Goal: Task Accomplishment & Management: Manage account settings

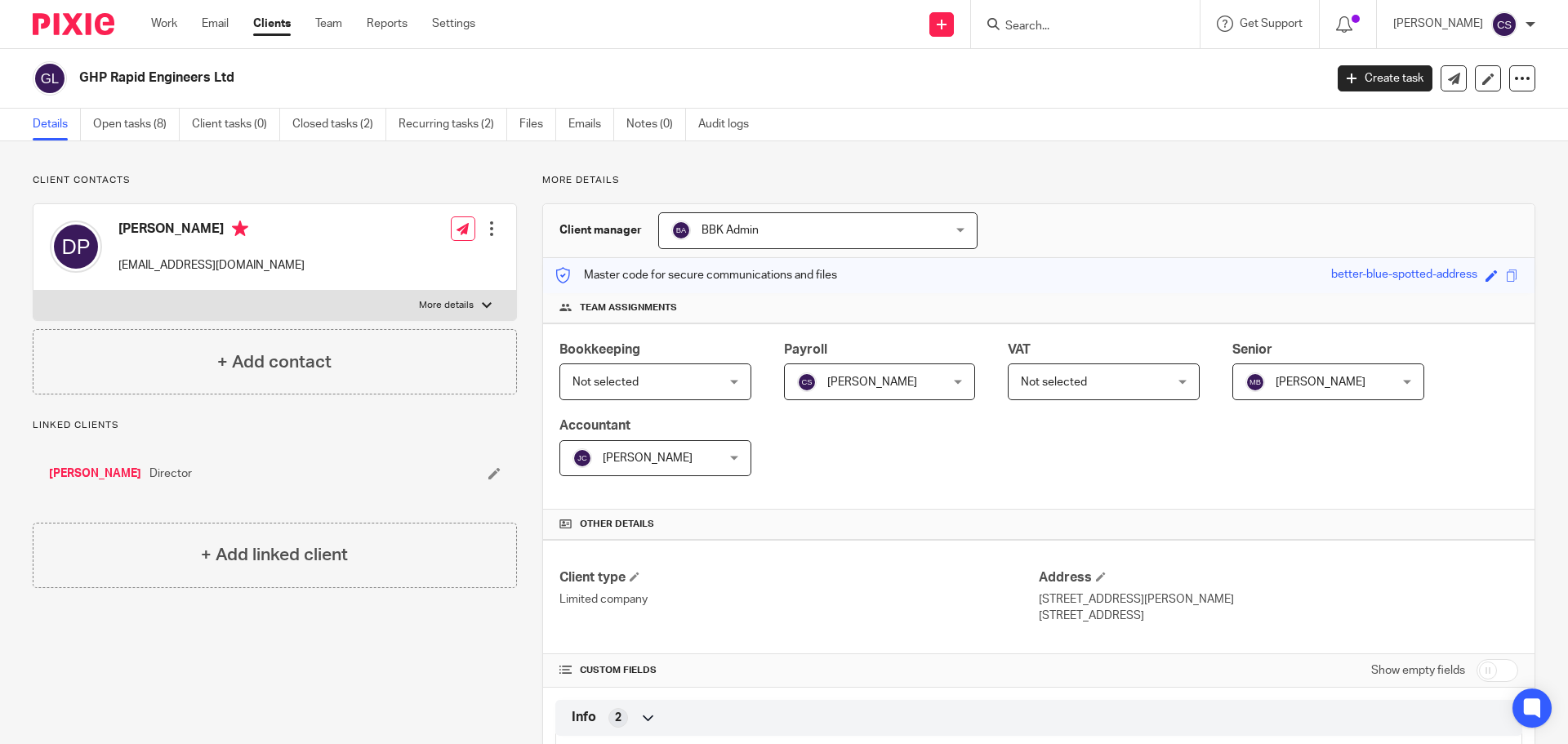
click at [1034, 27] on input "Search" at bounding box center [1077, 27] width 147 height 15
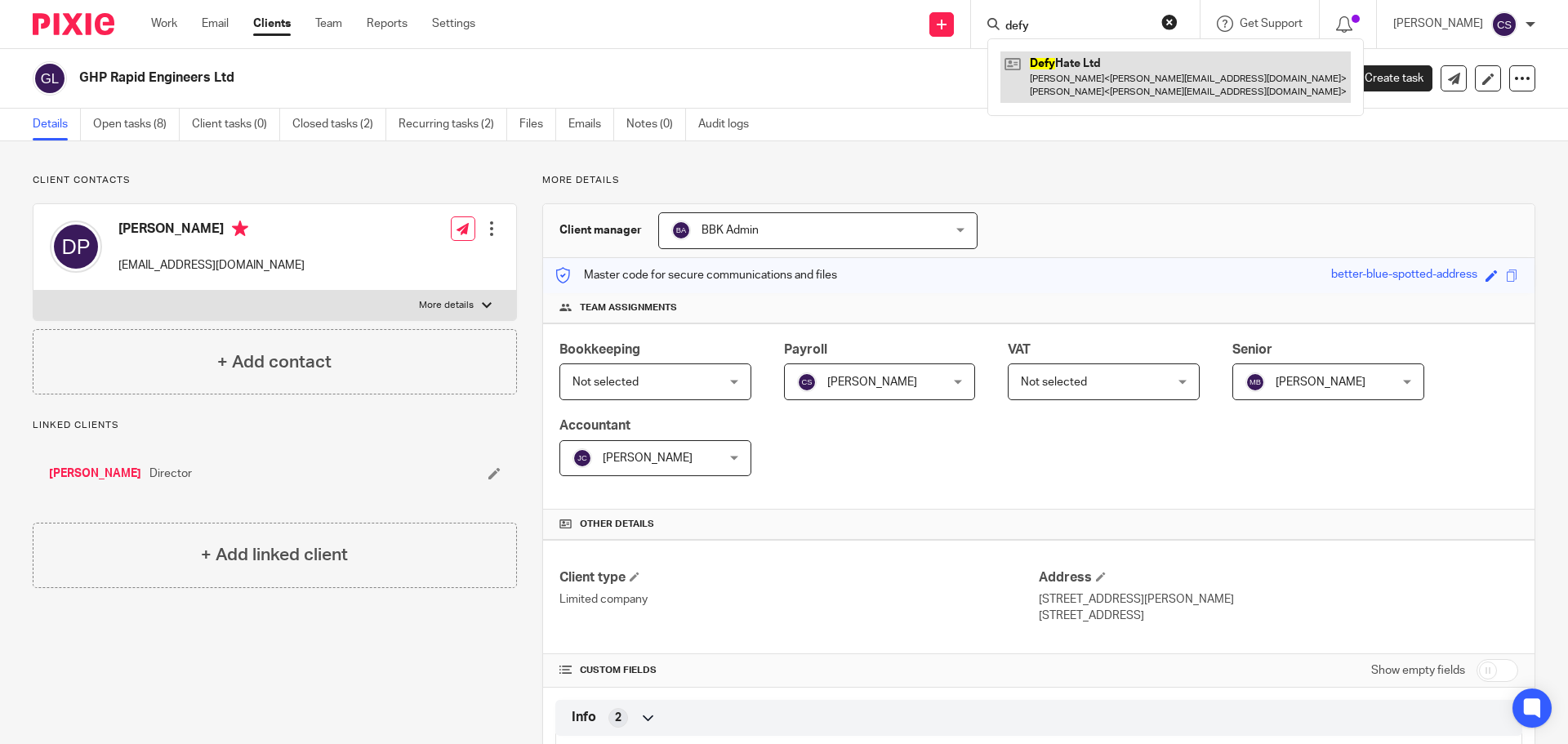
type input "defy"
click at [1076, 61] on link at bounding box center [1175, 77] width 350 height 51
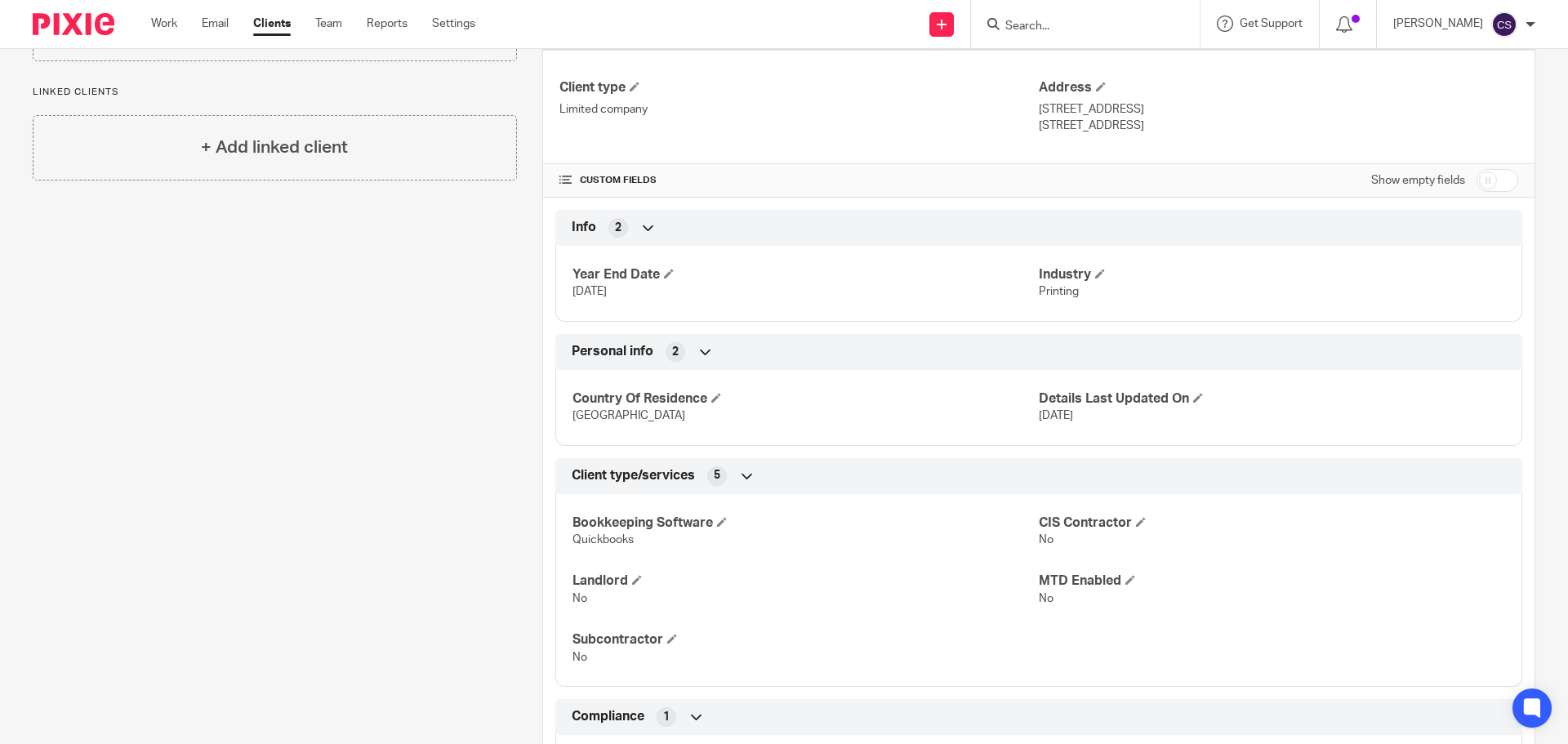
scroll to position [653, 0]
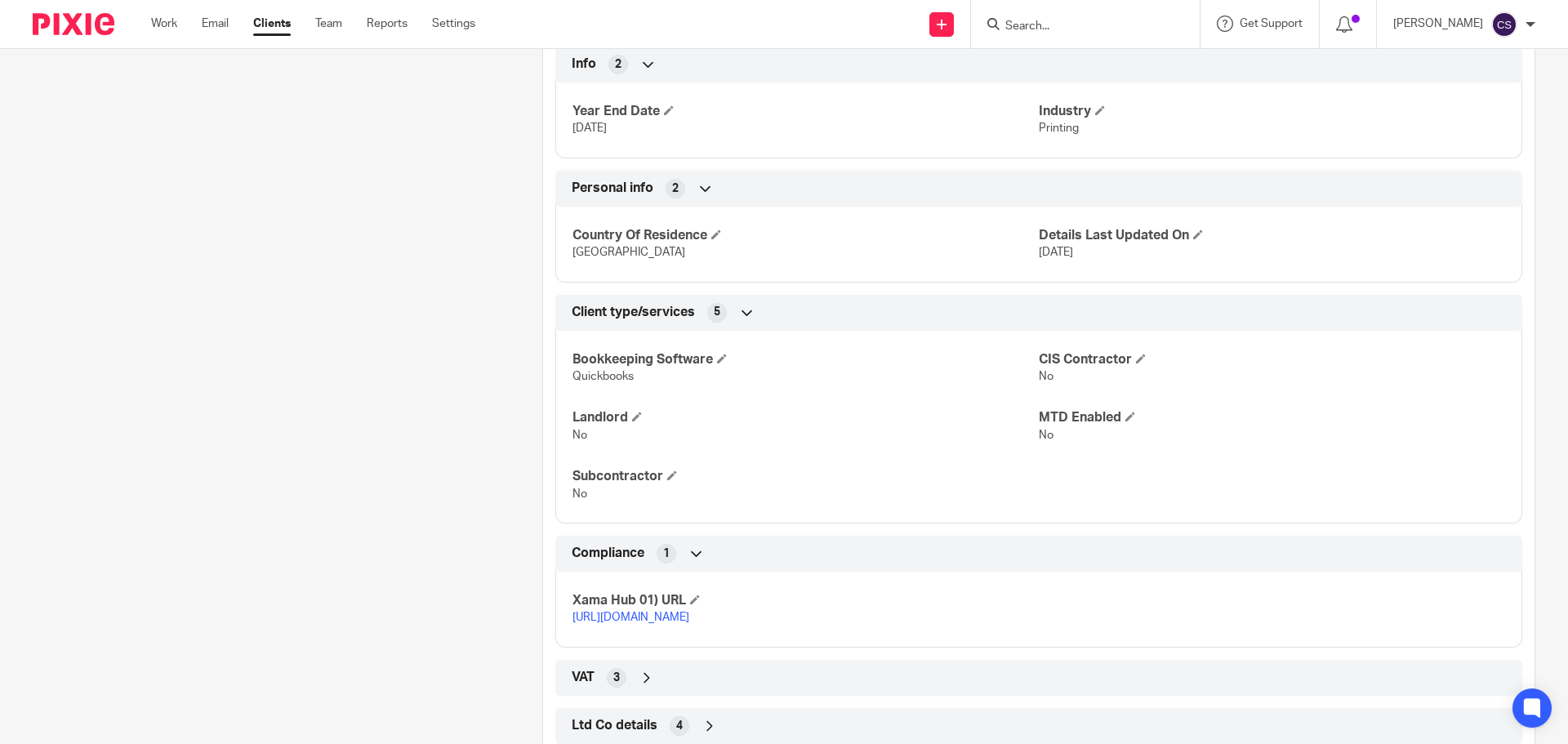
click at [690, 612] on link "https://platform.xamatech.com/portal/crm/clients/0296a500-271c-11f0-bfb7-6bd68c…" at bounding box center [631, 617] width 117 height 12
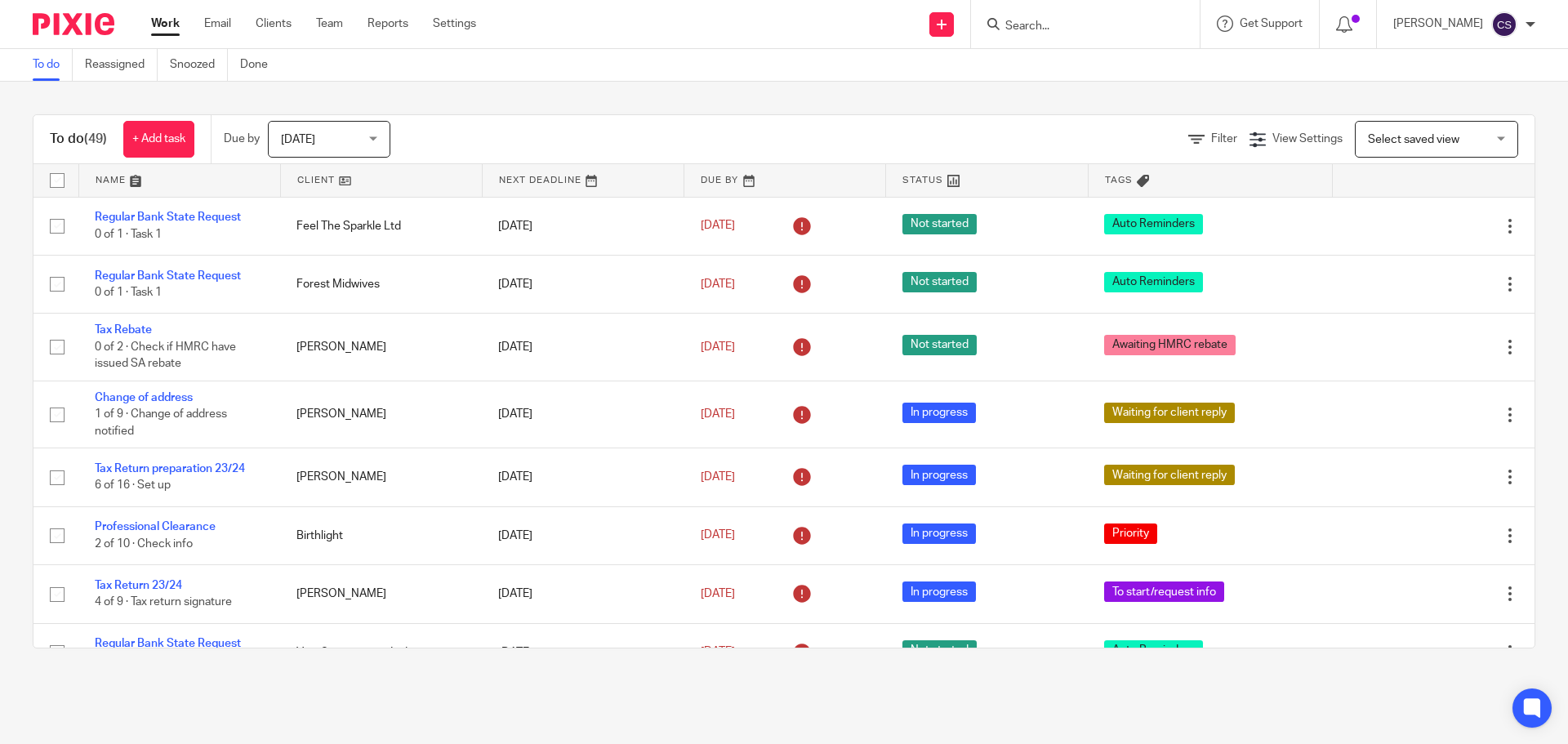
click at [1050, 20] on input "Search" at bounding box center [1077, 27] width 147 height 15
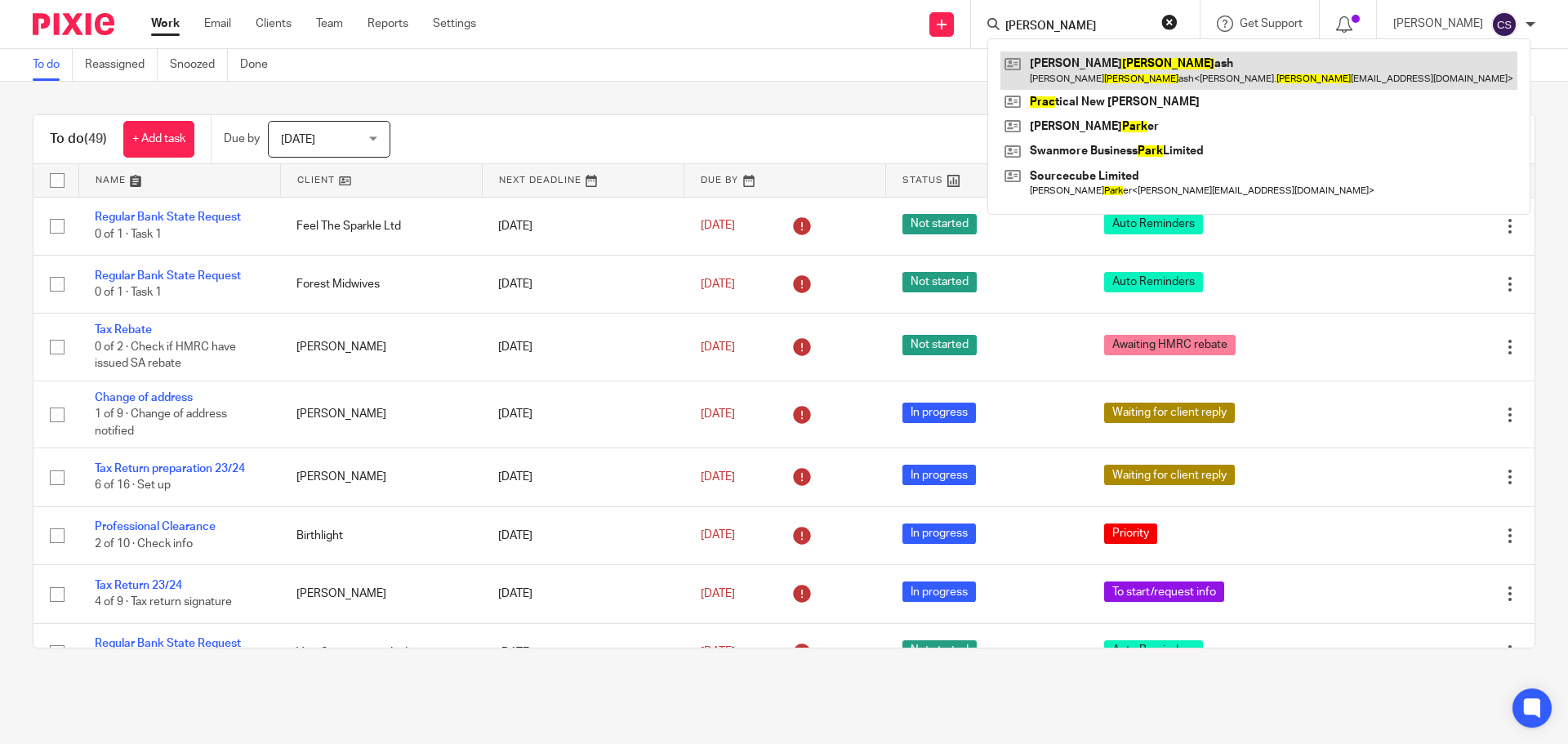
type input "prak"
click at [1101, 63] on link at bounding box center [1259, 70] width 517 height 37
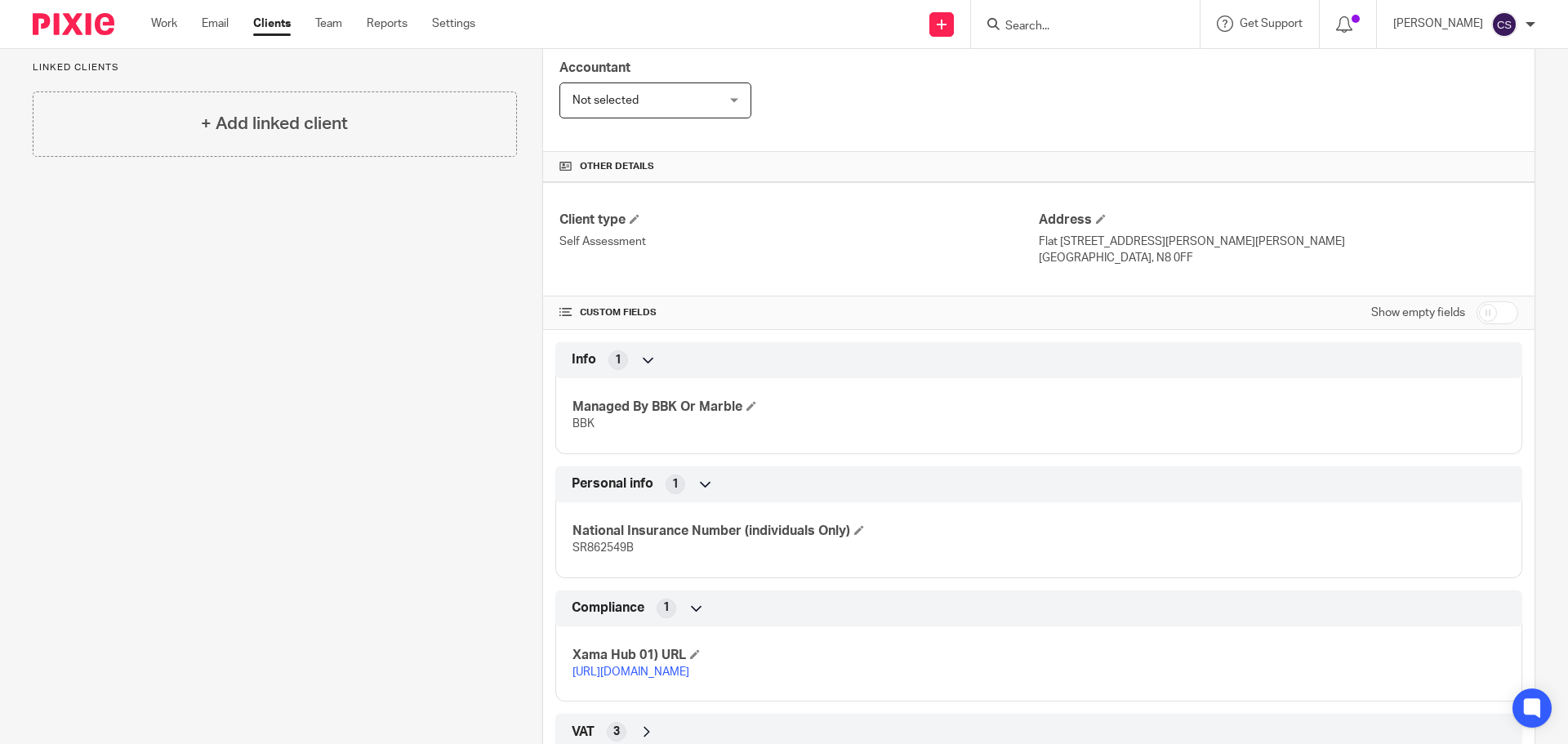
scroll to position [426, 0]
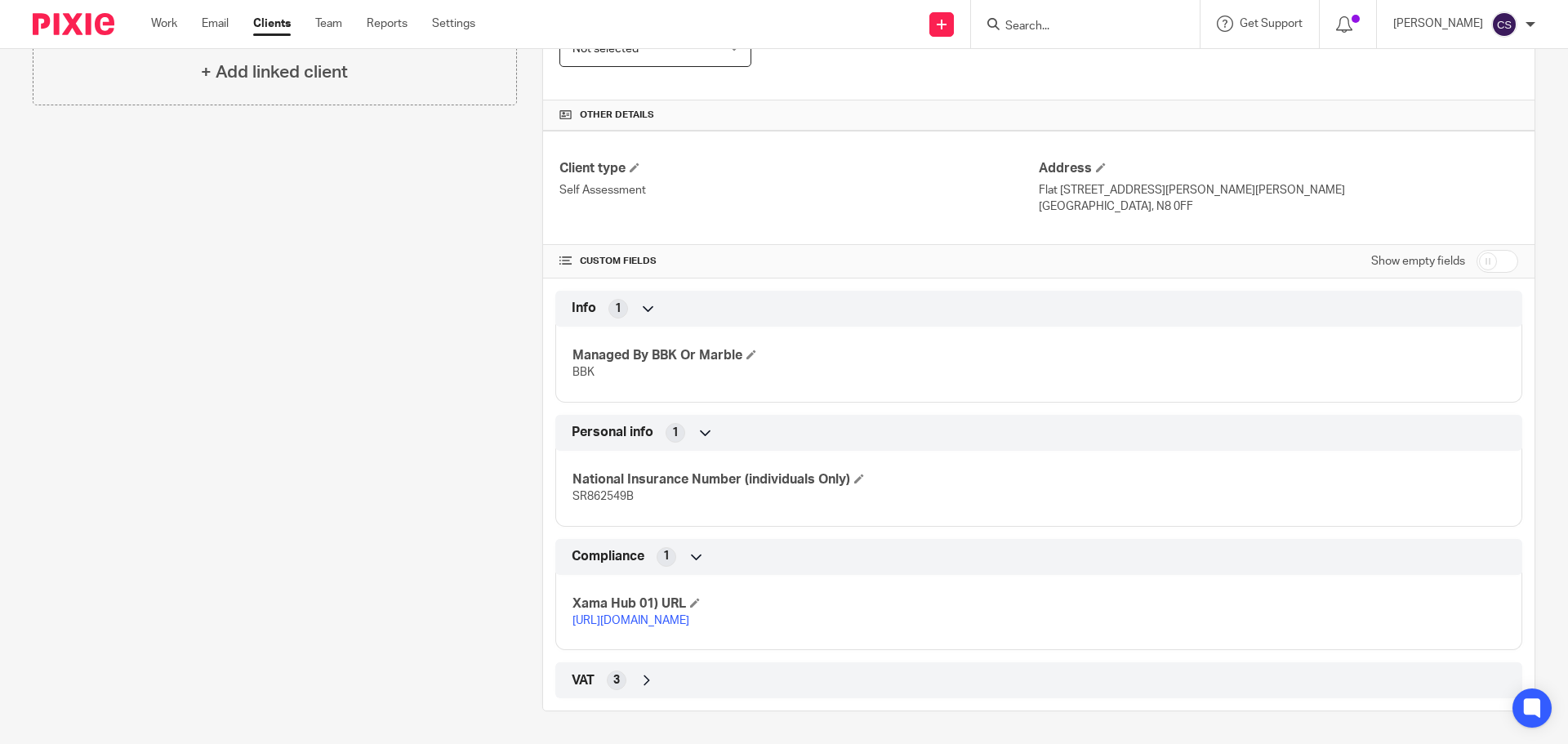
click at [690, 615] on link "https://platform.xamatech.com/portal/crm/clients/b4dbb840-73a2-11f0-8c8c-43eabe…" at bounding box center [631, 621] width 117 height 12
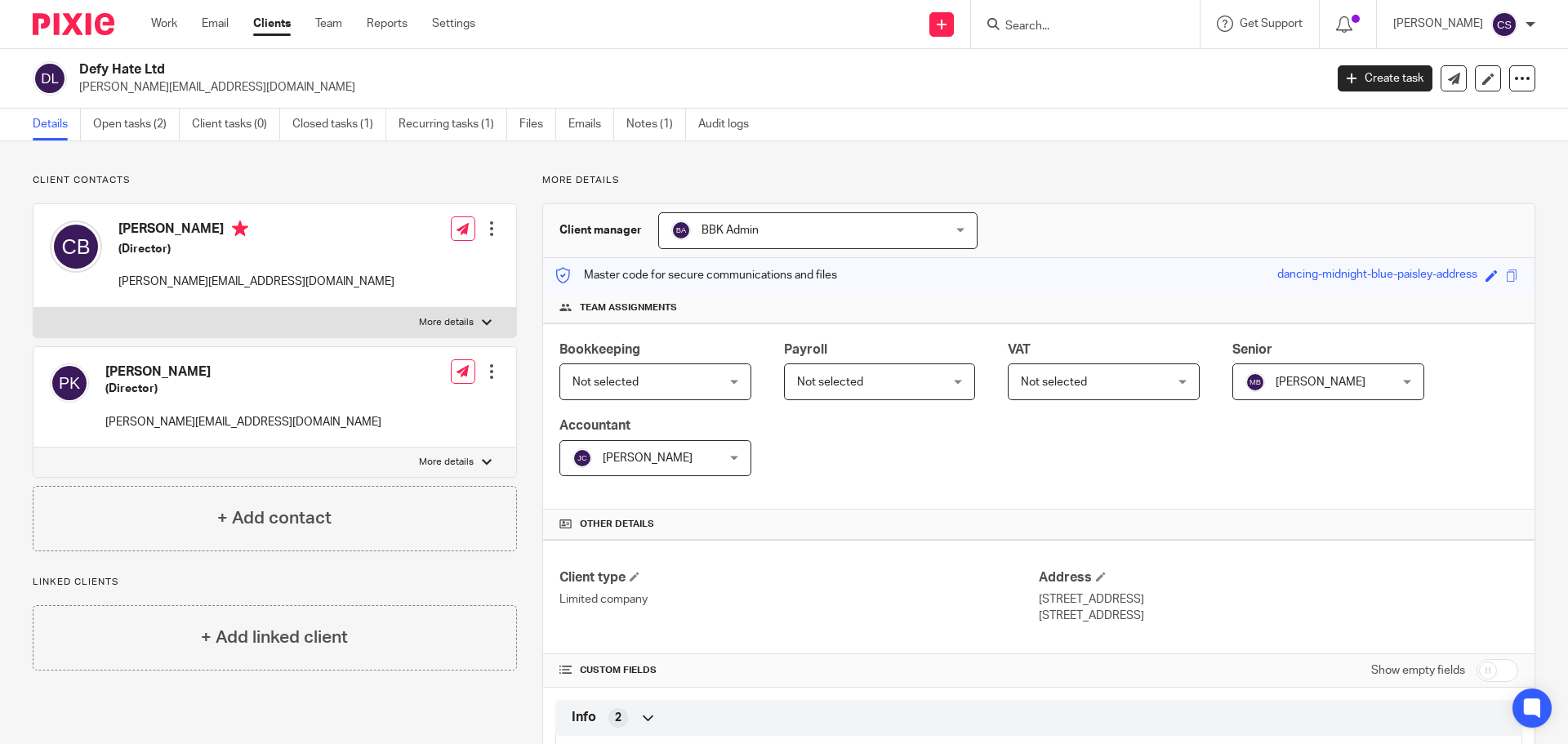
scroll to position [653, 0]
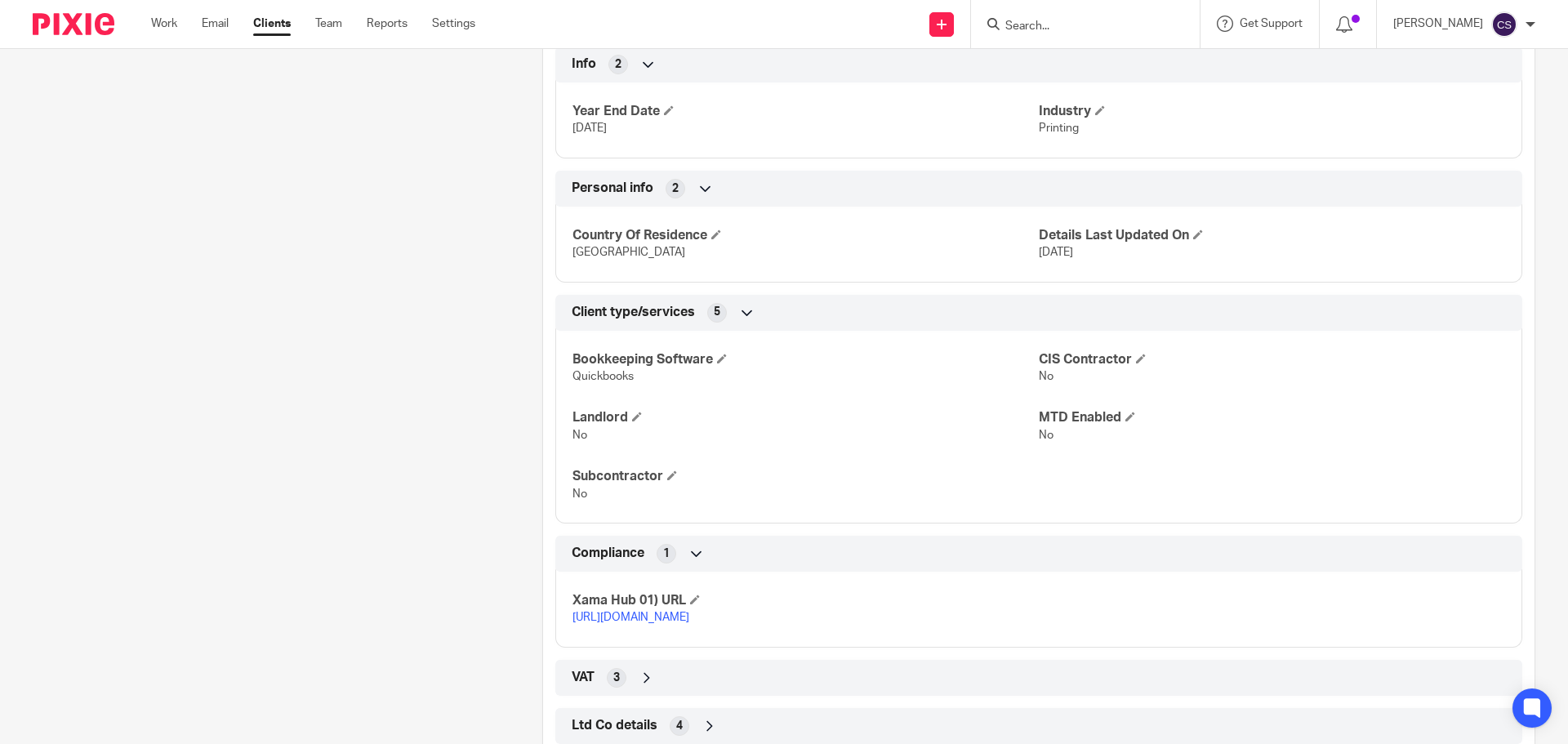
click at [1076, 22] on input "Search" at bounding box center [1077, 27] width 147 height 15
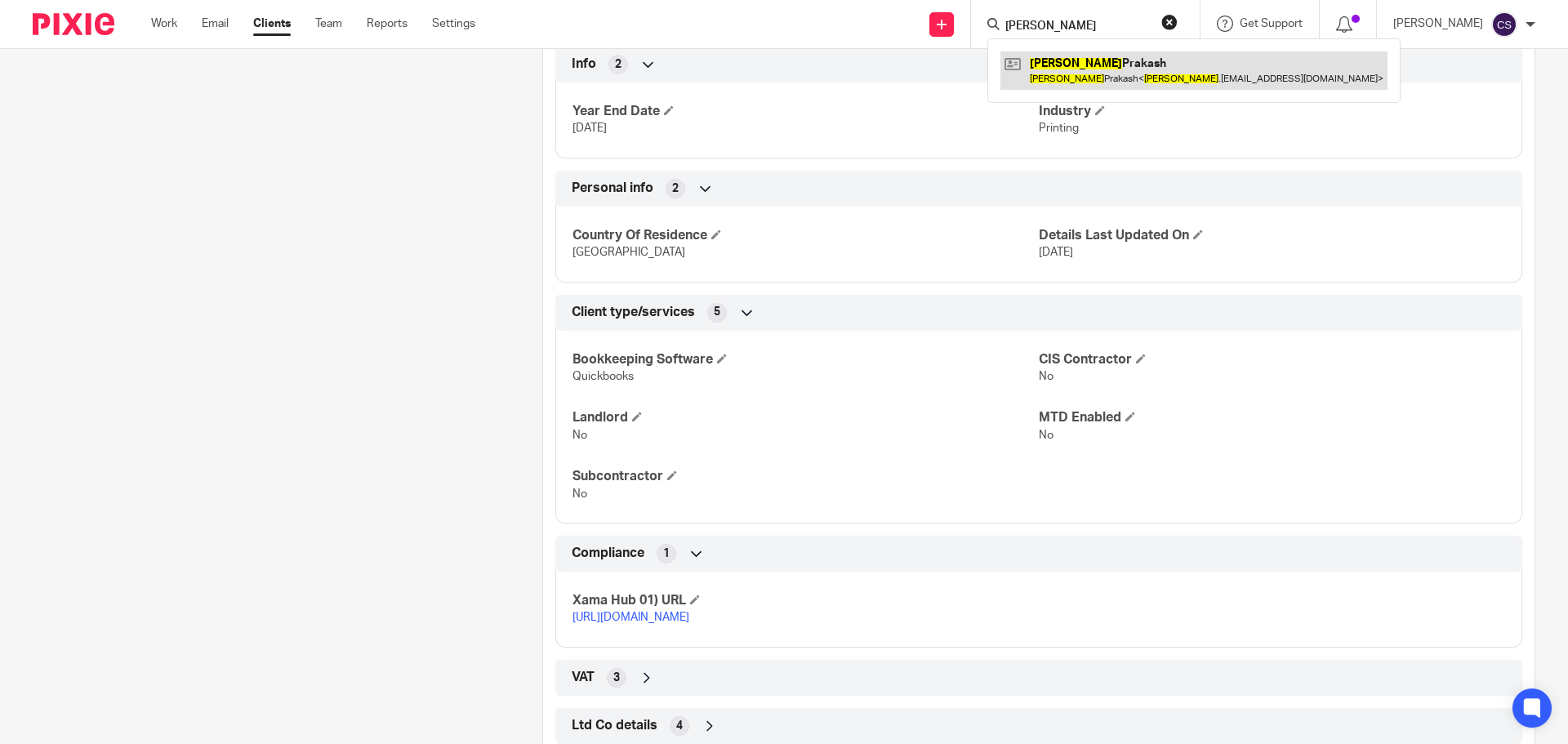
type input "shresht"
click at [1105, 61] on link at bounding box center [1193, 70] width 387 height 37
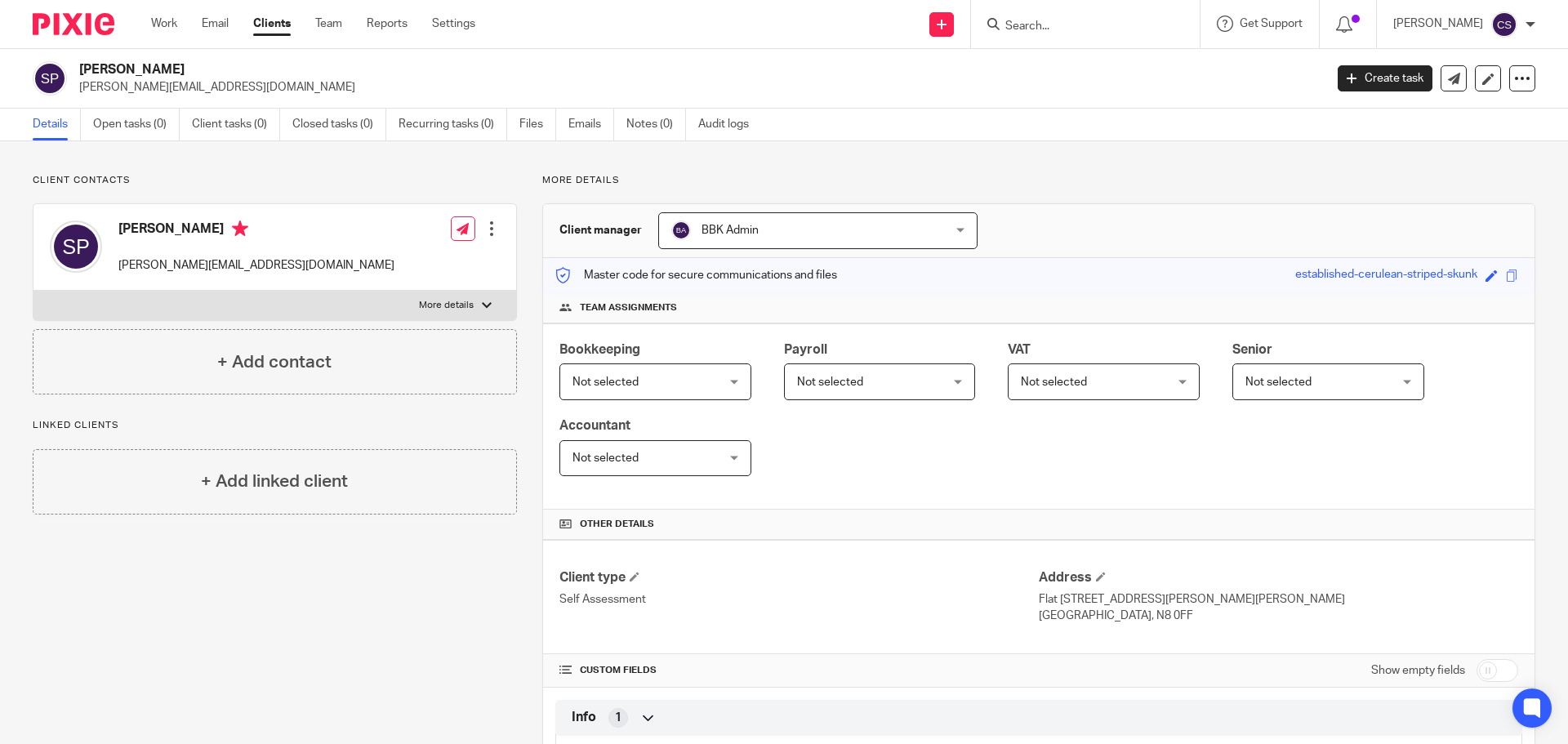
click at [1494, 672] on input "checkbox" at bounding box center [1497, 670] width 42 height 23
checkbox input "true"
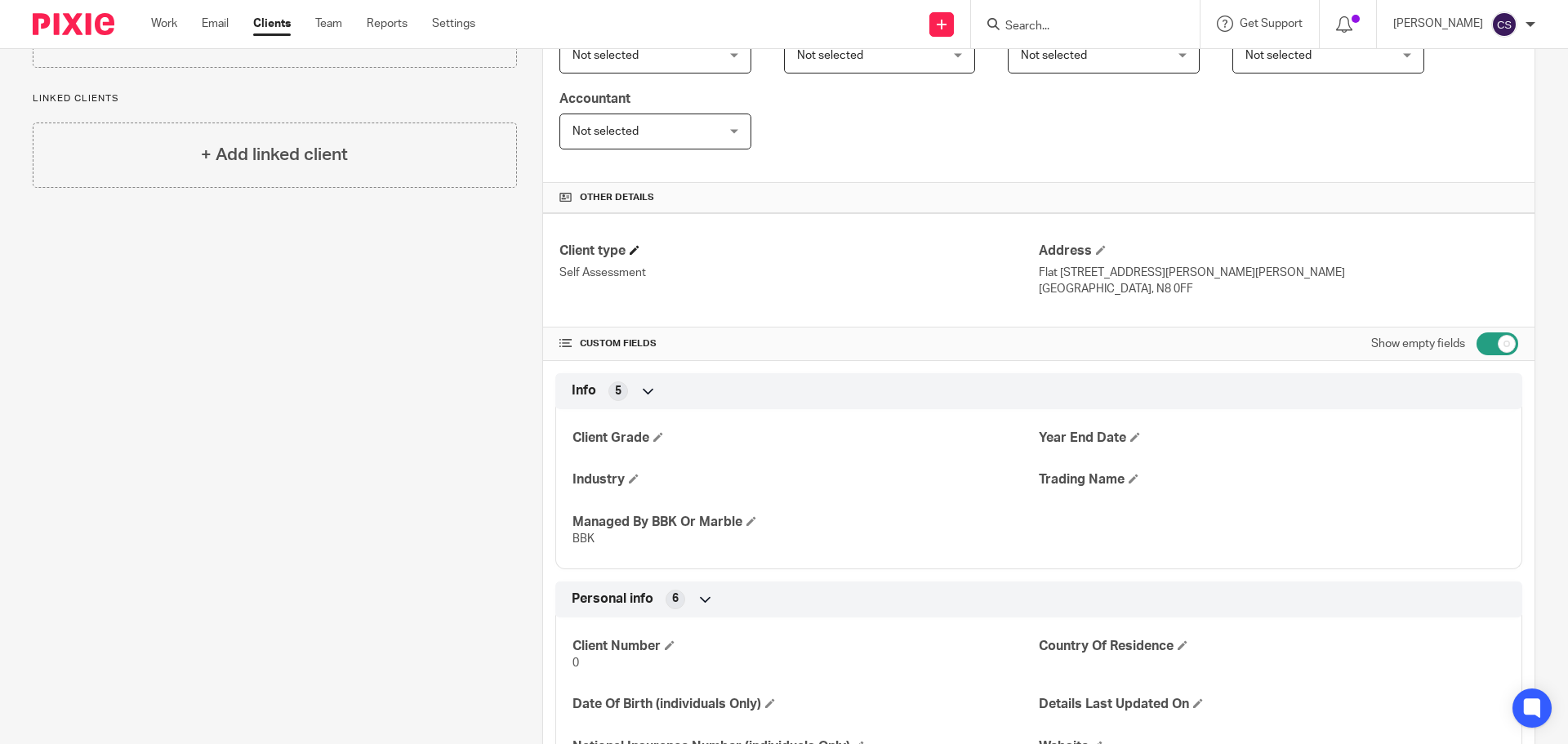
scroll to position [408, 0]
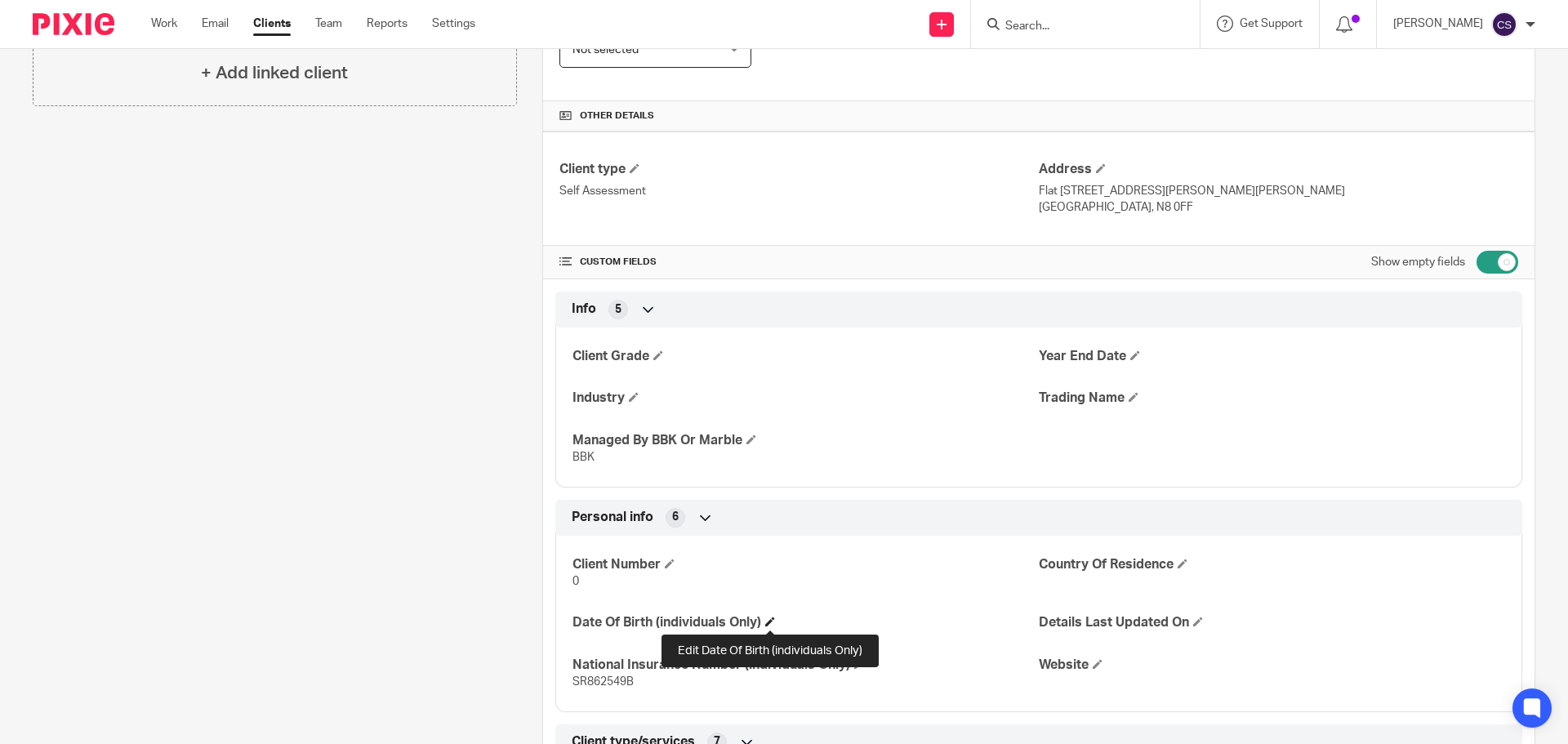
click at [769, 621] on span at bounding box center [769, 621] width 10 height 10
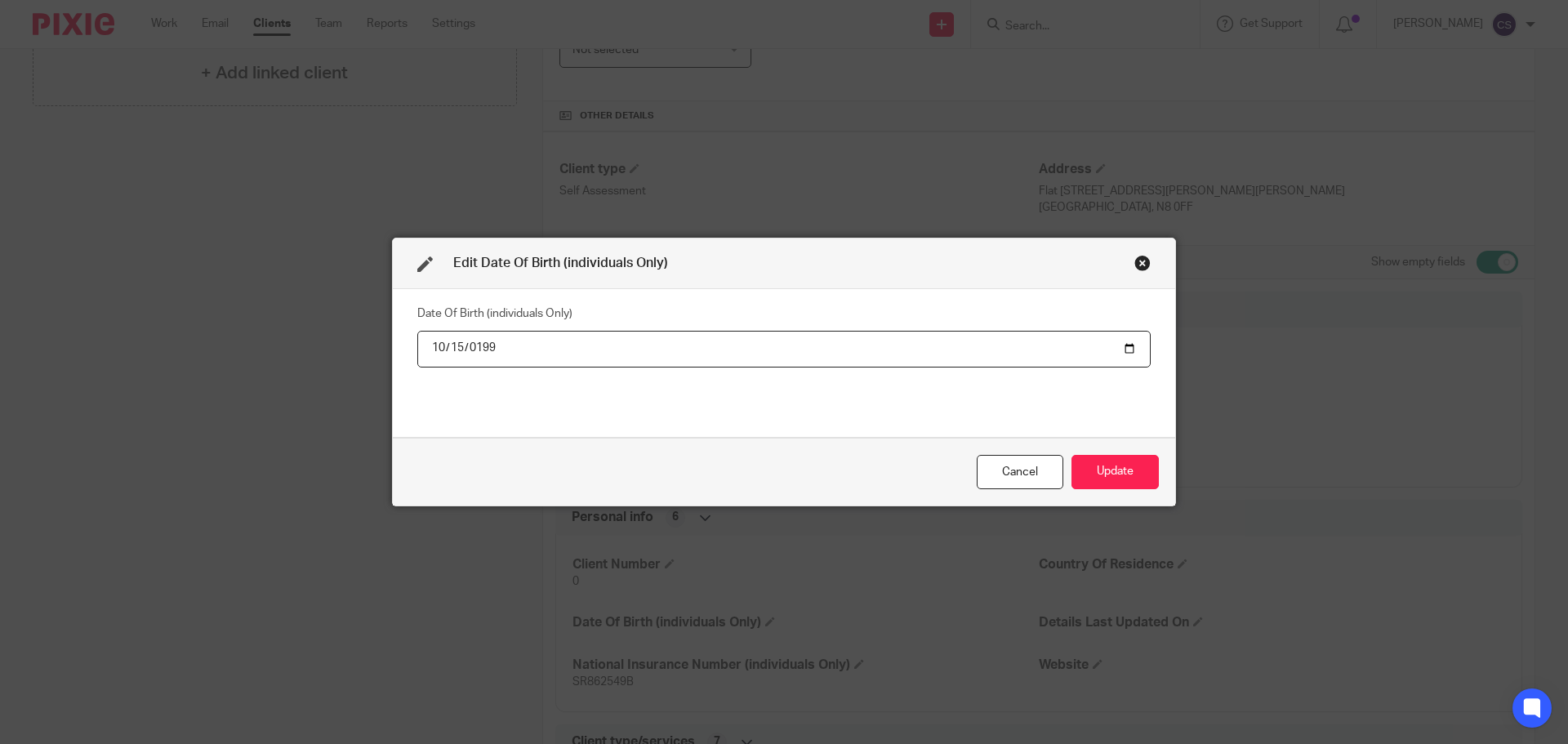
type input "[DATE]"
click at [1097, 478] on button "Update" at bounding box center [1115, 472] width 87 height 35
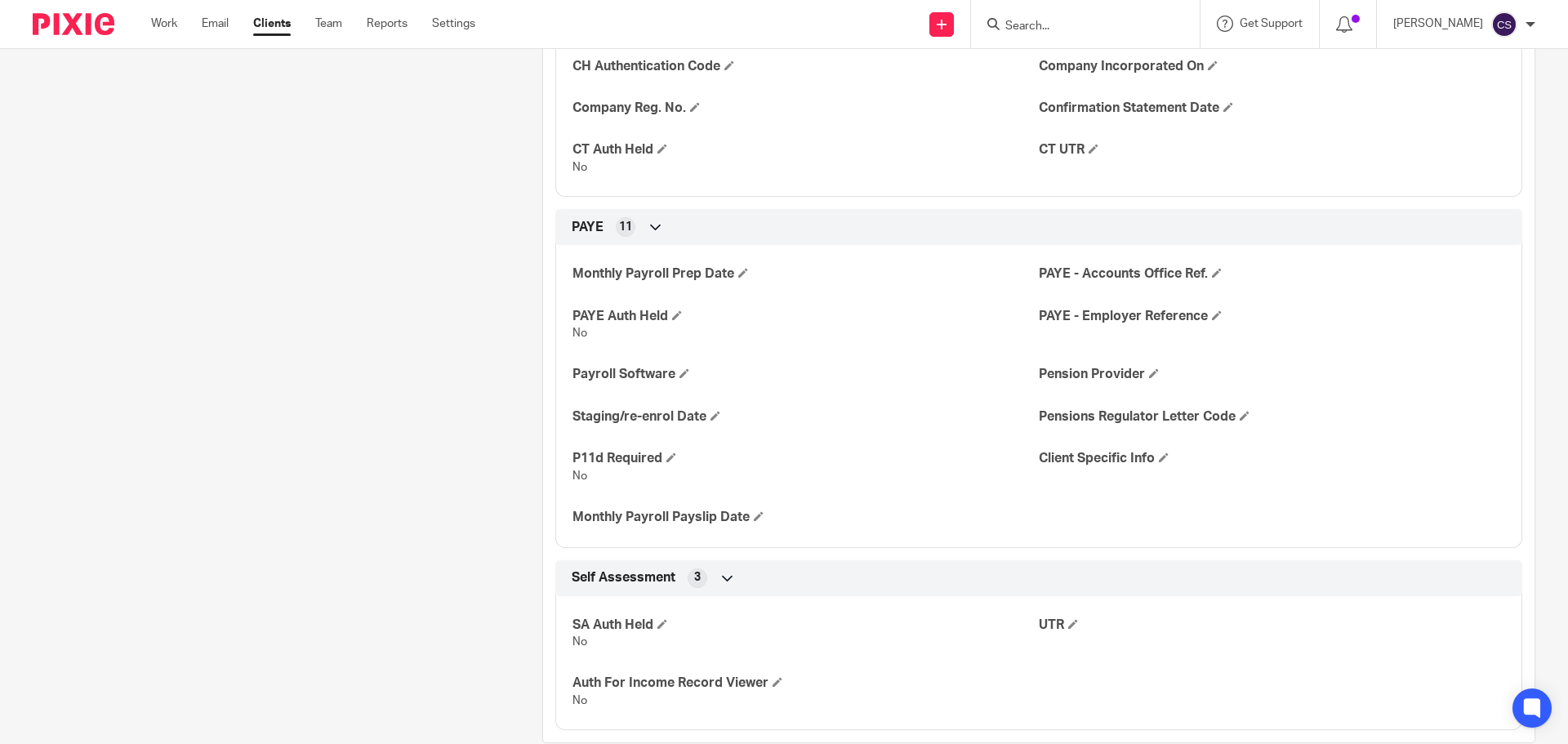
scroll to position [2071, 0]
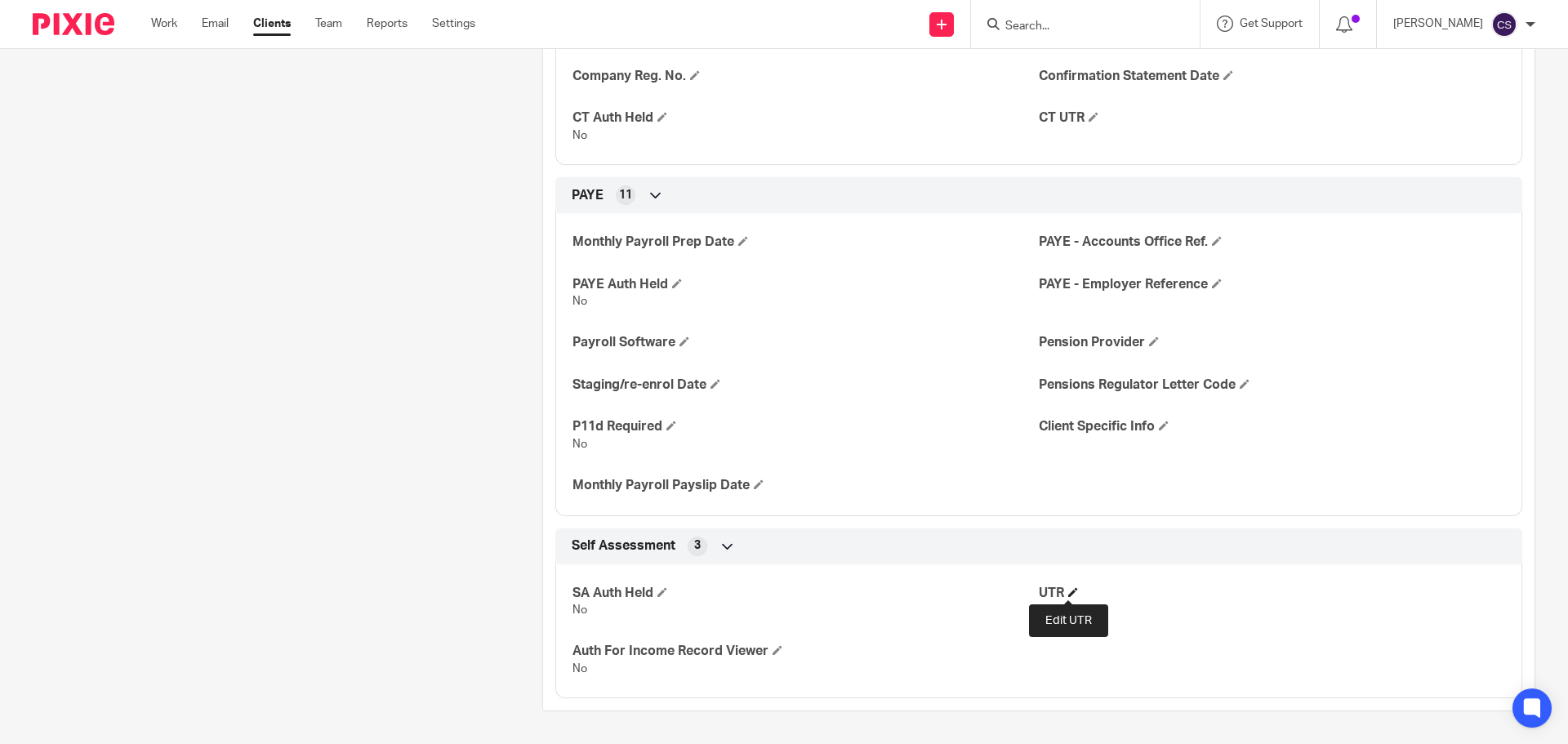
click at [1069, 592] on span at bounding box center [1073, 592] width 10 height 10
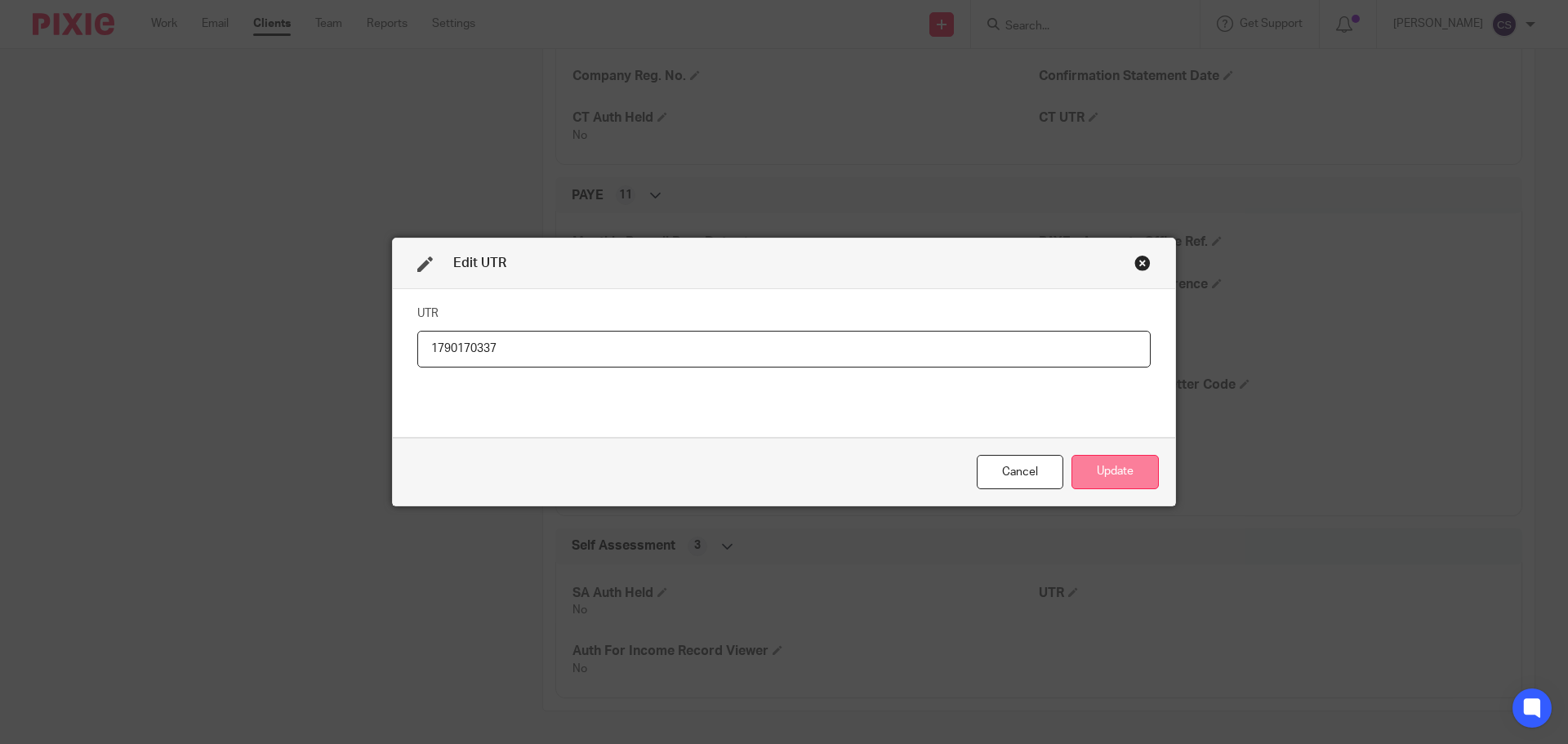
type input "1790170337"
click at [1122, 475] on button "Update" at bounding box center [1115, 472] width 87 height 35
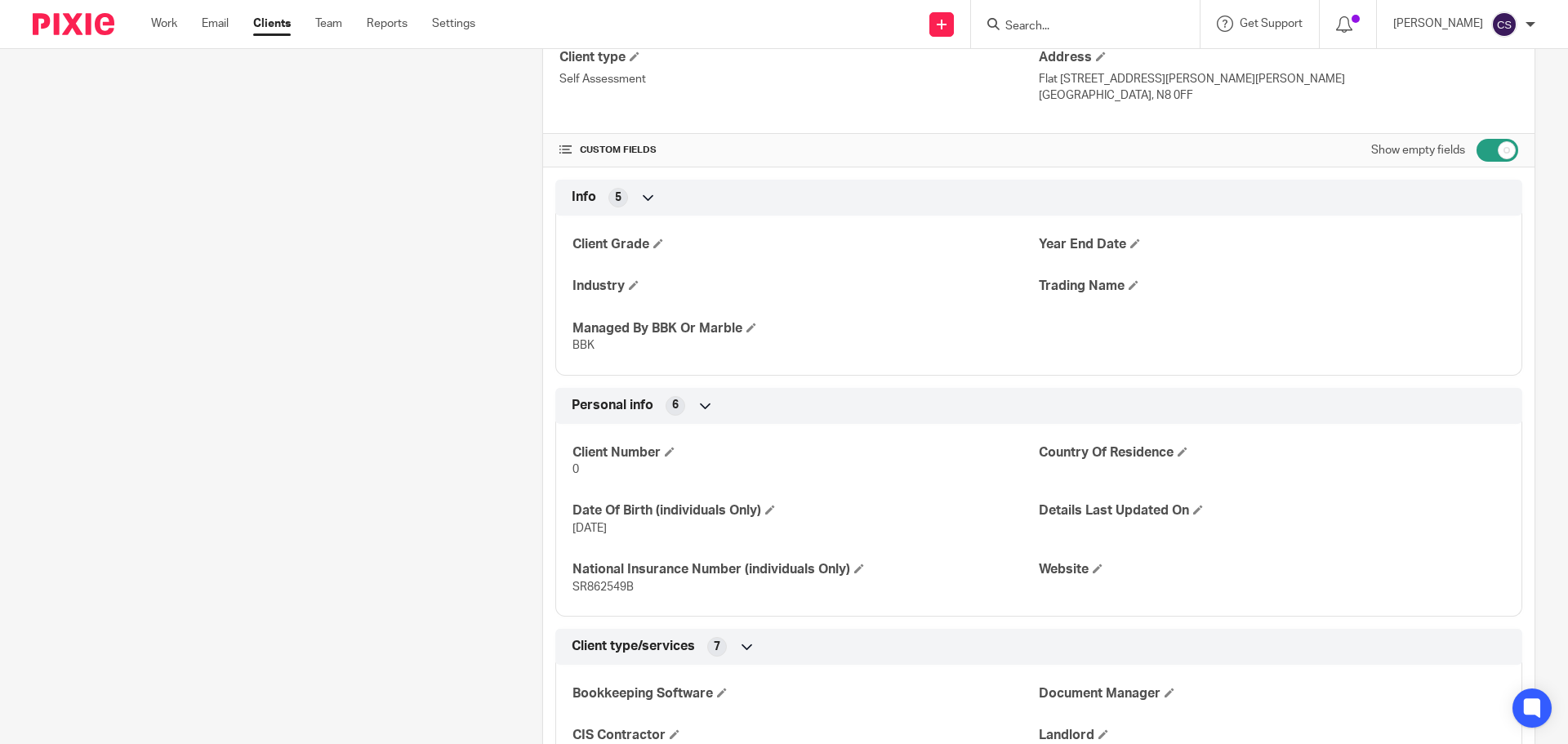
scroll to position [112, 0]
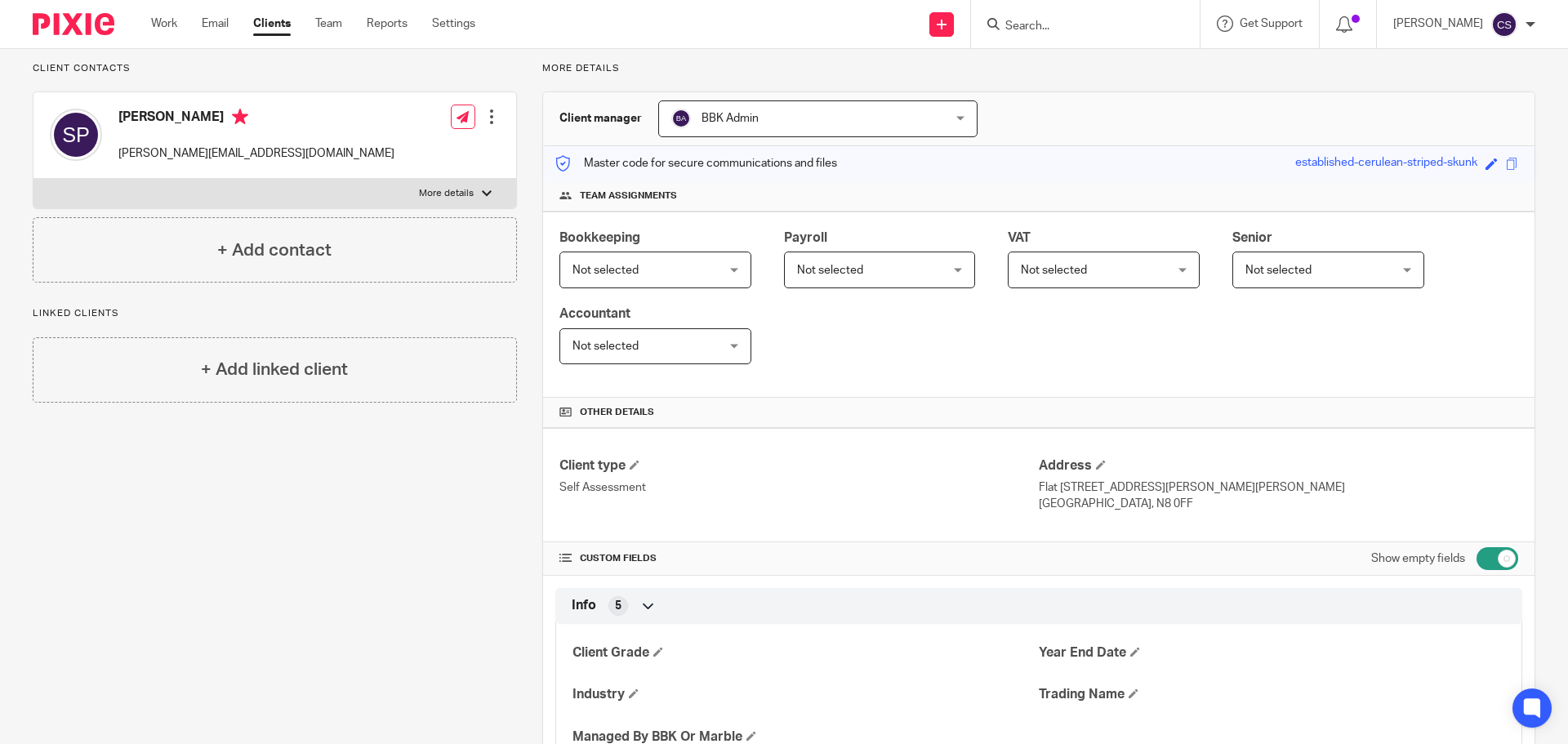
click at [1036, 28] on input "Search" at bounding box center [1077, 27] width 147 height 15
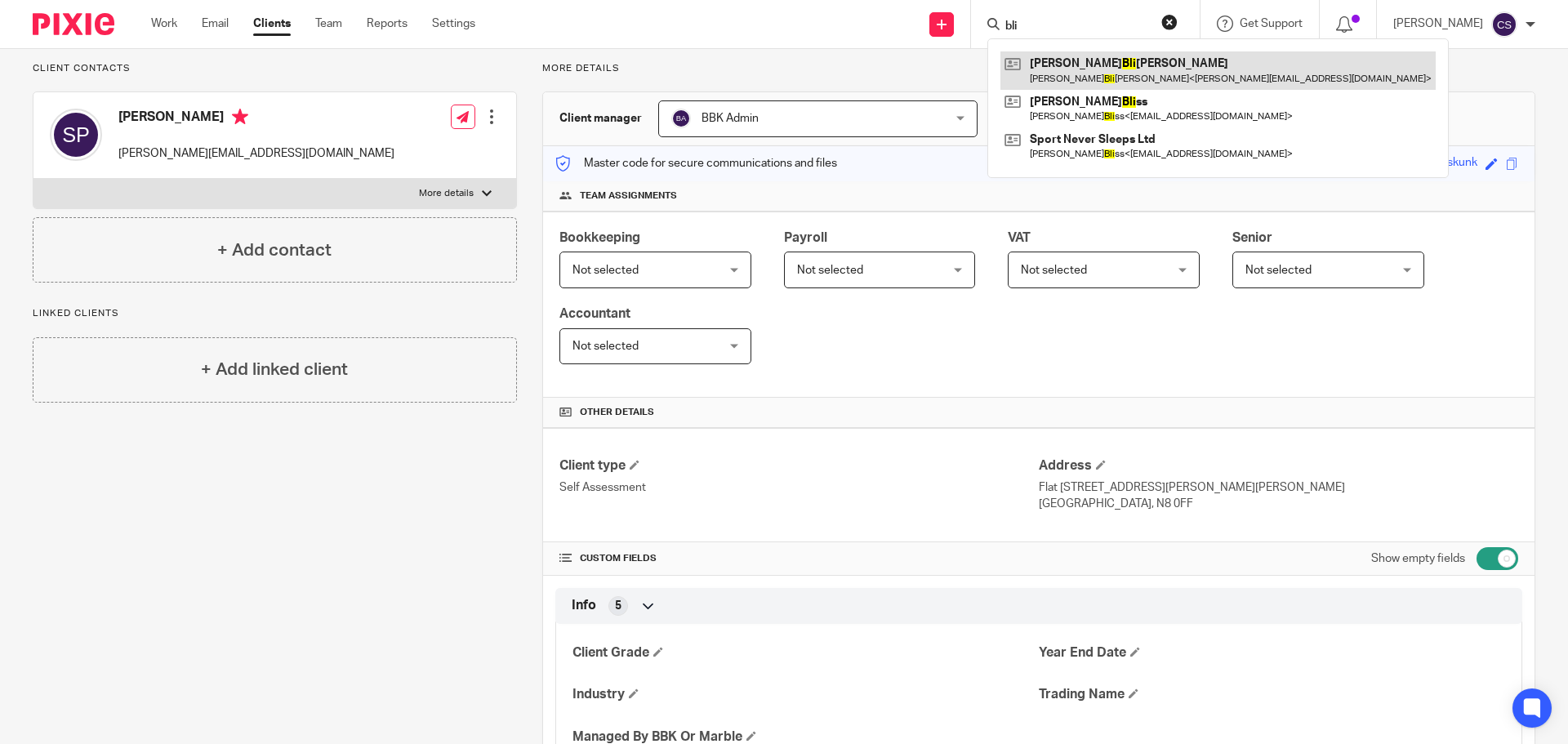
type input "bli"
click at [1070, 64] on link at bounding box center [1218, 70] width 436 height 37
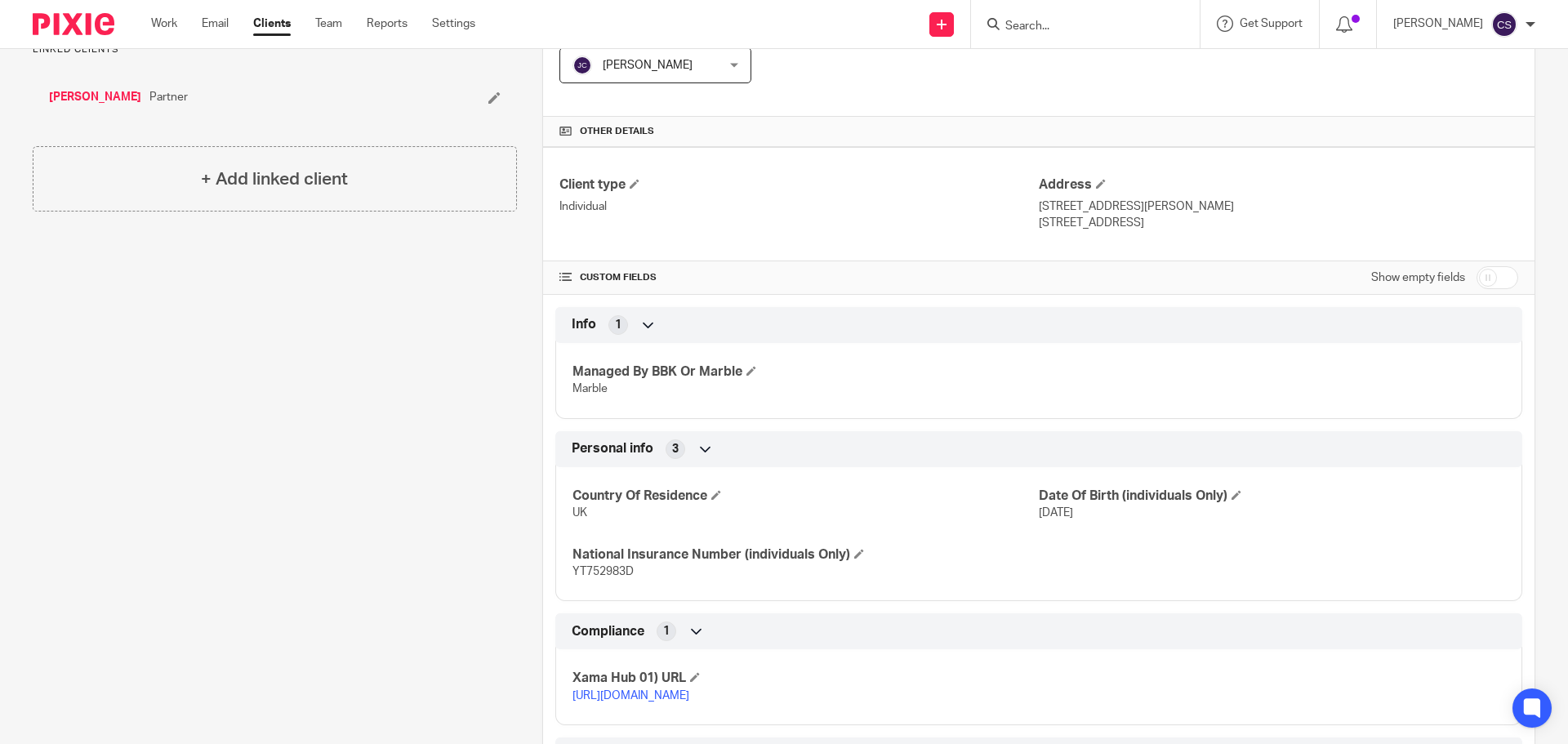
scroll to position [534, 0]
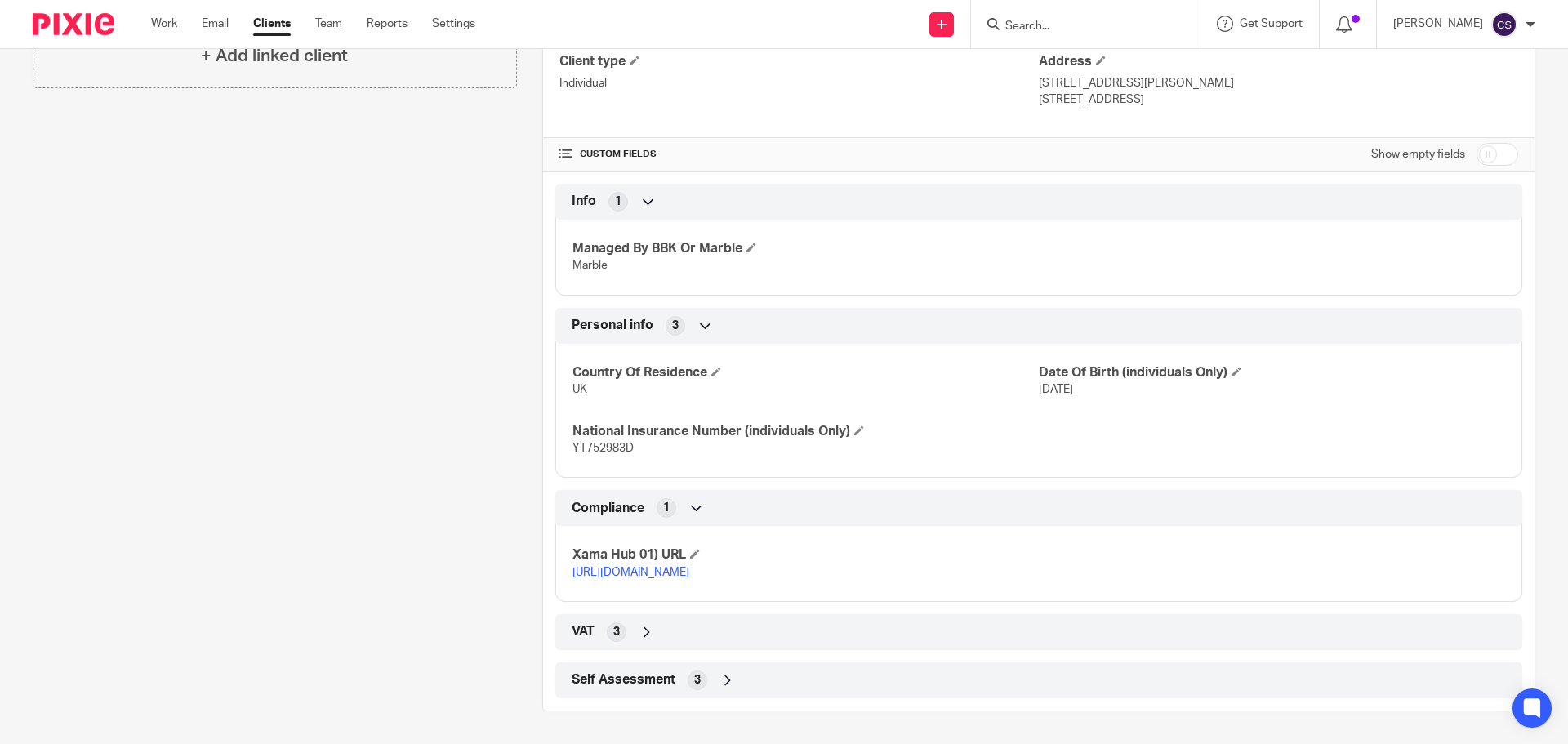
click at [727, 673] on icon at bounding box center [728, 680] width 16 height 16
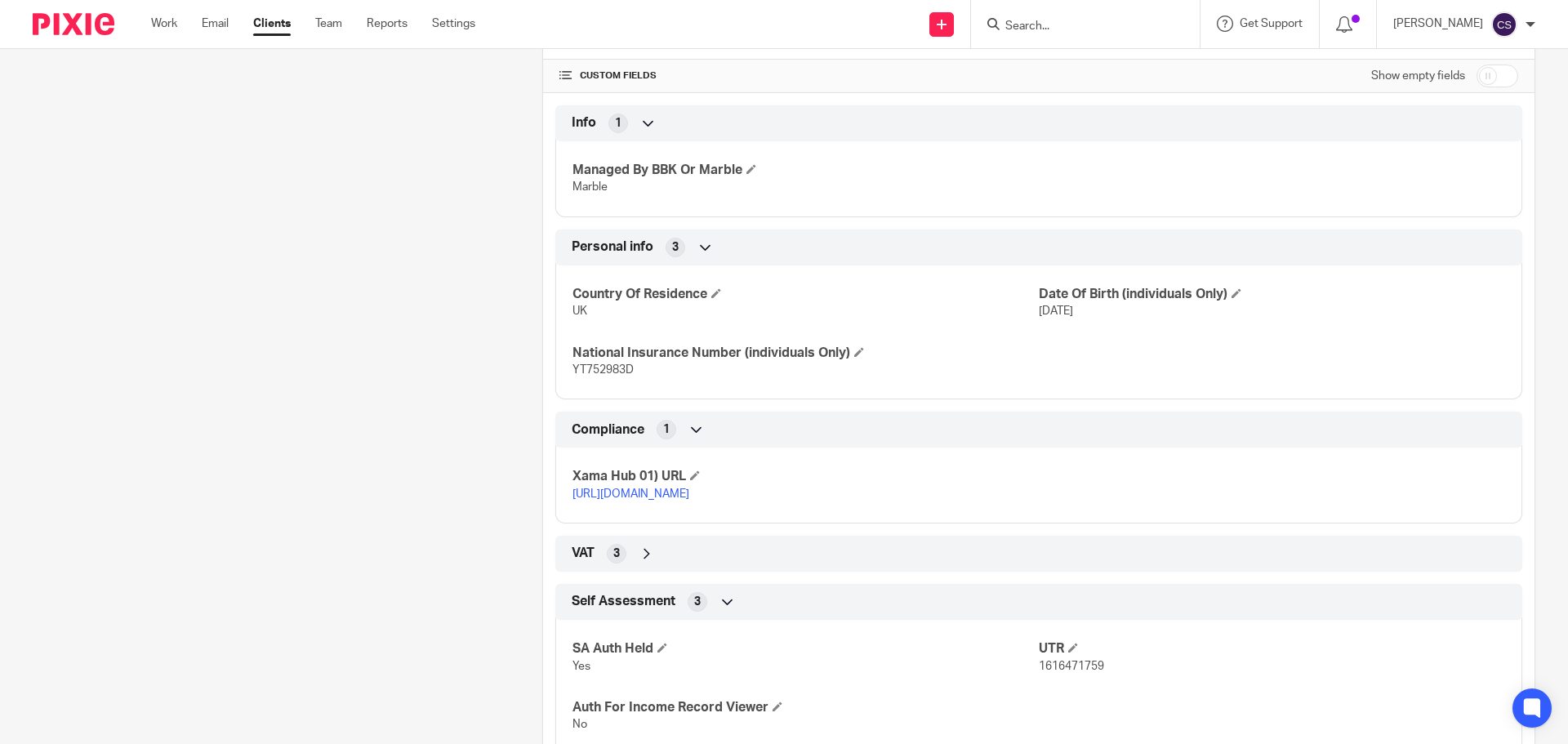
scroll to position [504, 0]
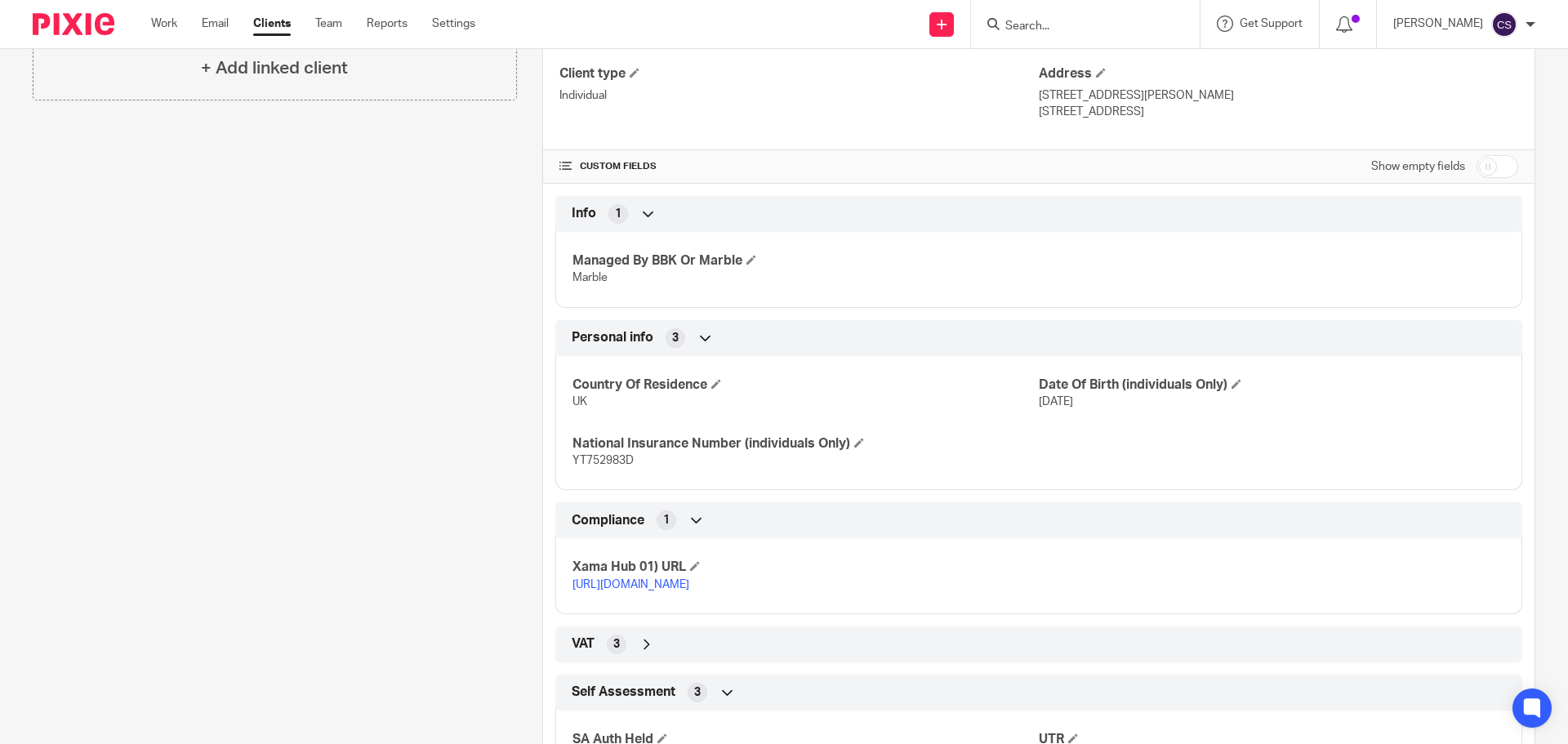
click at [1048, 24] on input "Search" at bounding box center [1077, 27] width 147 height 15
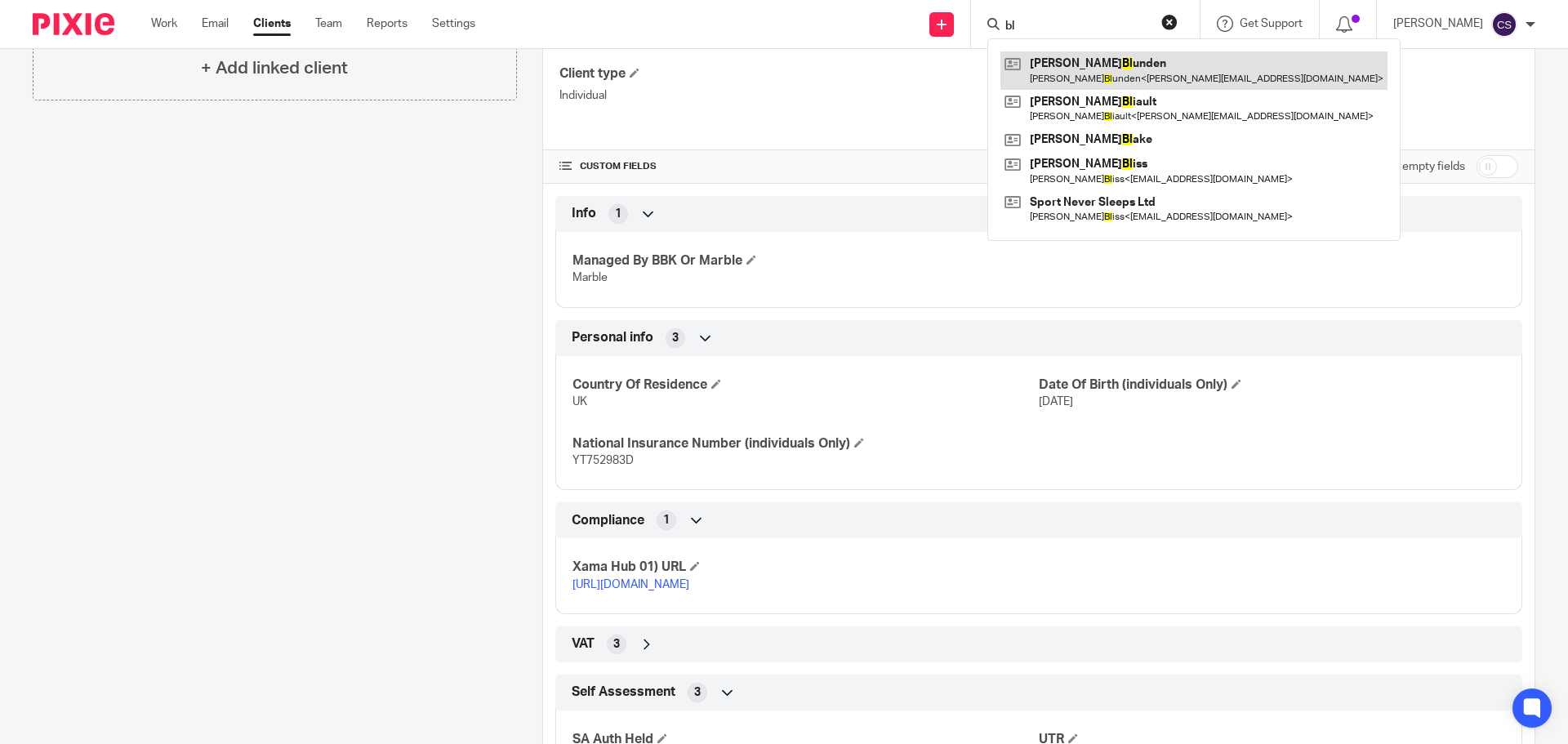
type input "bl"
click at [1068, 65] on link at bounding box center [1193, 70] width 387 height 37
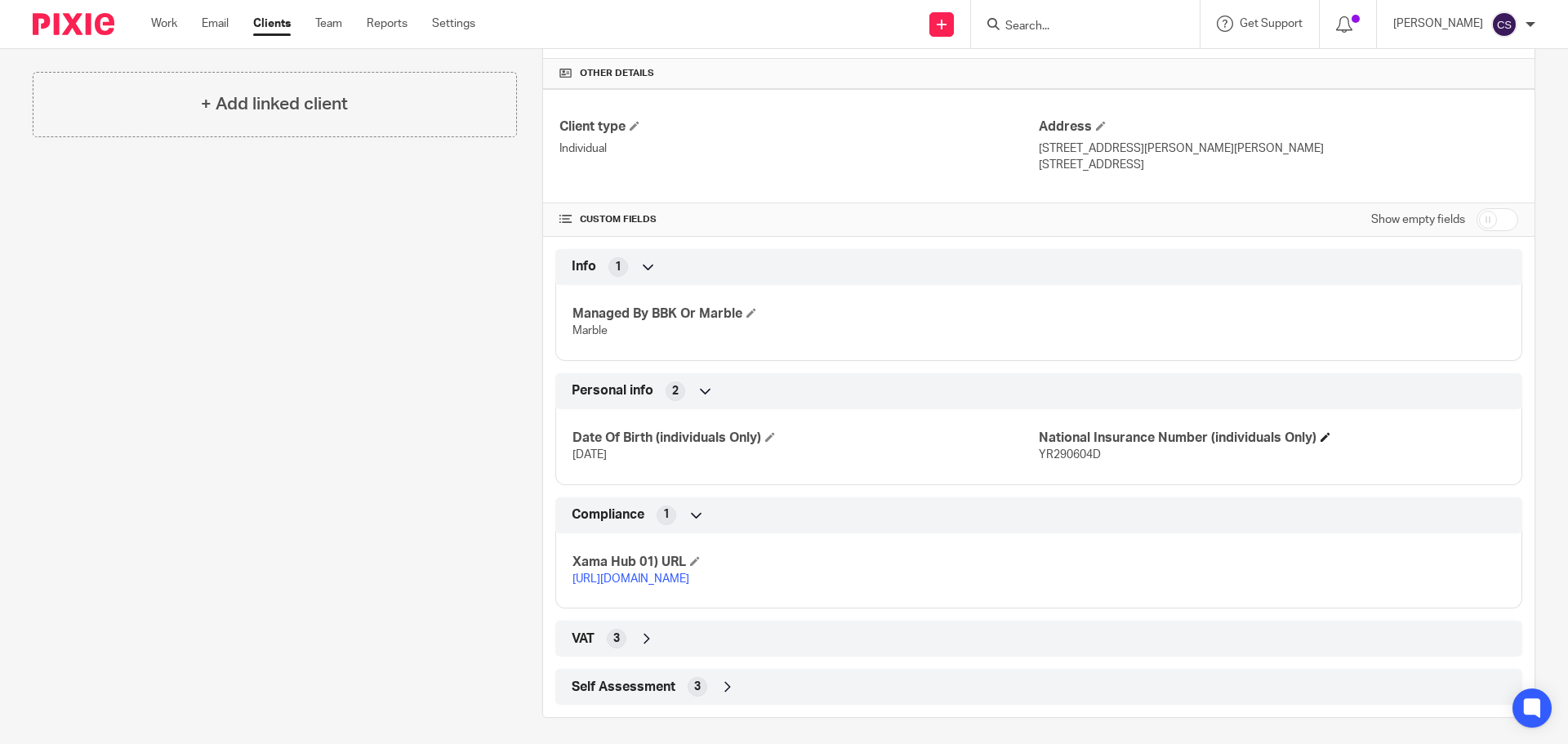
scroll to position [475, 0]
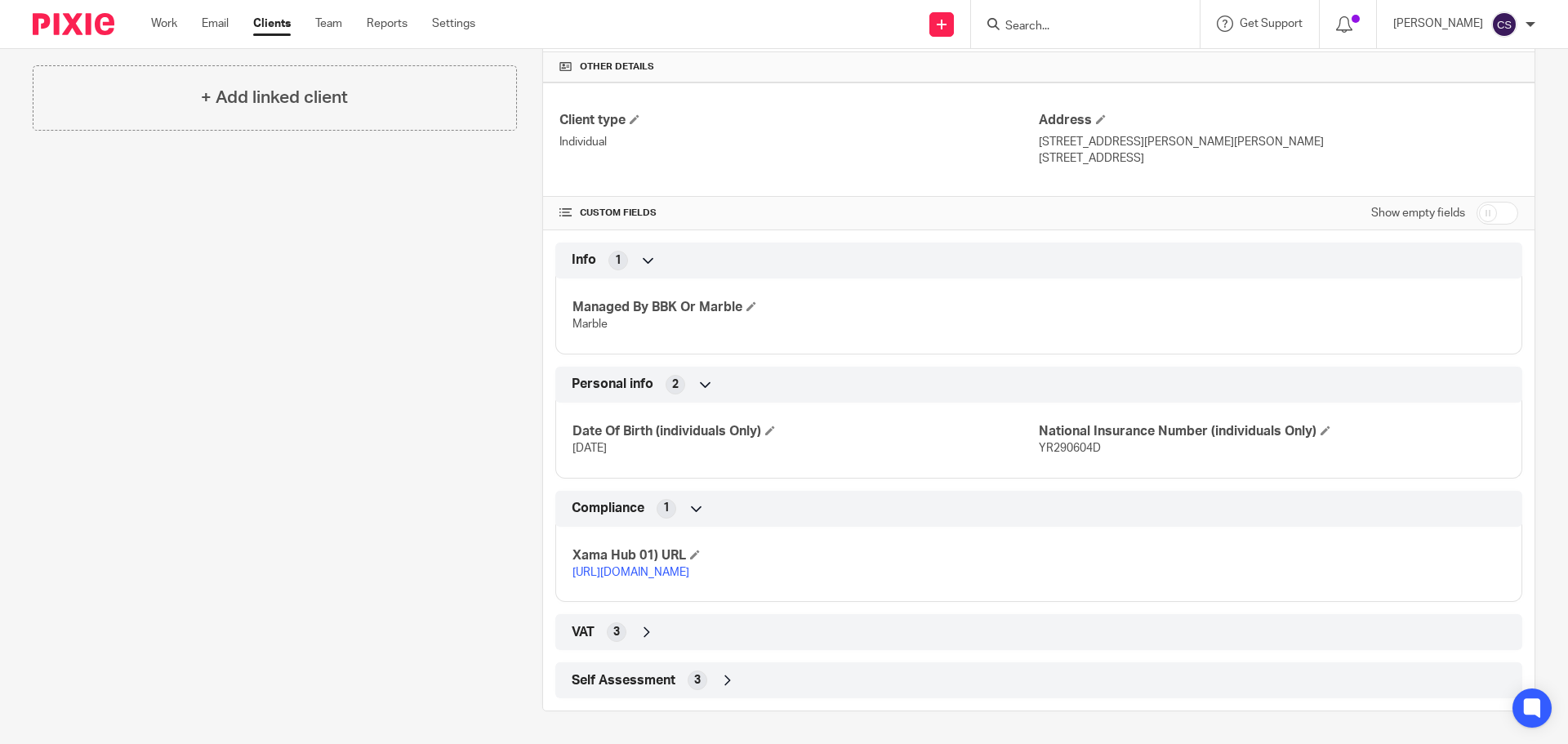
click at [725, 679] on icon at bounding box center [728, 680] width 16 height 16
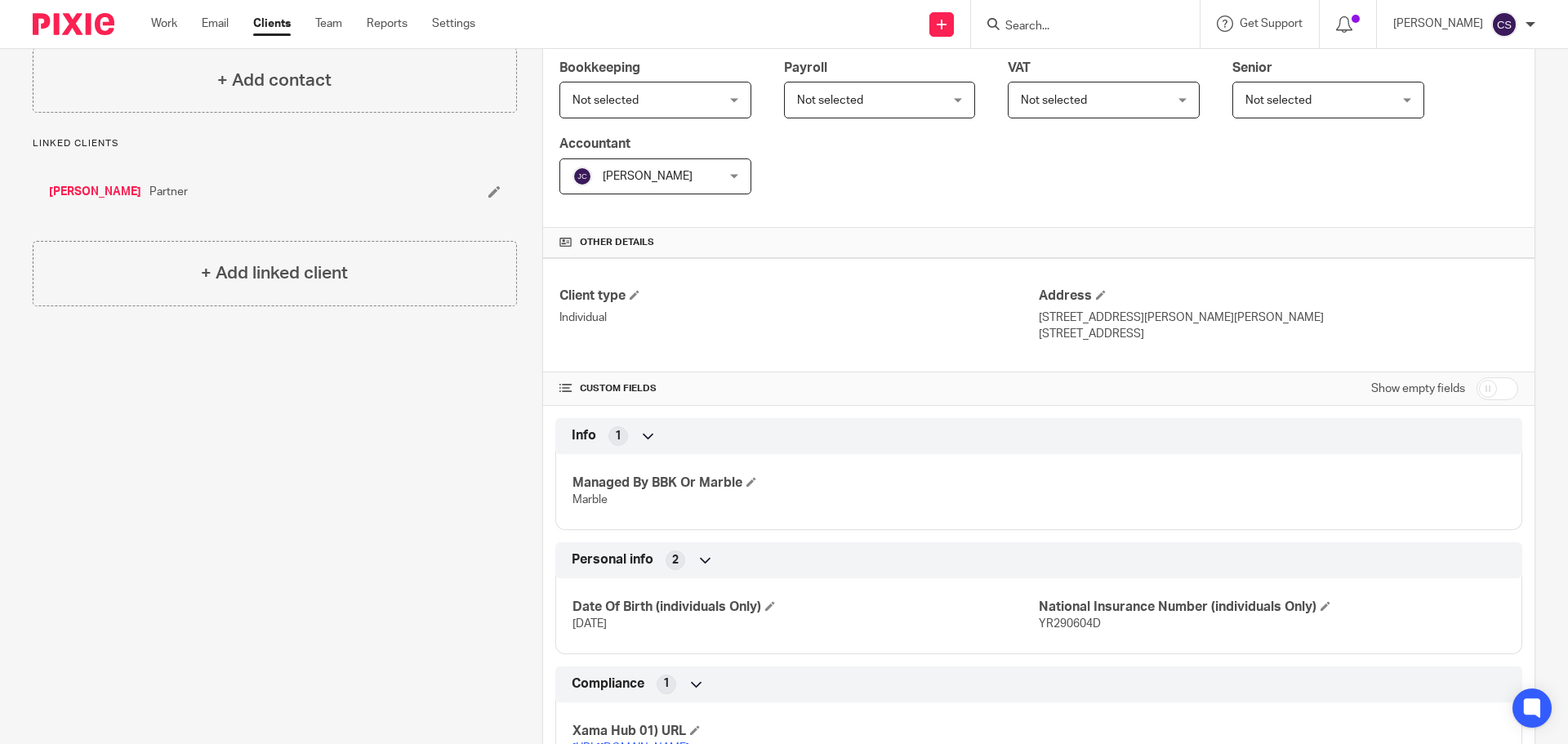
scroll to position [0, 0]
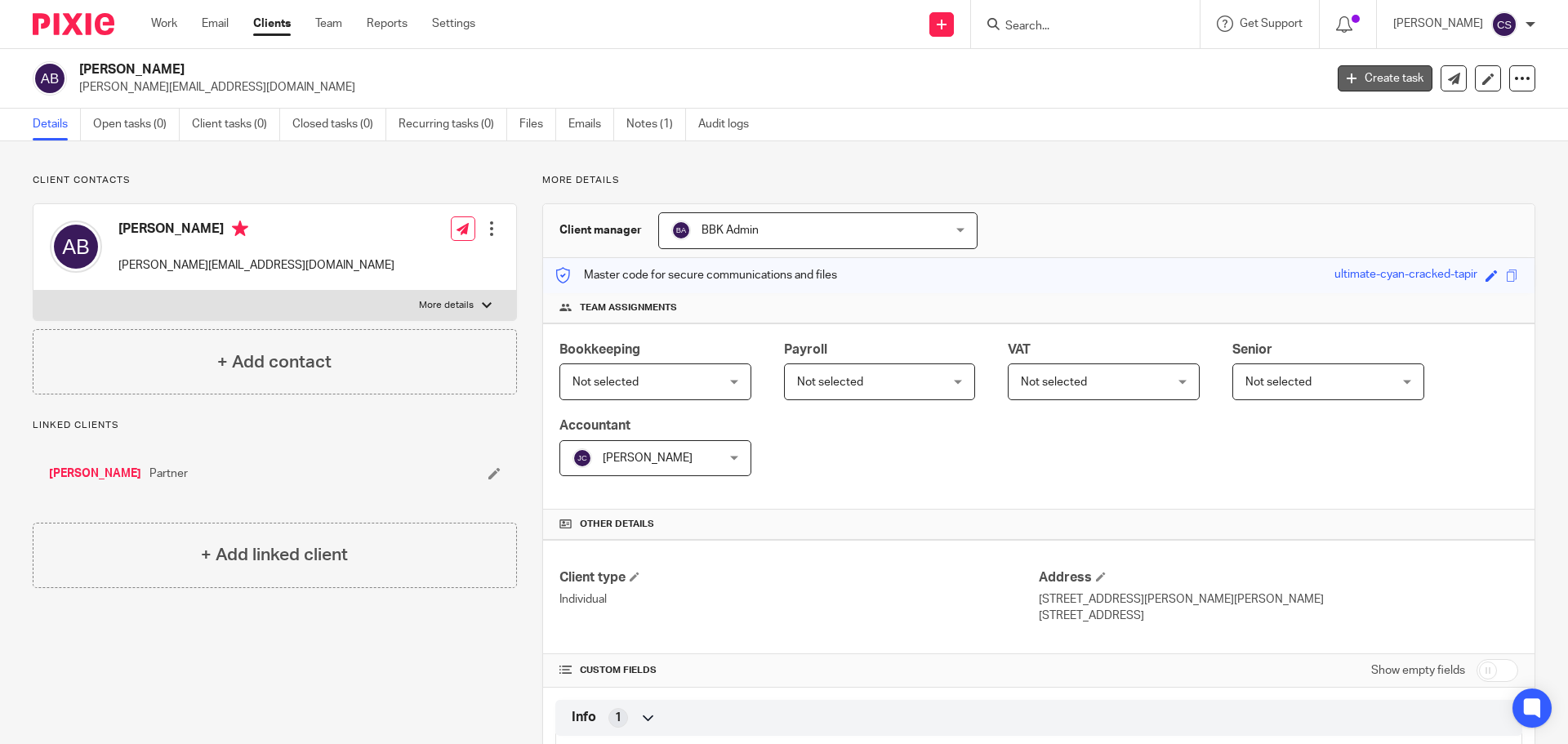
click at [1359, 78] on link "Create task" at bounding box center [1385, 78] width 94 height 26
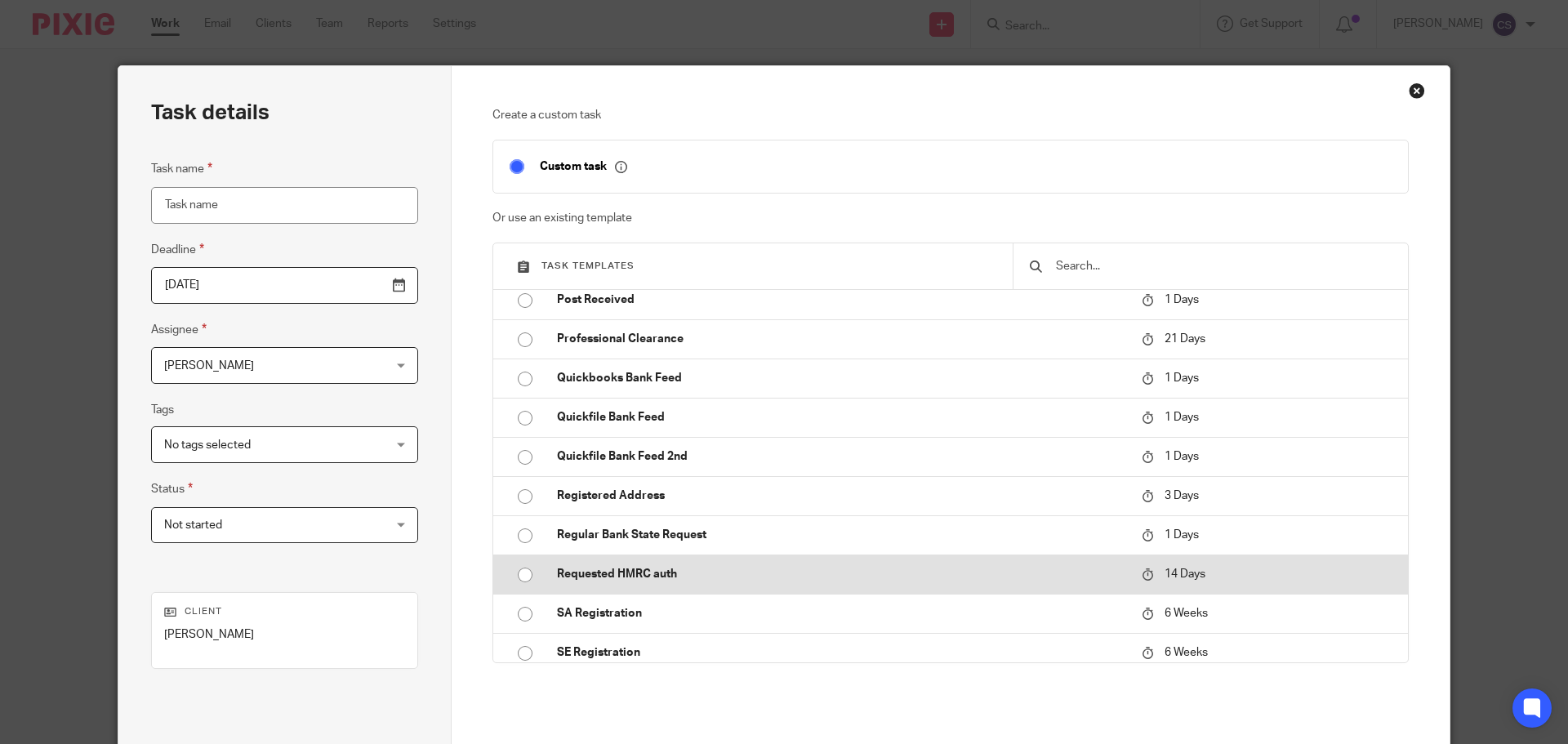
scroll to position [898, 0]
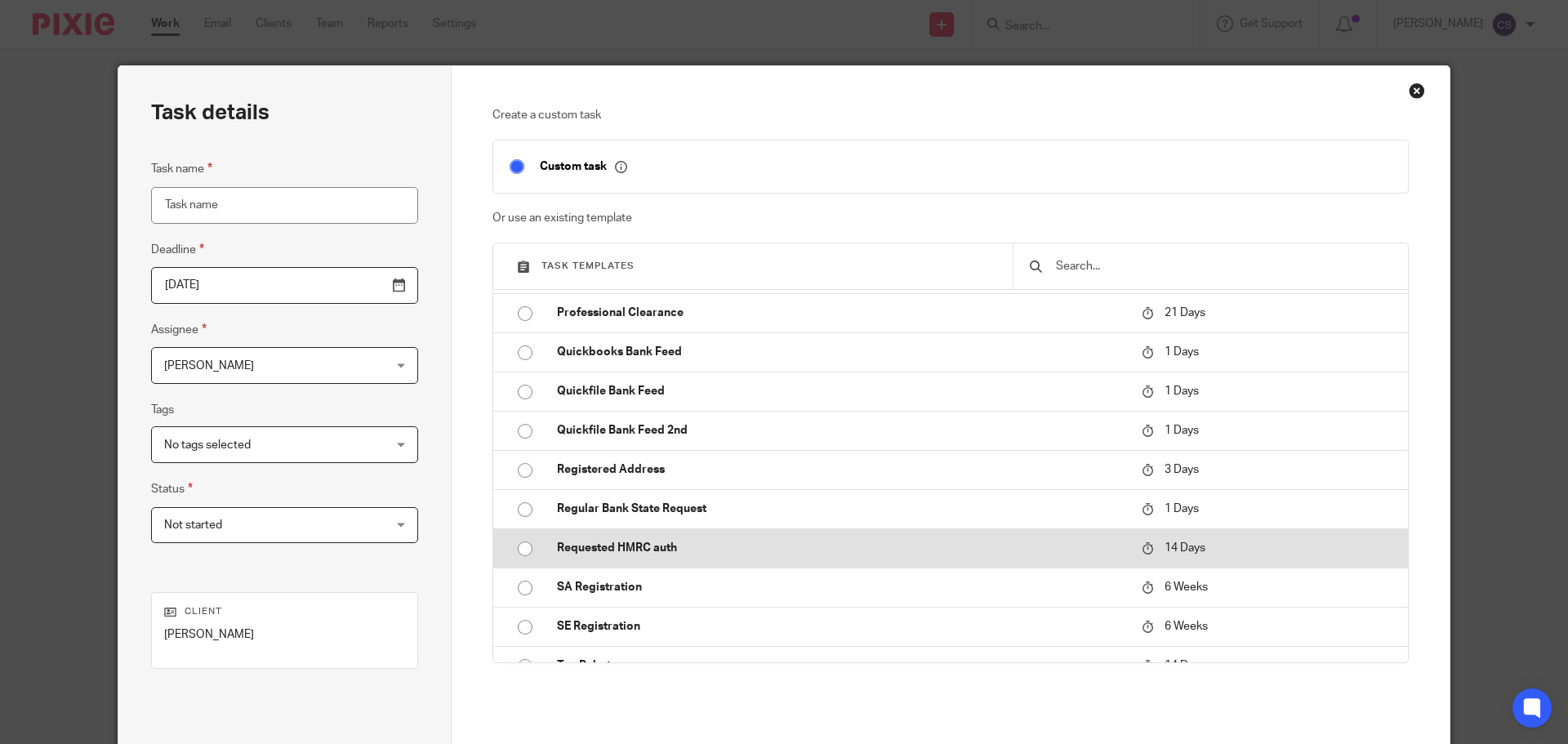
click at [641, 552] on p "Requested HMRC auth" at bounding box center [841, 548] width 568 height 16
type input "2025-08-25"
type input "Requested HMRC auth"
checkbox input "false"
radio input "true"
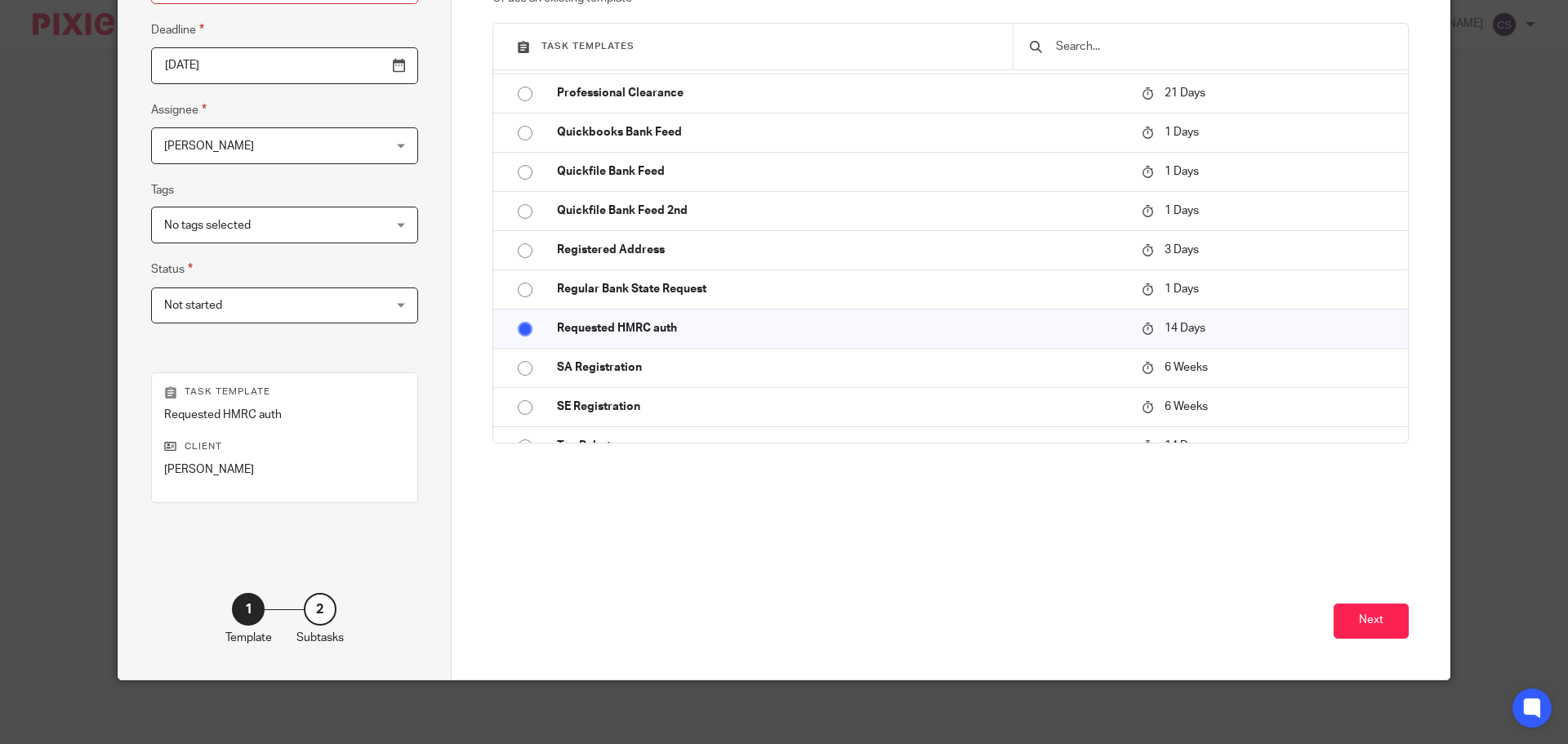
scroll to position [221, 0]
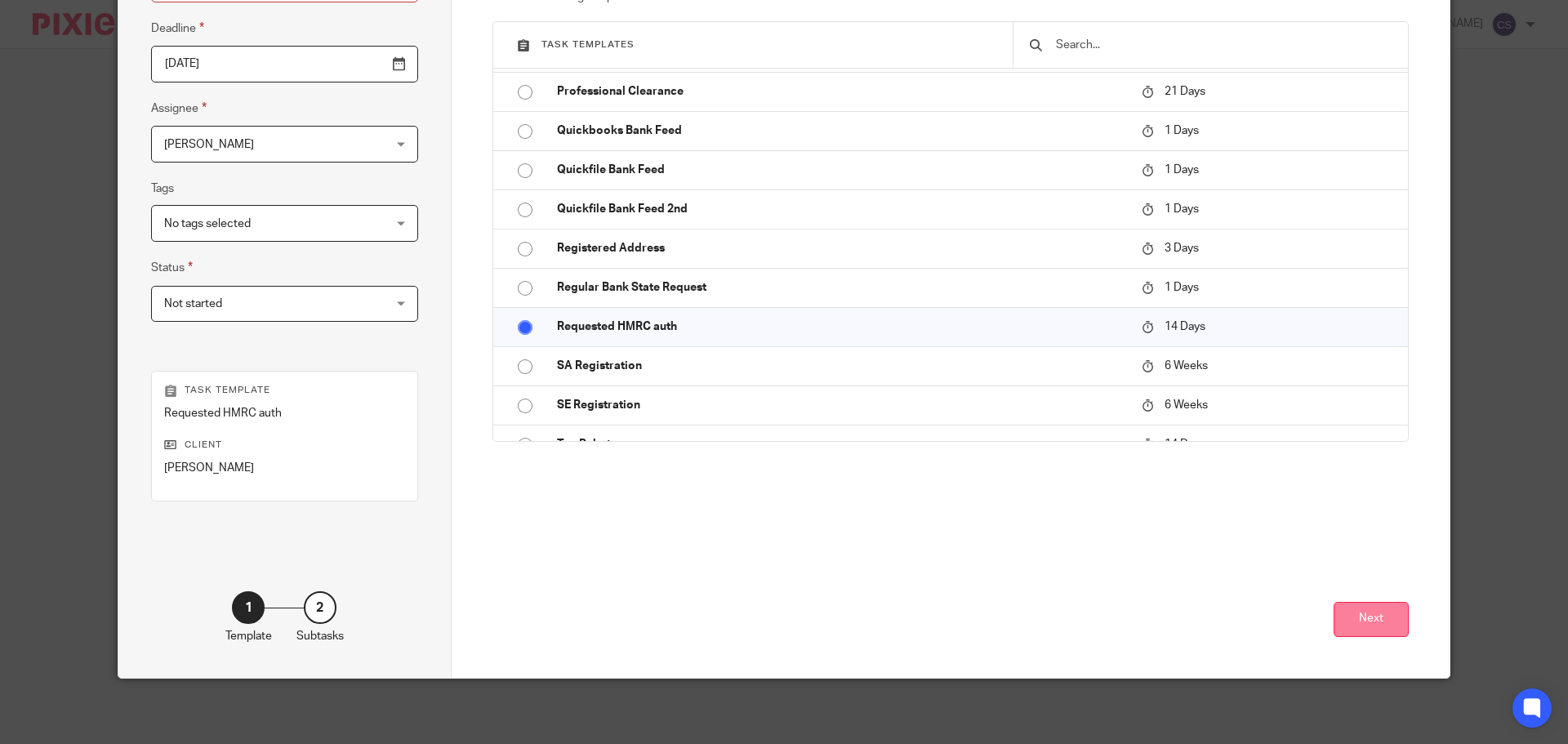
click at [1357, 623] on button "Next" at bounding box center [1371, 619] width 75 height 35
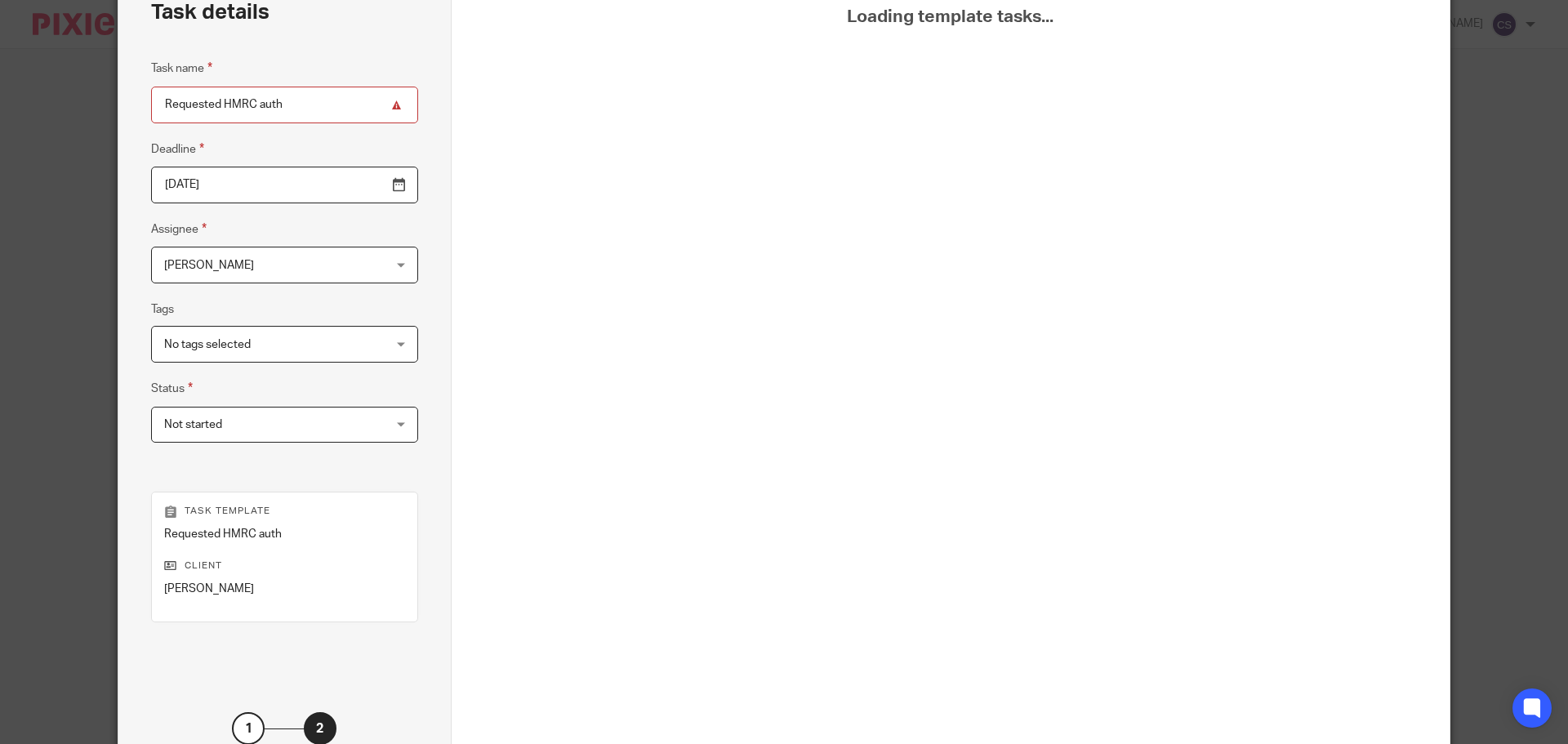
scroll to position [0, 0]
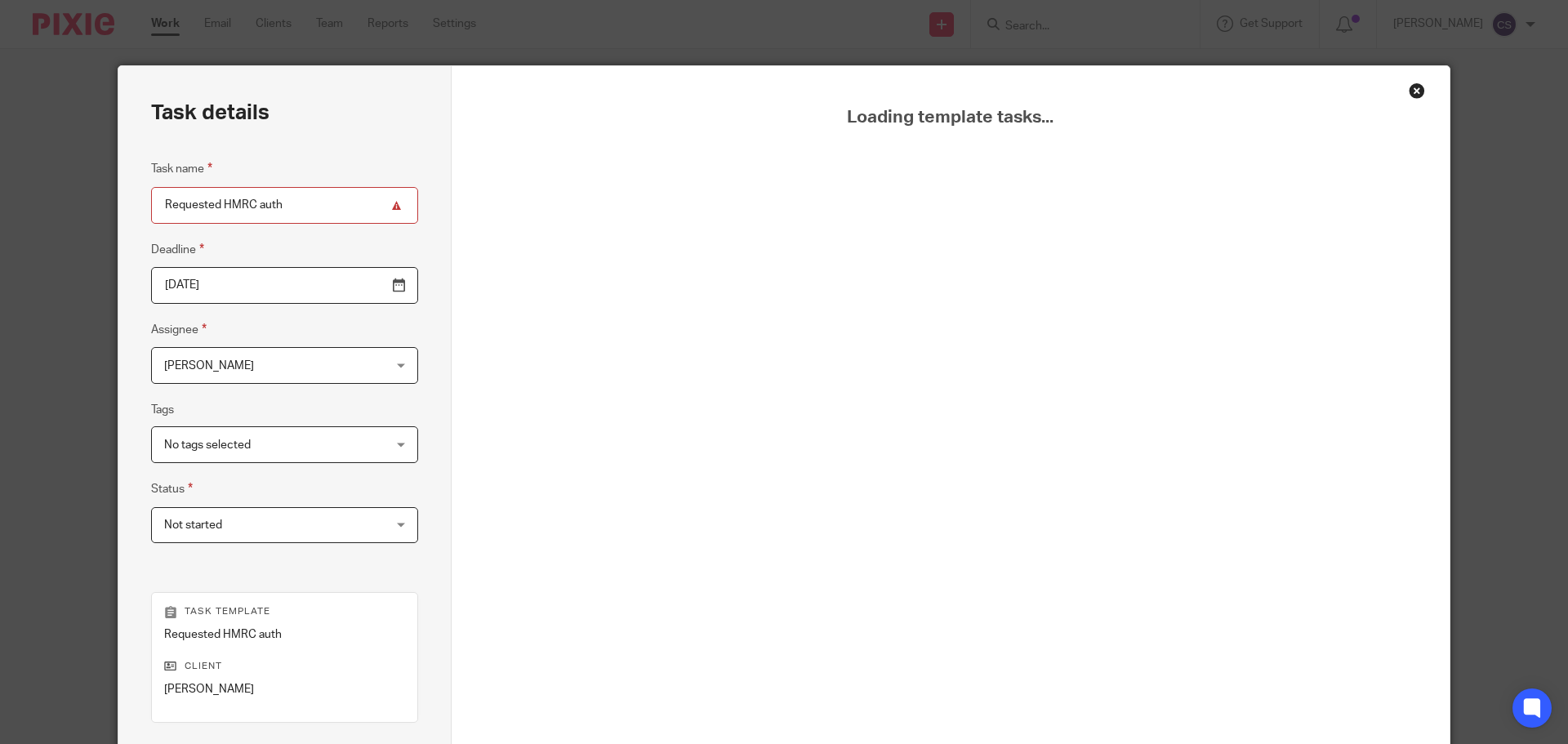
click at [1413, 88] on div "Close this dialog window" at bounding box center [1416, 91] width 16 height 16
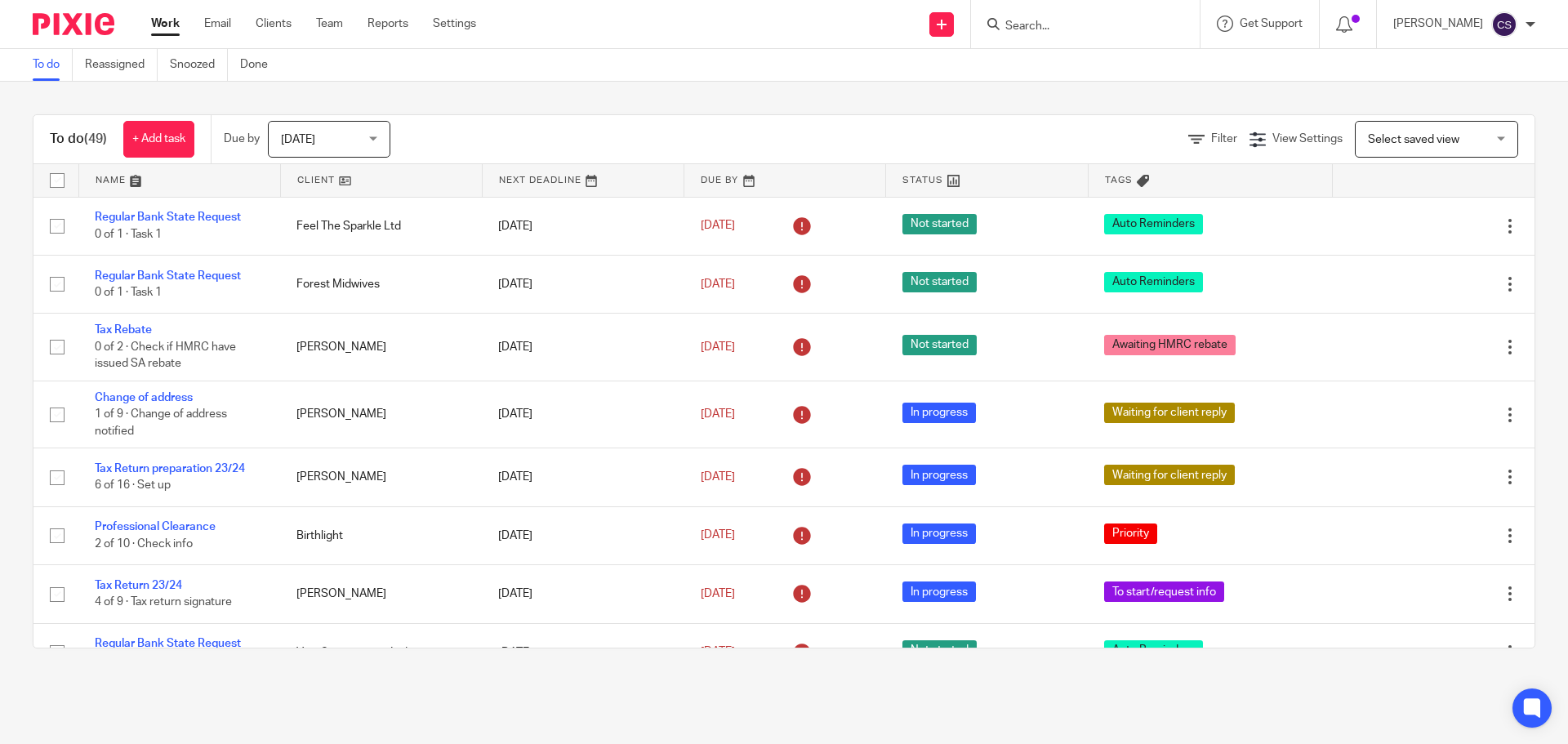
click at [1061, 27] on input "Search" at bounding box center [1077, 27] width 147 height 15
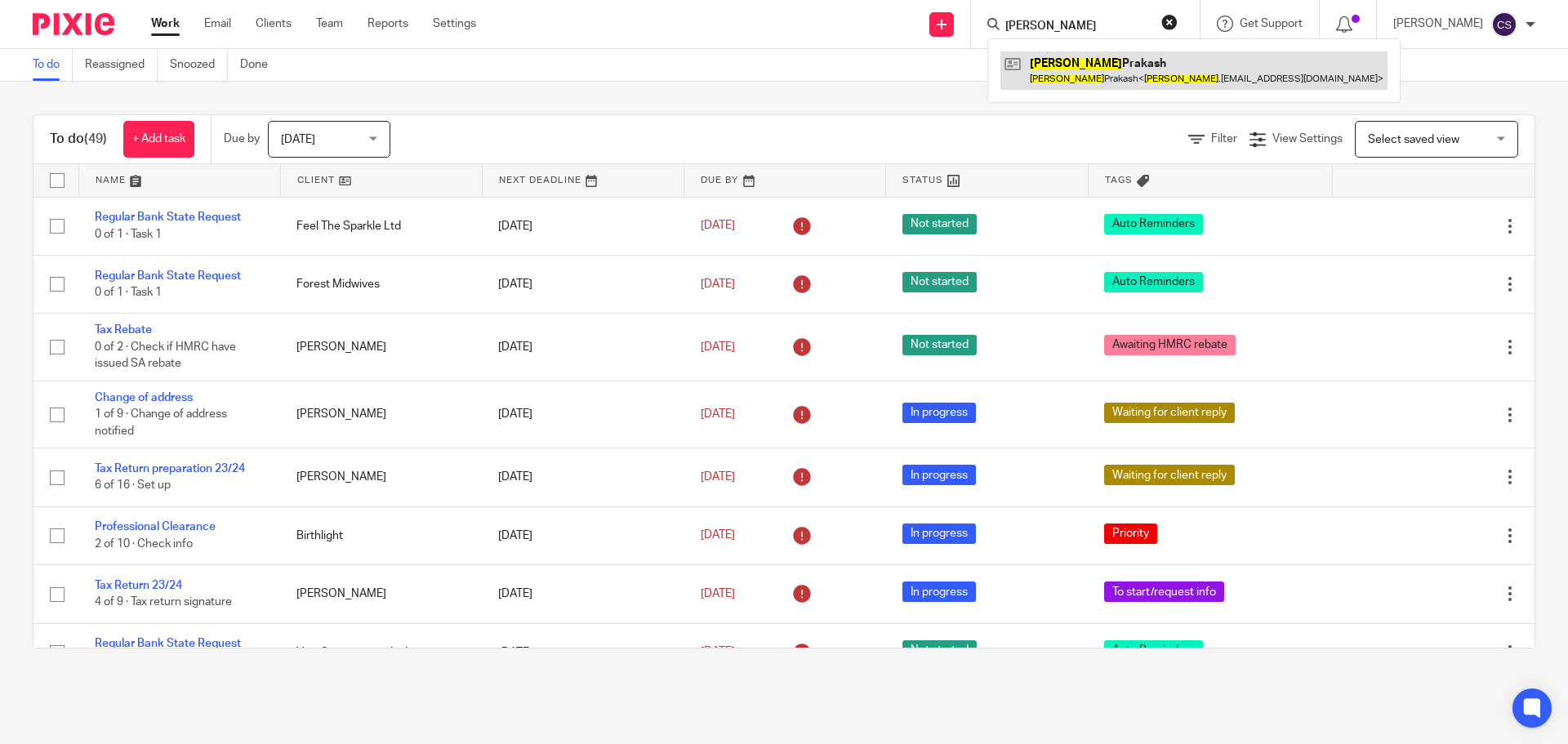
type input "shresht"
click at [1069, 64] on link at bounding box center [1193, 70] width 387 height 37
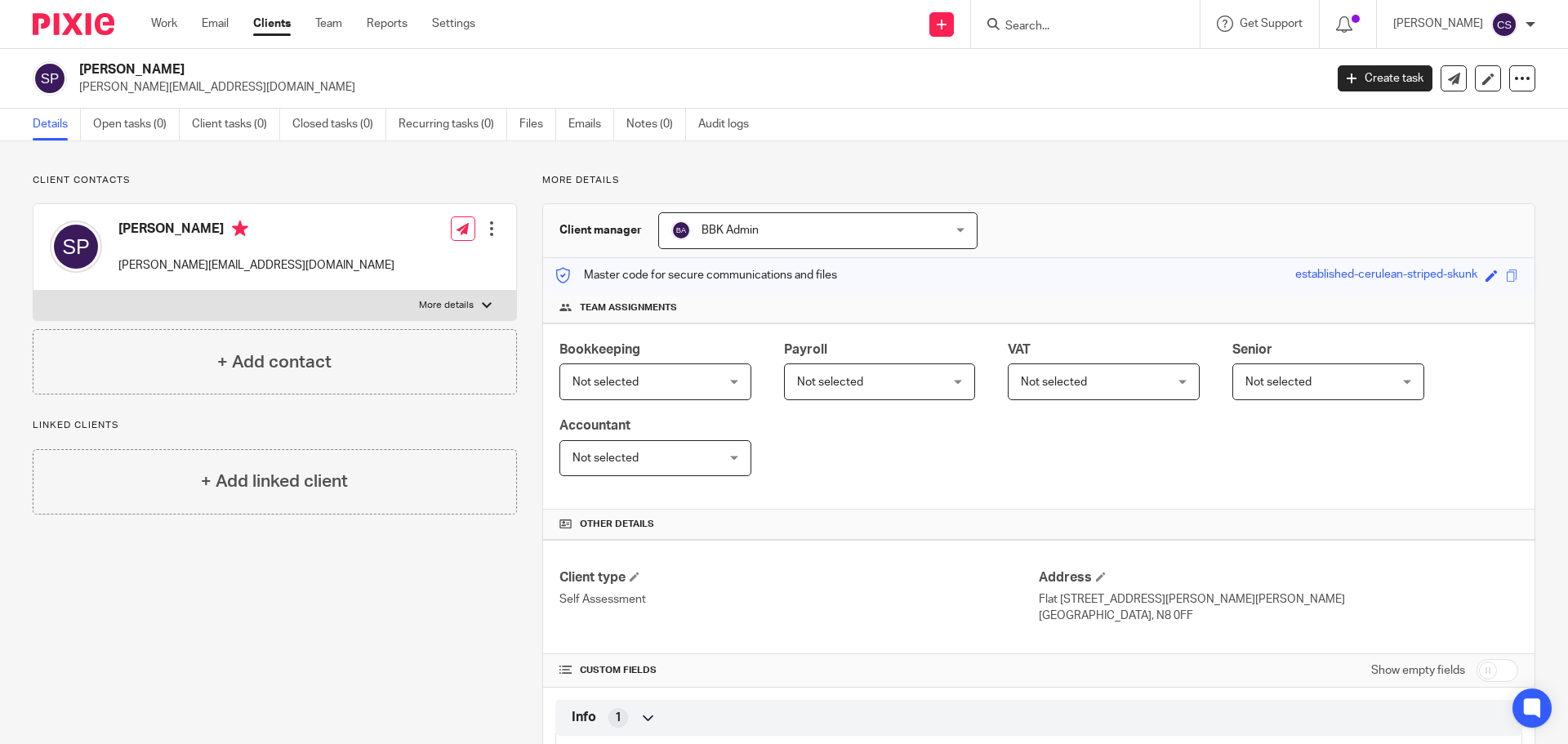
click at [1041, 29] on input "Search" at bounding box center [1077, 27] width 147 height 15
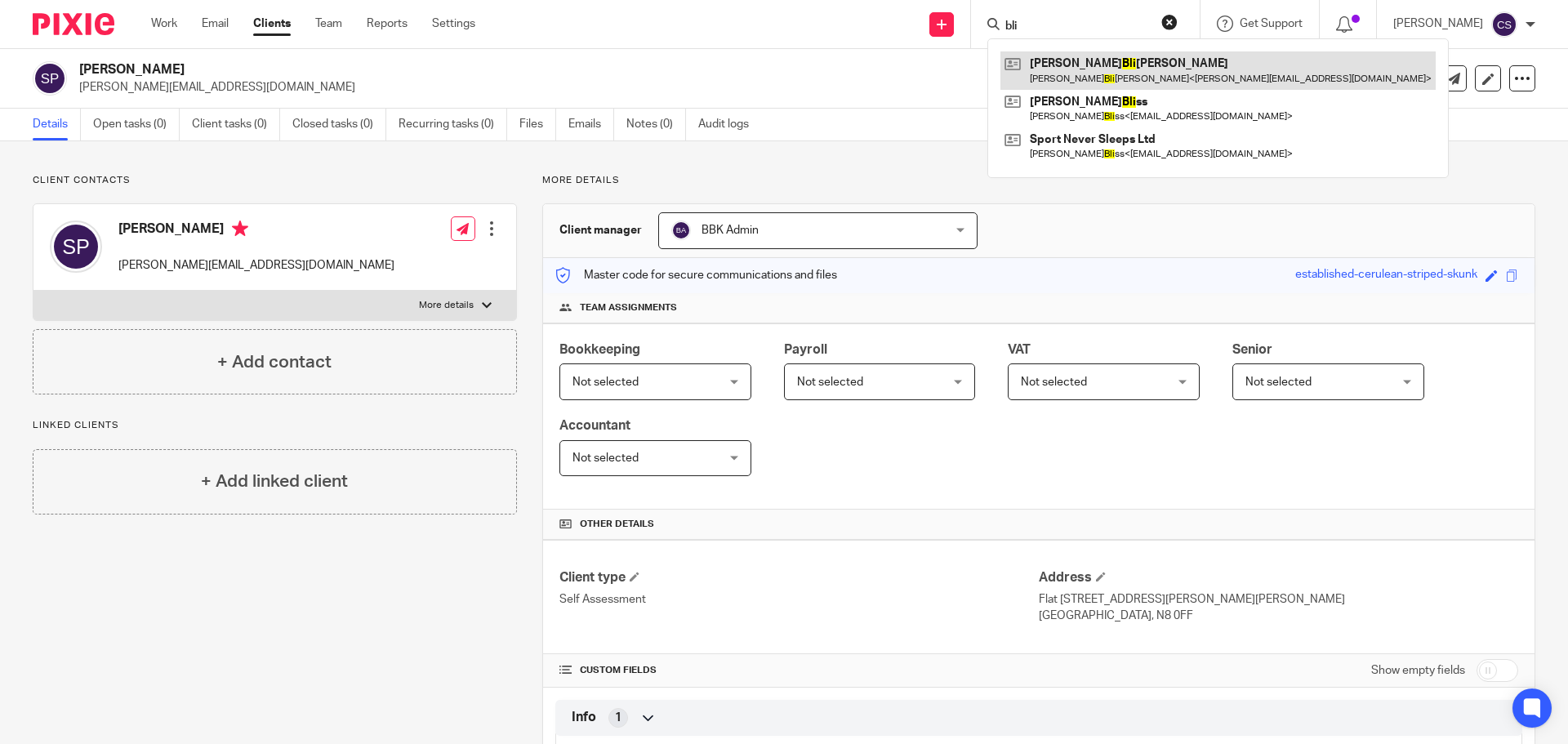
type input "bli"
click at [1079, 60] on link at bounding box center [1218, 70] width 436 height 37
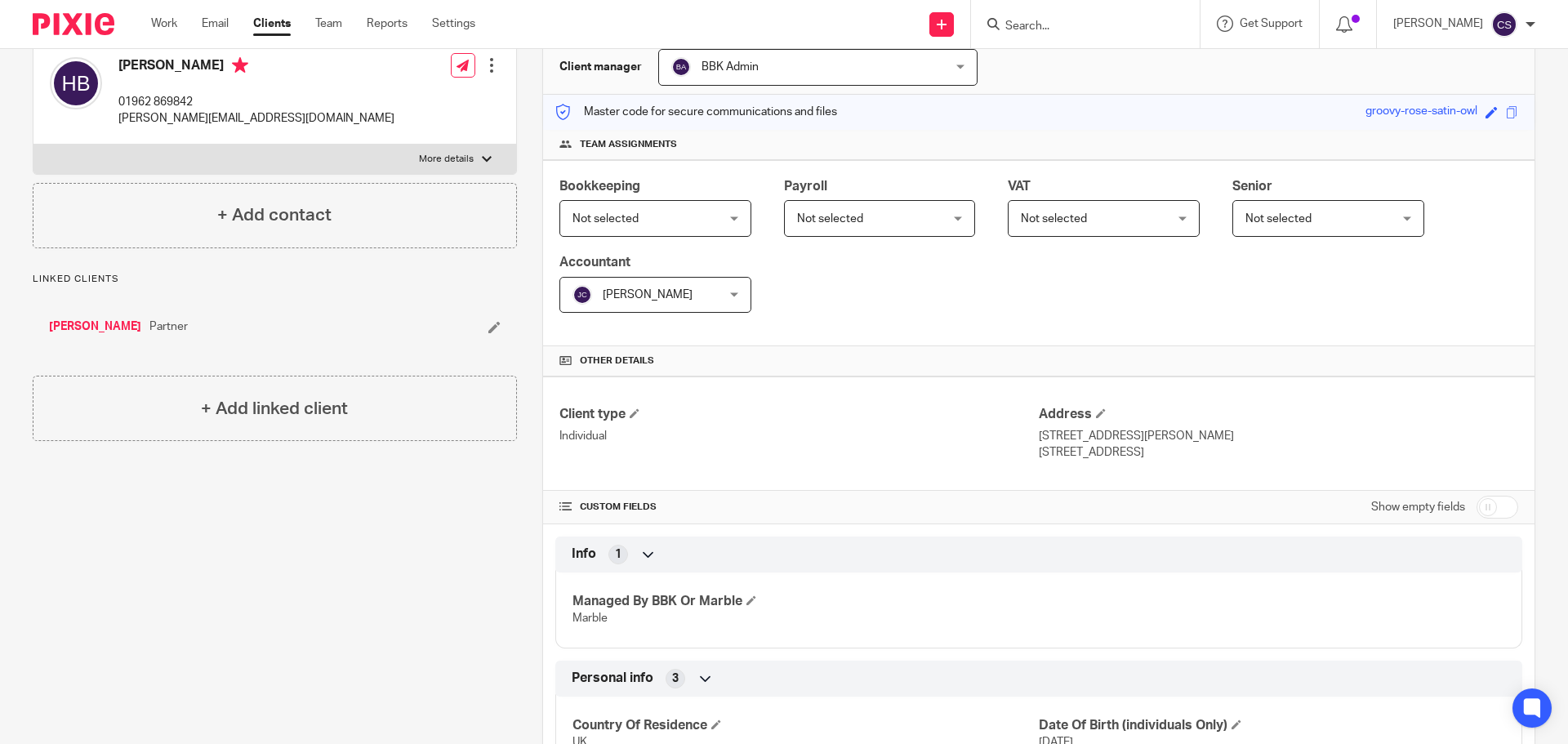
scroll to position [408, 0]
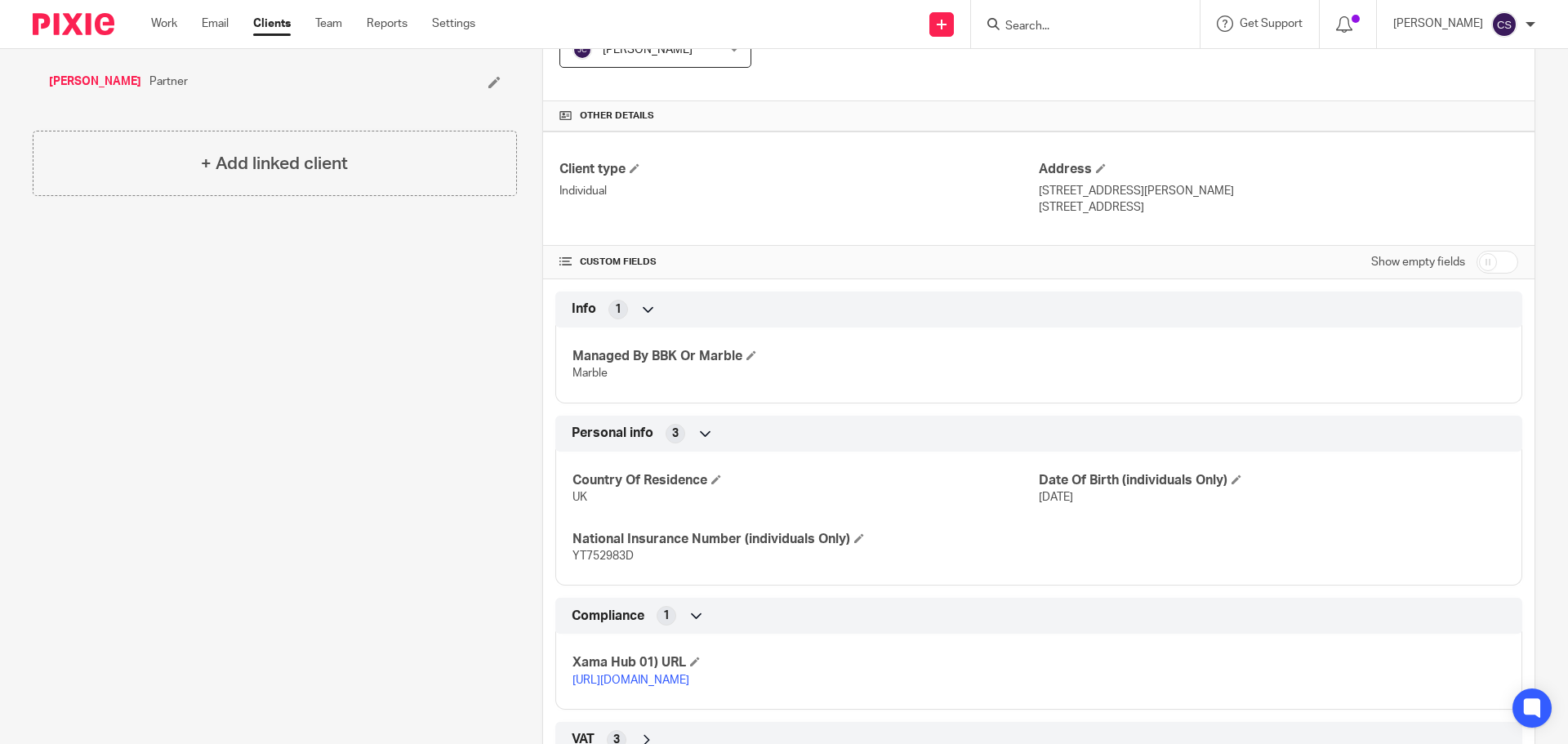
click at [690, 678] on link "https://platform.xamatech.com/portal/crm/clients/2aefb910-bbab-11ef-bab2-154c0e…" at bounding box center [631, 680] width 117 height 12
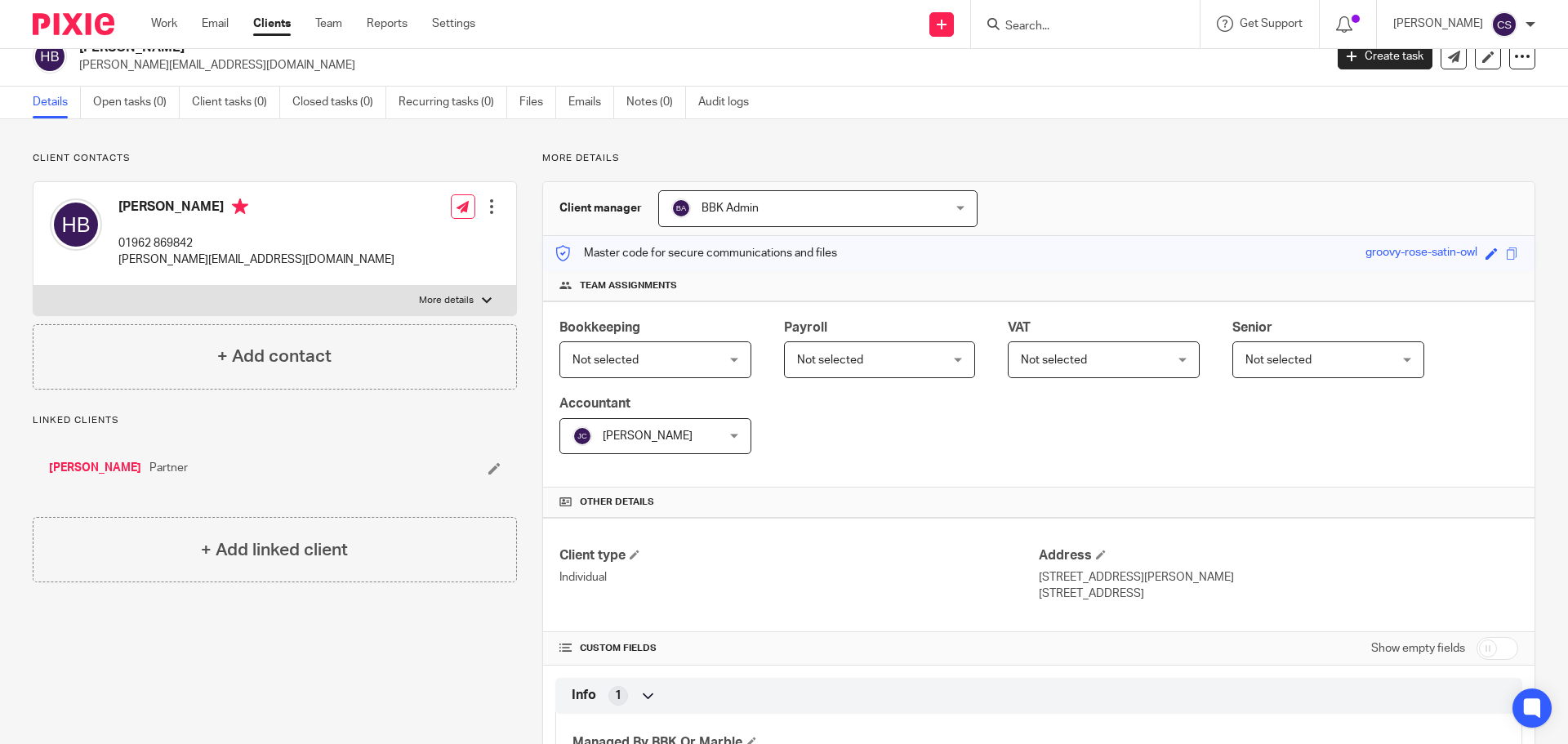
scroll to position [0, 0]
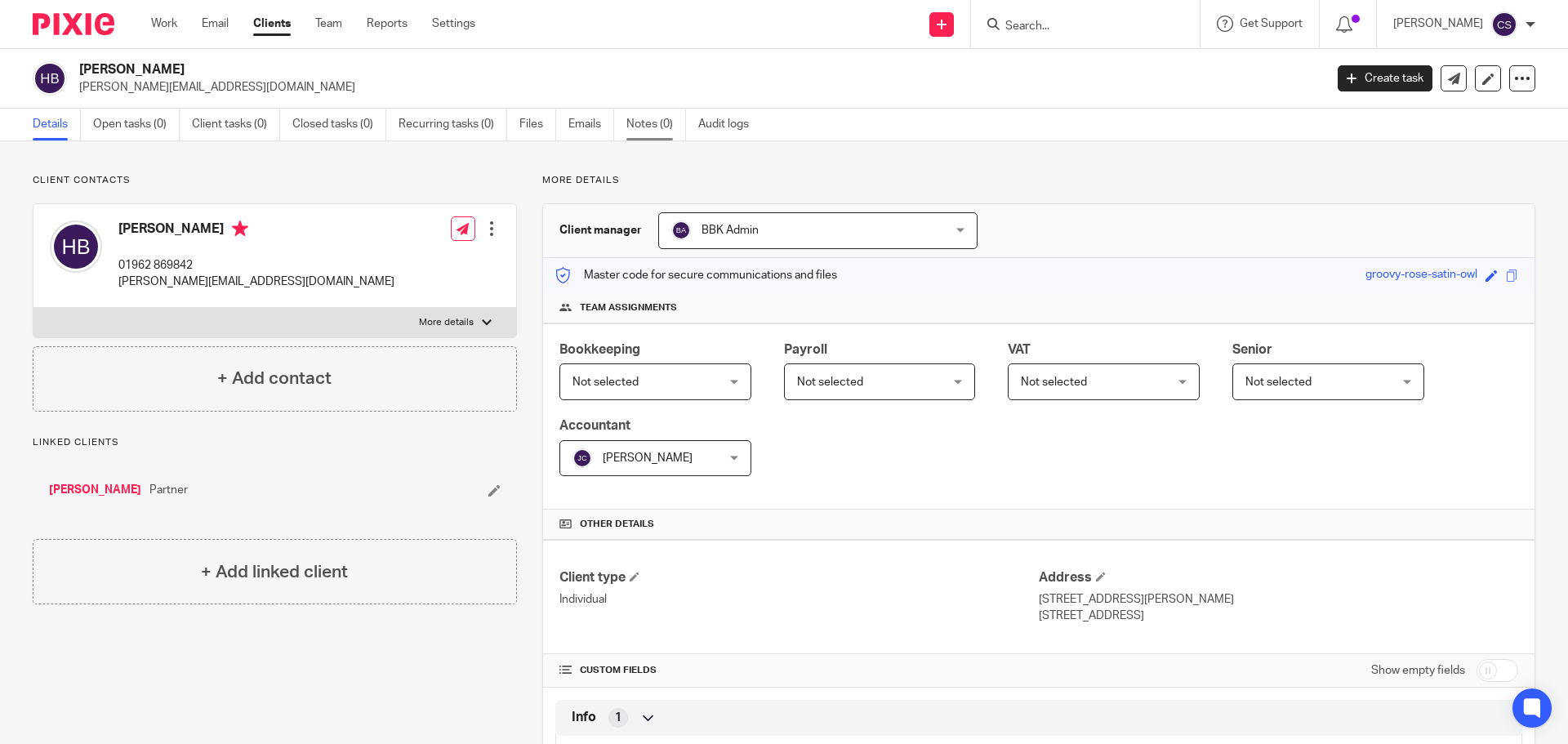
click at [649, 125] on link "Notes (0)" at bounding box center [656, 124] width 60 height 32
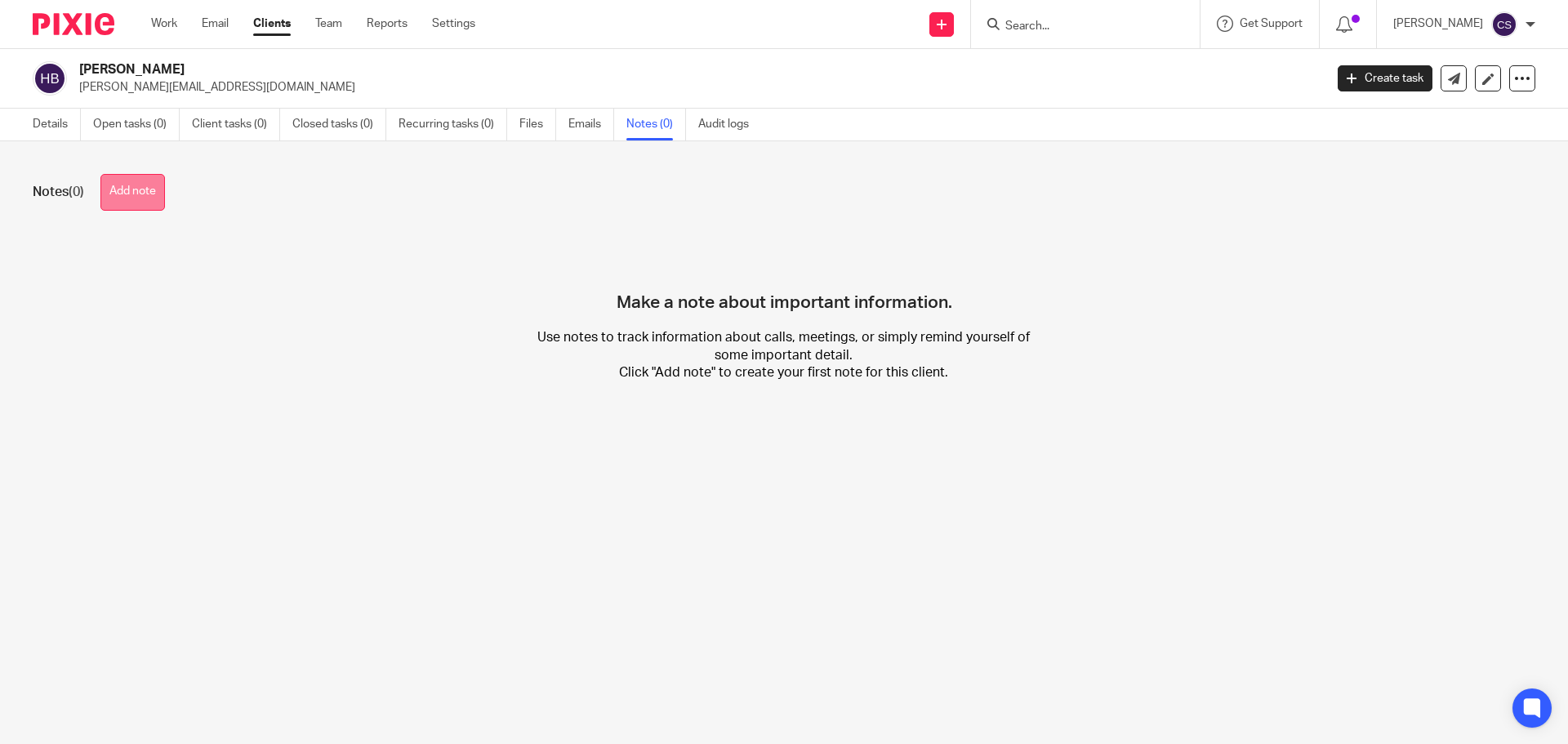
click at [139, 187] on button "Add note" at bounding box center [132, 192] width 64 height 36
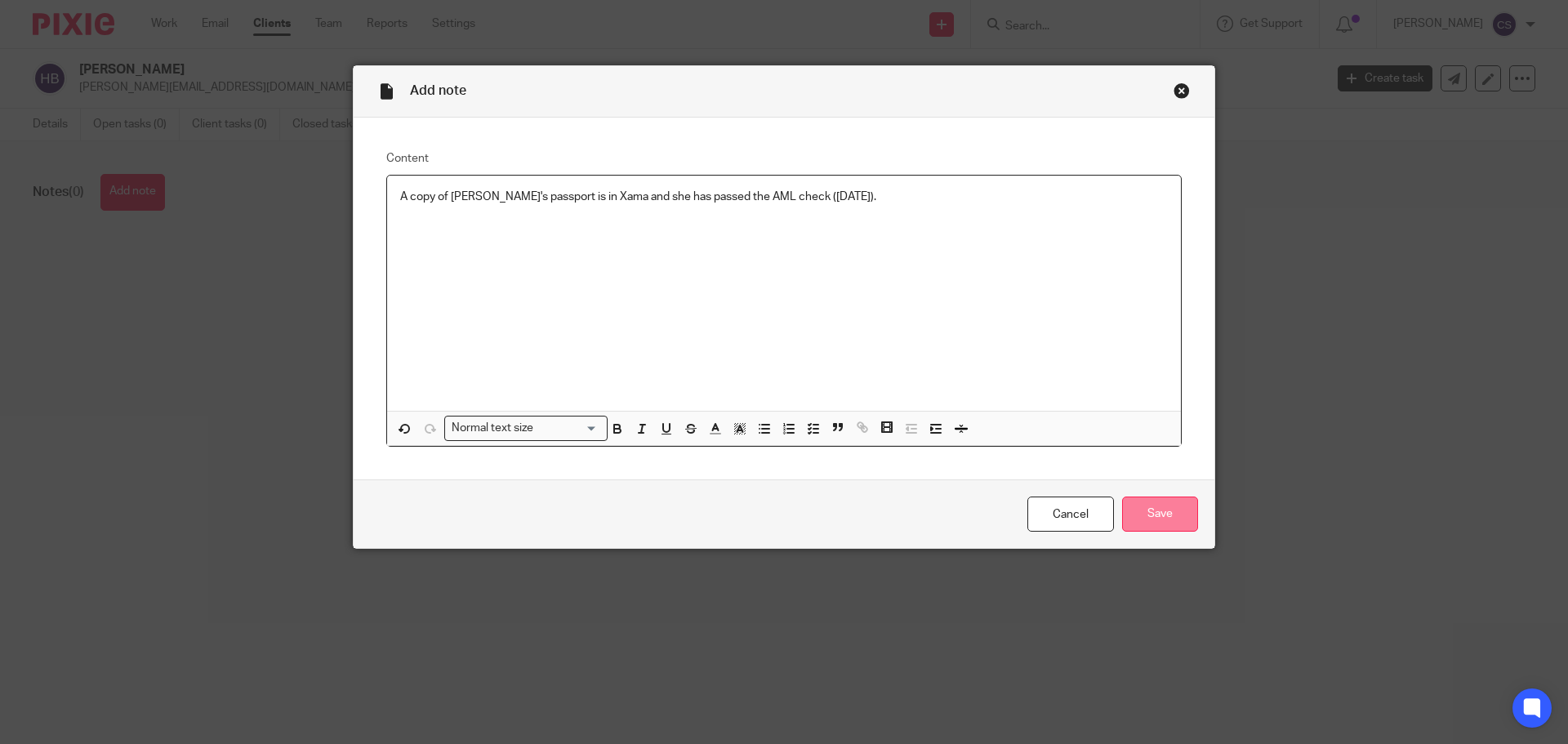
click at [1157, 524] on input "Save" at bounding box center [1161, 514] width 76 height 35
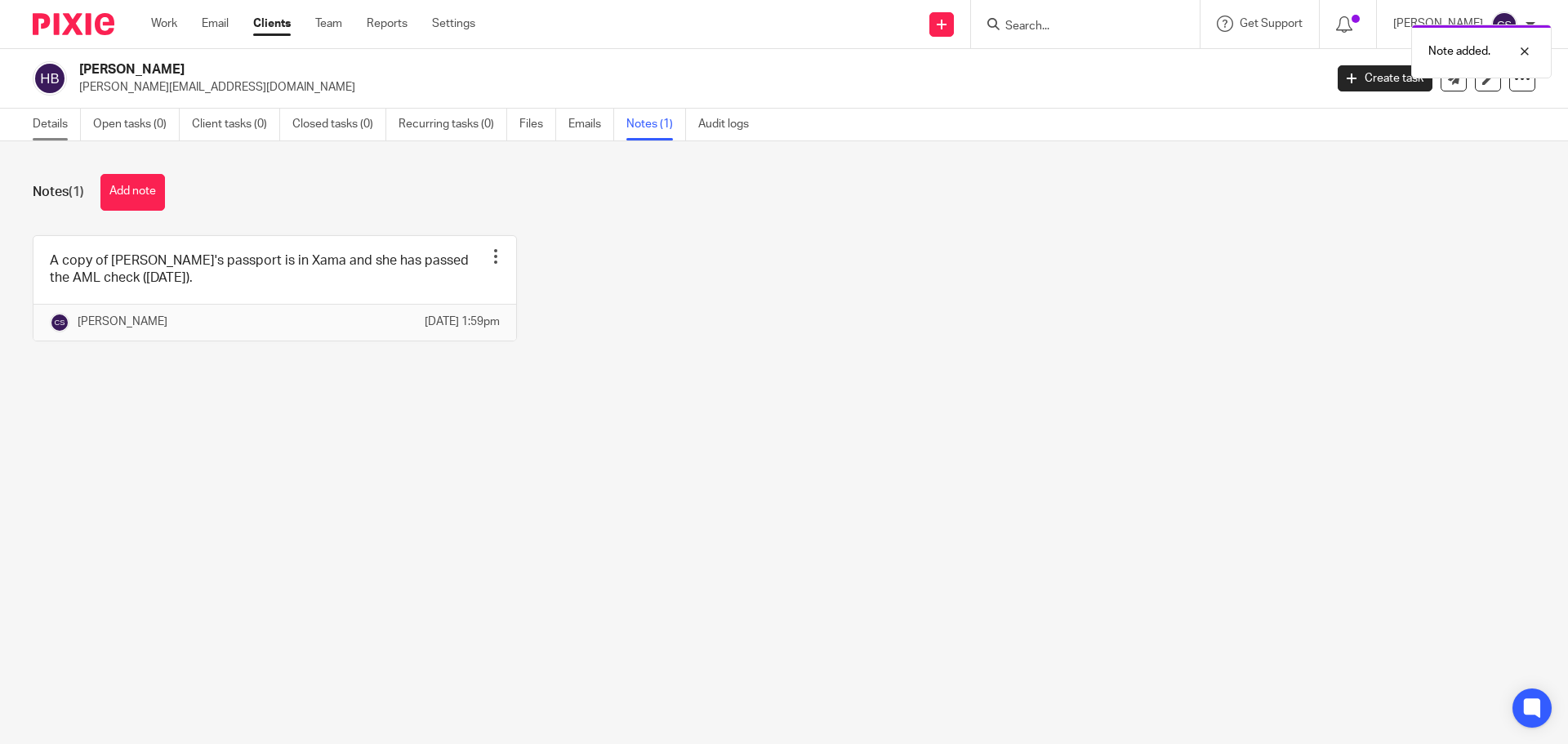
click at [39, 128] on link "Details" at bounding box center [56, 124] width 48 height 32
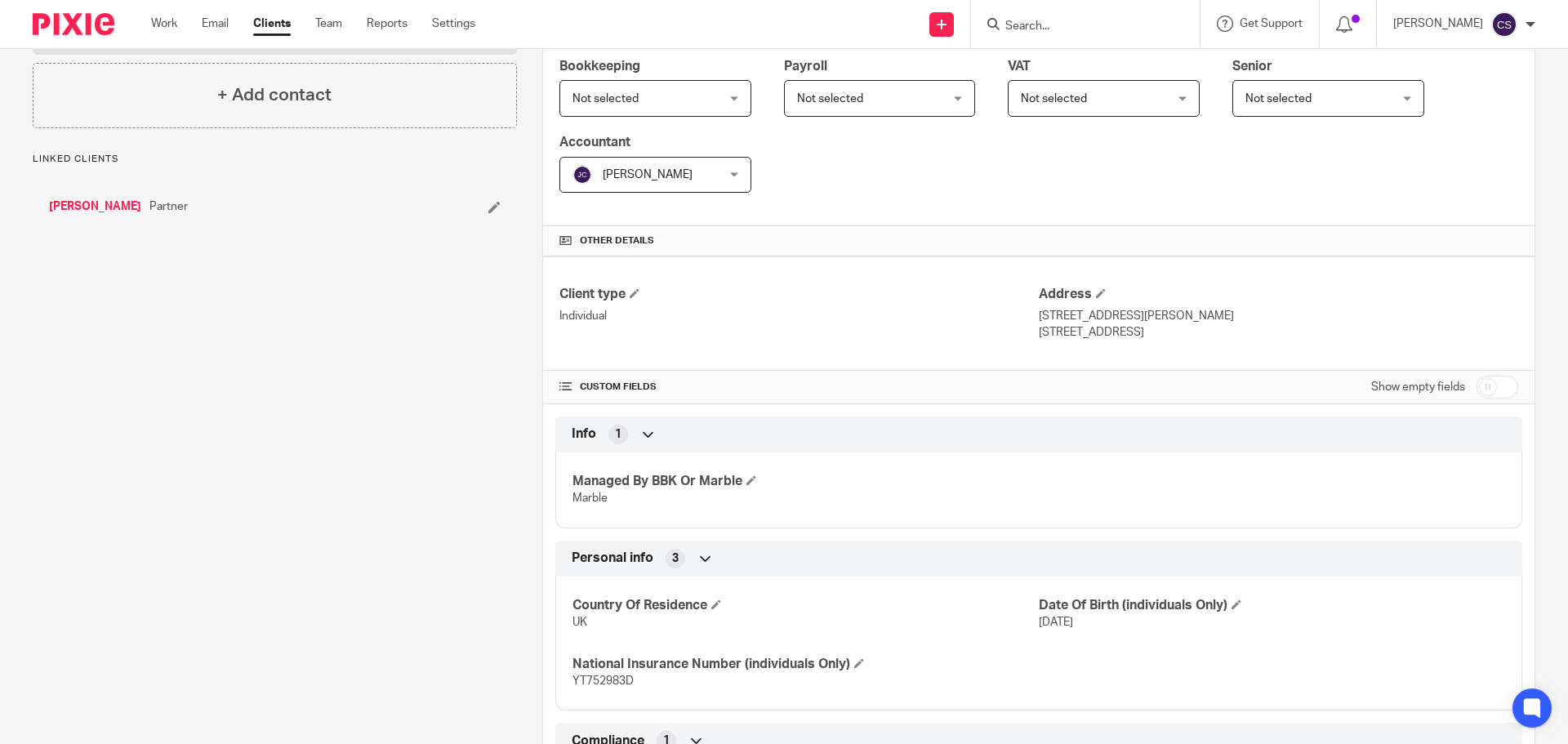
scroll to position [408, 0]
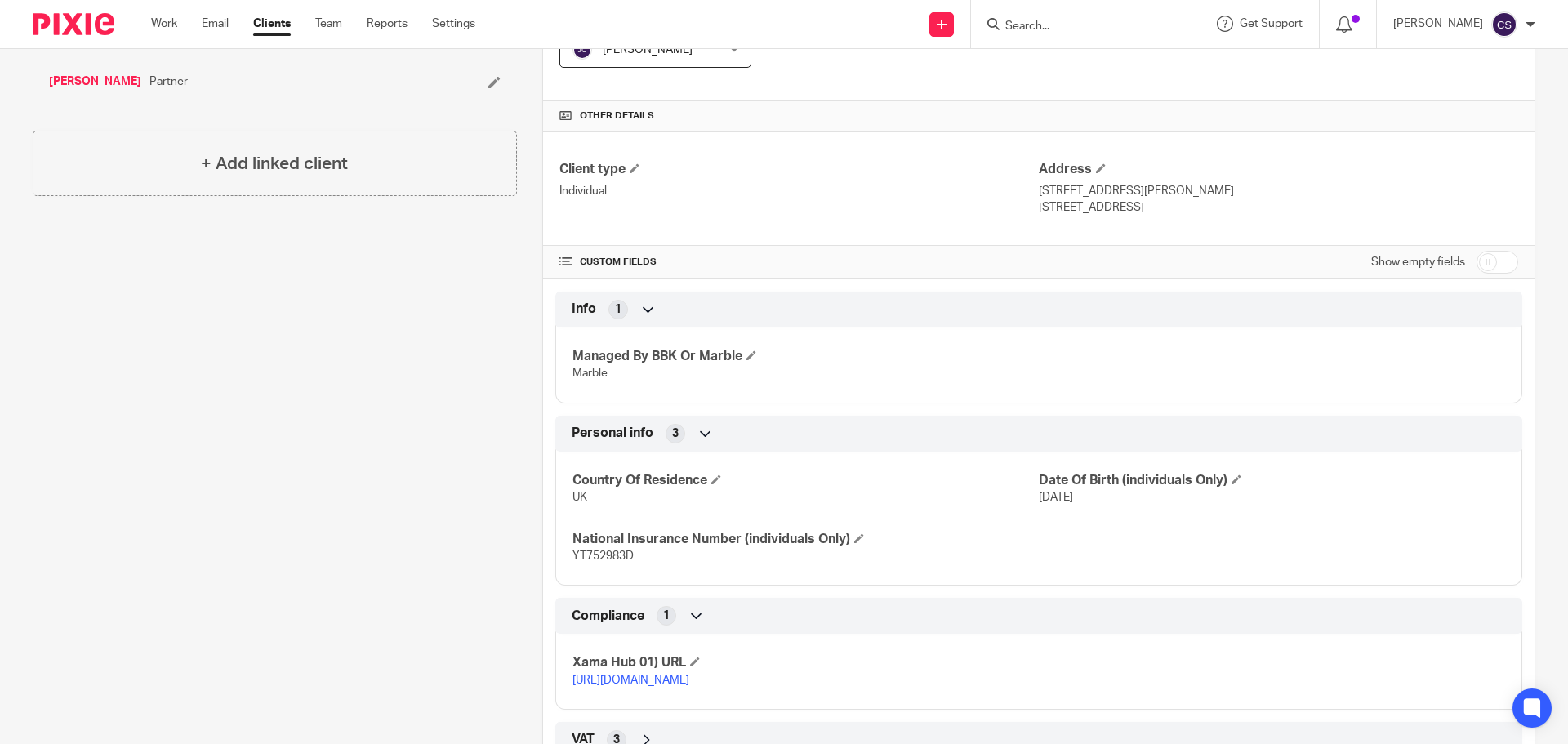
click at [690, 680] on link "[URL][DOMAIN_NAME]" at bounding box center [631, 680] width 117 height 12
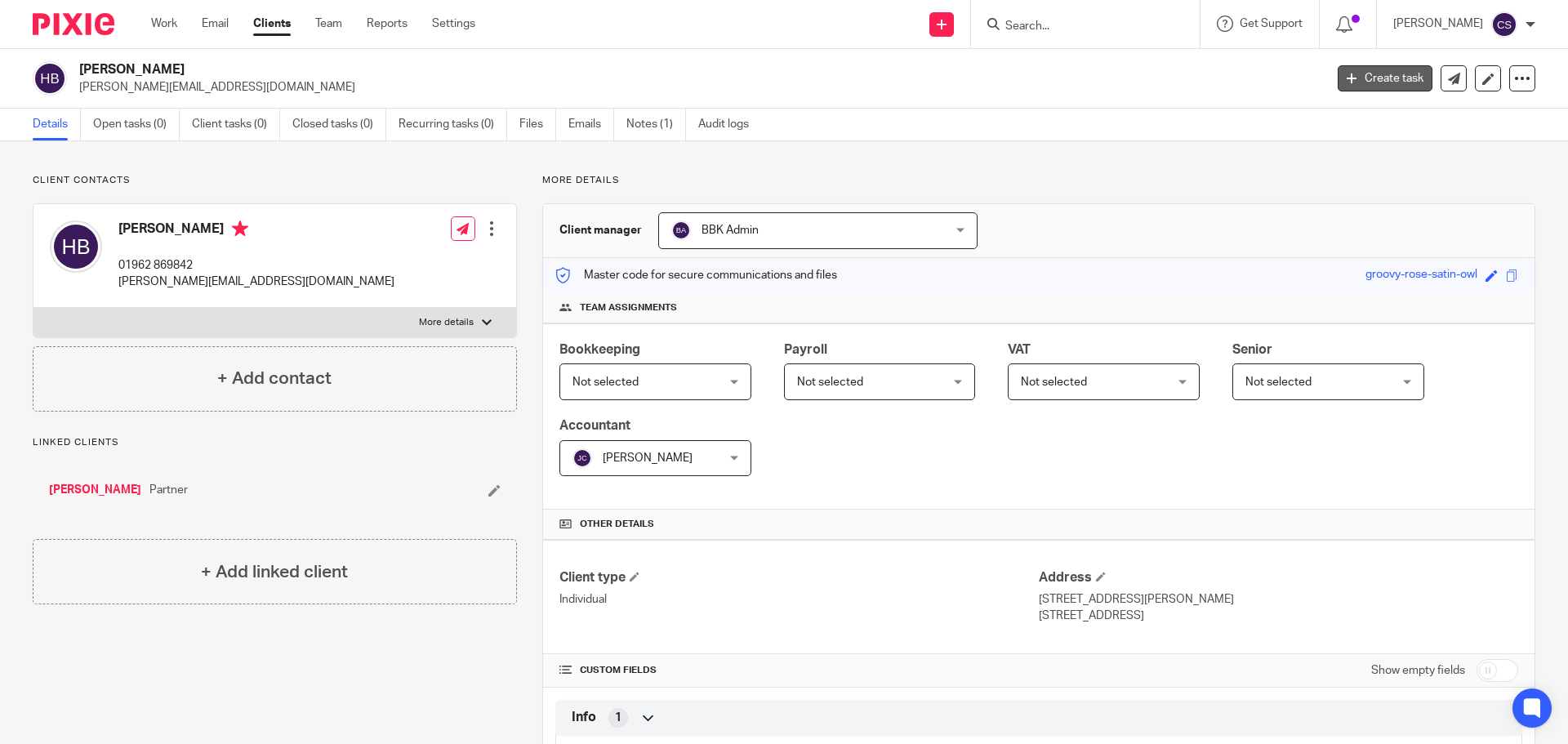
click at [1352, 83] on link "Create task" at bounding box center [1385, 78] width 94 height 26
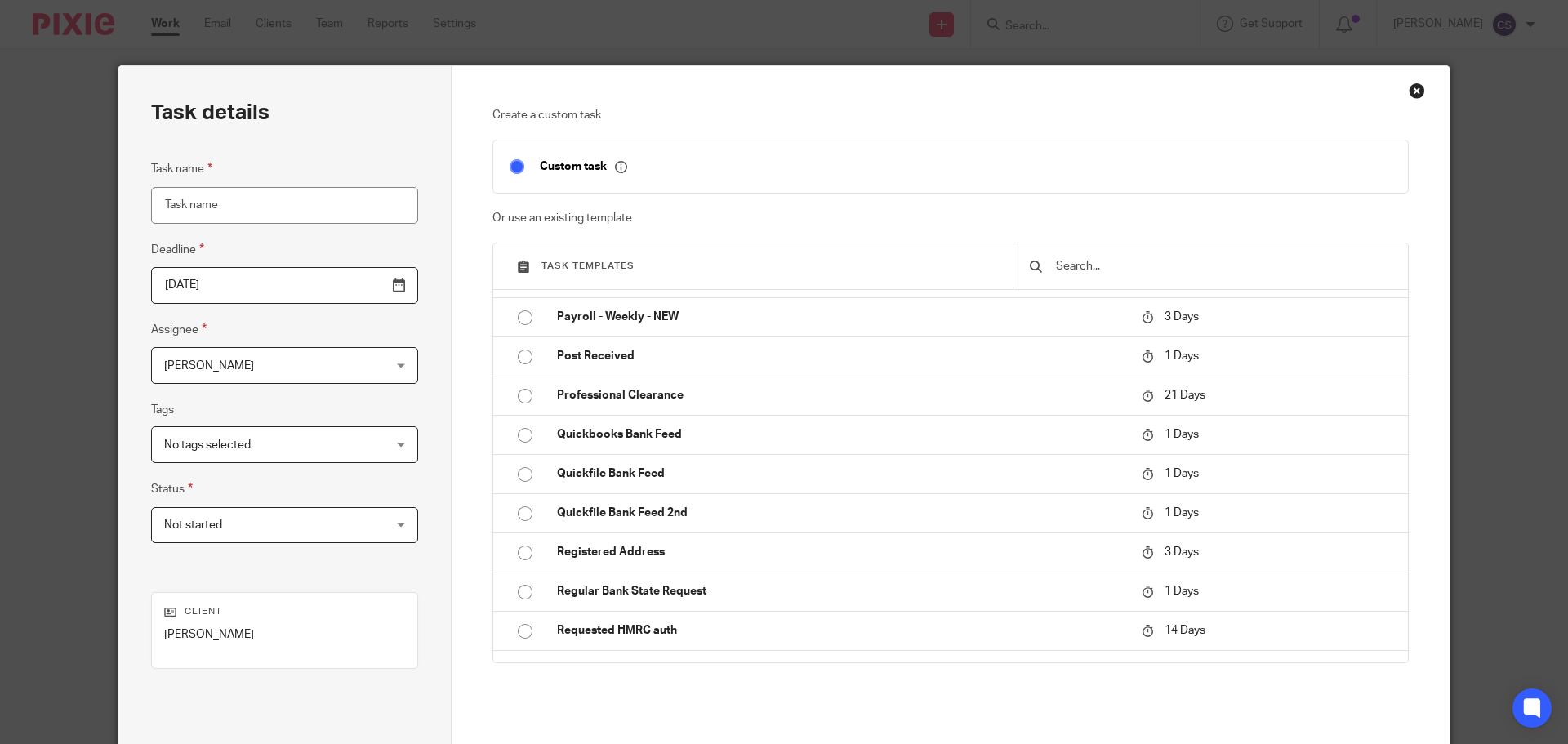
scroll to position [817, 0]
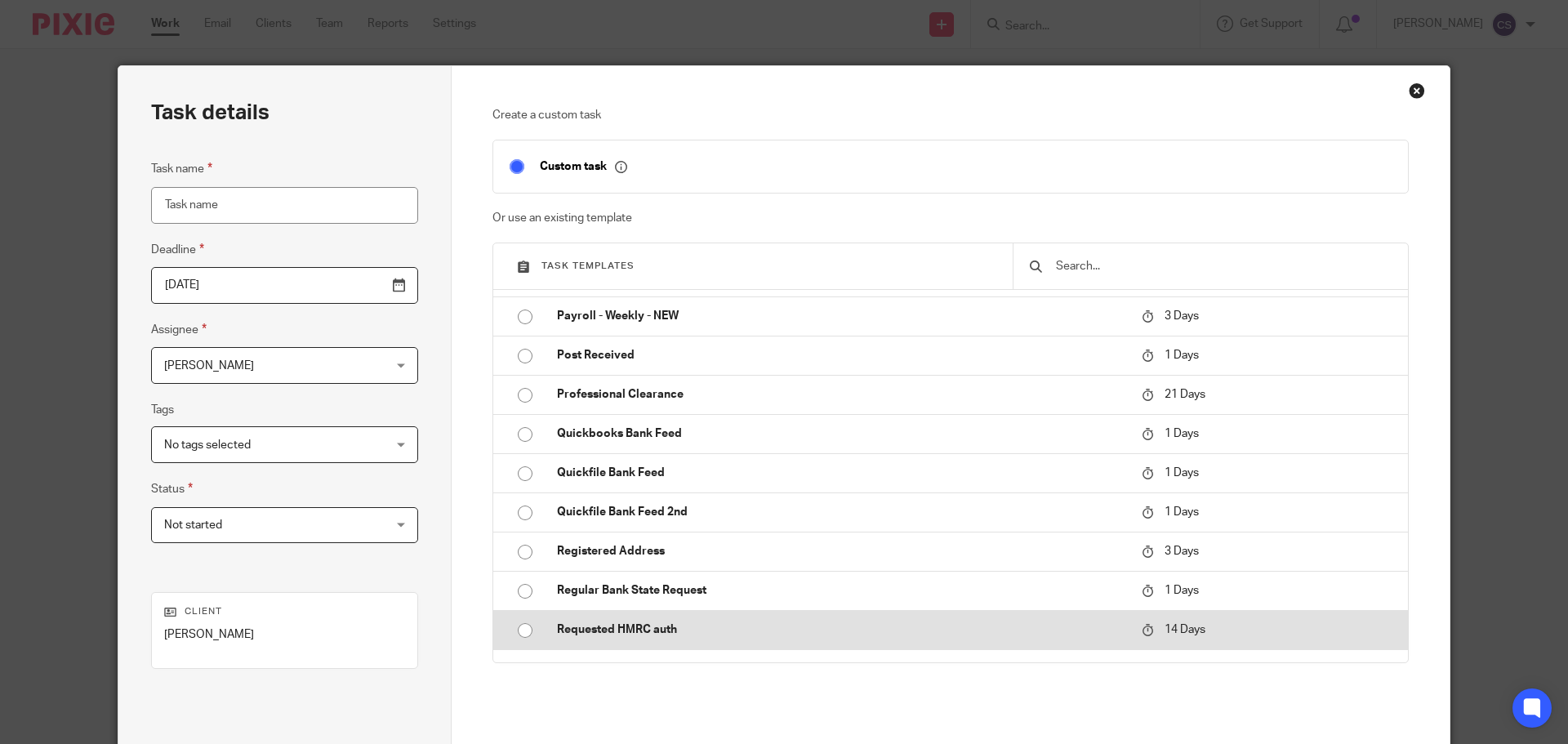
click at [673, 626] on p "Requested HMRC auth" at bounding box center [841, 630] width 568 height 16
type input "2025-08-25"
type input "Requested HMRC auth"
checkbox input "false"
radio input "true"
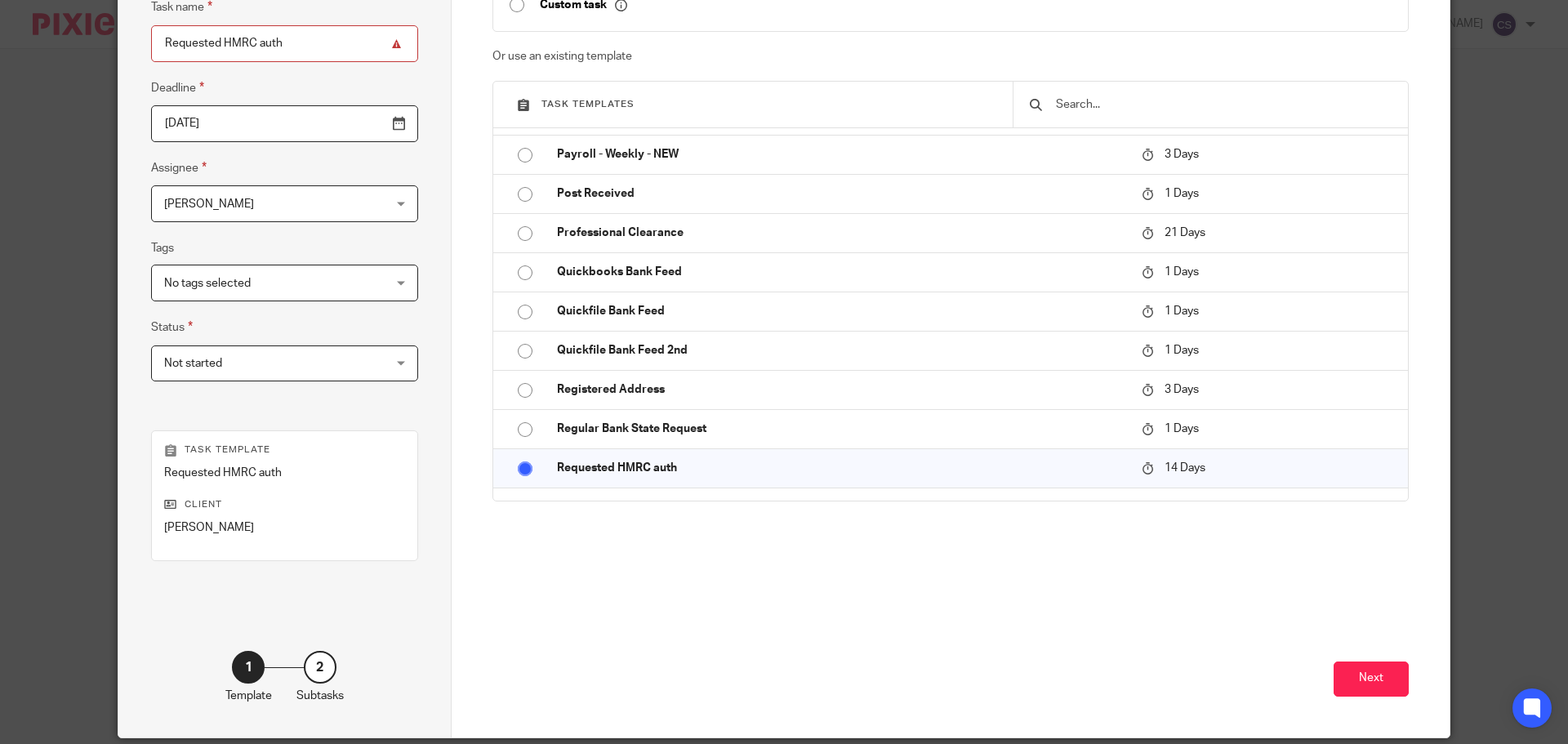
scroll to position [163, 0]
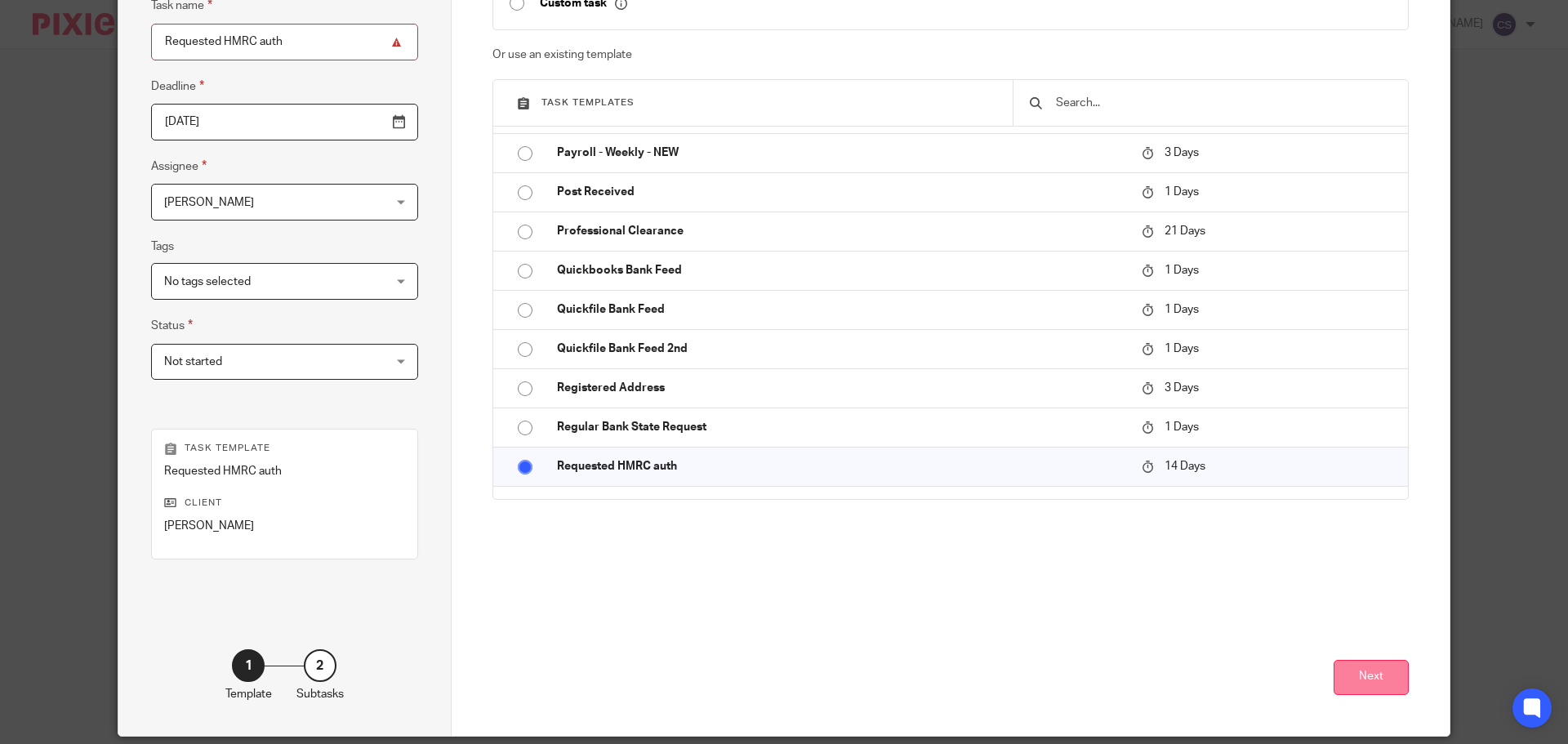
click at [1350, 678] on button "Next" at bounding box center [1371, 677] width 75 height 35
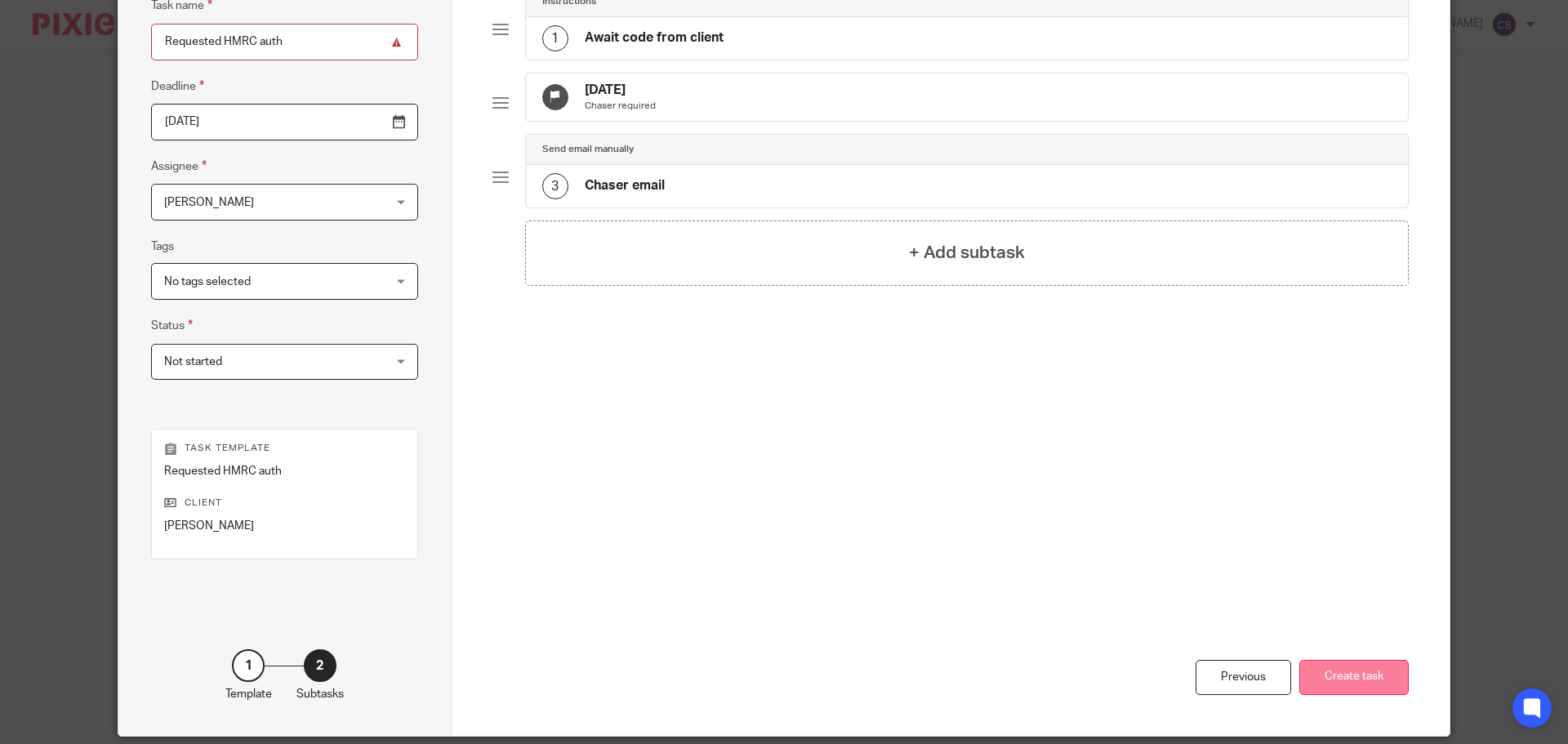
click at [1327, 674] on button "Create task" at bounding box center [1354, 677] width 110 height 35
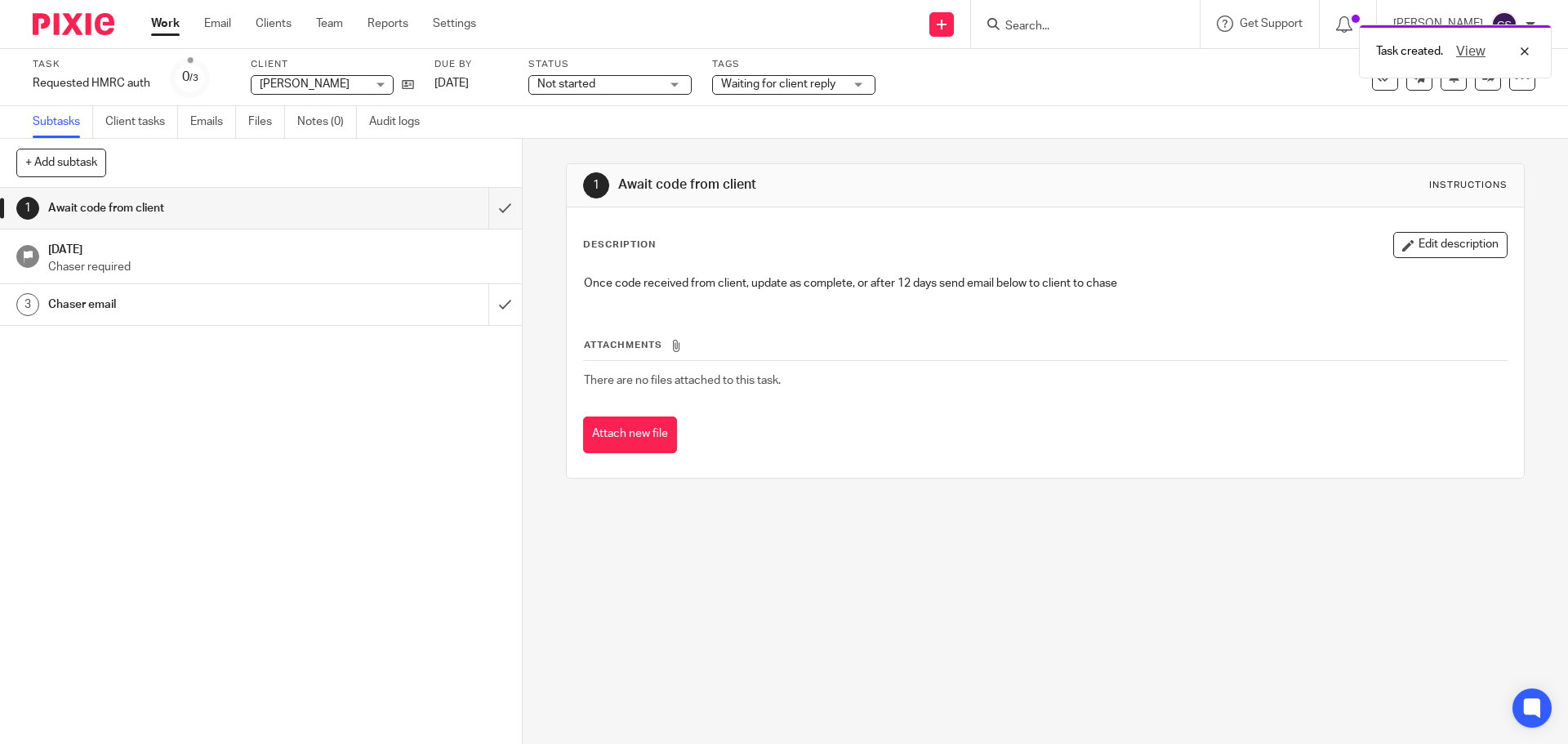
click at [1035, 24] on div "Task created. View" at bounding box center [1168, 47] width 768 height 62
click at [1045, 24] on input "Search" at bounding box center [1077, 27] width 147 height 15
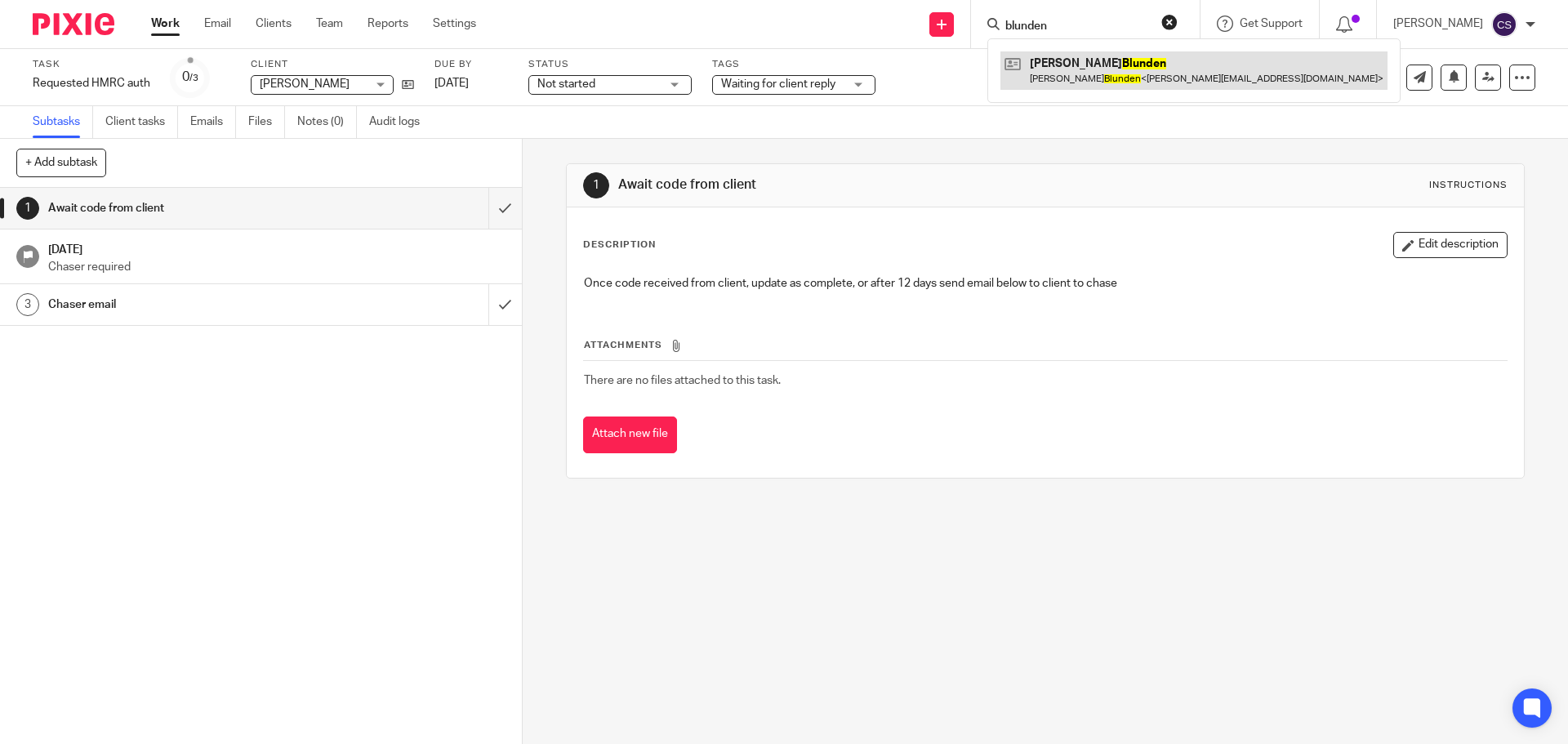
type input "blunden"
click at [1065, 68] on link at bounding box center [1193, 70] width 387 height 37
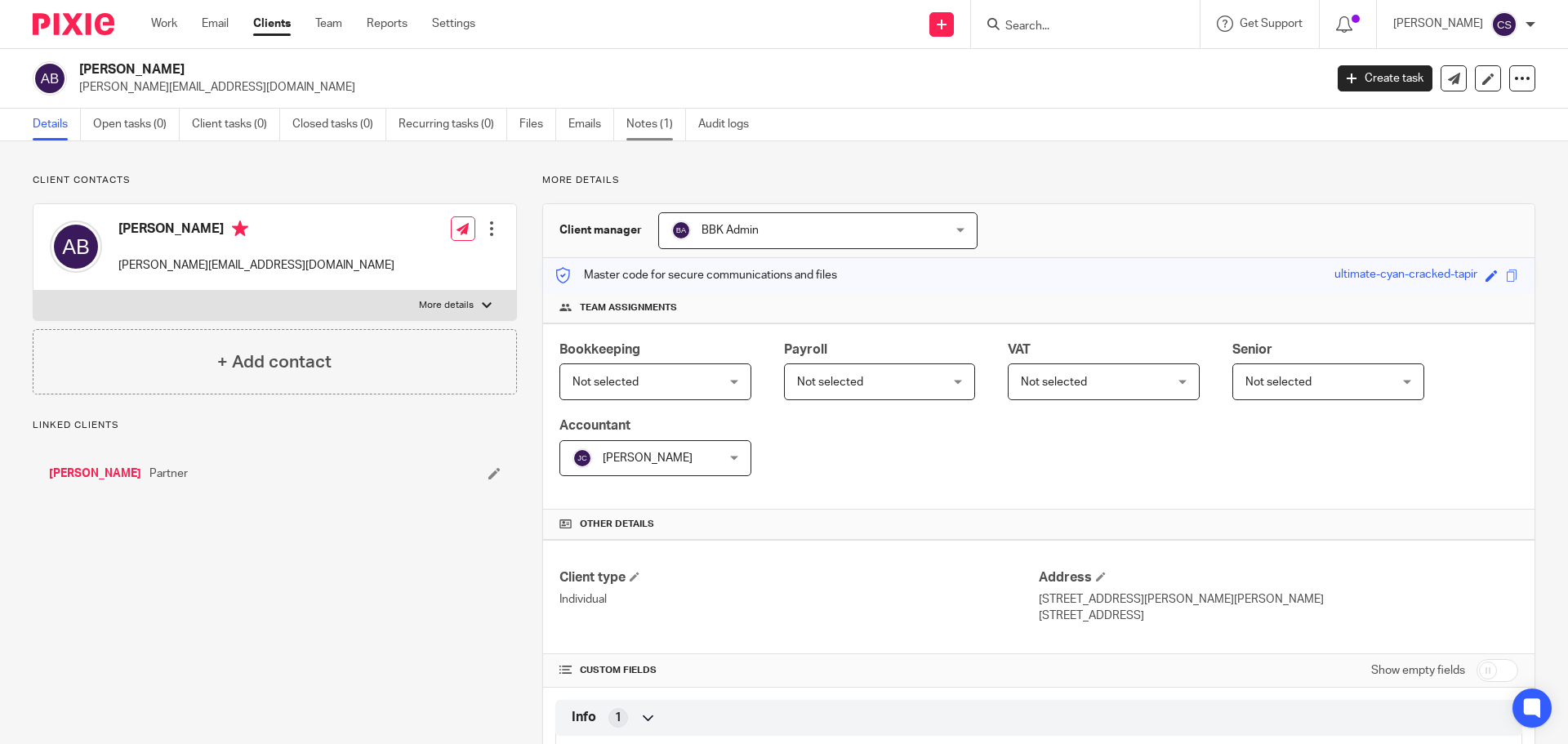
click at [641, 123] on link "Notes (1)" at bounding box center [656, 124] width 60 height 32
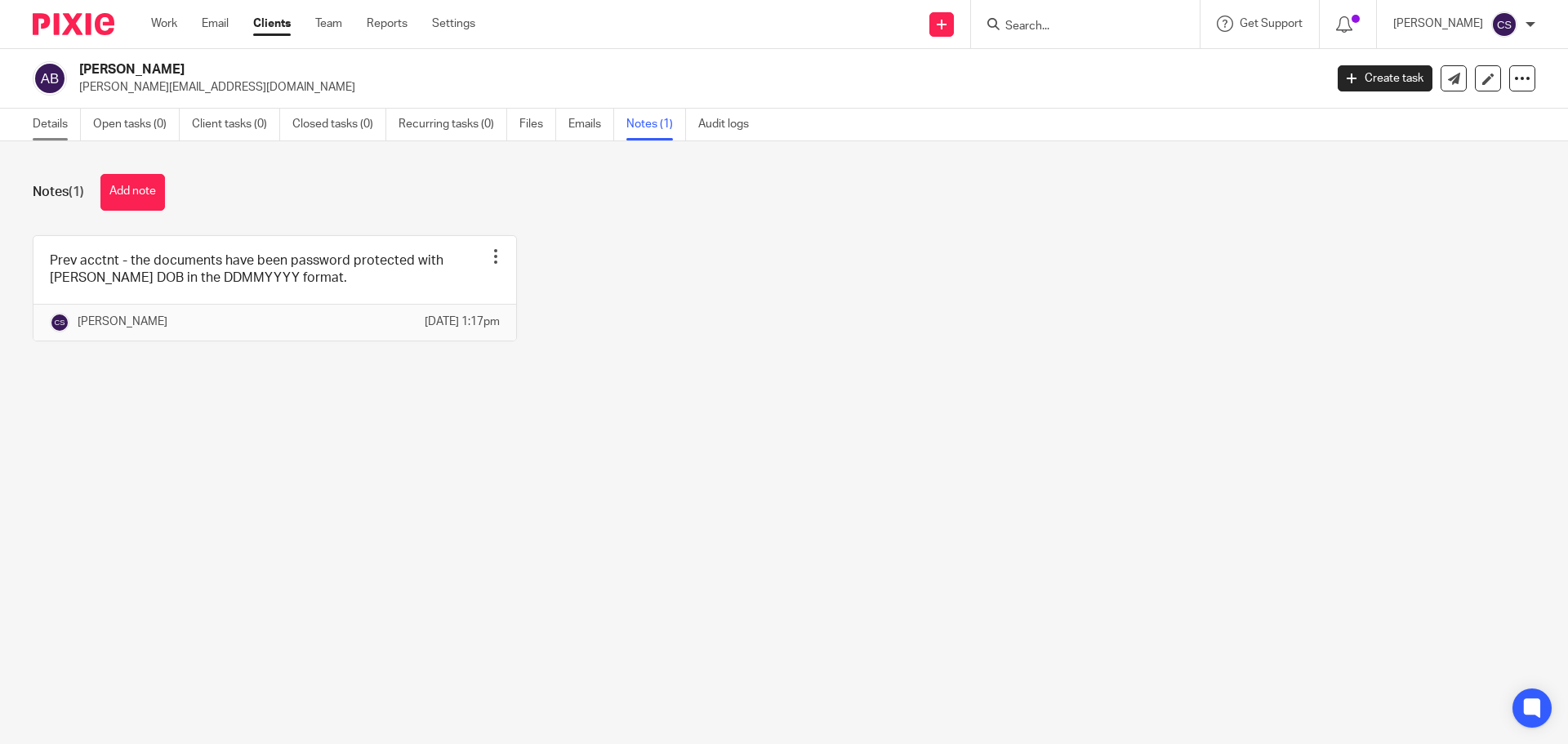
click at [54, 122] on link "Details" at bounding box center [56, 124] width 48 height 32
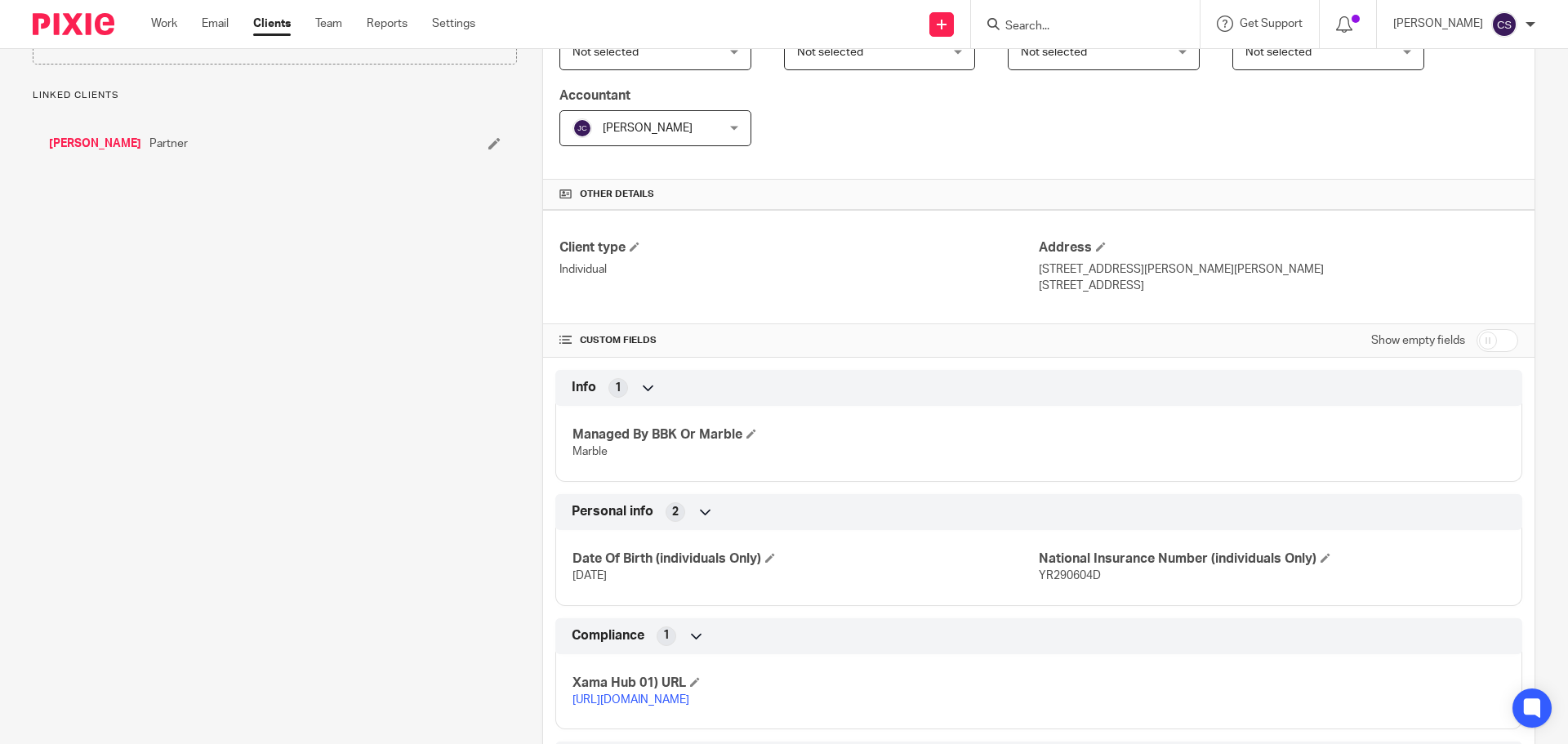
scroll to position [475, 0]
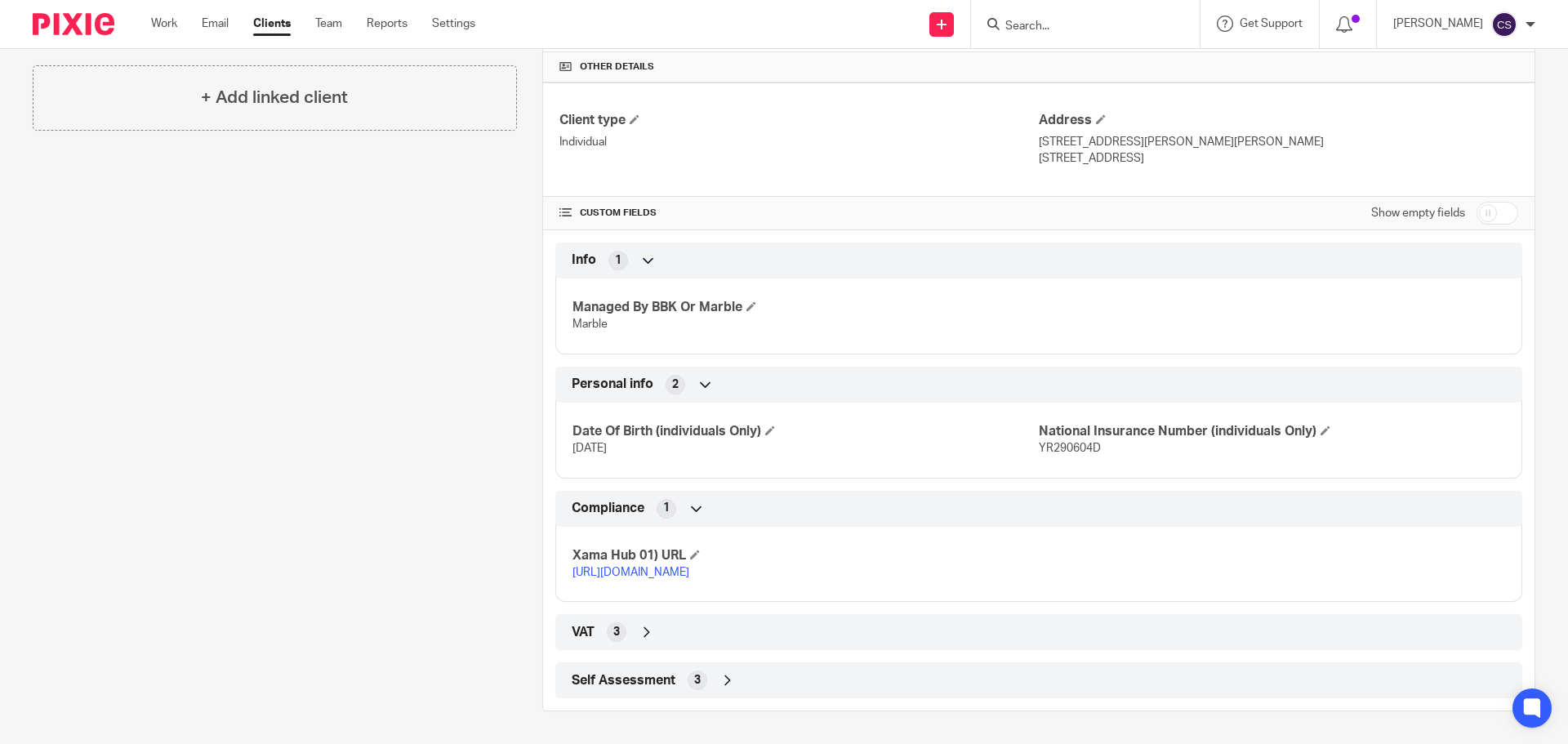
click at [670, 567] on link "https://platform.xamatech.com/portal/crm/clients/262b7d70-bbaf-11ef-a829-71ce25…" at bounding box center [631, 573] width 117 height 12
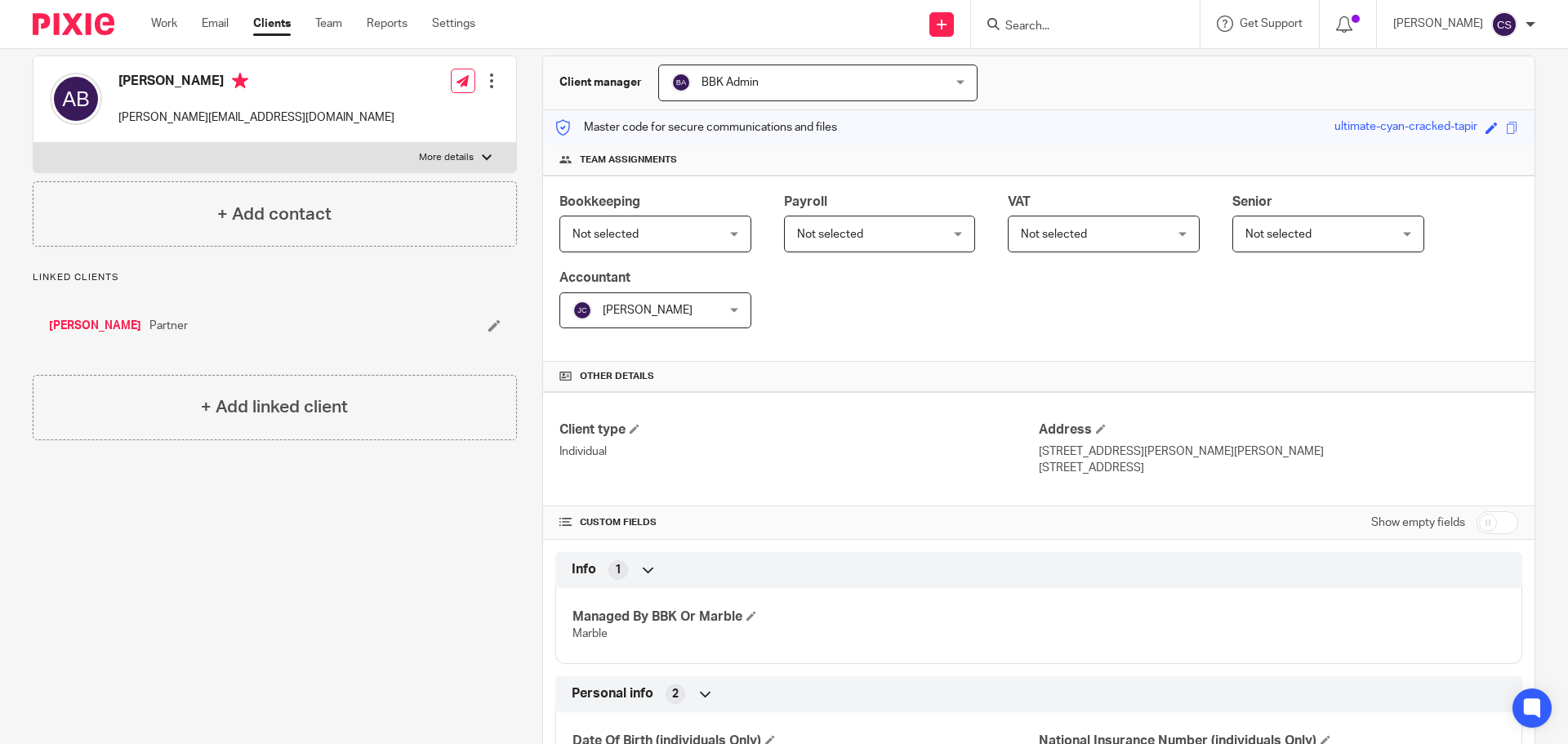
scroll to position [0, 0]
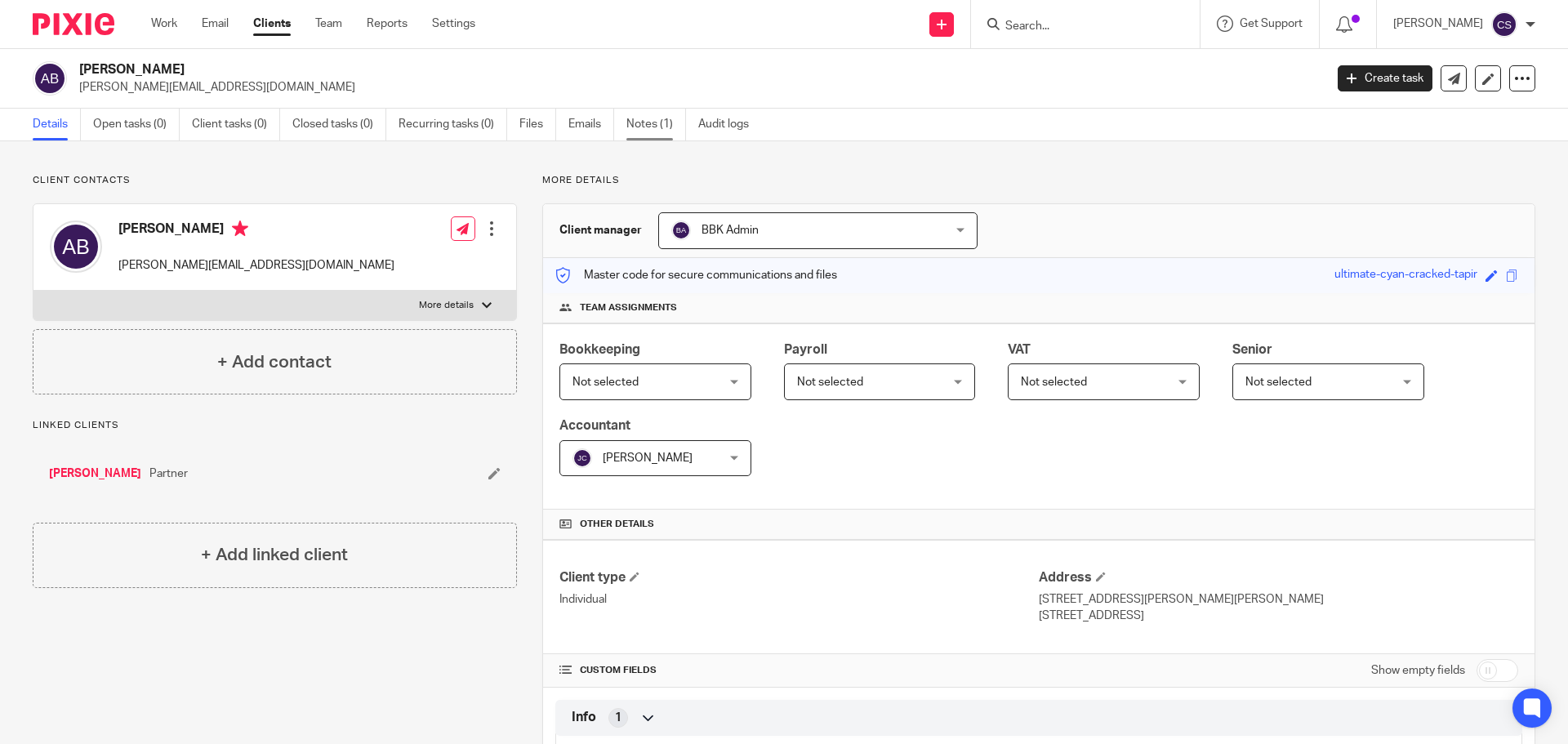
click at [646, 117] on link "Notes (1)" at bounding box center [656, 124] width 60 height 32
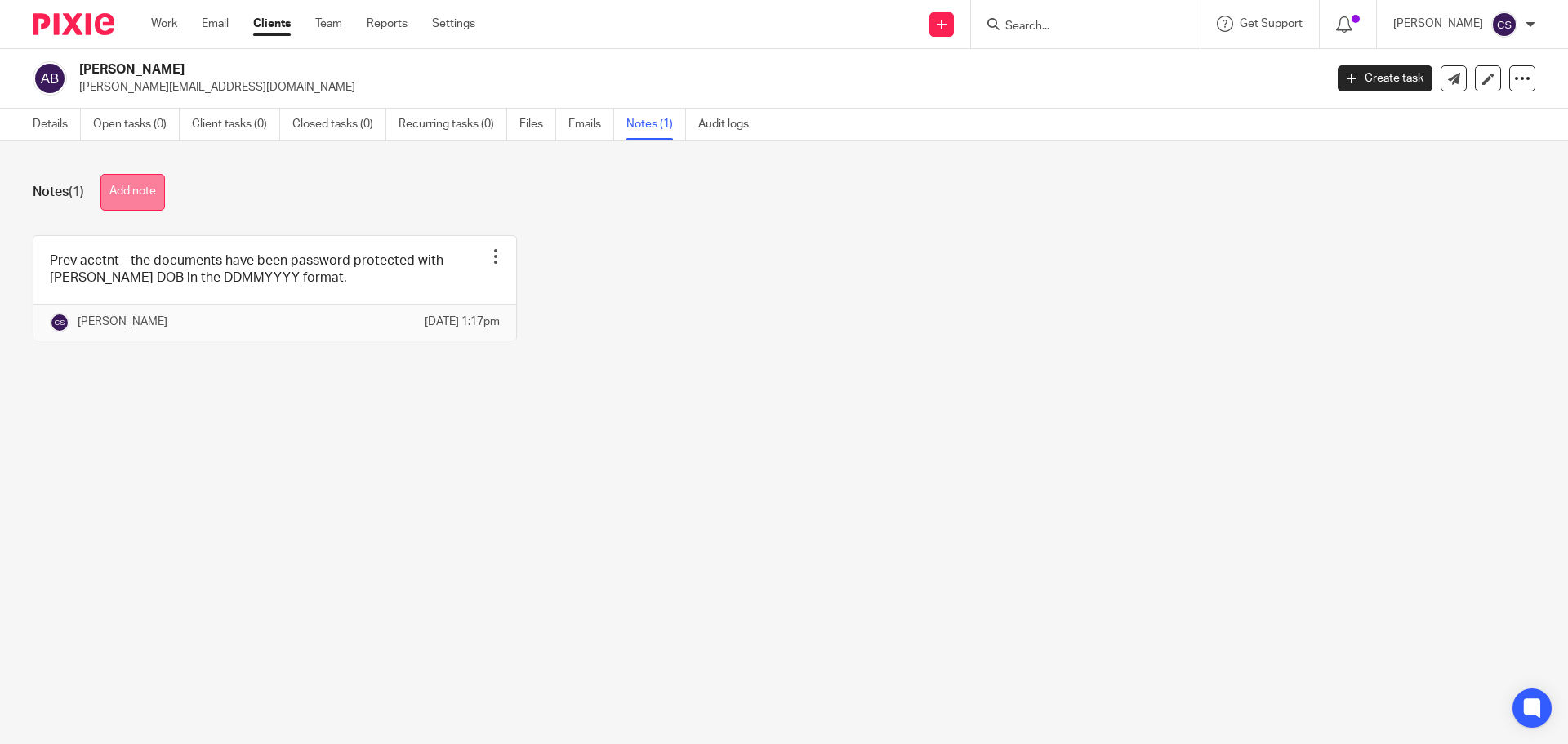
click at [141, 191] on button "Add note" at bounding box center [132, 192] width 64 height 36
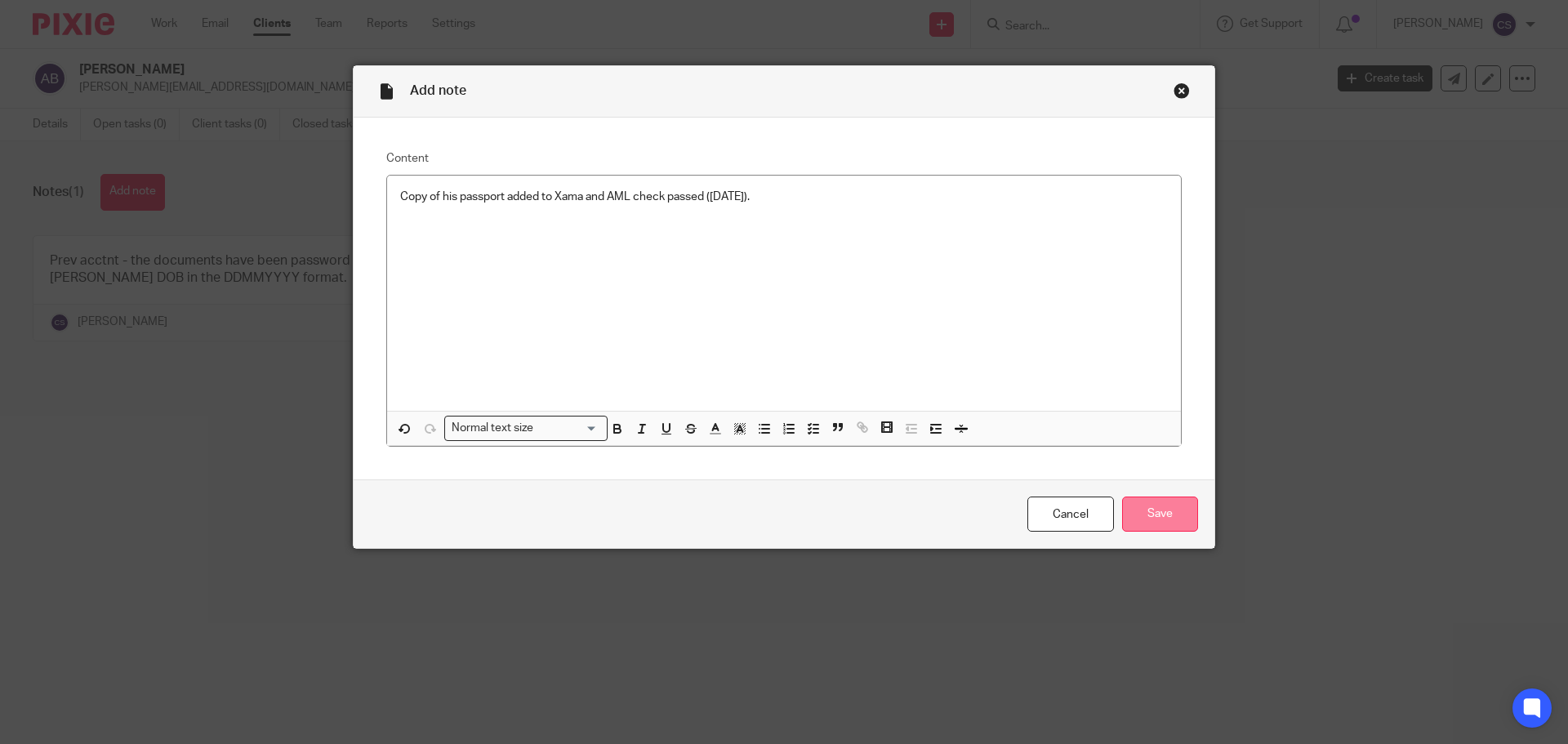
click at [1155, 514] on input "Save" at bounding box center [1161, 514] width 76 height 35
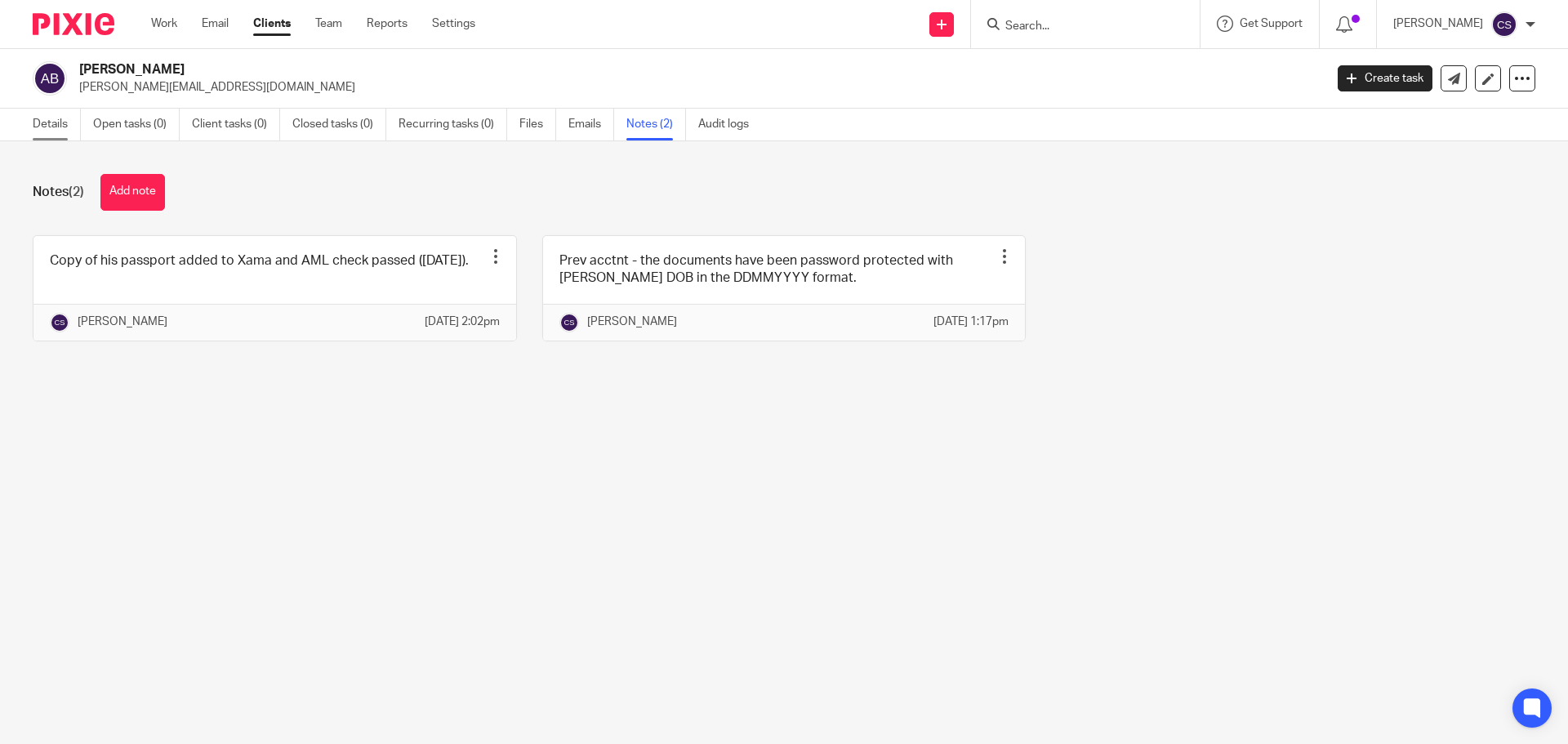
click at [58, 122] on link "Details" at bounding box center [56, 124] width 48 height 32
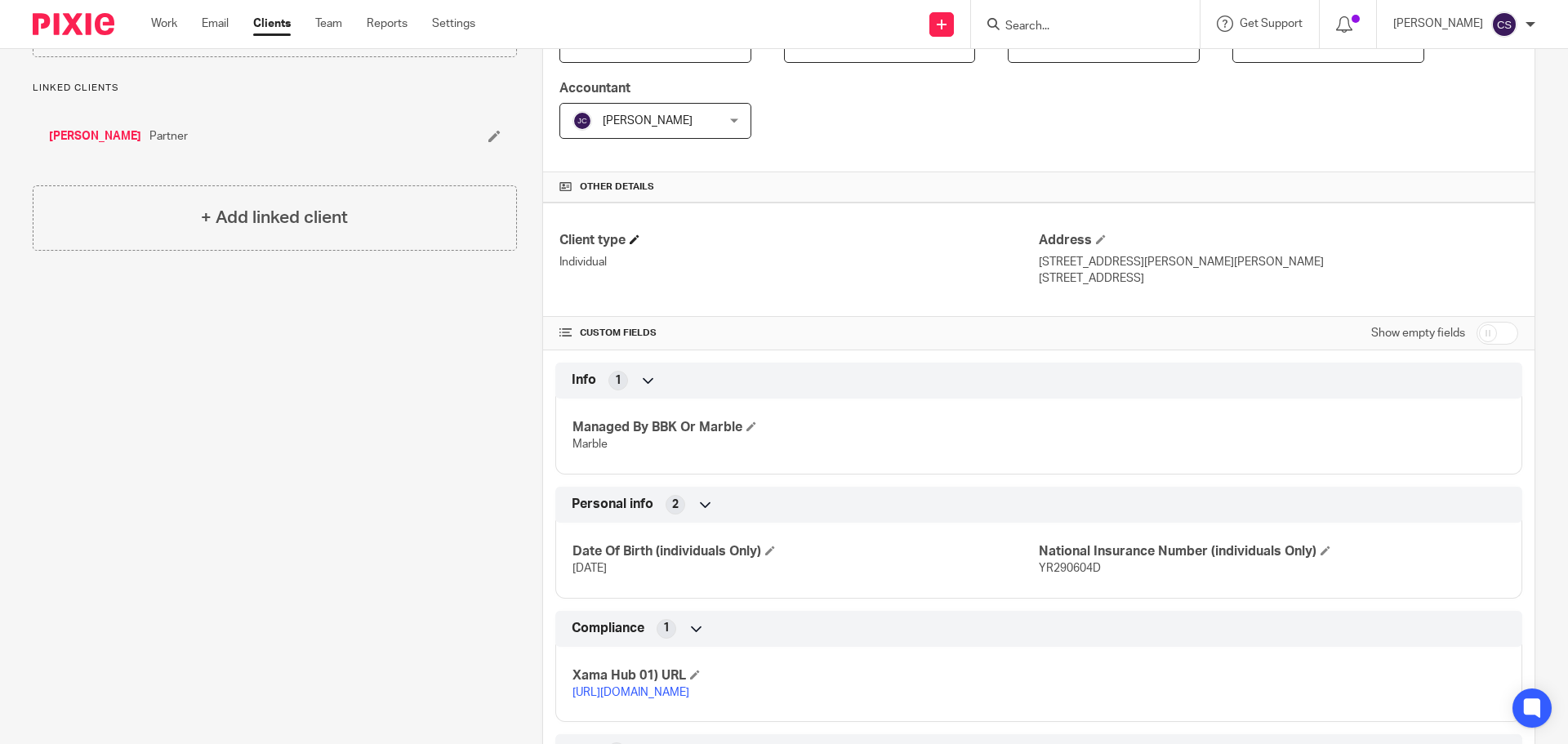
scroll to position [475, 0]
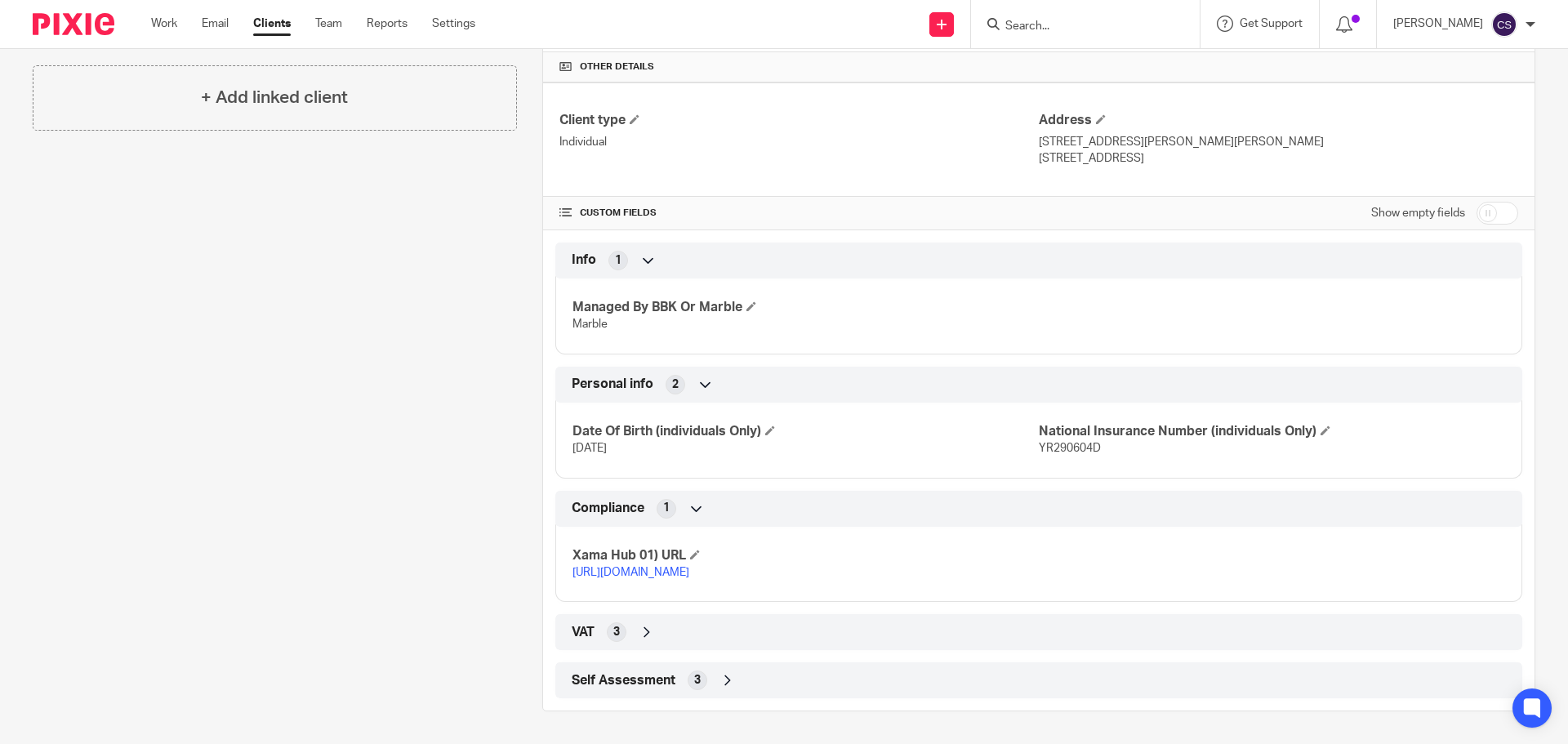
click at [724, 677] on icon at bounding box center [728, 680] width 16 height 16
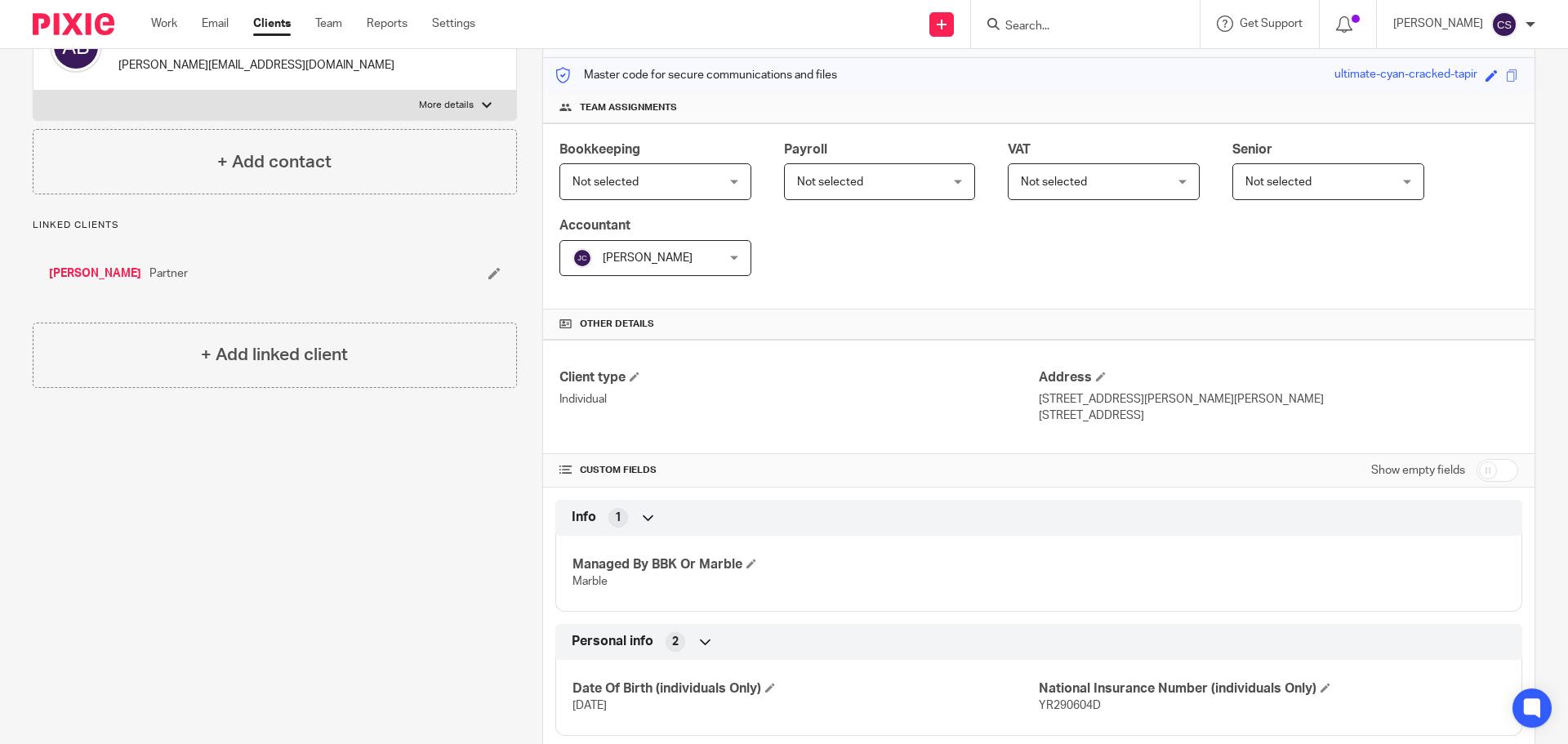
scroll to position [0, 0]
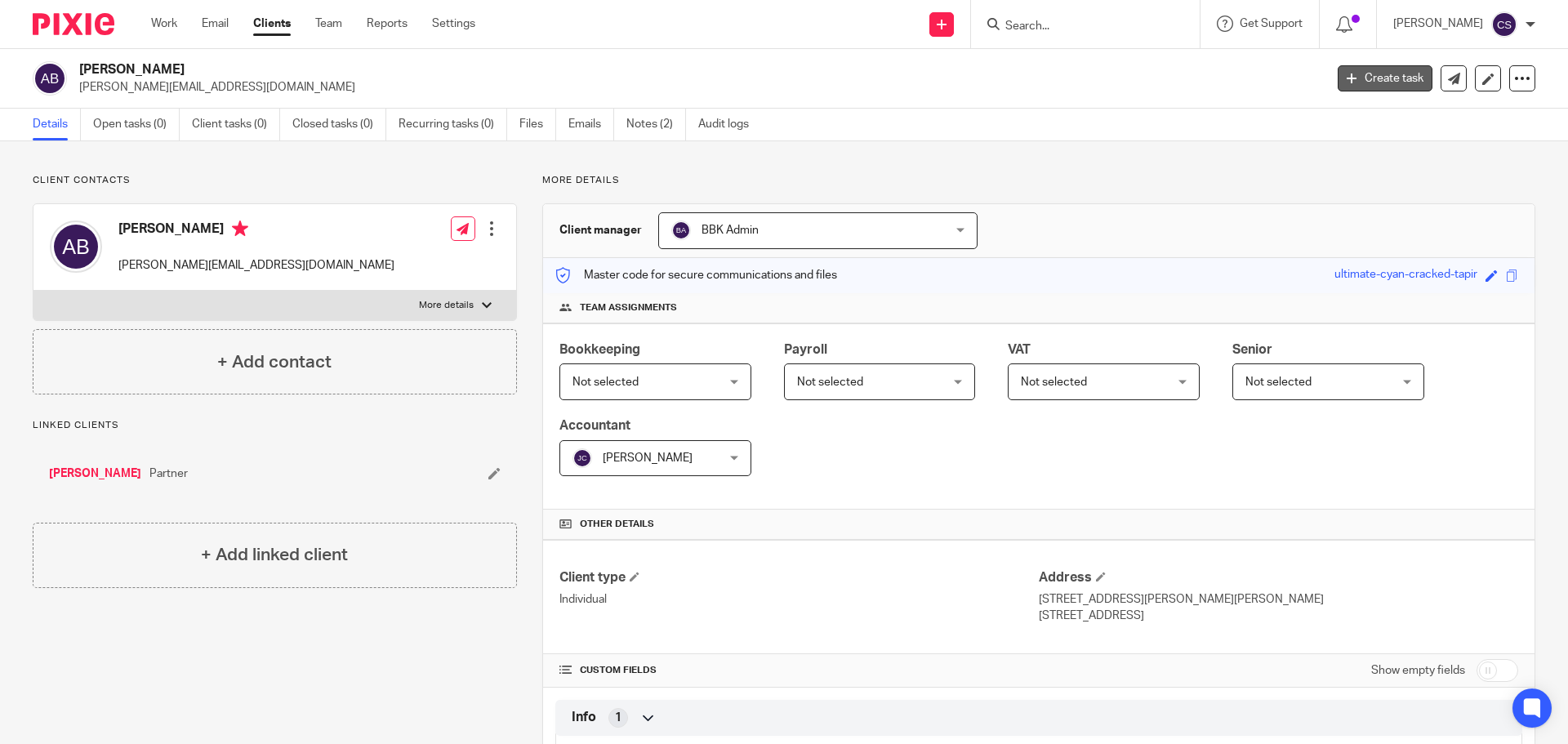
click at [1371, 83] on link "Create task" at bounding box center [1385, 78] width 94 height 26
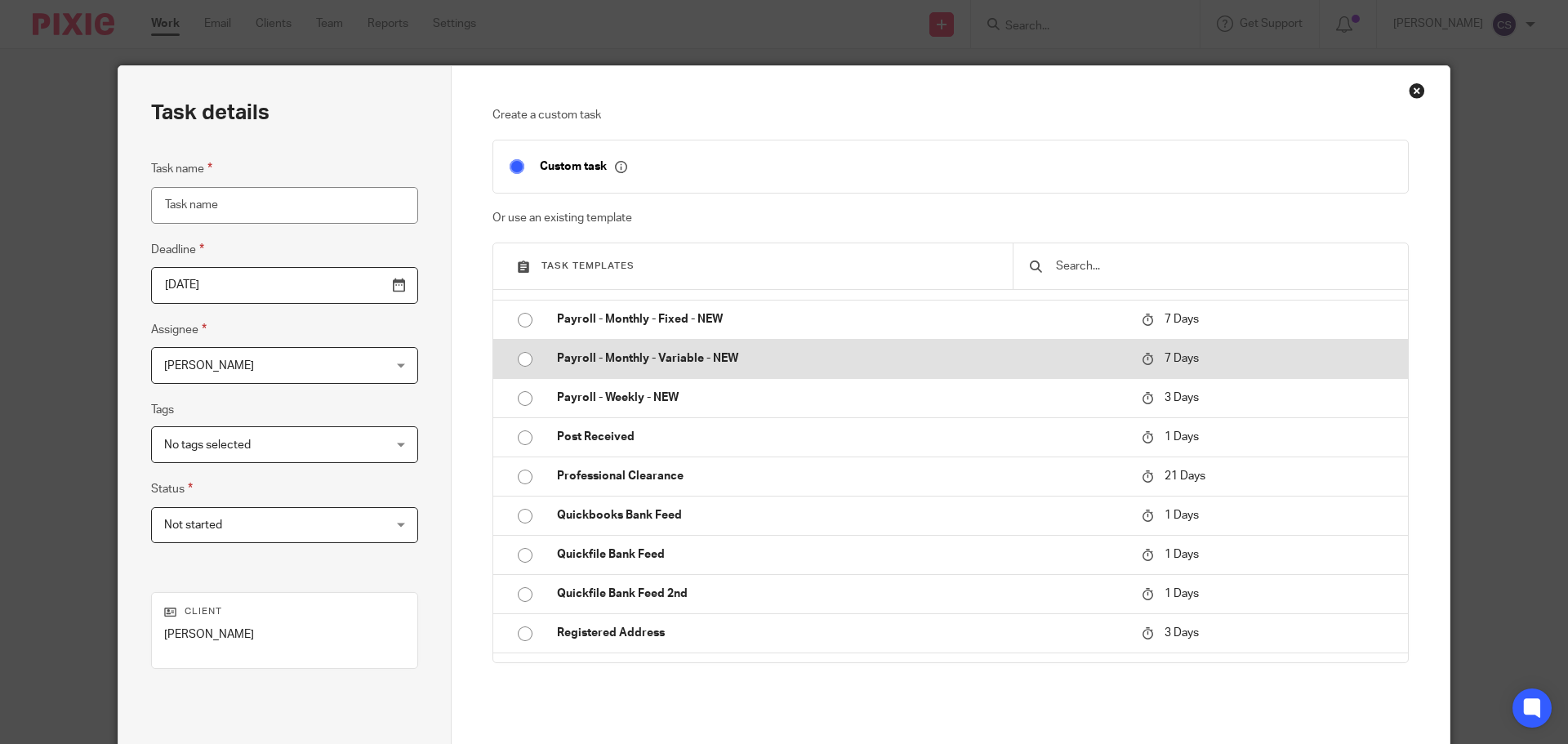
scroll to position [817, 0]
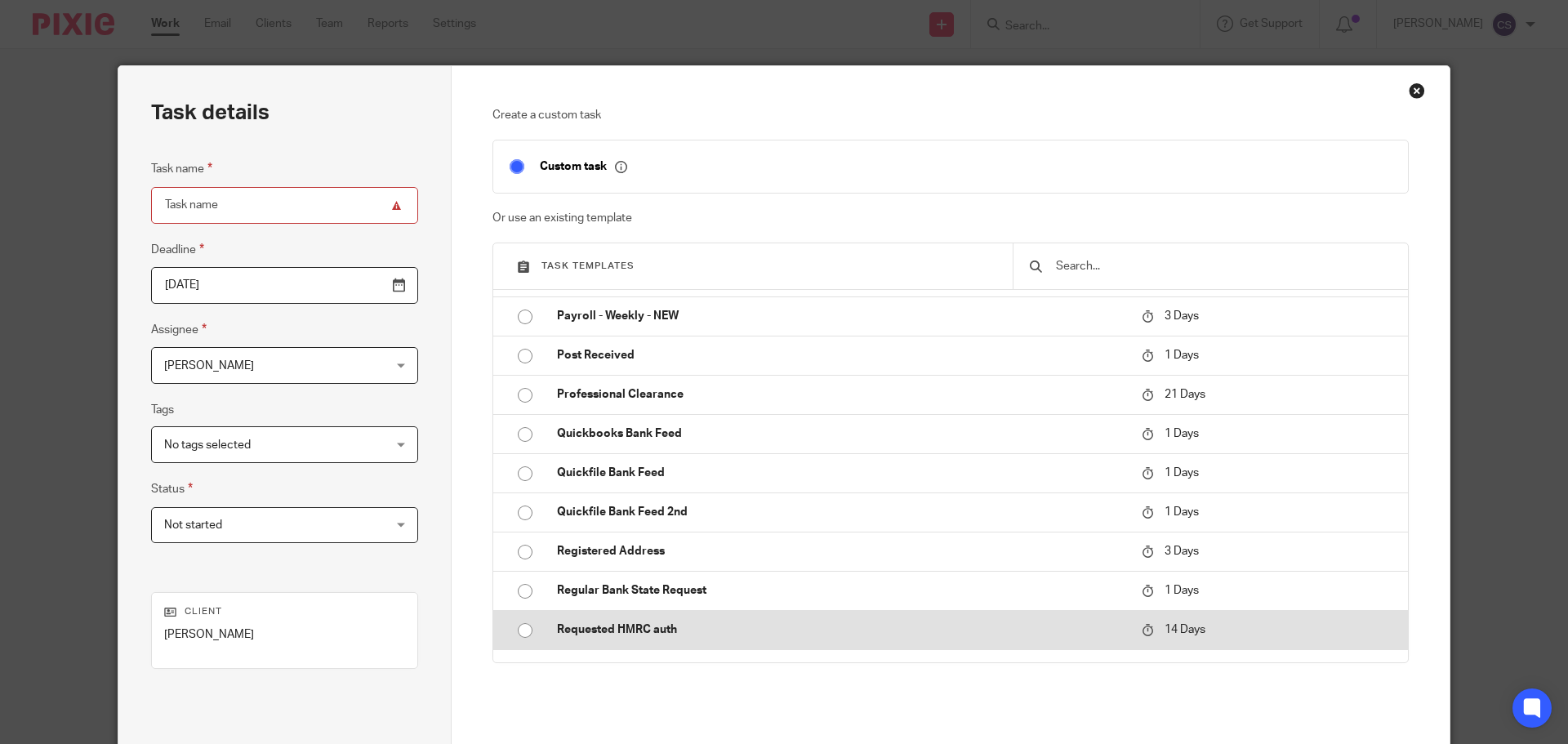
click at [643, 626] on p "Requested HMRC auth" at bounding box center [841, 630] width 568 height 16
type input "[DATE]"
type input "Requested HMRC auth"
checkbox input "false"
radio input "true"
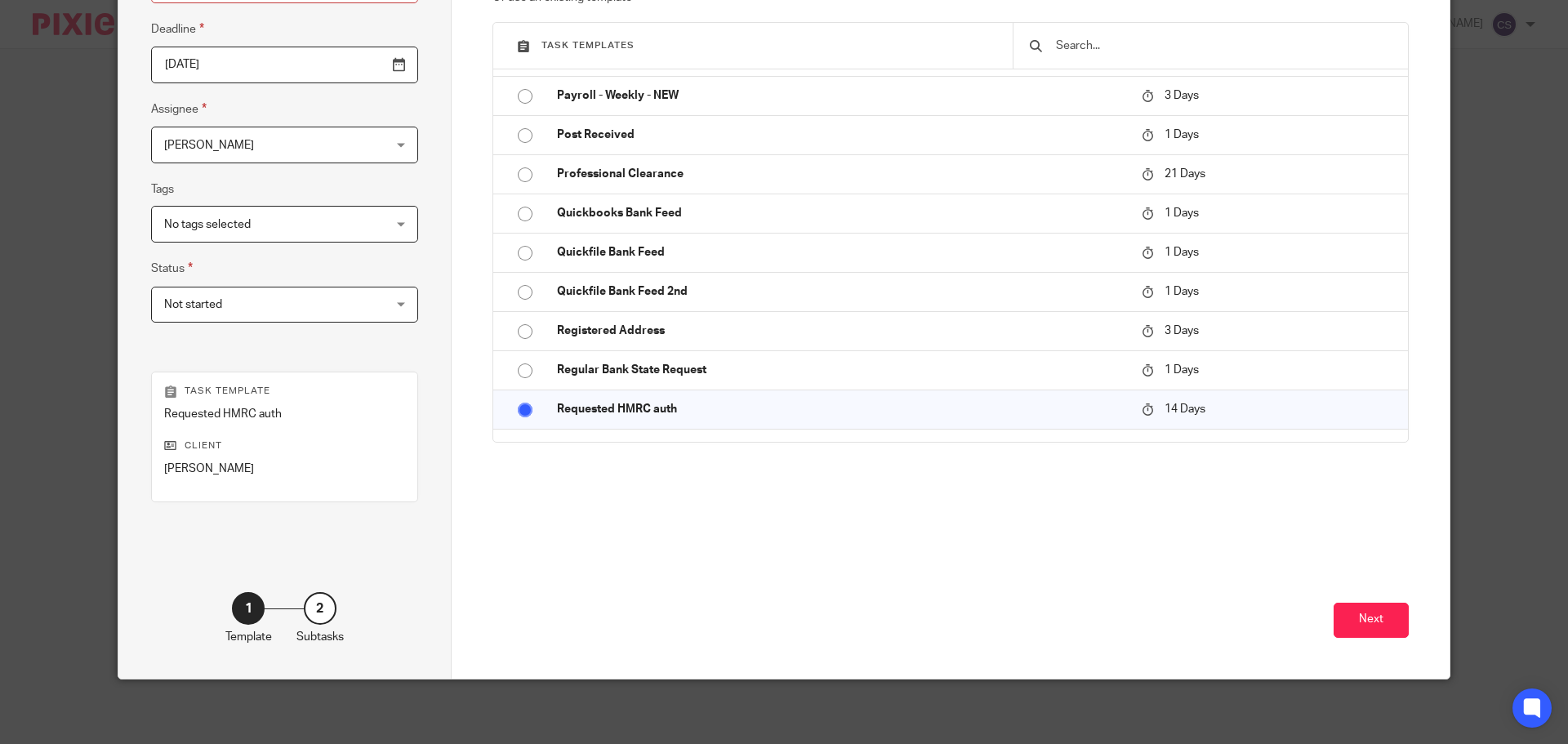
scroll to position [221, 0]
click at [1357, 629] on button "Next" at bounding box center [1371, 619] width 75 height 35
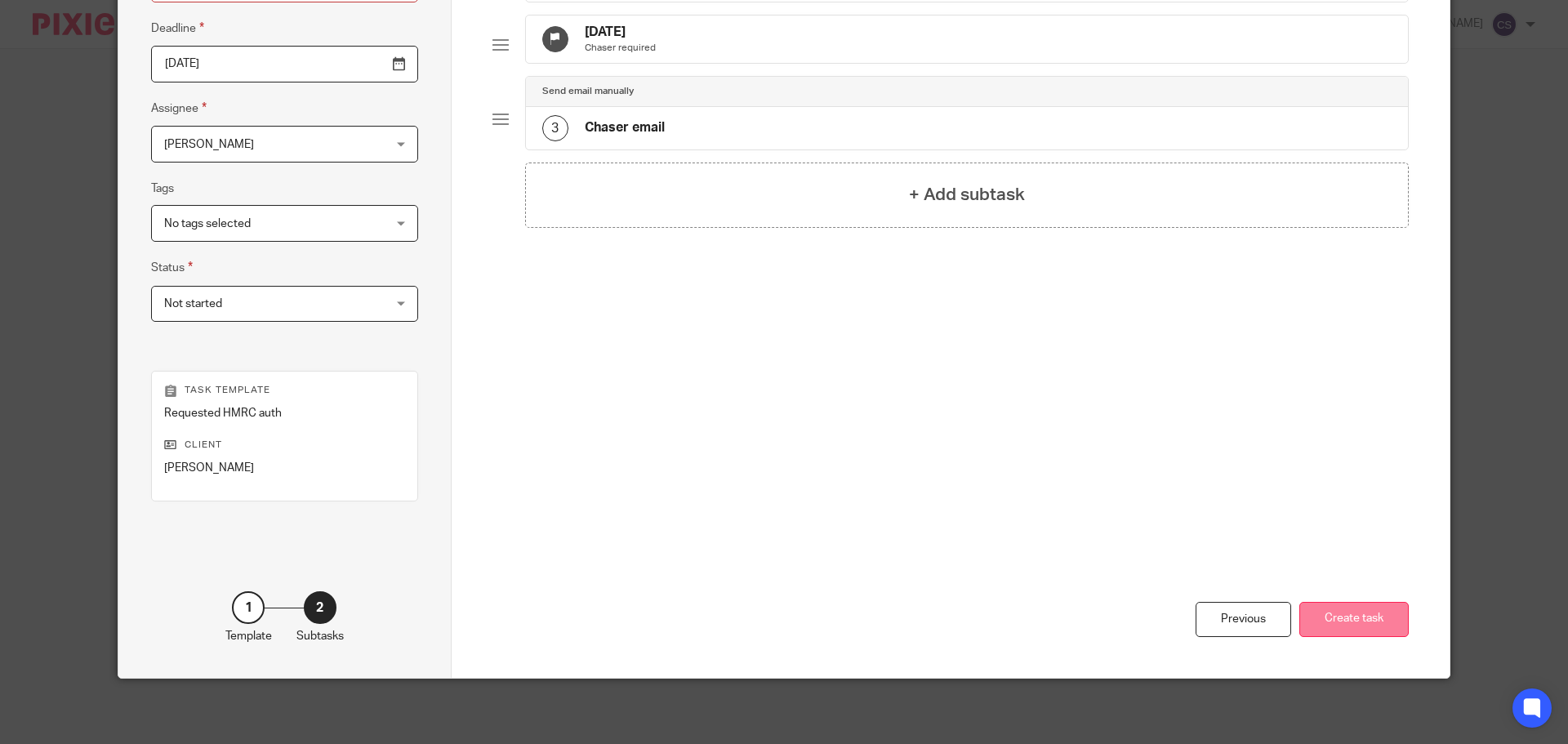
click at [1354, 622] on button "Create task" at bounding box center [1354, 619] width 110 height 35
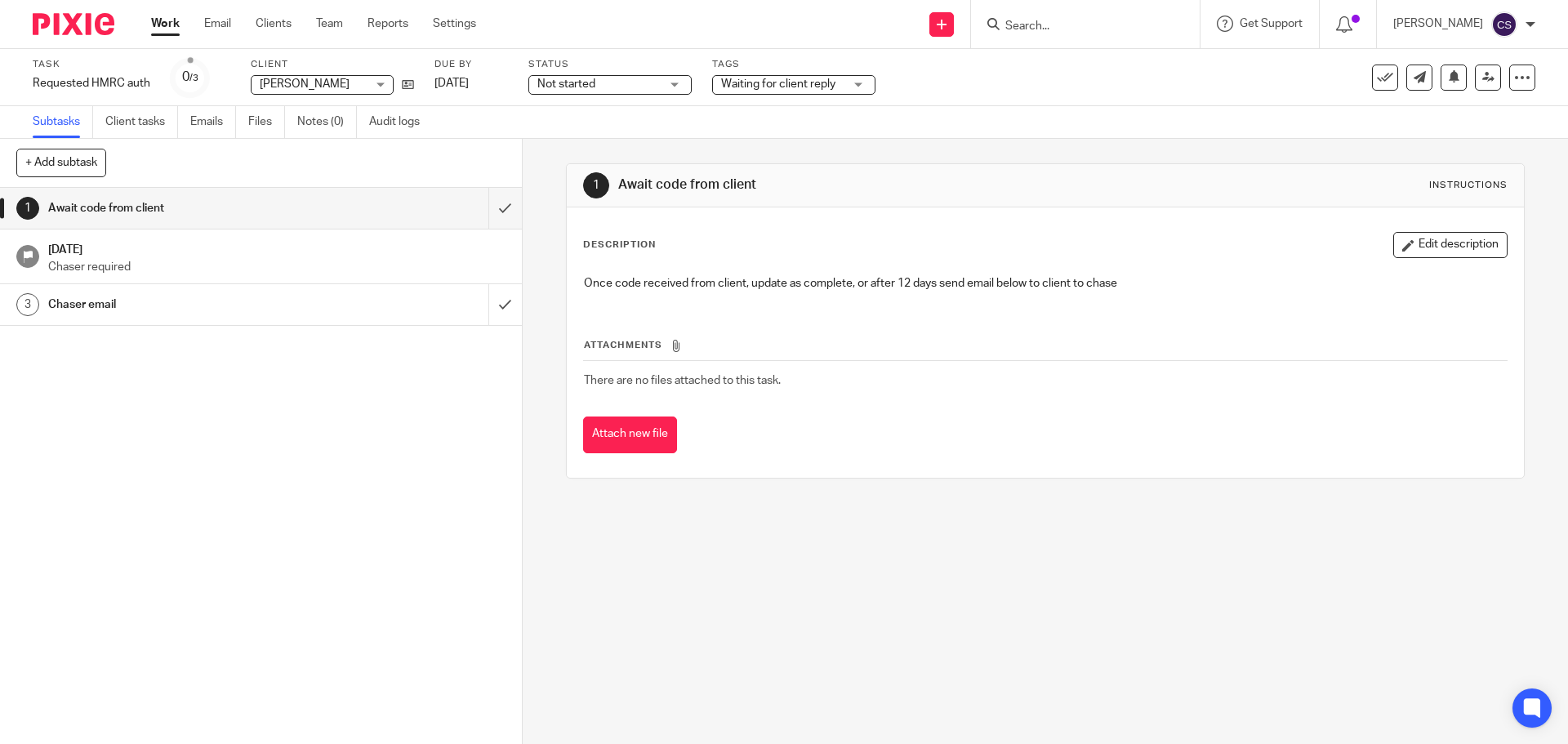
click at [1027, 27] on input "Search" at bounding box center [1077, 27] width 147 height 15
type input "ancilla"
click at [1090, 63] on link at bounding box center [1101, 64] width 202 height 24
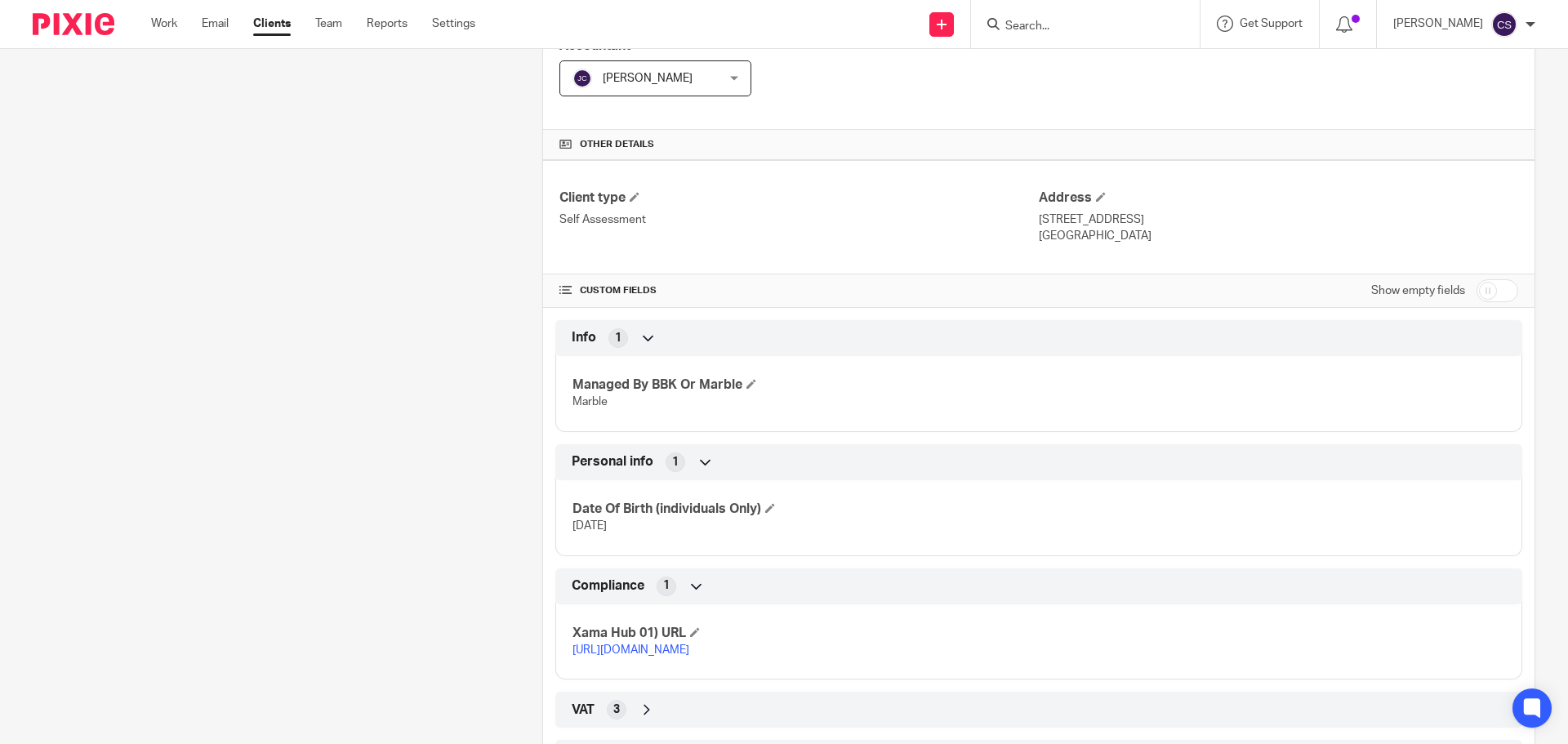
scroll to position [408, 0]
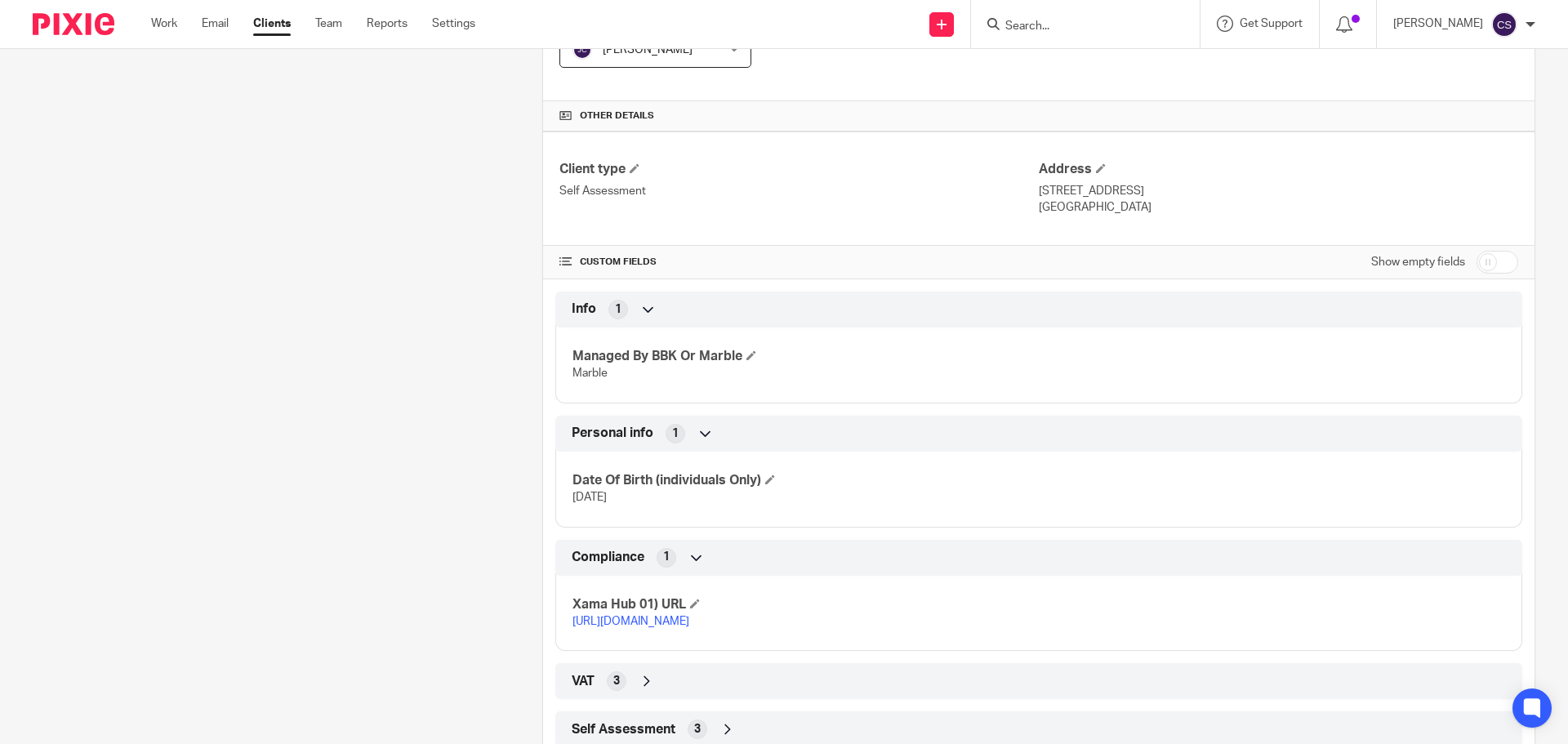
click at [690, 620] on link "[URL][DOMAIN_NAME]" at bounding box center [631, 622] width 117 height 12
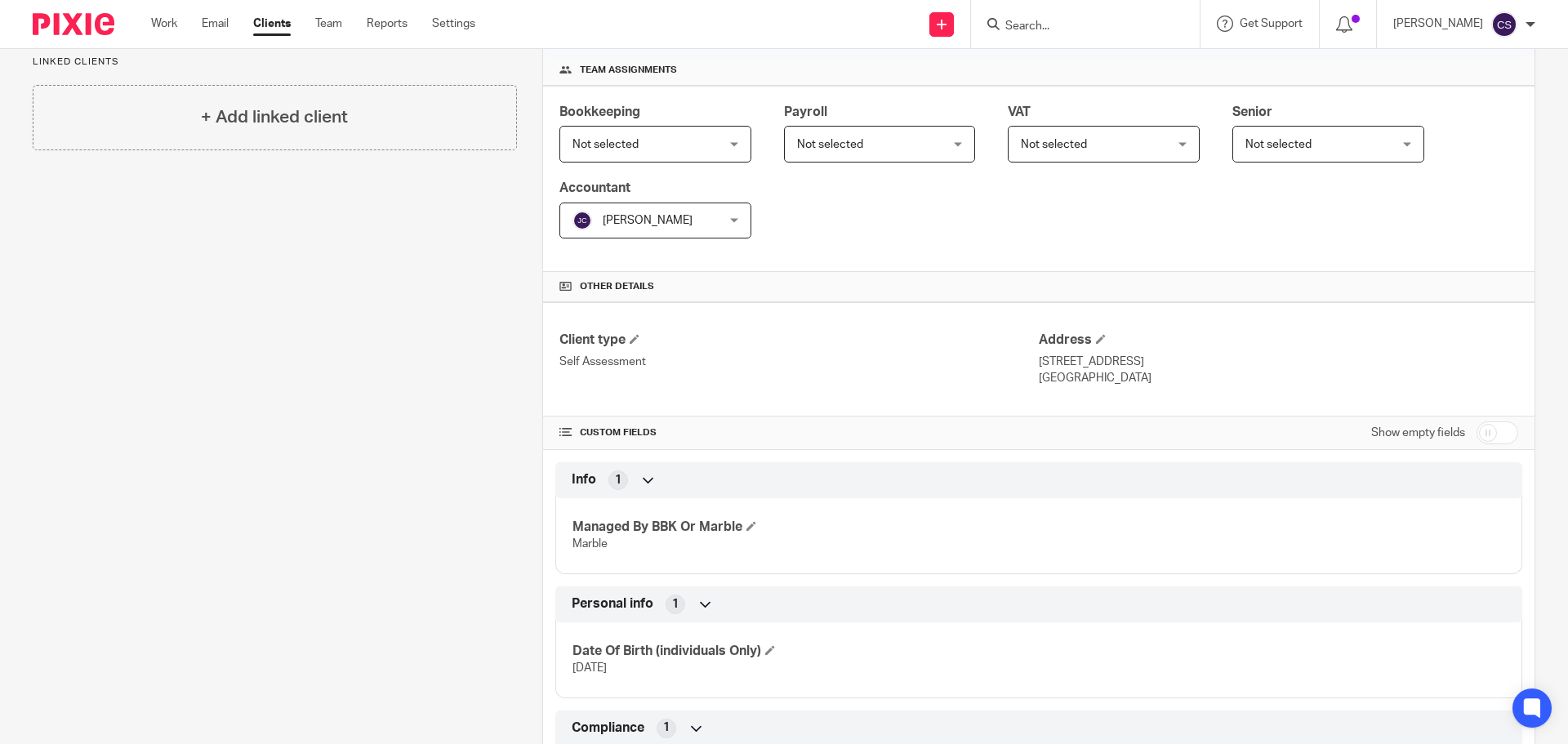
scroll to position [0, 0]
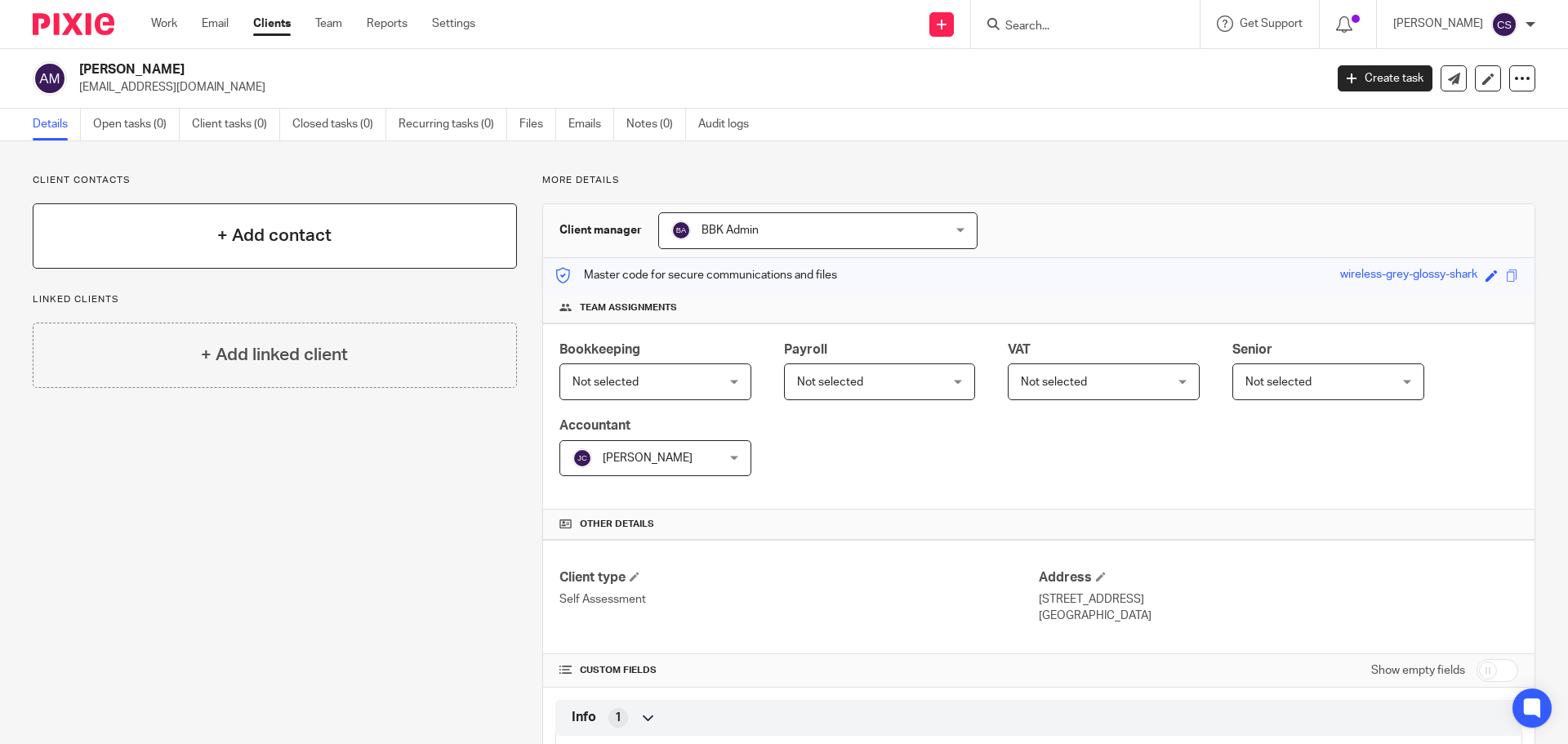
click at [278, 232] on h4 "+ Add contact" at bounding box center [274, 236] width 114 height 25
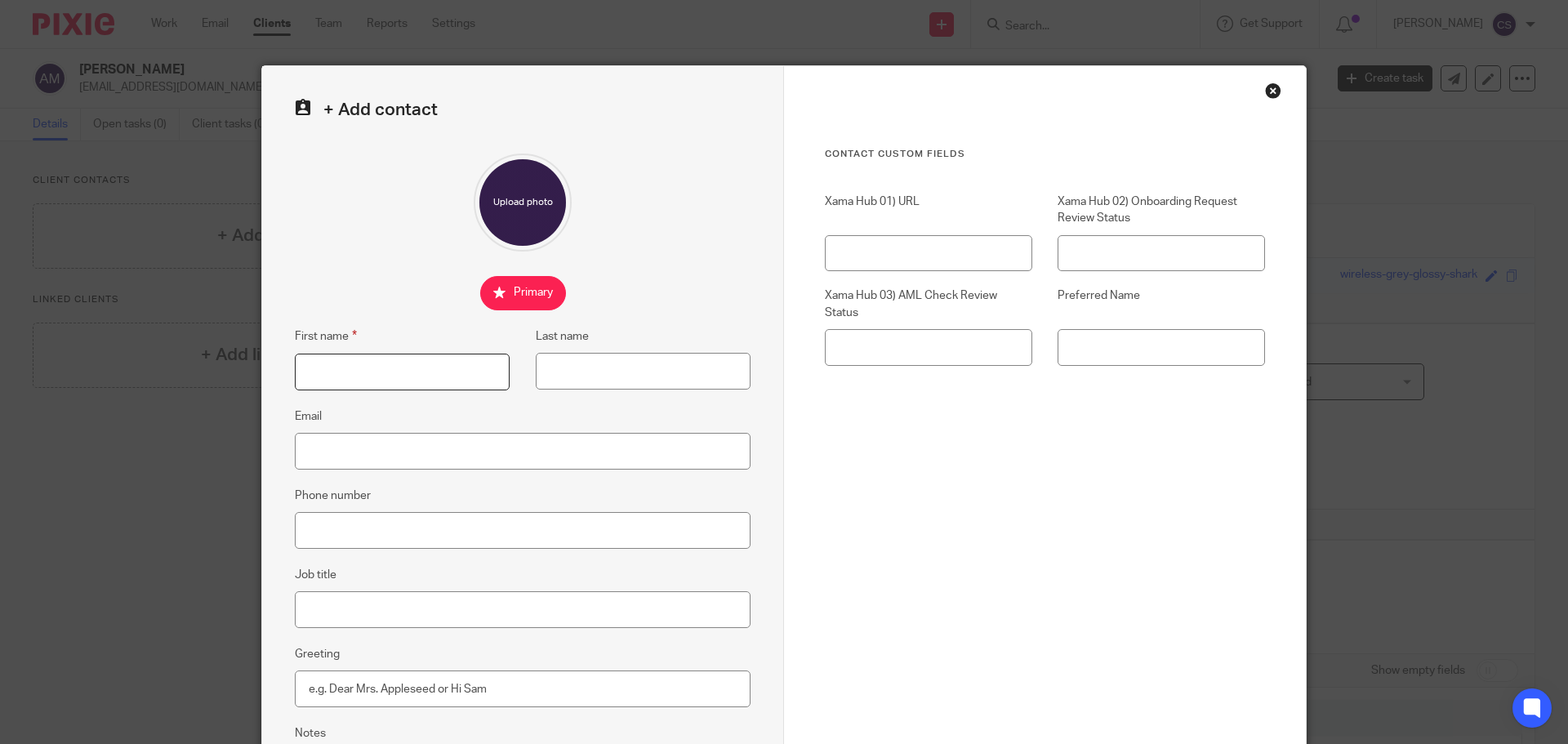
click at [407, 371] on input "First name" at bounding box center [402, 372] width 215 height 36
type input "Ancilla"
type input "McGinley"
click at [407, 455] on input "Email" at bounding box center [523, 451] width 456 height 36
type input "M"
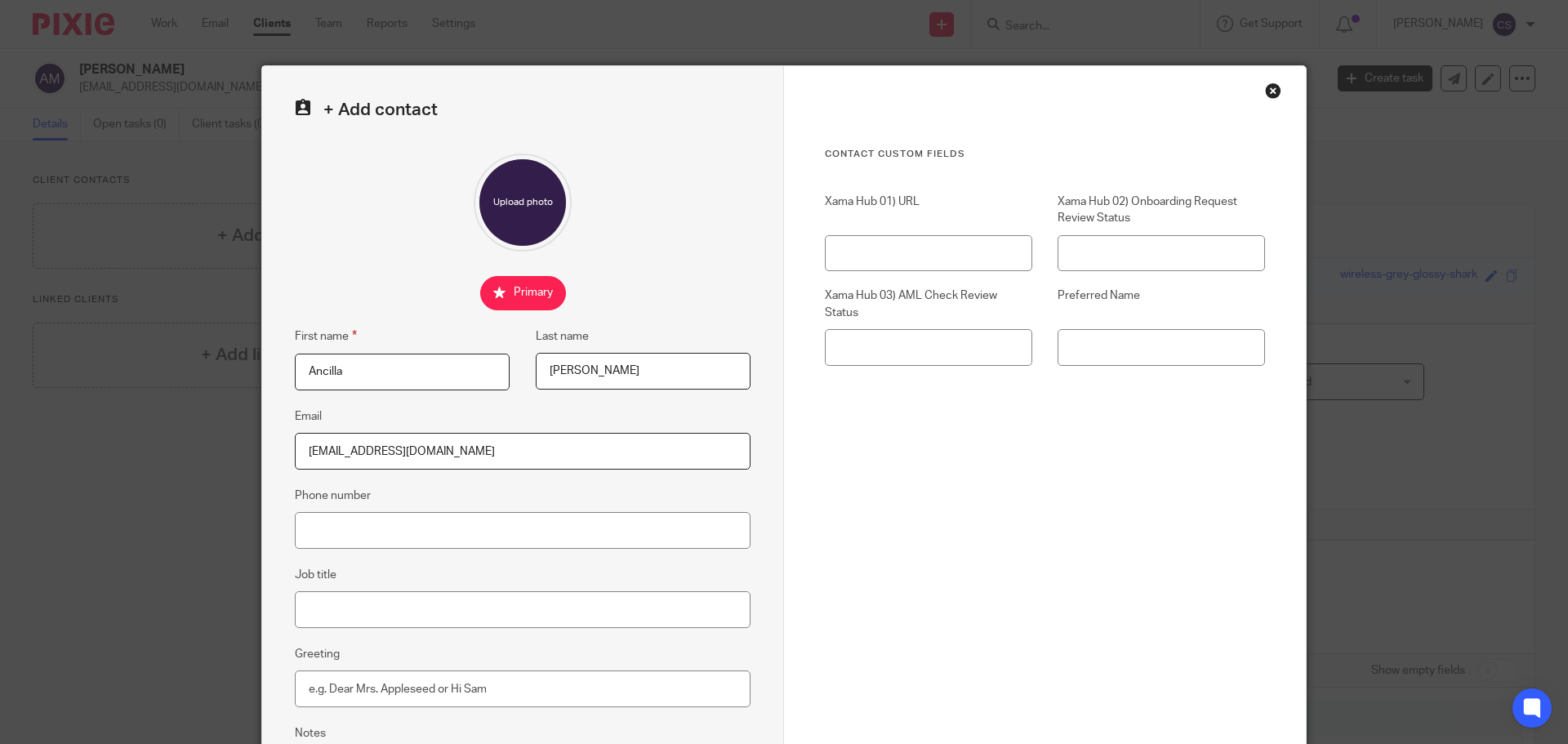
type input "[EMAIL_ADDRESS][DOMAIN_NAME]"
click at [355, 558] on div "+ Add contact First name Ancilla Last name McGinley Email mcginleycilla@yahoo.c…" at bounding box center [523, 463] width 522 height 793
click at [356, 524] on input "Phone number" at bounding box center [523, 530] width 456 height 36
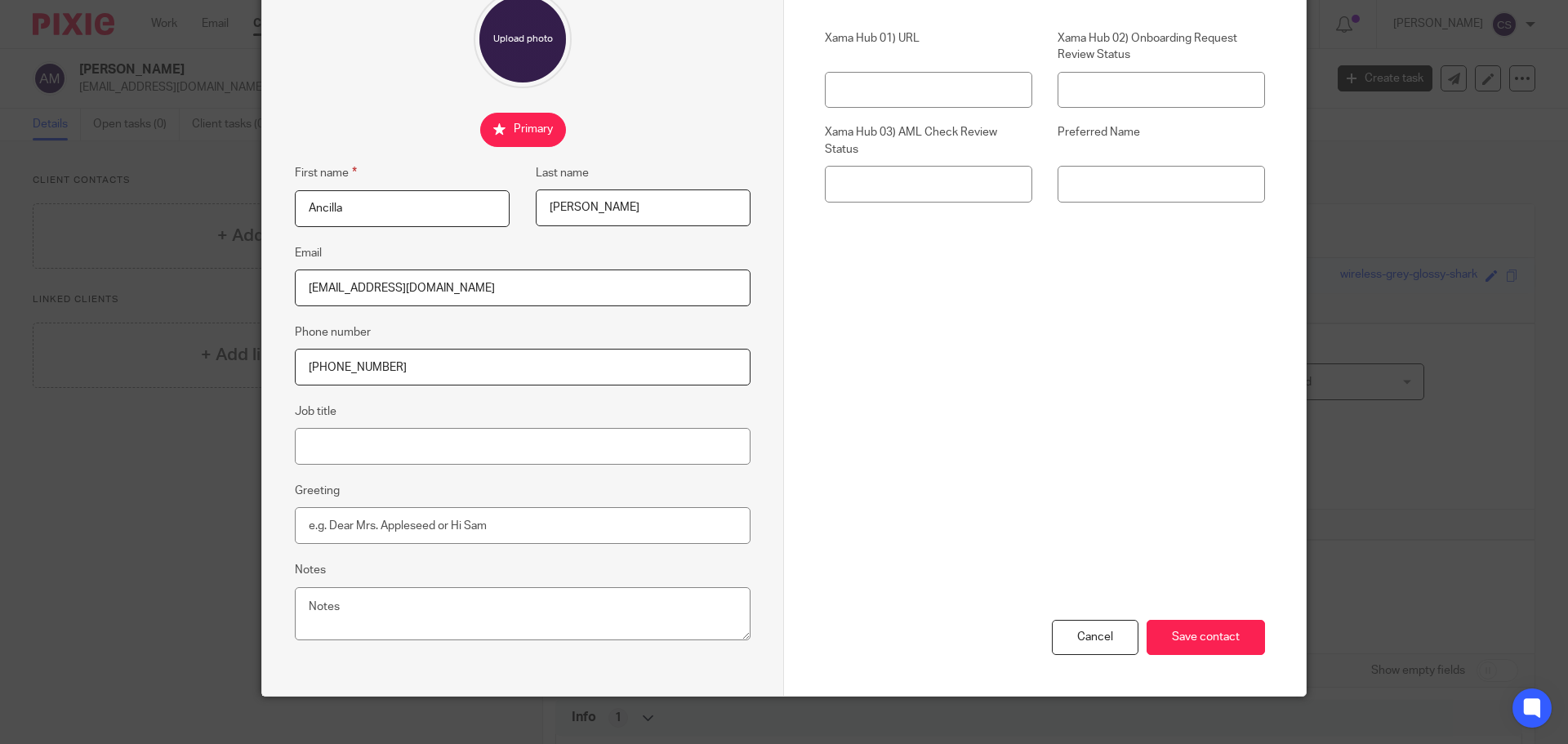
type input "[PHONE_NUMBER]"
click at [1121, 183] on input "Preferred Name" at bounding box center [1161, 184] width 208 height 36
type input "Cilla"
click at [1197, 641] on input "Save contact" at bounding box center [1206, 637] width 118 height 35
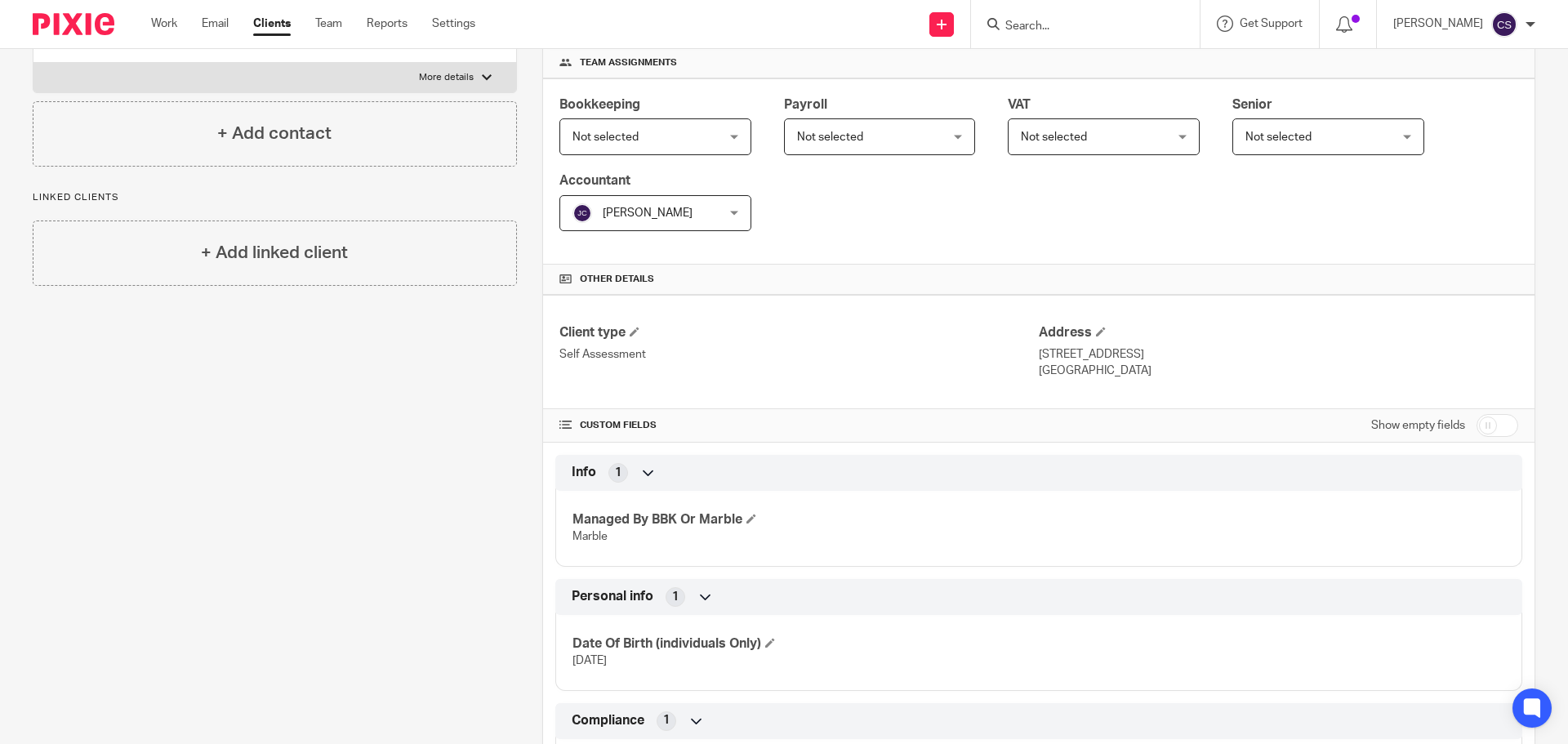
scroll to position [475, 0]
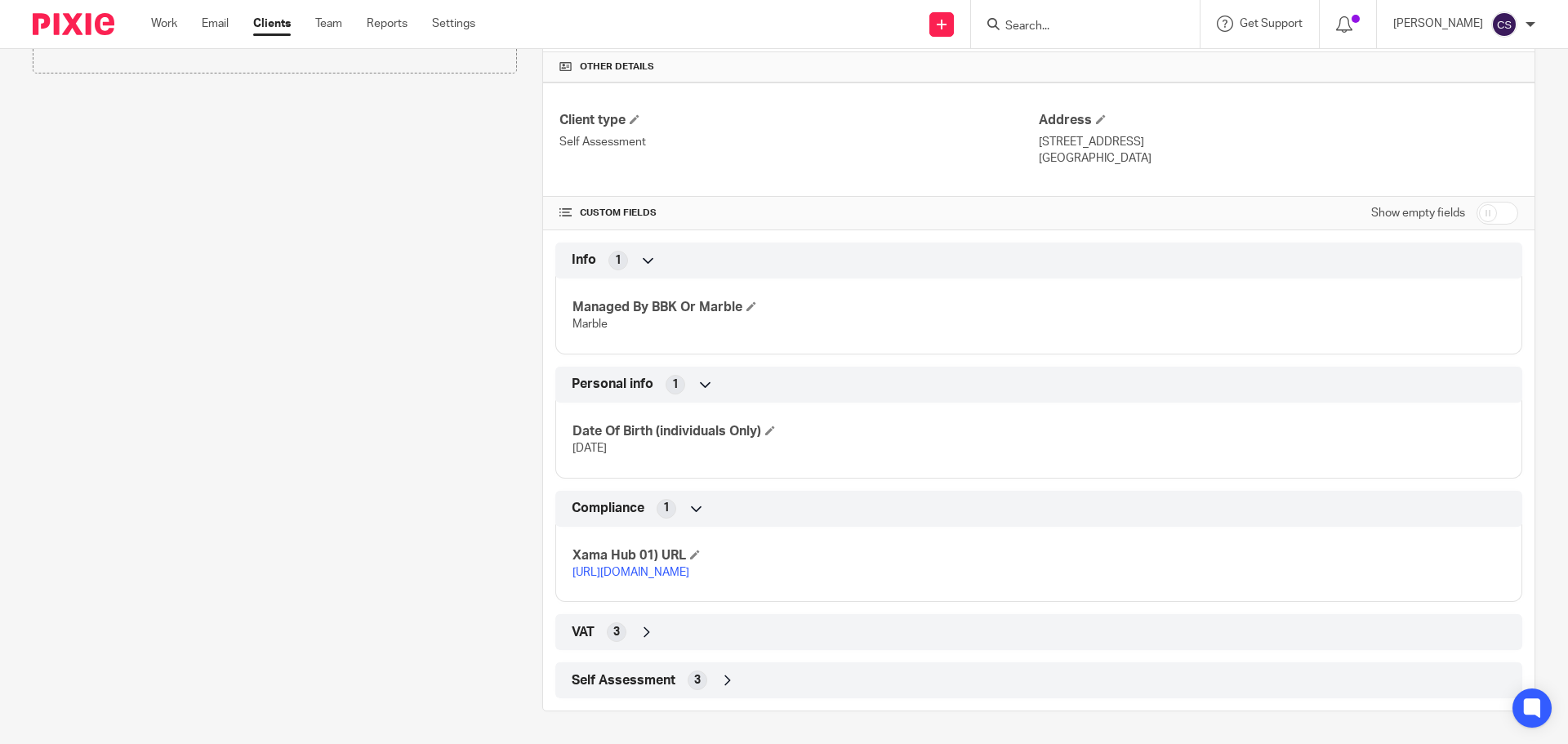
click at [1042, 17] on form at bounding box center [1091, 24] width 174 height 20
click at [1045, 26] on input "Search" at bounding box center [1077, 27] width 147 height 15
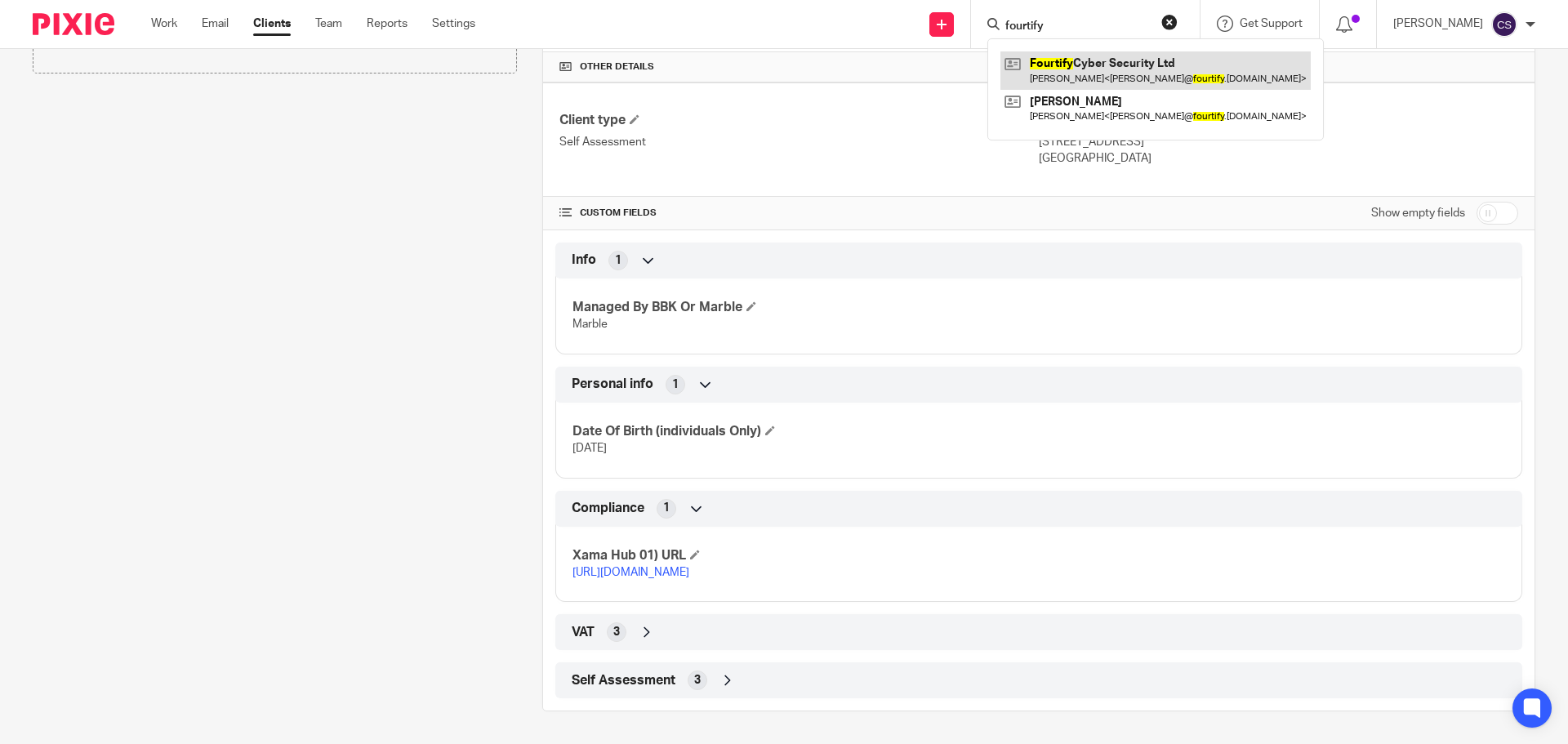
type input "fourtify"
click at [1082, 70] on link at bounding box center [1155, 70] width 310 height 37
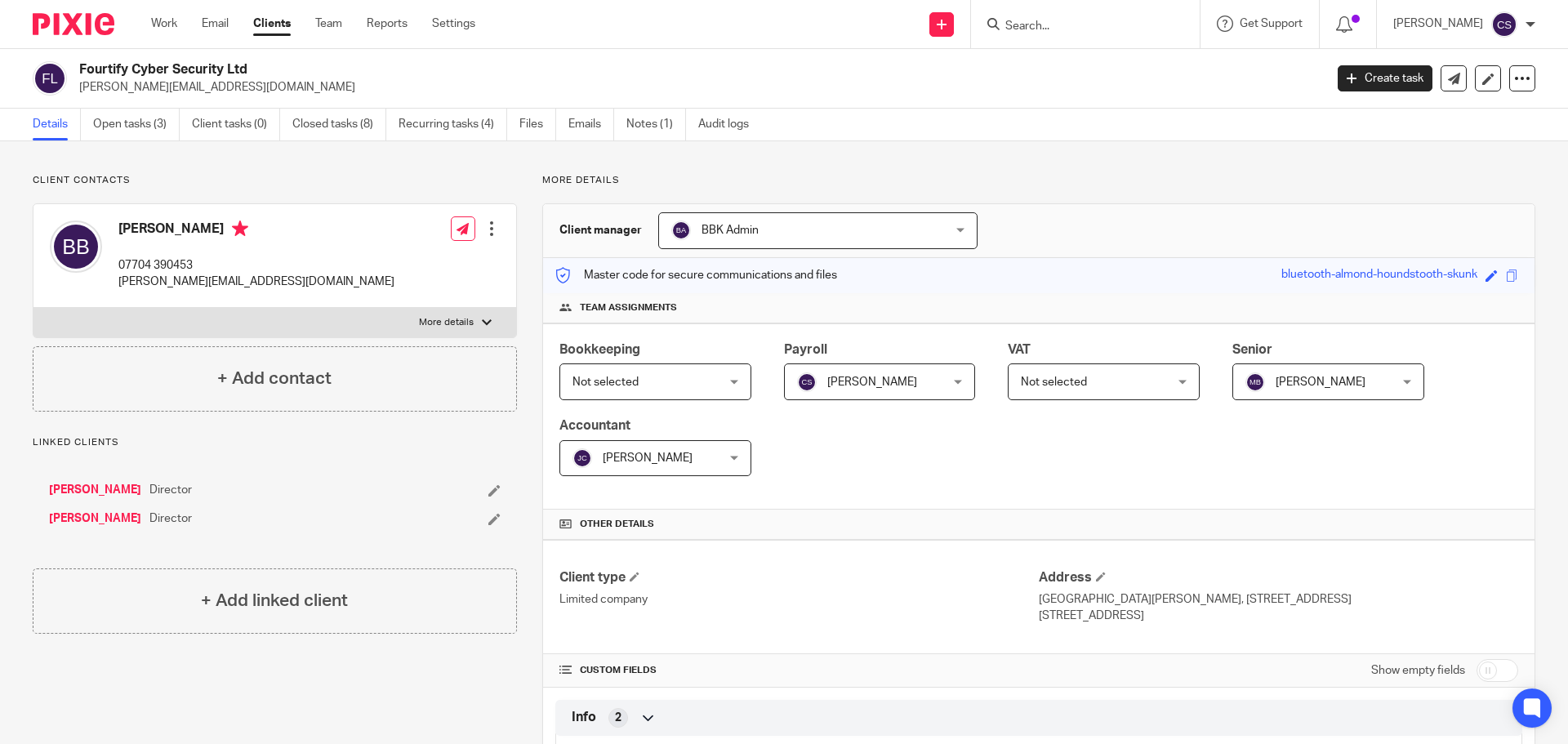
click at [112, 486] on link "[PERSON_NAME]" at bounding box center [95, 490] width 93 height 16
click at [1051, 29] on input "Search" at bounding box center [1077, 27] width 147 height 15
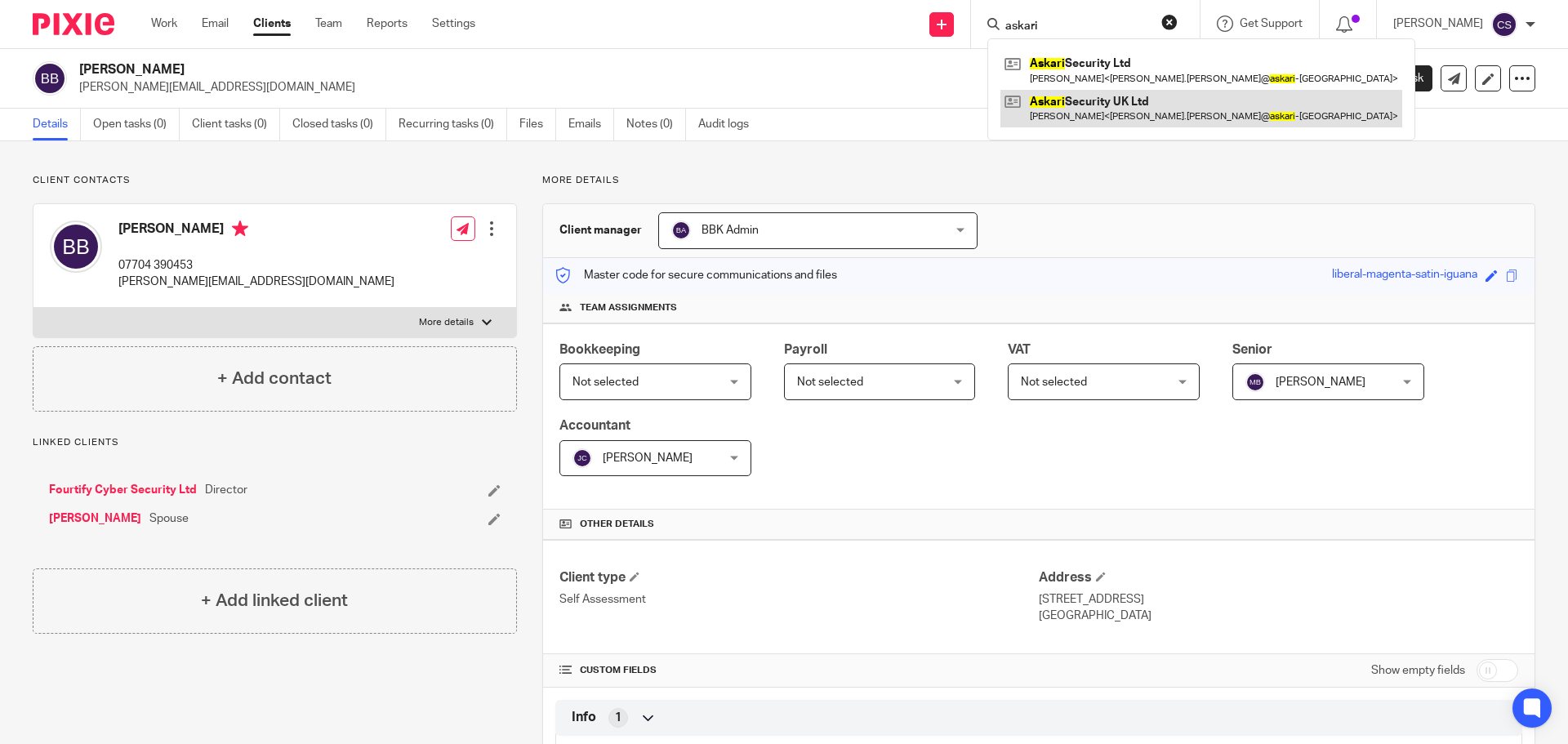
type input "askari"
click at [1117, 103] on link at bounding box center [1200, 108] width 402 height 37
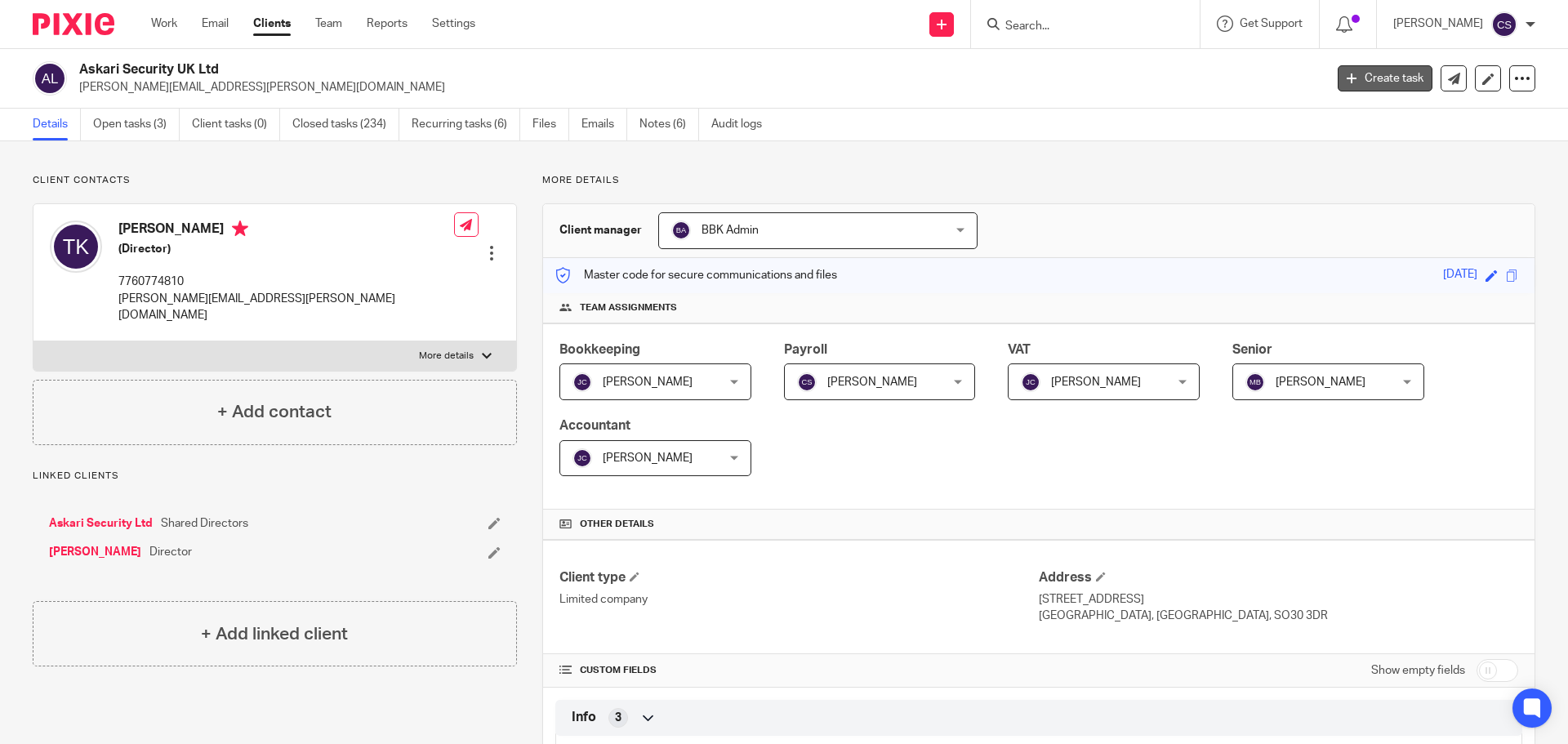
click at [1368, 83] on link "Create task" at bounding box center [1385, 78] width 94 height 26
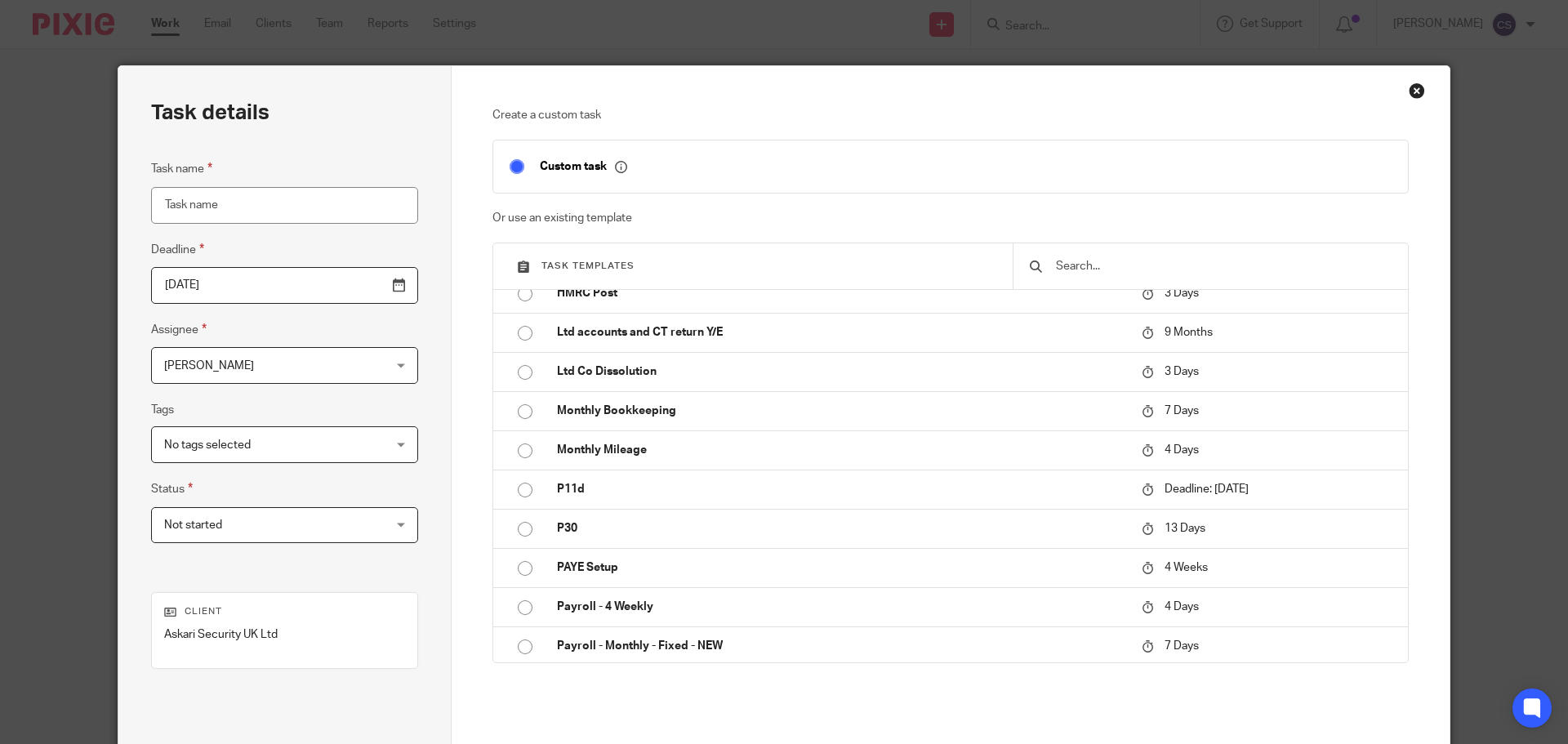
scroll to position [653, 0]
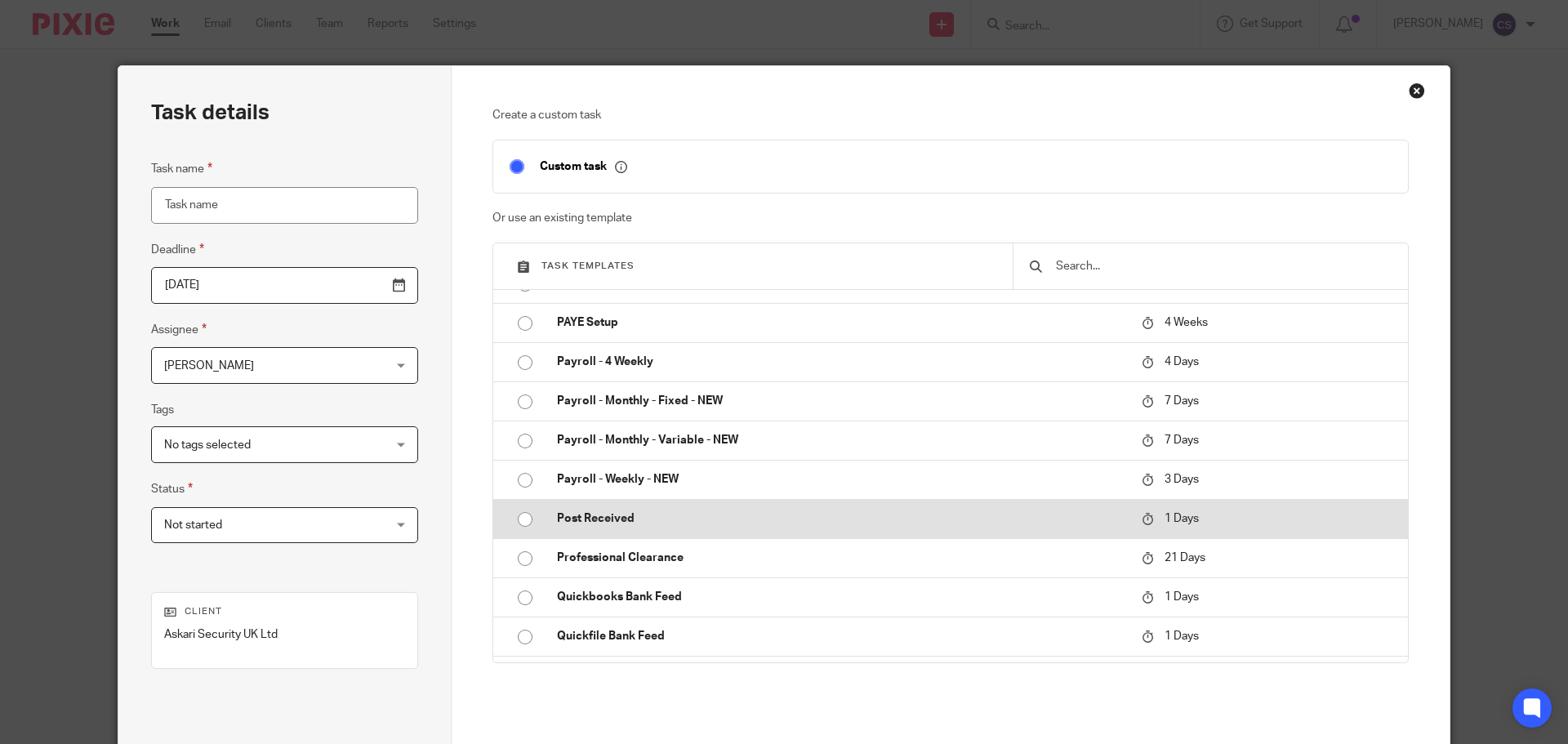
click at [601, 513] on p "Post Received" at bounding box center [841, 518] width 568 height 16
type input "[DATE]"
type input "Post Received"
checkbox input "false"
radio input "true"
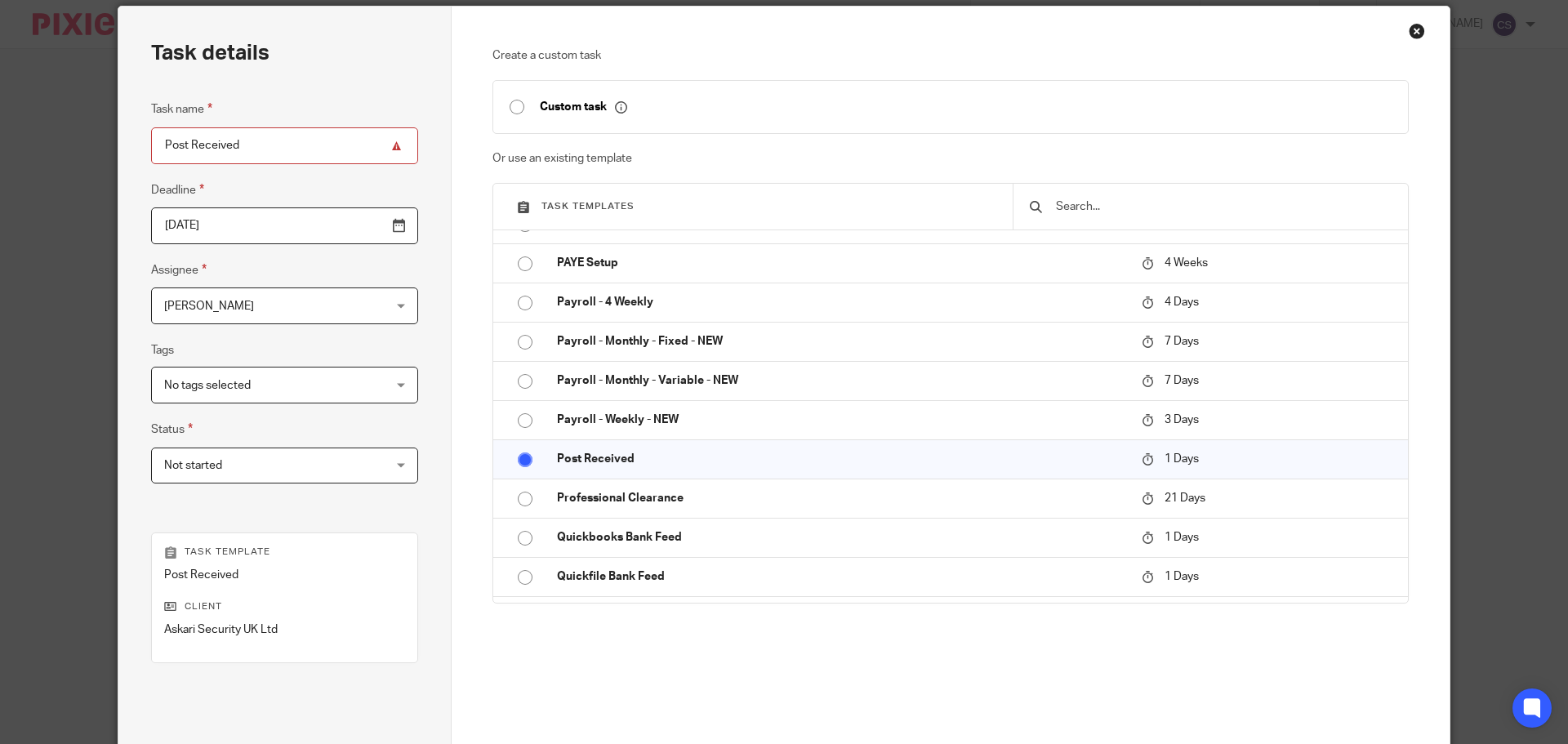
scroll to position [163, 0]
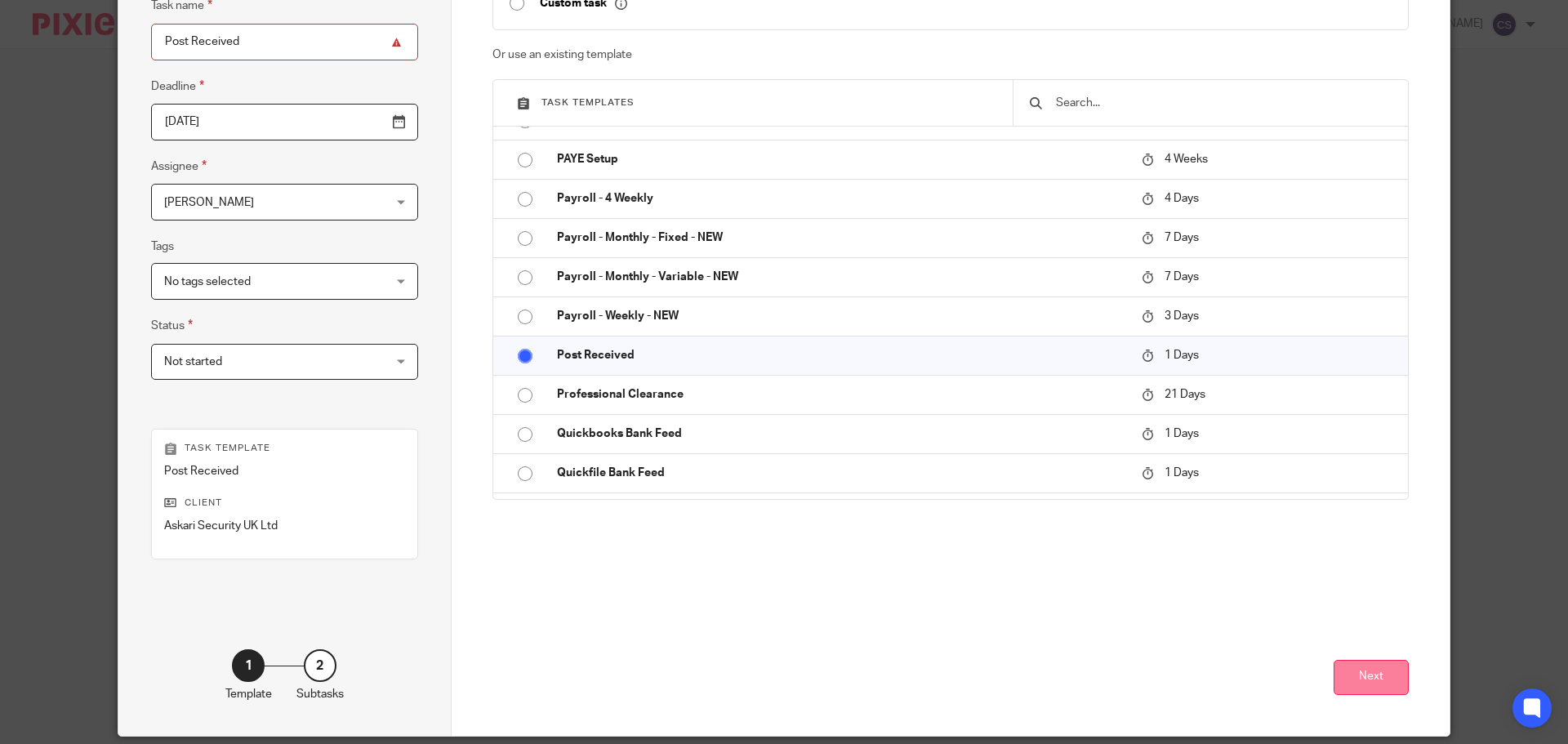
click at [1361, 681] on button "Next" at bounding box center [1371, 677] width 75 height 35
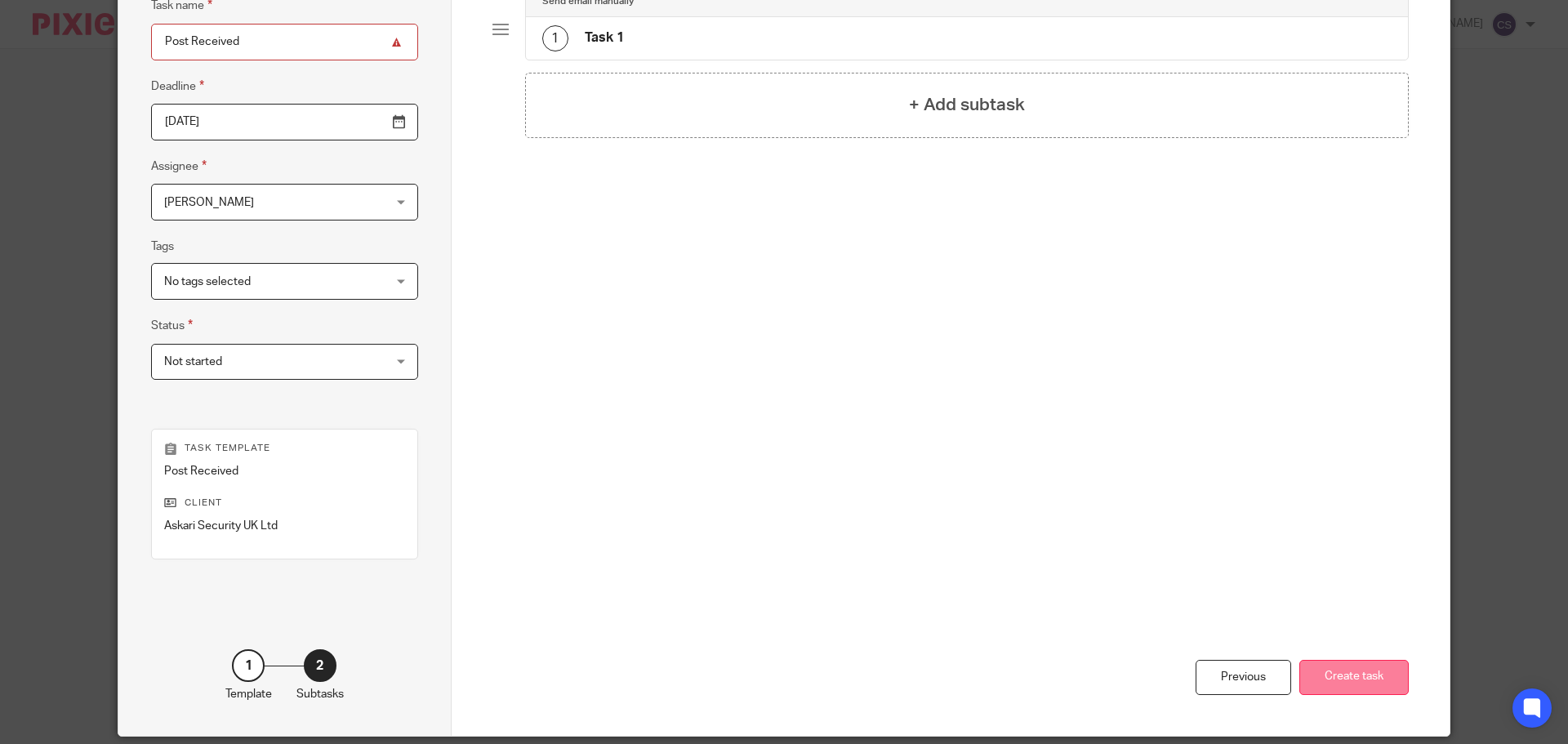
click at [1352, 679] on button "Create task" at bounding box center [1354, 677] width 110 height 35
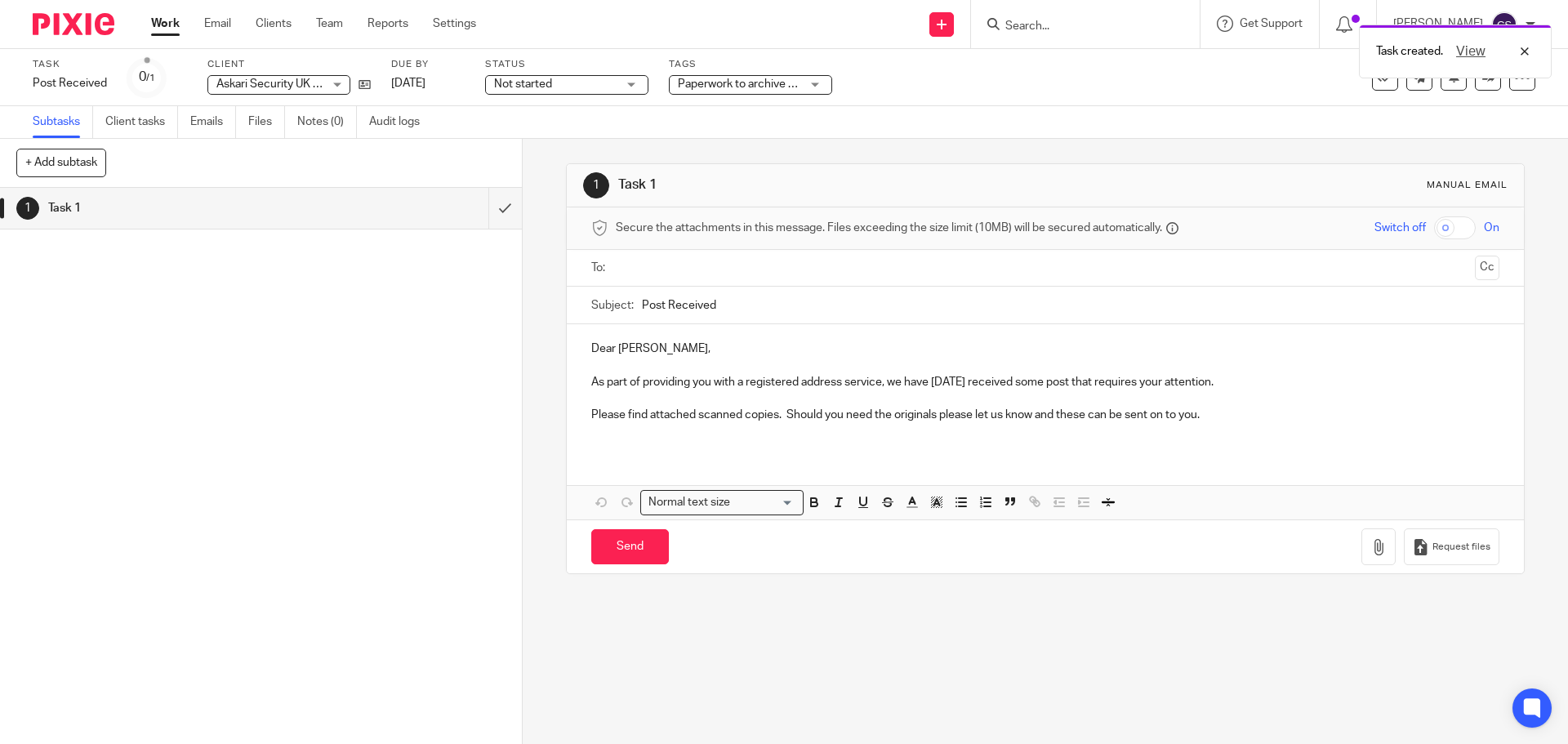
click at [645, 270] on input "text" at bounding box center [1044, 268] width 846 height 19
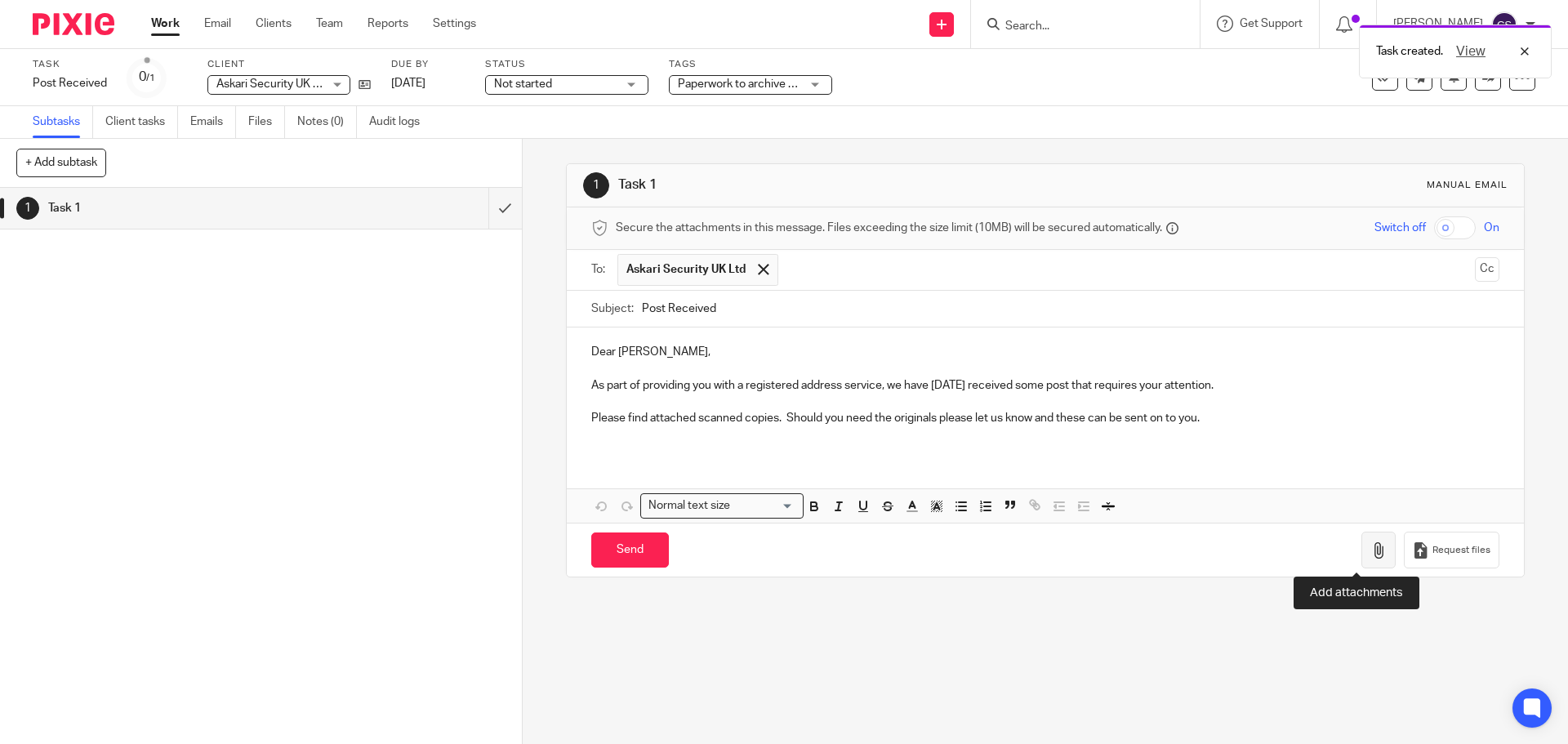
click at [1370, 552] on icon "button" at bounding box center [1378, 551] width 16 height 16
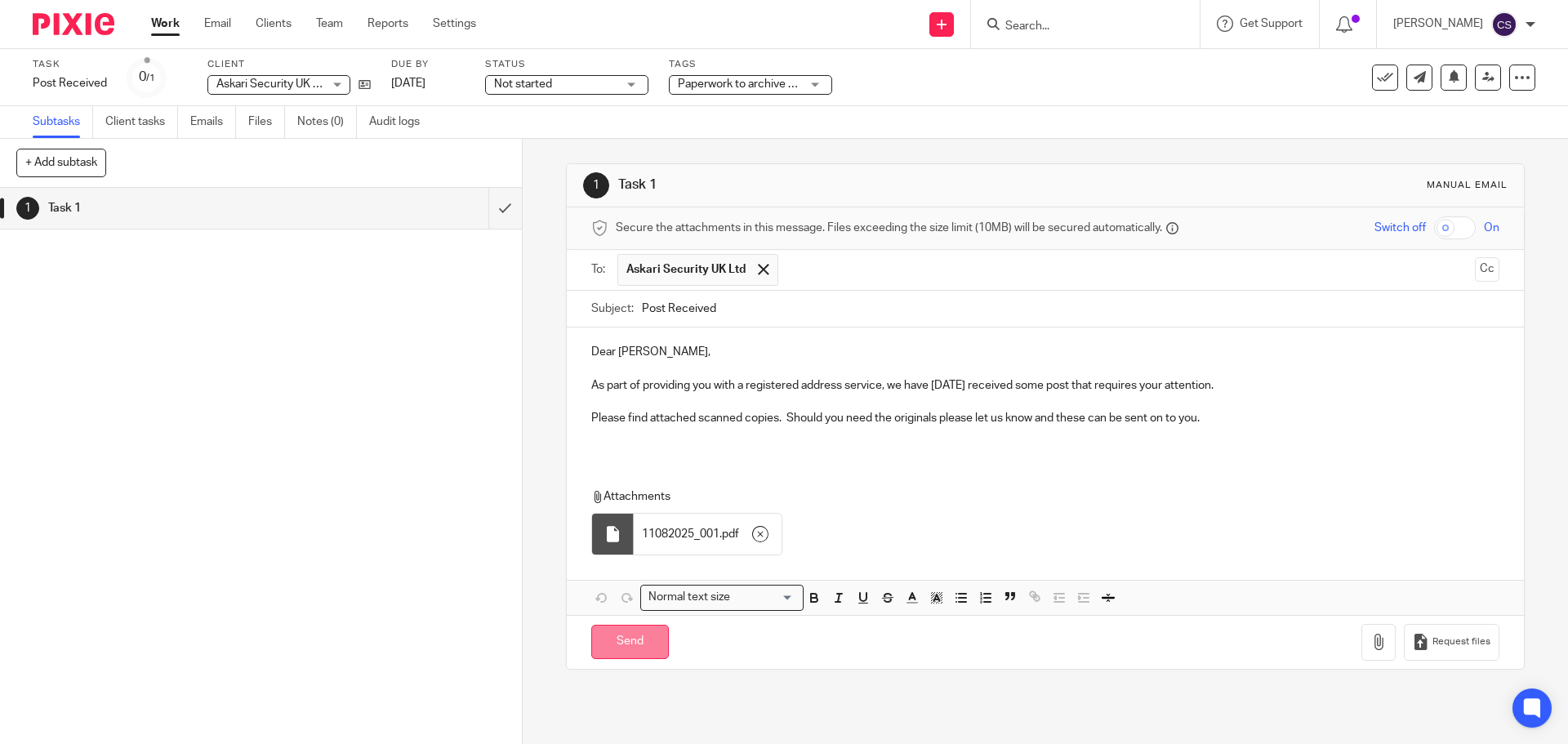
click at [612, 644] on input "Send" at bounding box center [630, 641] width 77 height 35
type input "Sent"
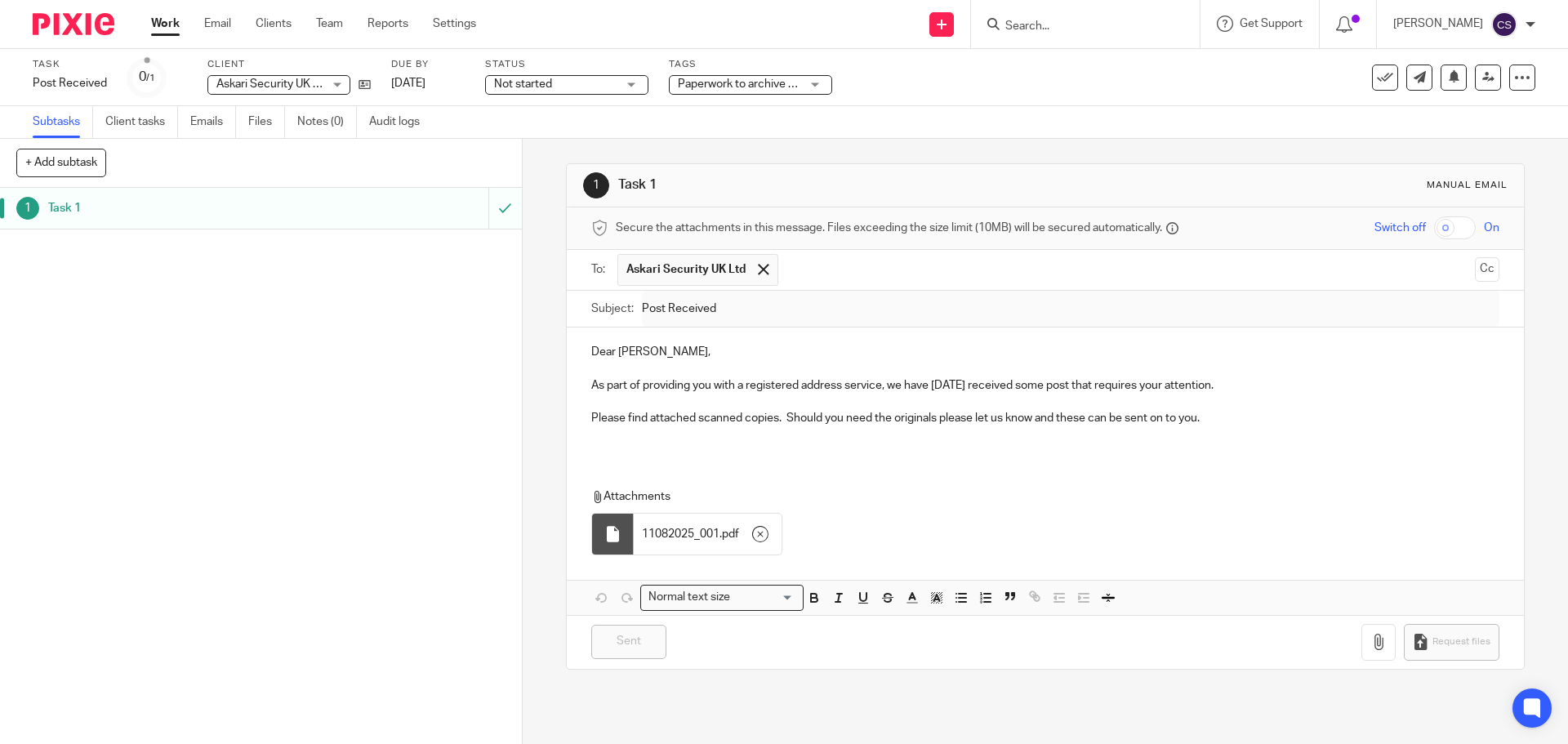
click at [1037, 24] on input "Search" at bounding box center [1077, 27] width 147 height 15
type input "ancill"
click at [1068, 61] on link at bounding box center [1154, 70] width 309 height 37
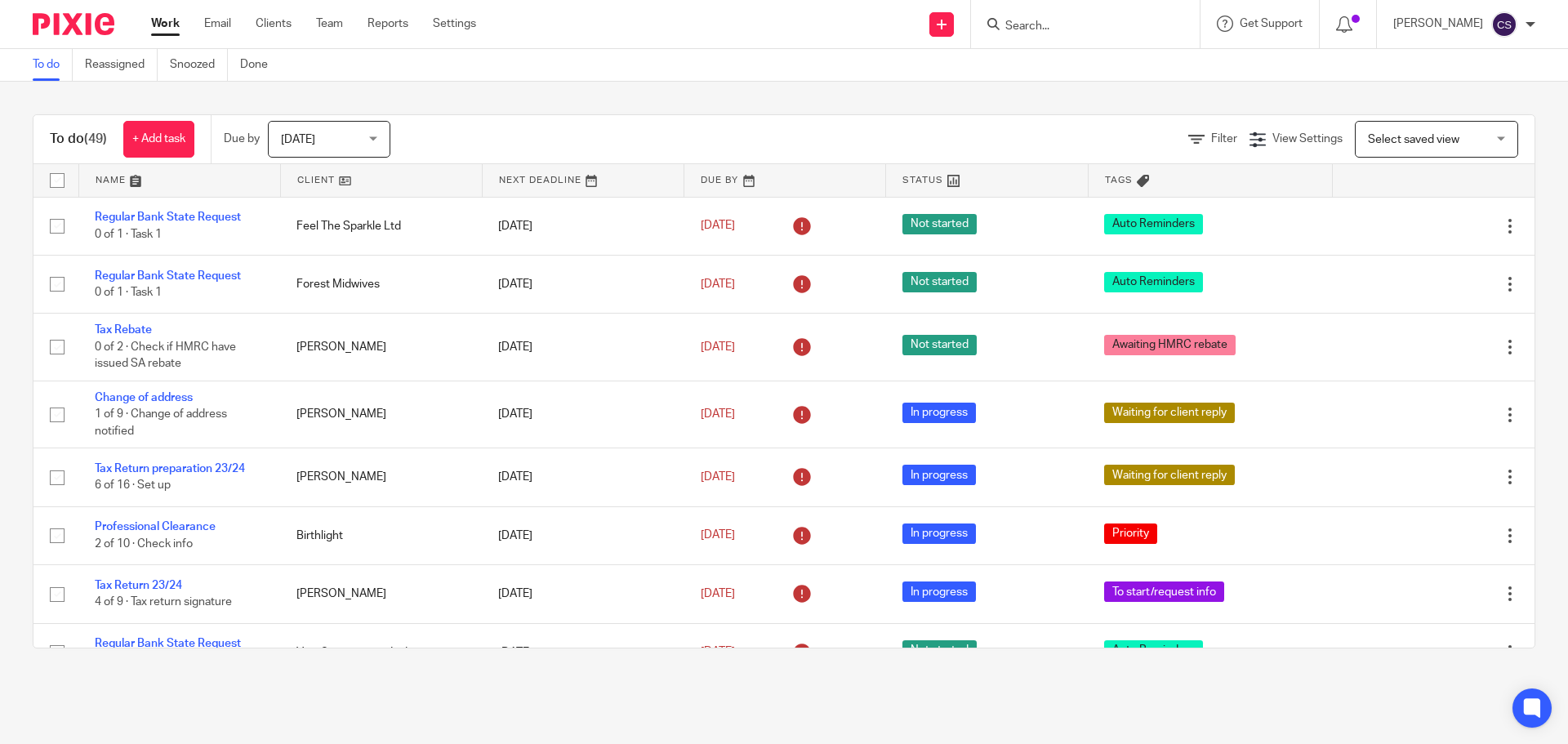
click at [1065, 21] on input "Search" at bounding box center [1077, 27] width 147 height 15
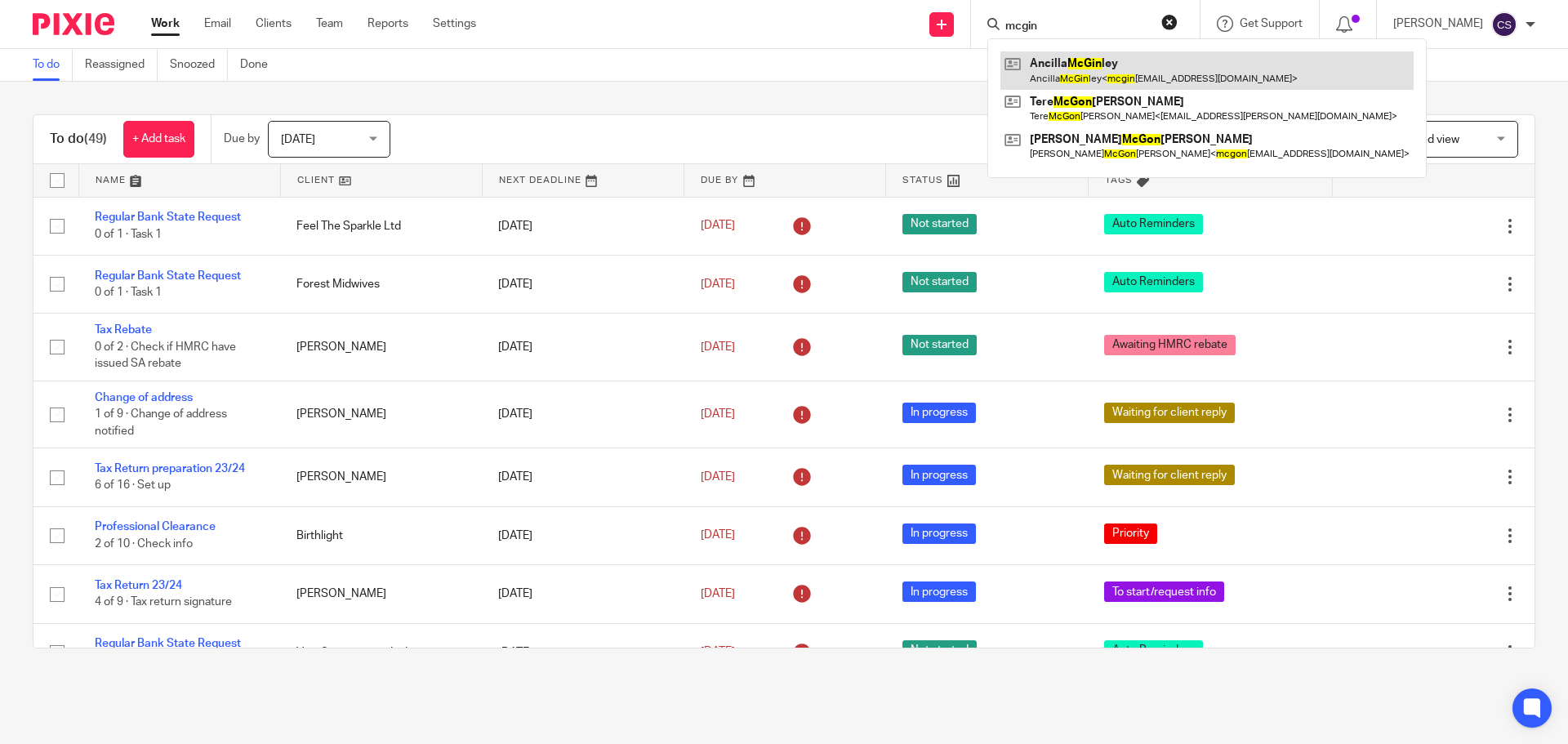
type input "mcgin"
click at [1096, 61] on link at bounding box center [1206, 70] width 413 height 37
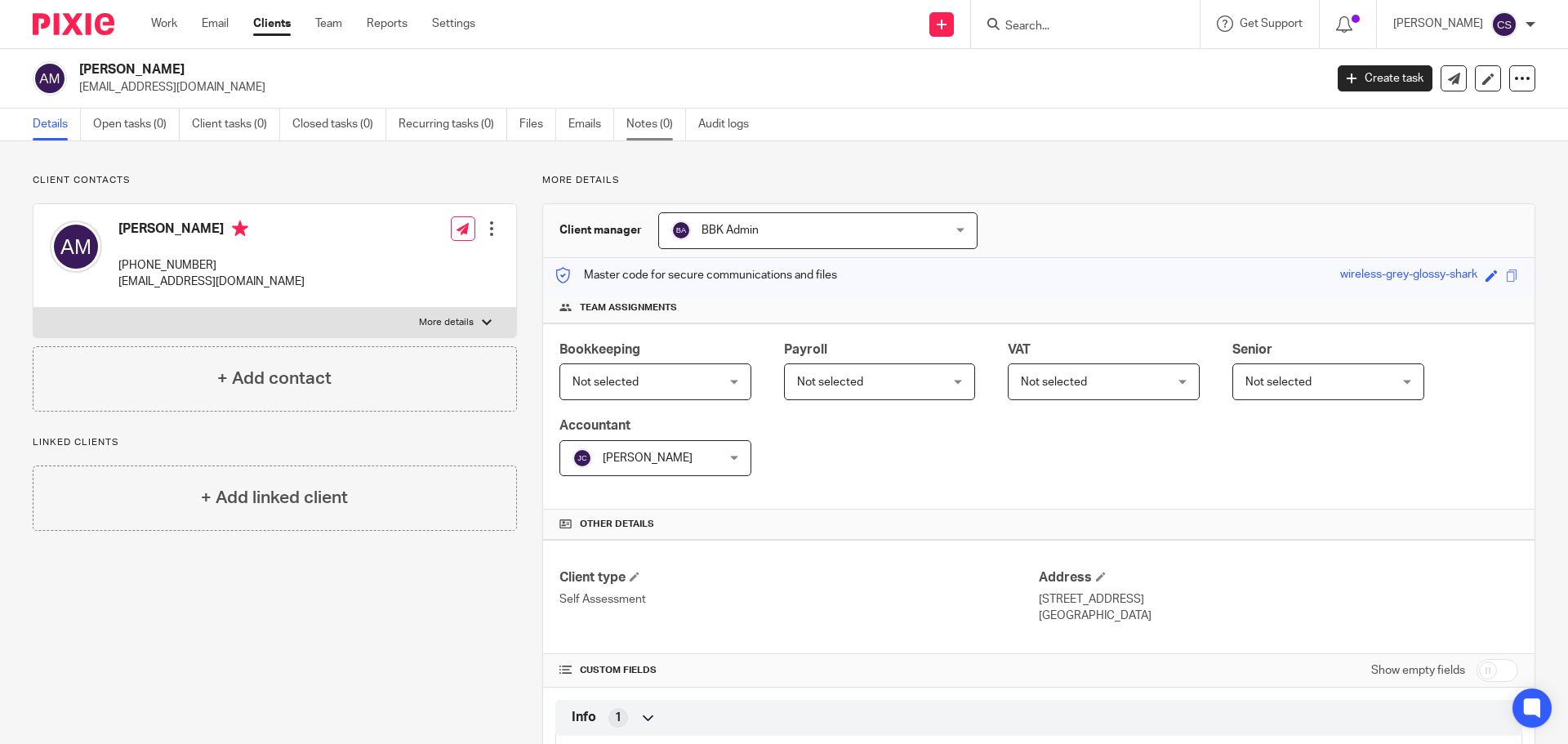
click at [656, 124] on link "Notes (0)" at bounding box center [656, 124] width 60 height 32
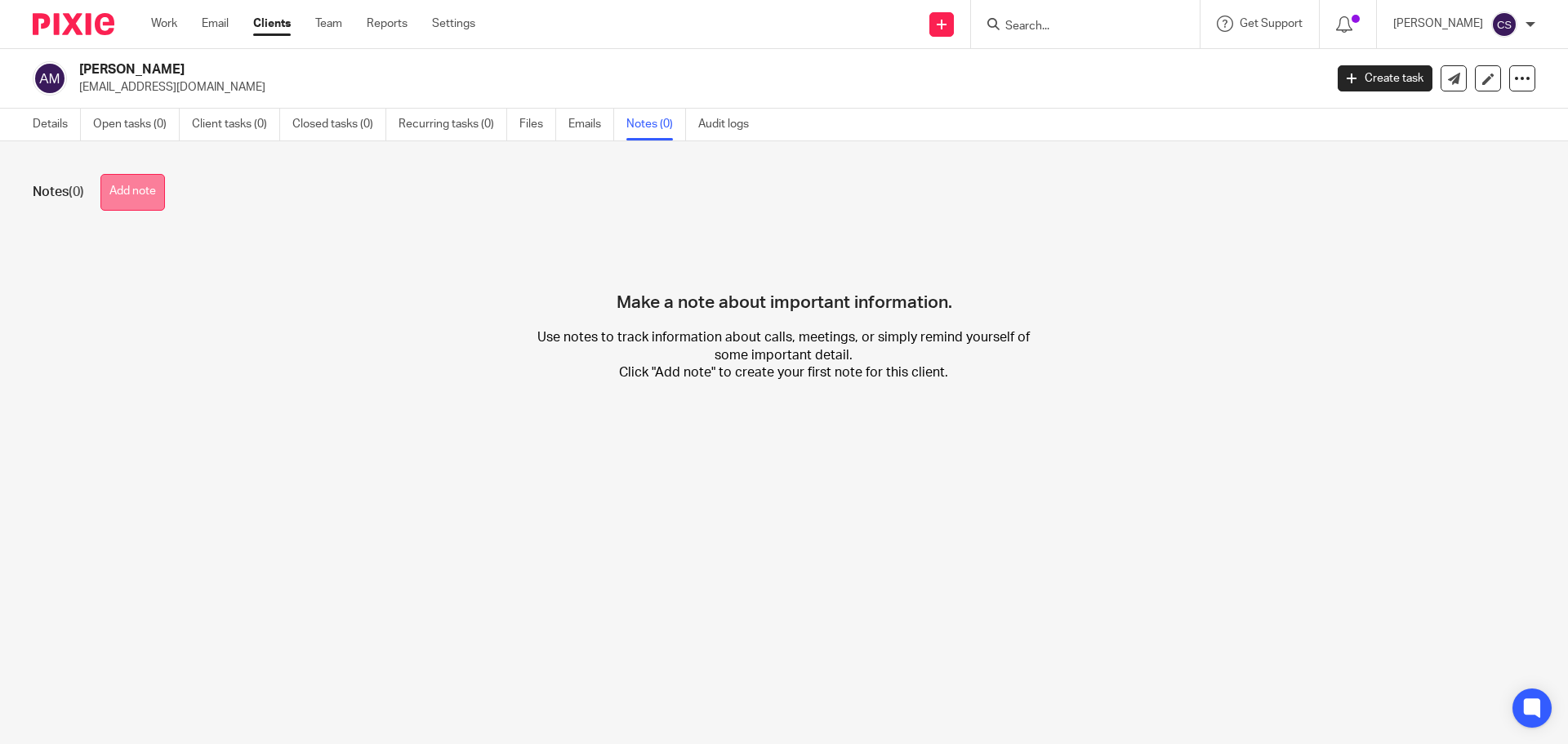
click at [146, 183] on button "Add note" at bounding box center [132, 192] width 64 height 36
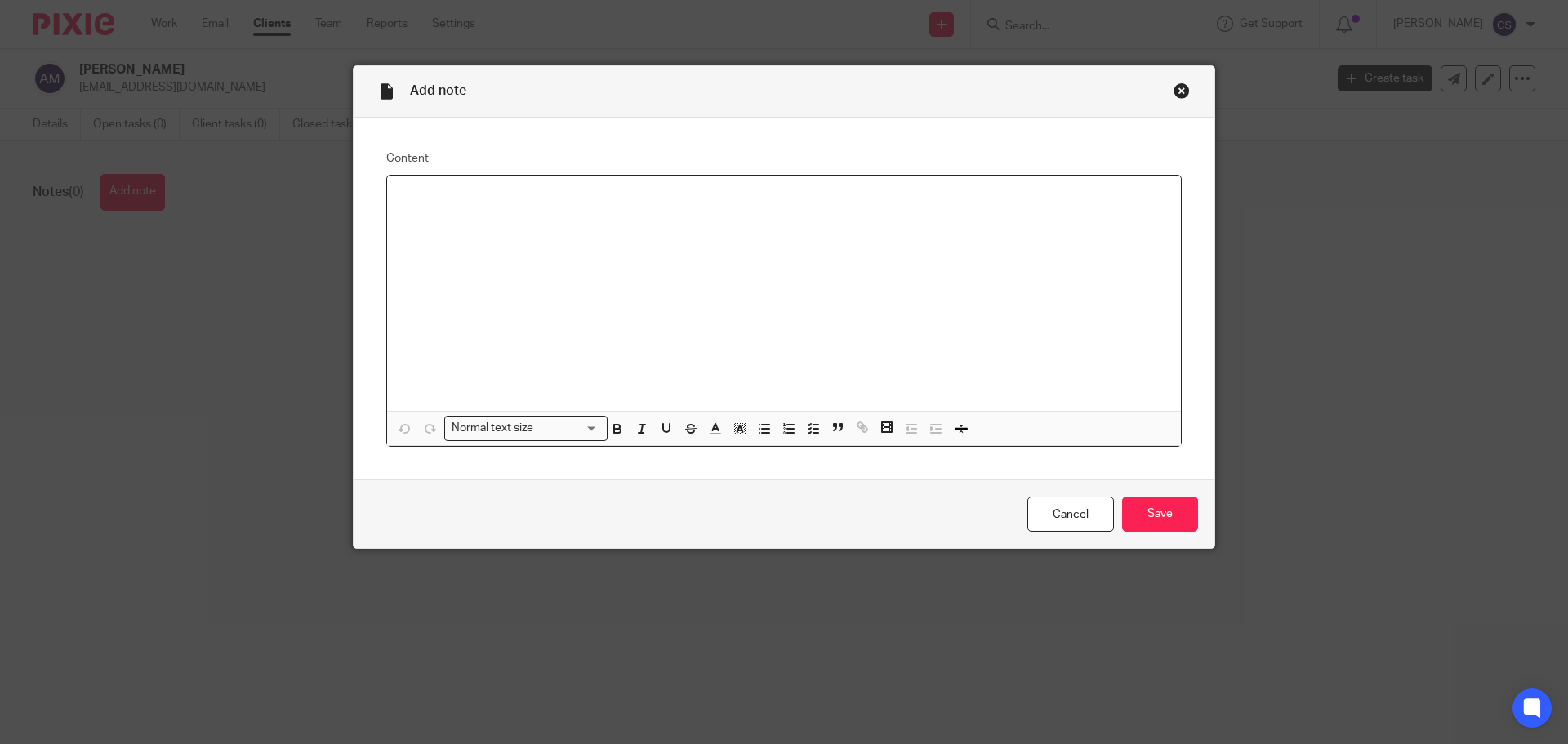
click at [408, 201] on p at bounding box center [784, 197] width 768 height 16
drag, startPoint x: 541, startPoint y: 232, endPoint x: 558, endPoint y: 232, distance: 17.0
click at [540, 232] on p "Correspondence address -" at bounding box center [784, 230] width 768 height 16
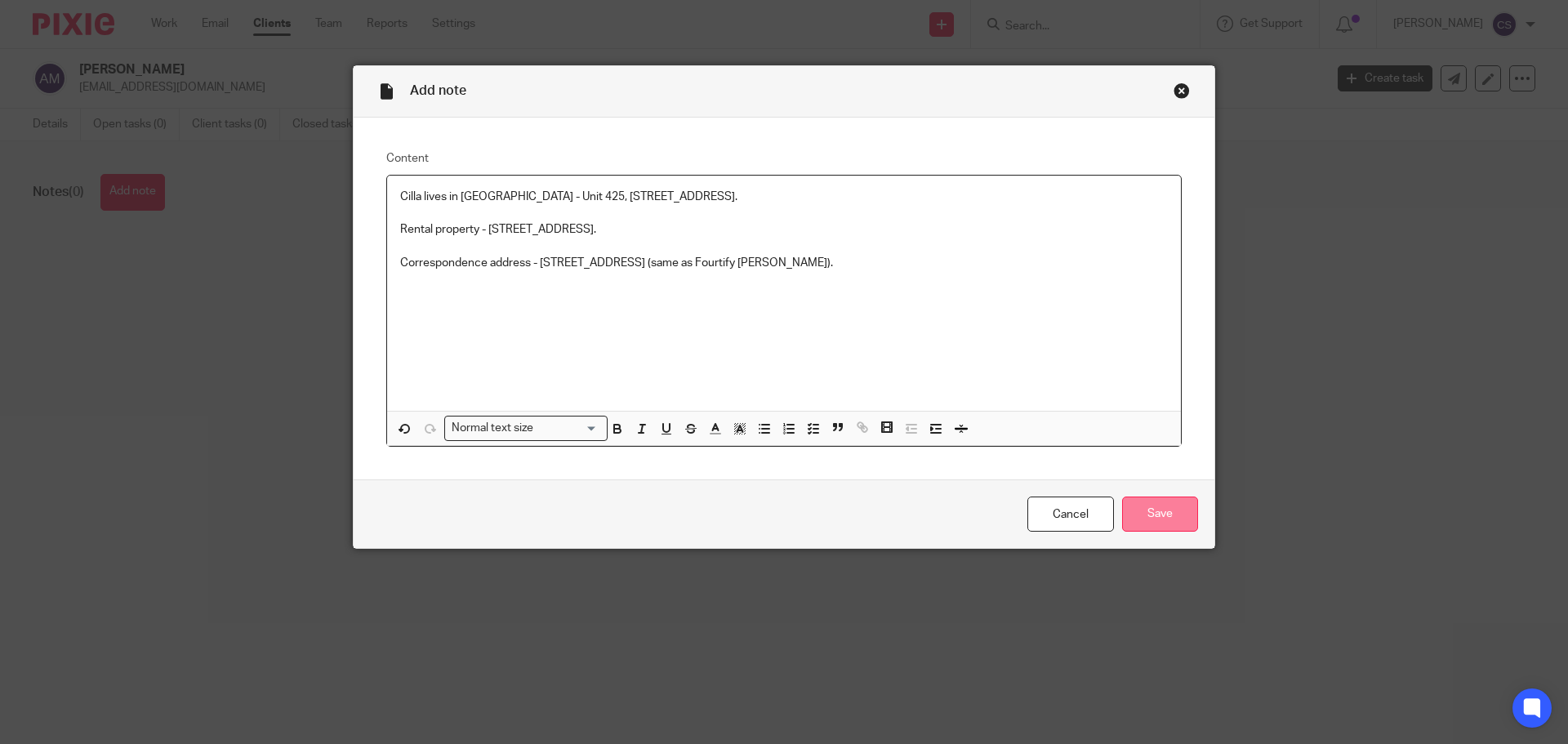
click at [1143, 513] on input "Save" at bounding box center [1161, 514] width 76 height 35
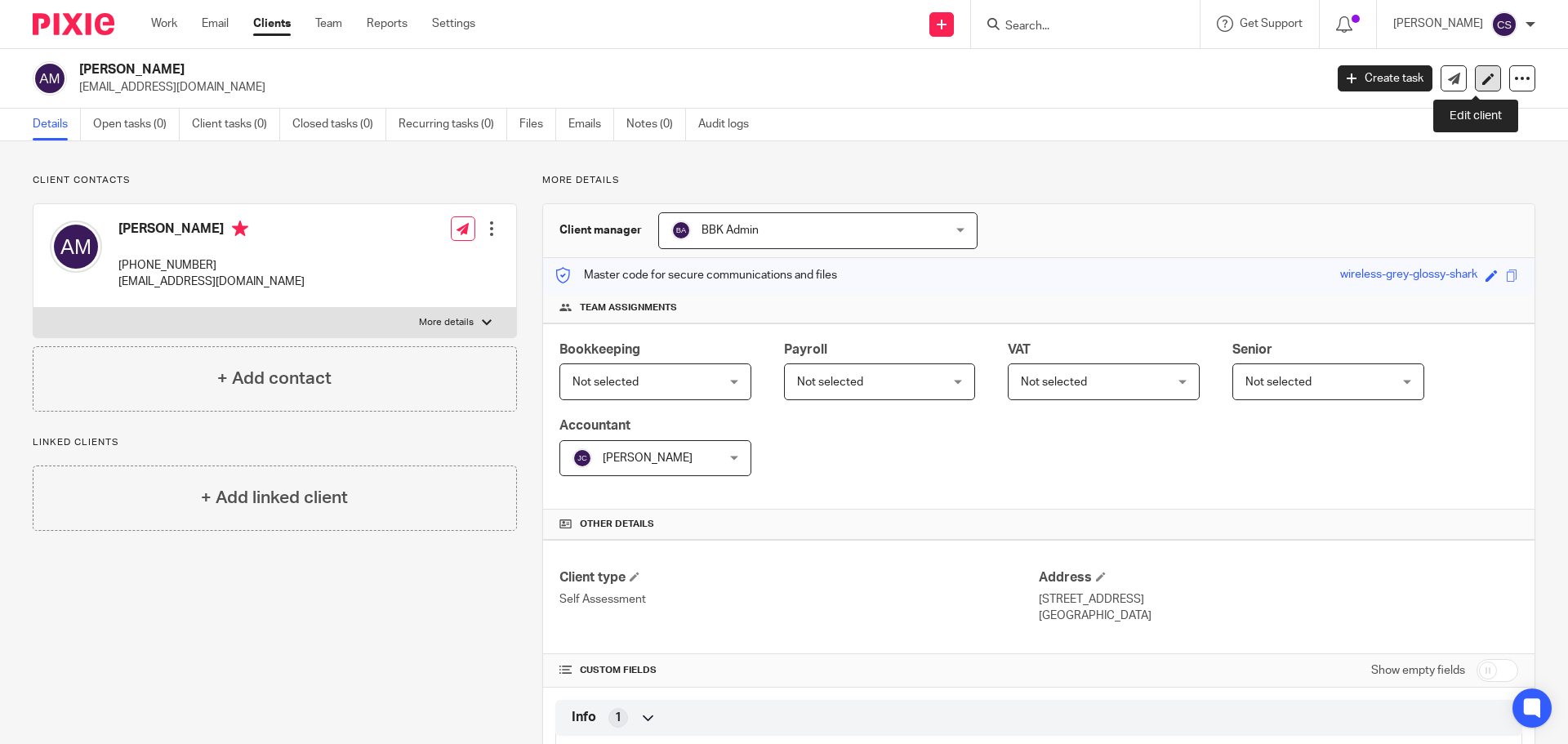
click at [1482, 80] on icon at bounding box center [1487, 78] width 12 height 12
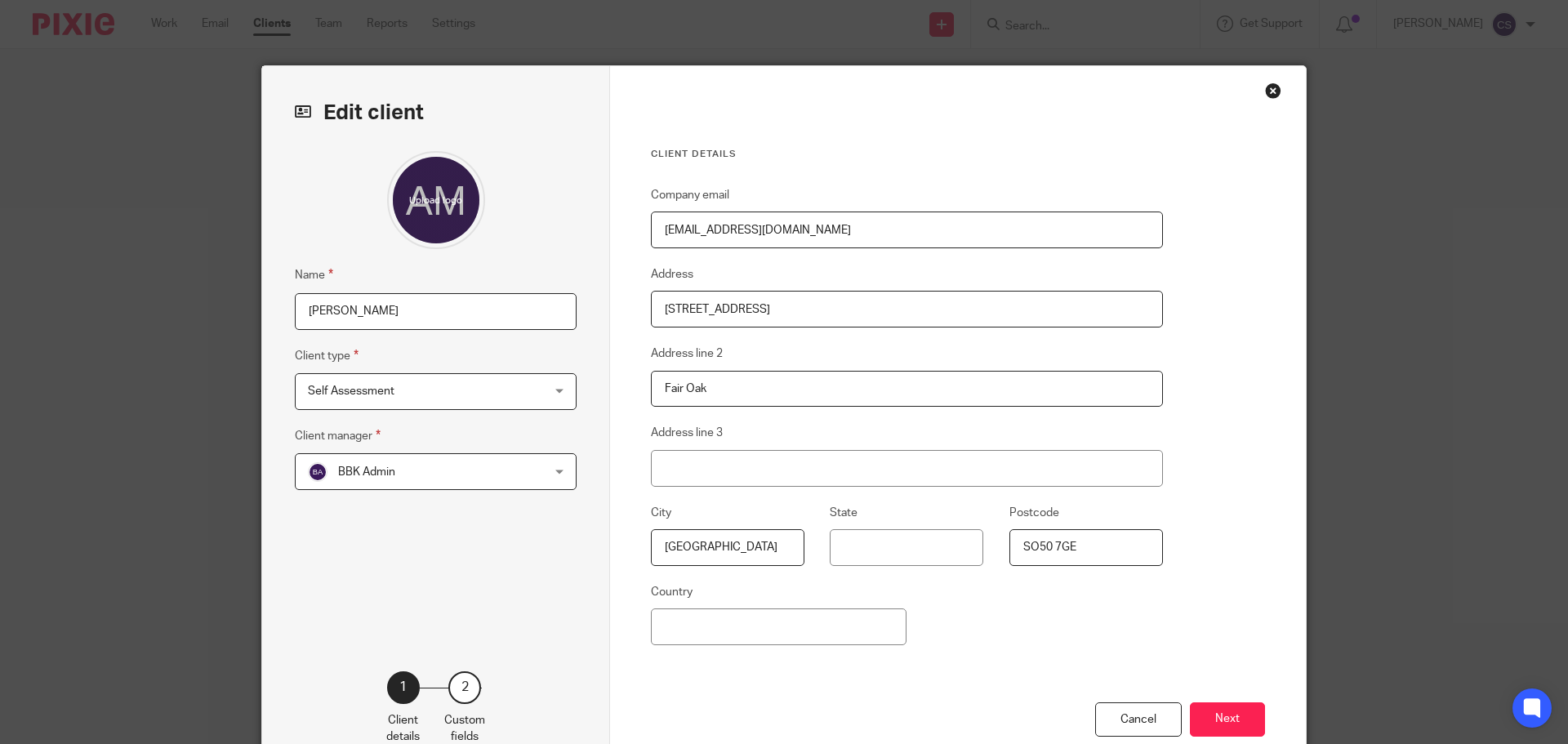
click at [339, 308] on input "Ancilla McGinley" at bounding box center [436, 311] width 281 height 36
type input "Ancilla (Cilla) [PERSON_NAME]"
click at [1229, 723] on button "Next" at bounding box center [1227, 720] width 75 height 35
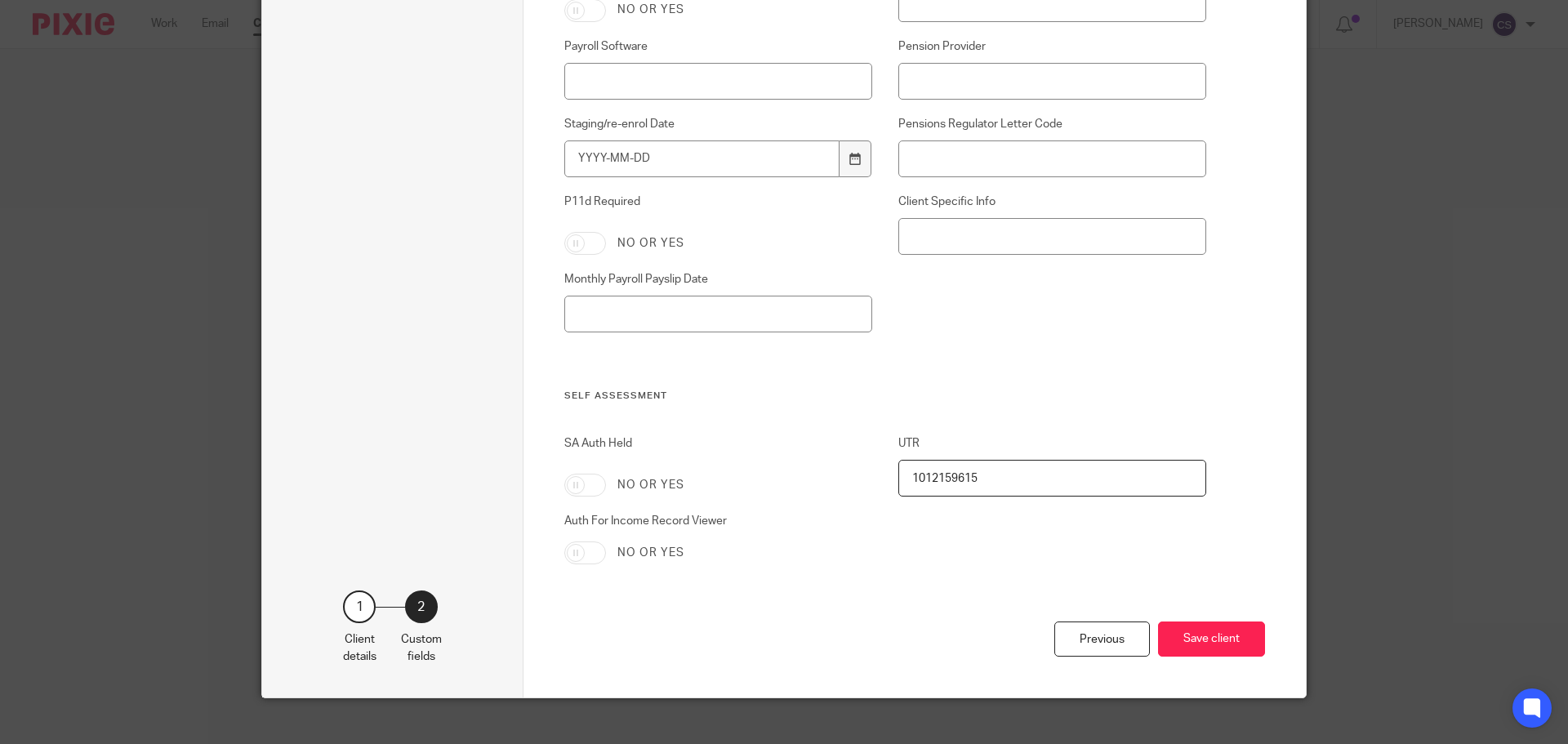
scroll to position [2585, 0]
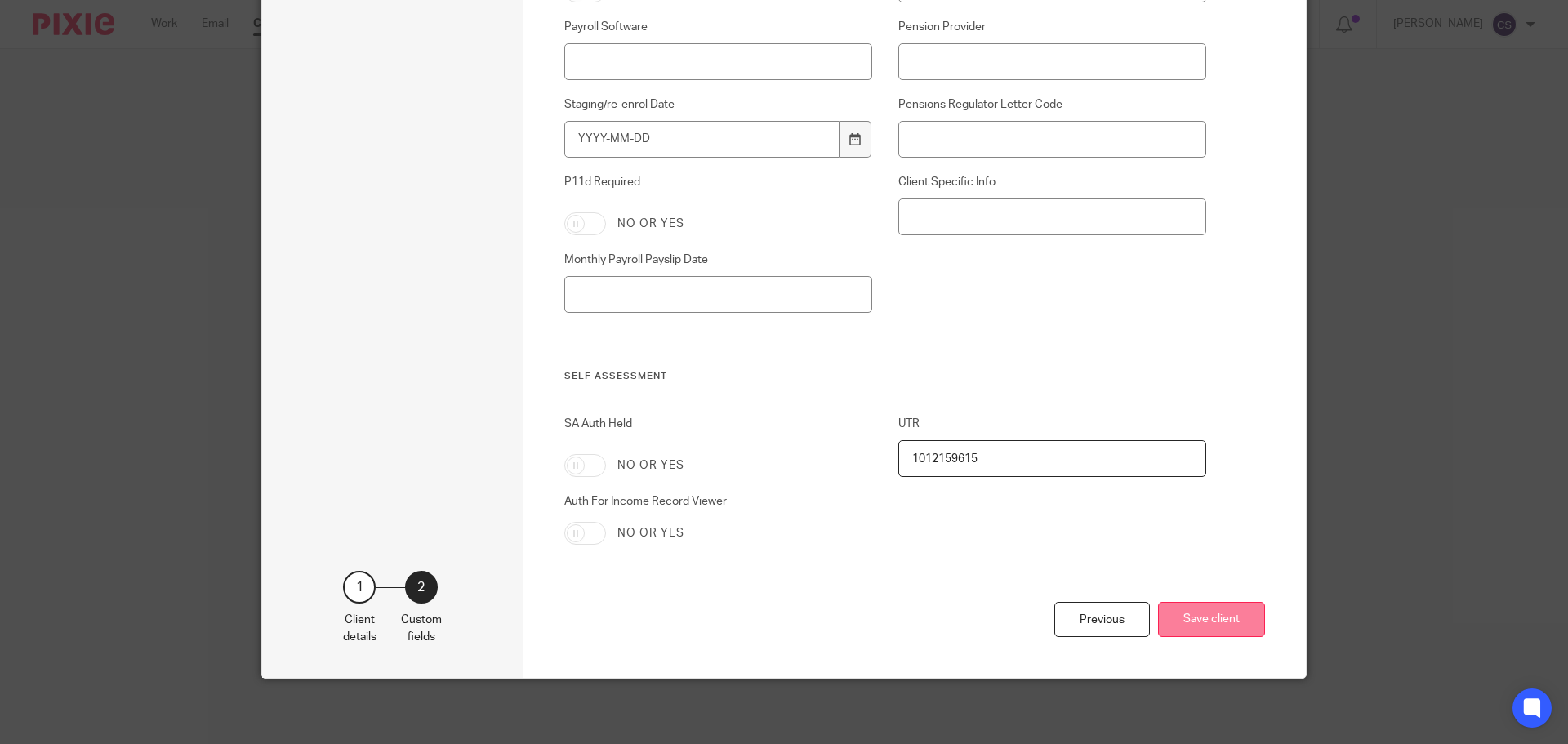
click at [1212, 611] on button "Save client" at bounding box center [1211, 619] width 107 height 35
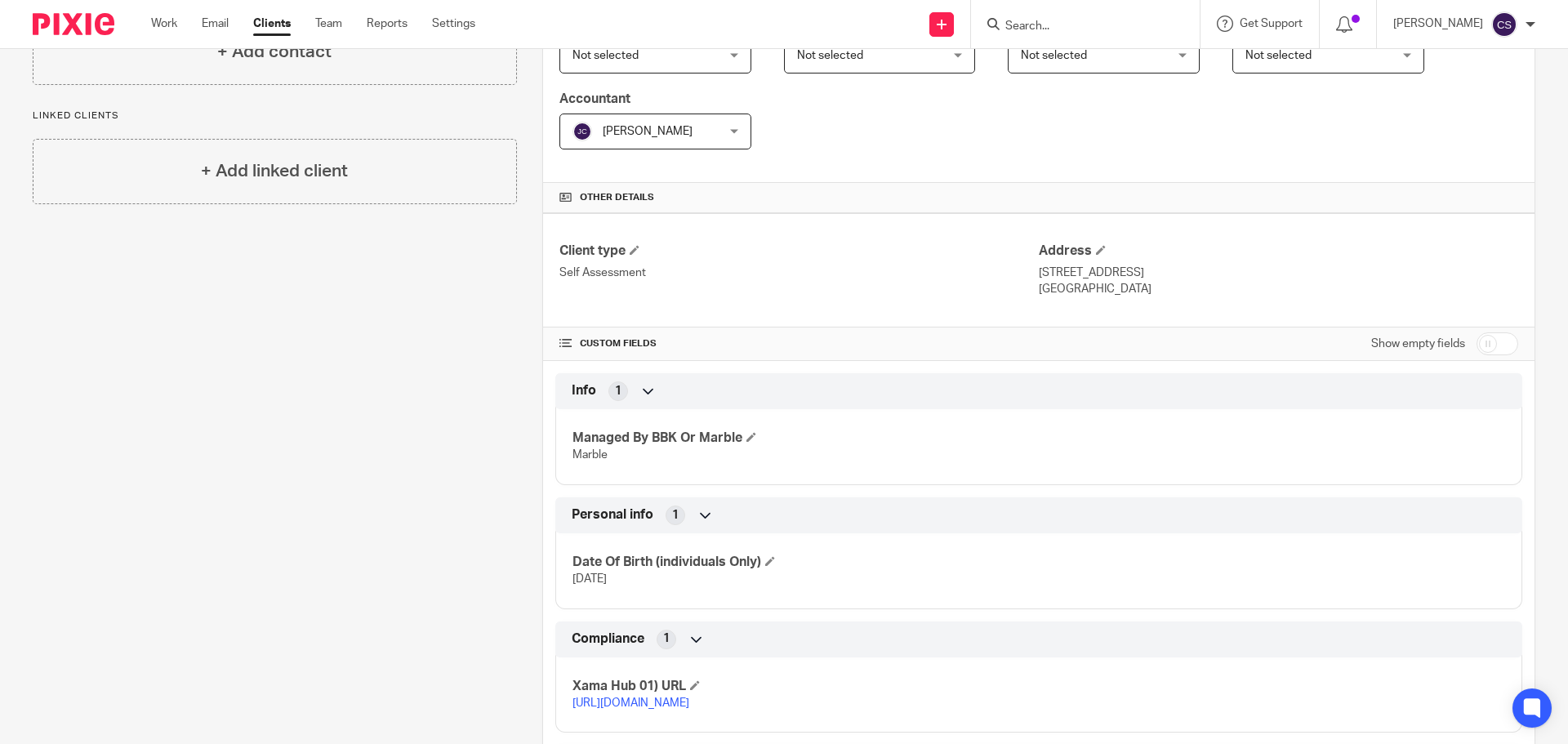
scroll to position [475, 0]
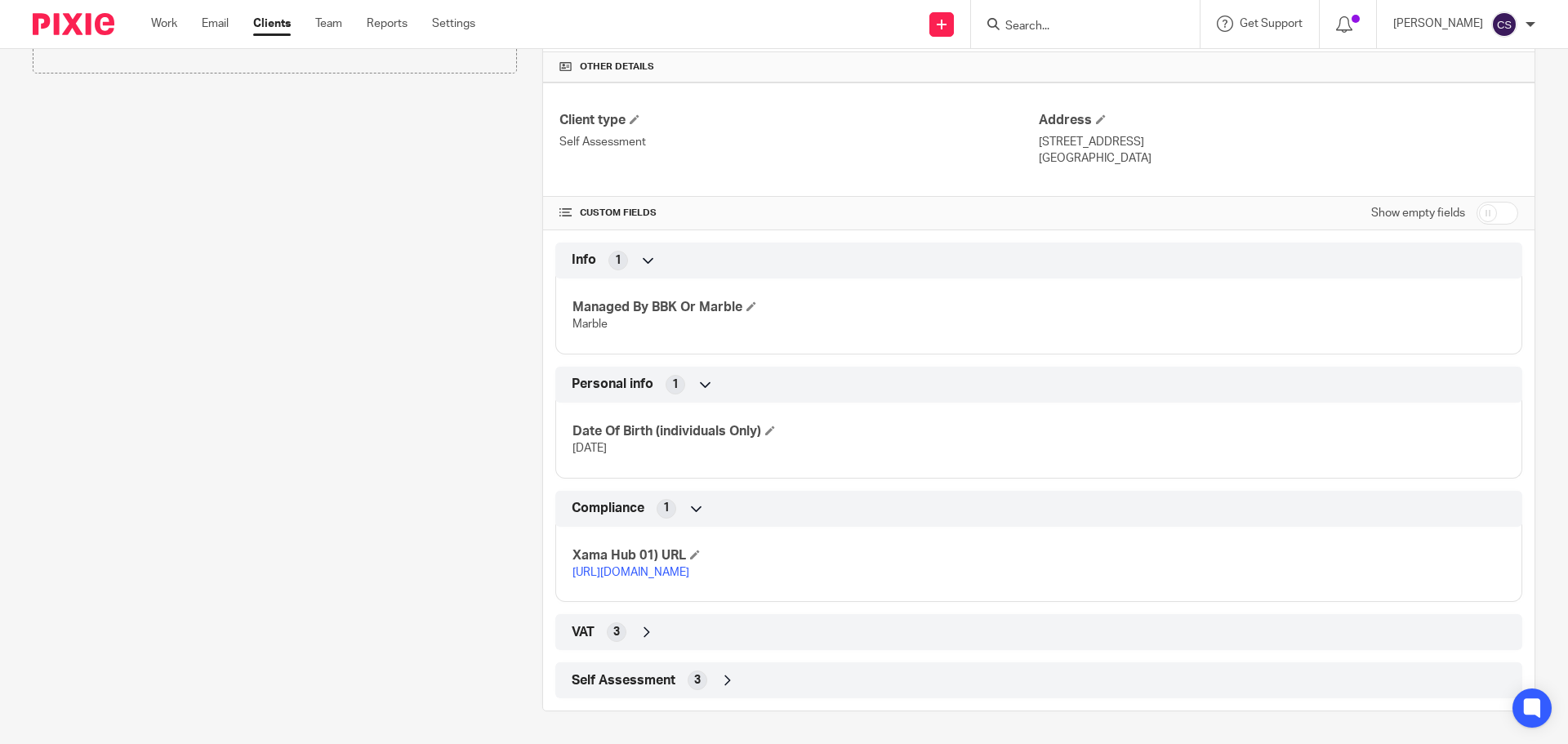
click at [723, 680] on icon at bounding box center [728, 680] width 16 height 16
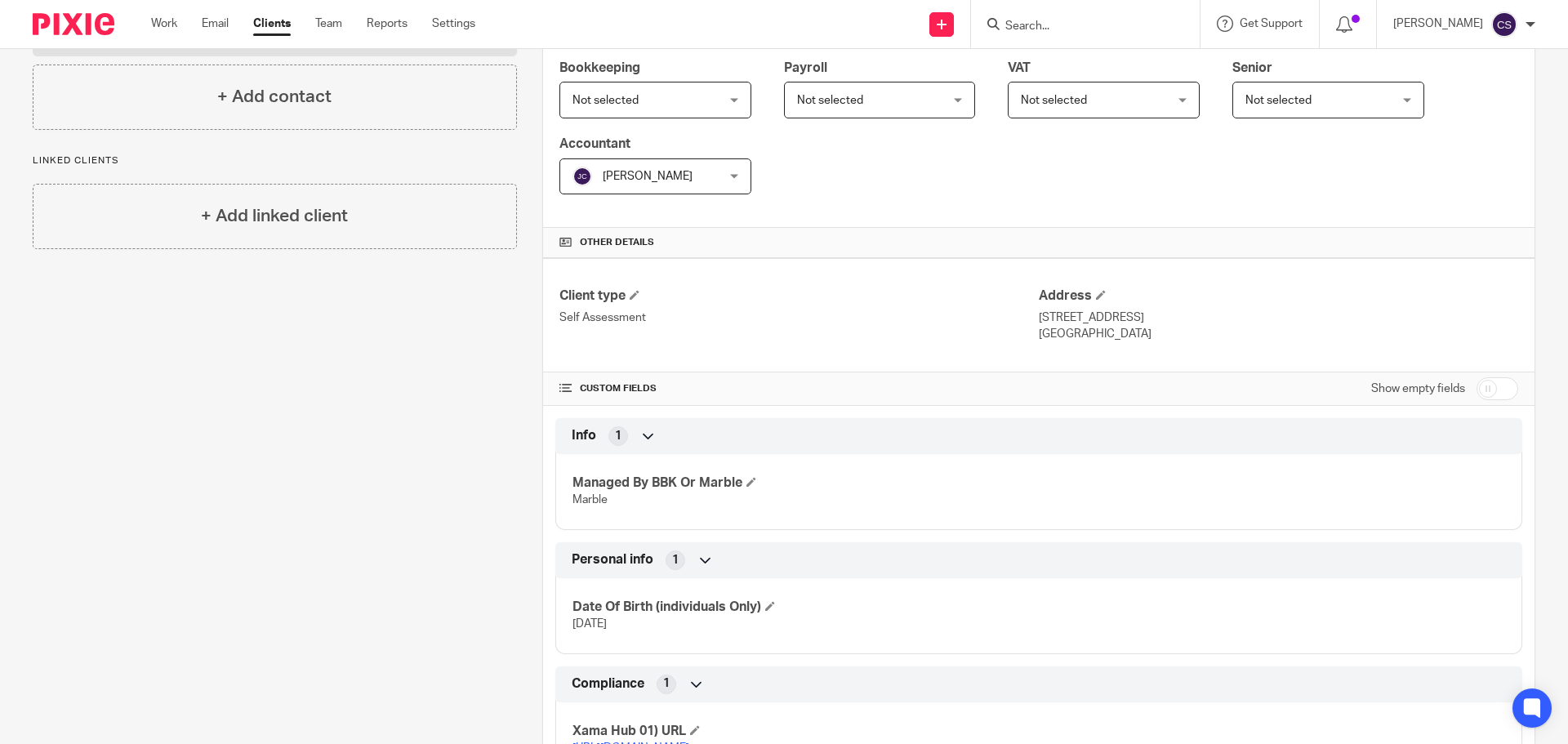
scroll to position [0, 0]
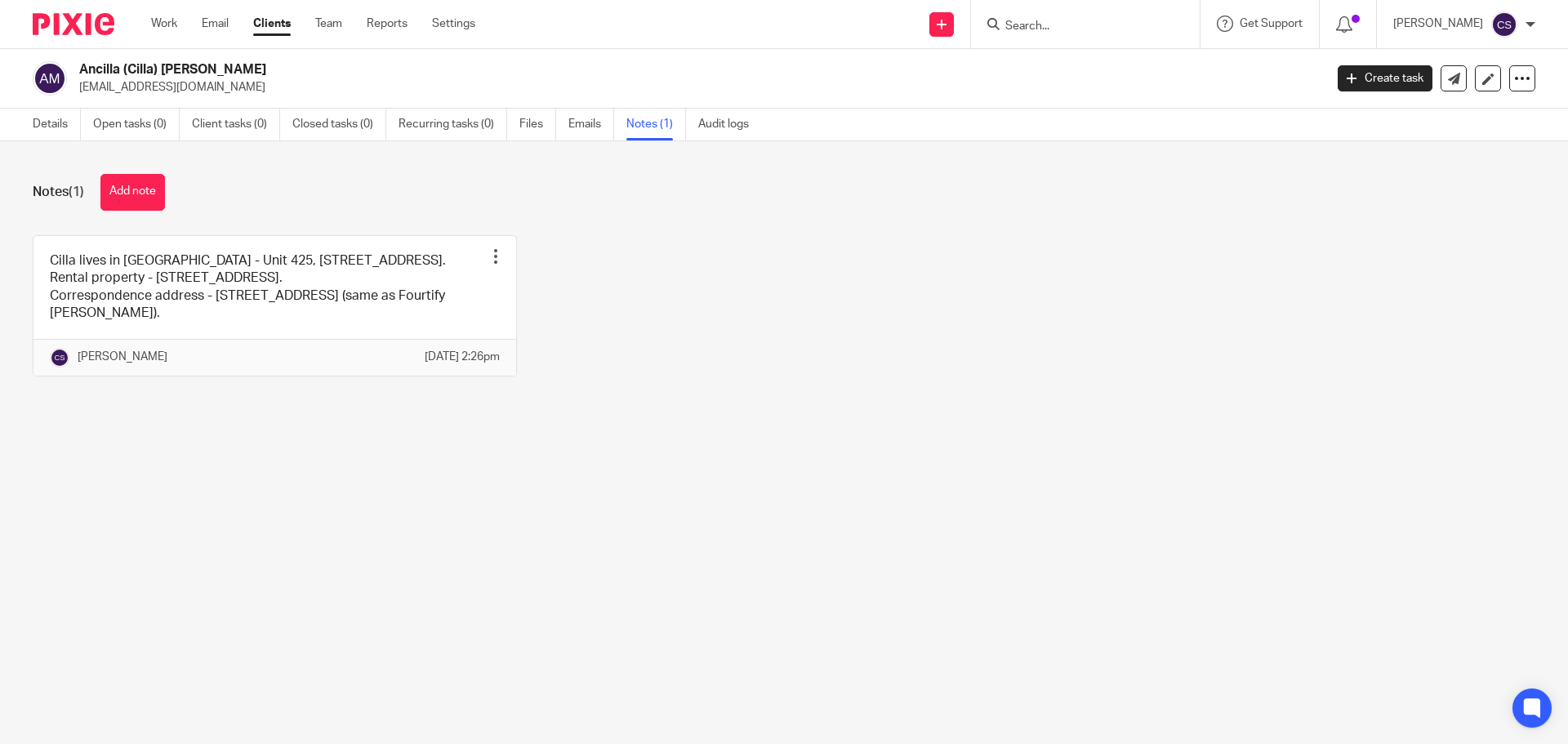
click at [1054, 29] on input "Search" at bounding box center [1077, 27] width 147 height 15
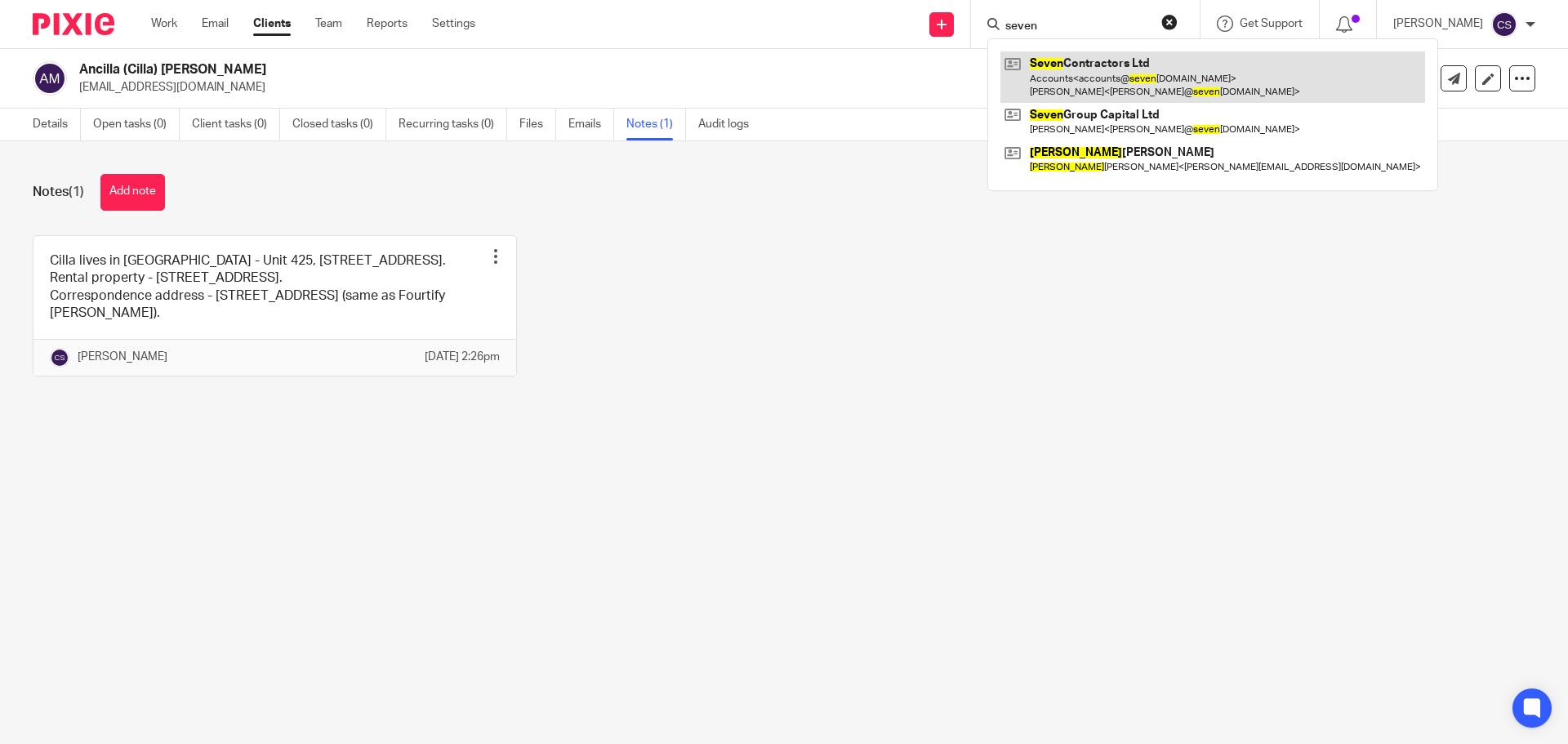
type input "seven"
click at [1104, 67] on link at bounding box center [1212, 77] width 425 height 51
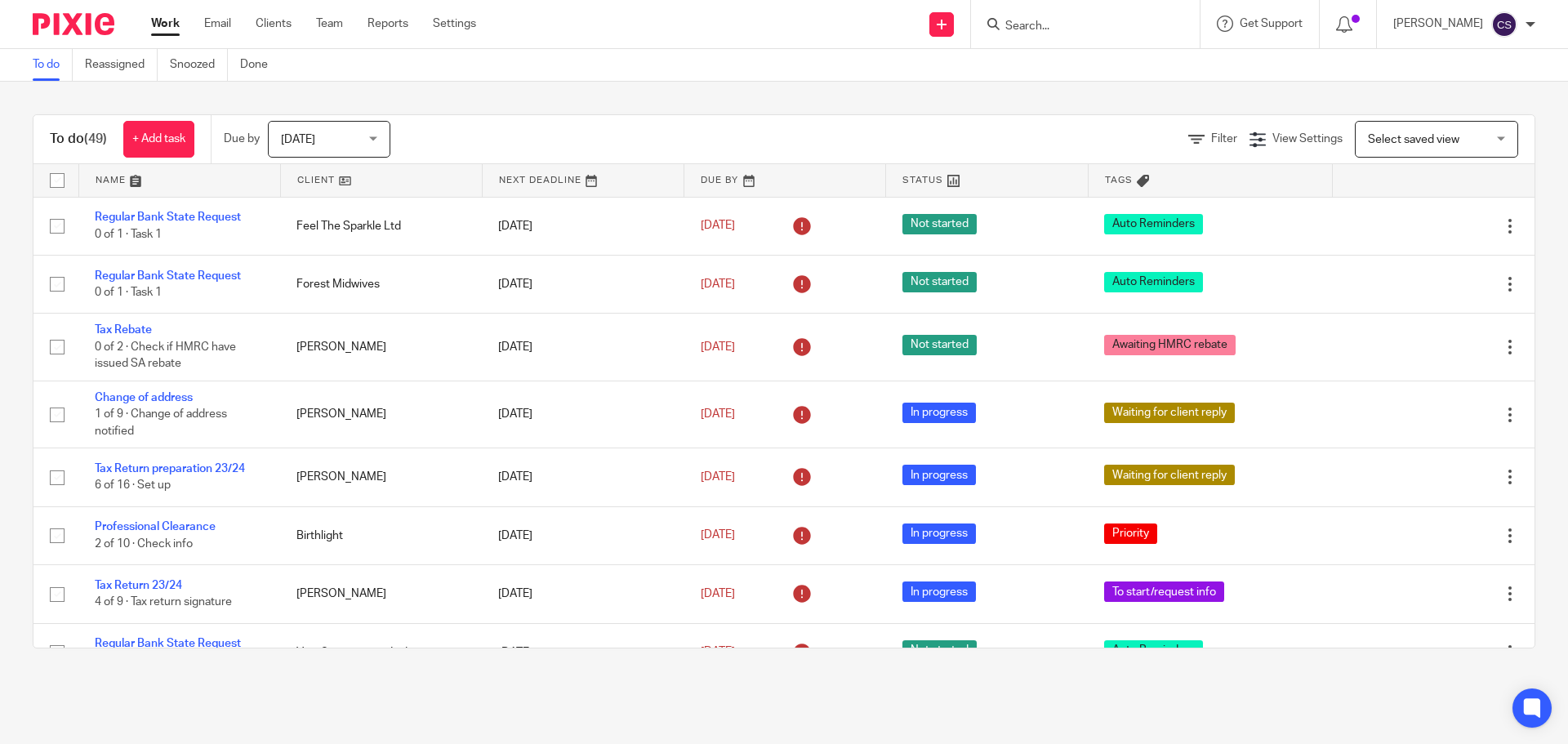
click at [1054, 22] on input "Search" at bounding box center [1077, 27] width 147 height 15
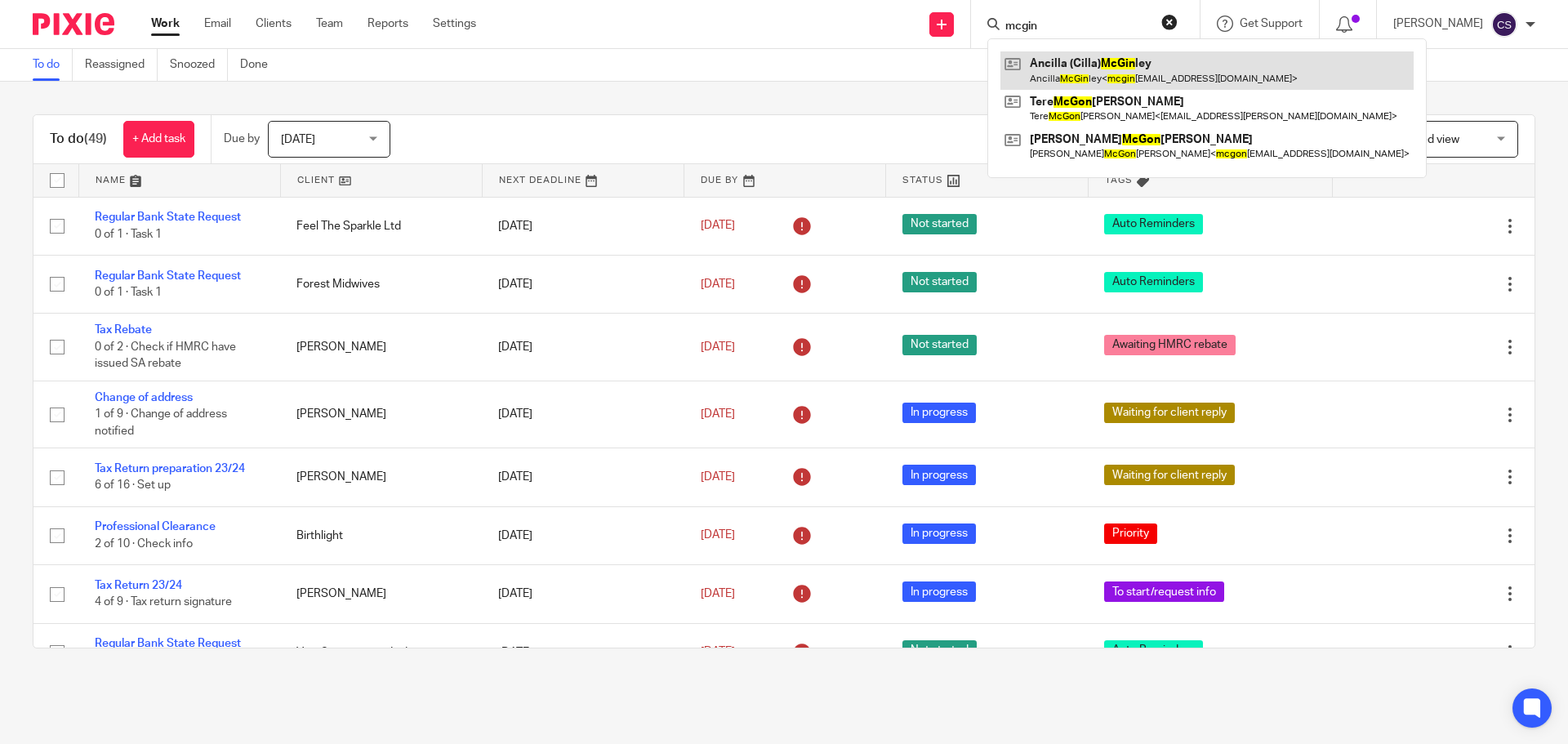
type input "mcgin"
click at [1092, 61] on link at bounding box center [1206, 70] width 413 height 37
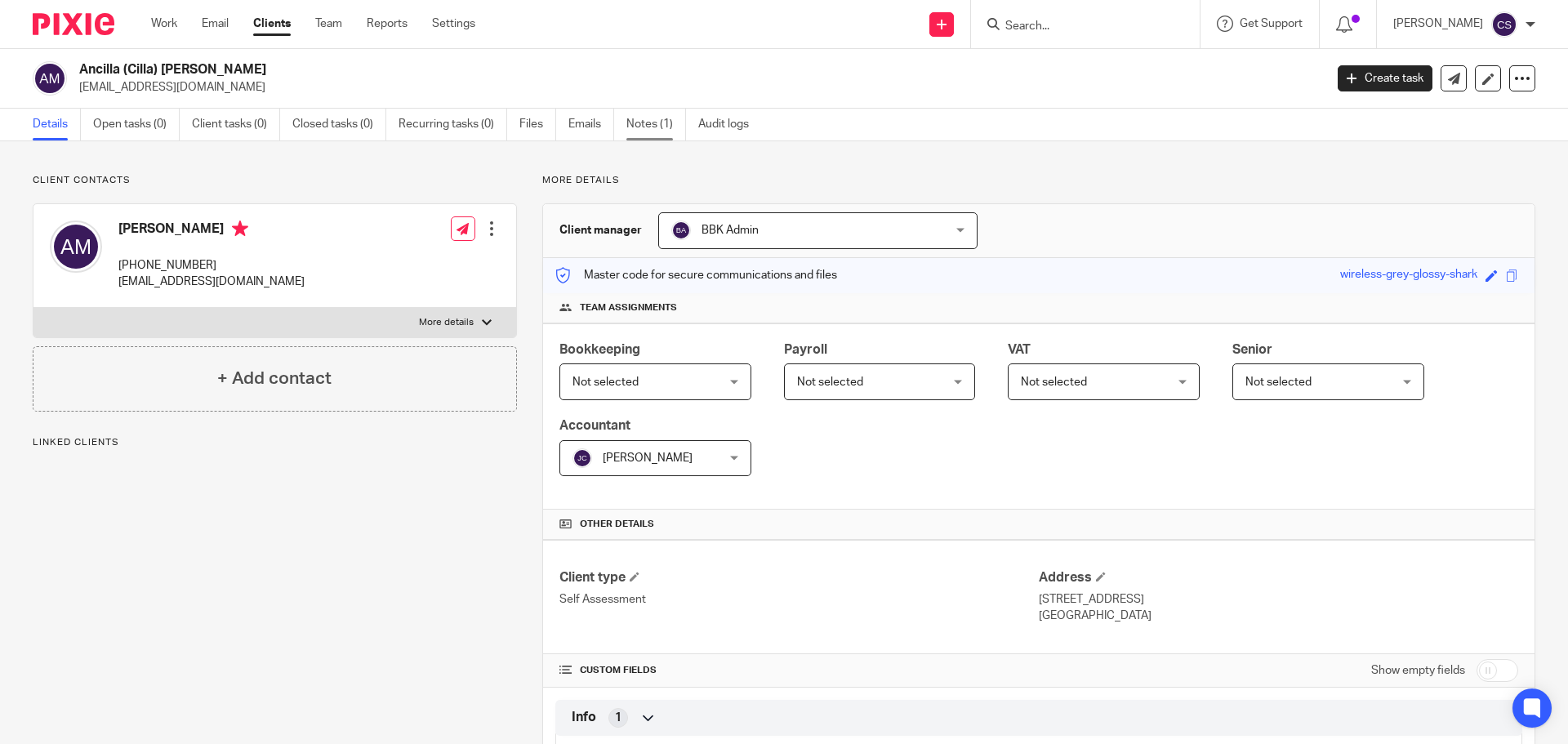
click at [642, 122] on link "Notes (1)" at bounding box center [656, 124] width 60 height 32
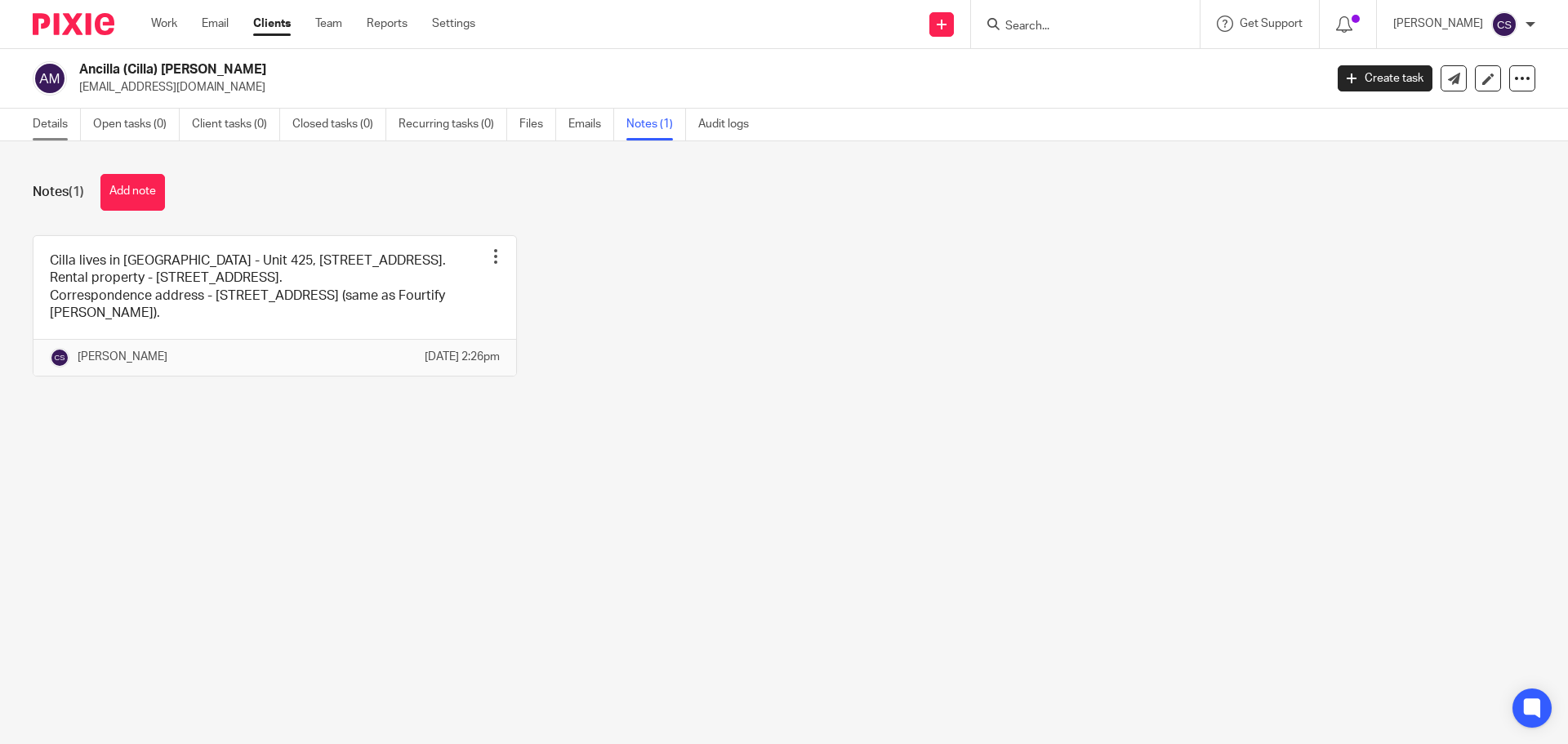
drag, startPoint x: 58, startPoint y: 122, endPoint x: 67, endPoint y: 122, distance: 9.0
click at [60, 121] on link "Details" at bounding box center [56, 124] width 48 height 32
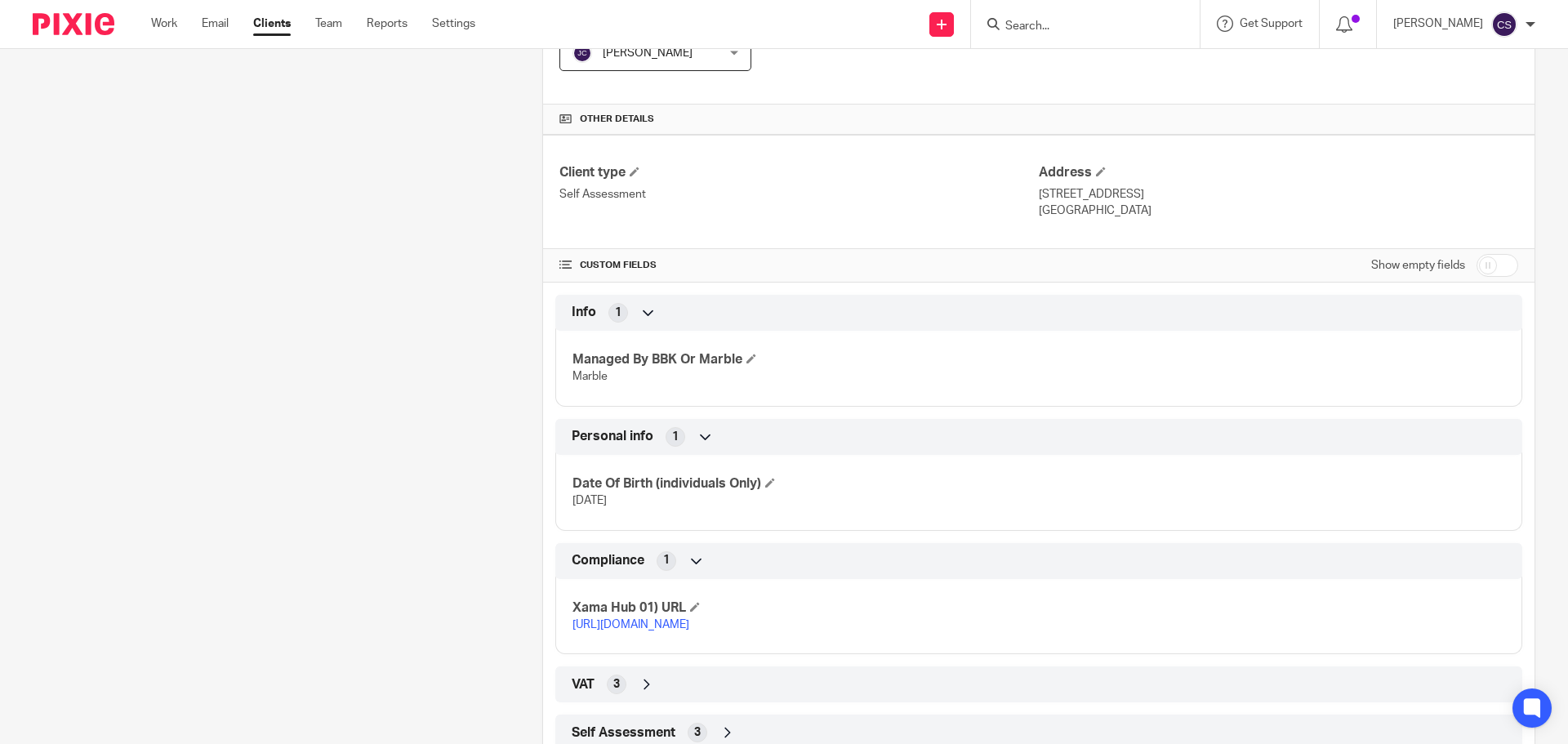
scroll to position [475, 0]
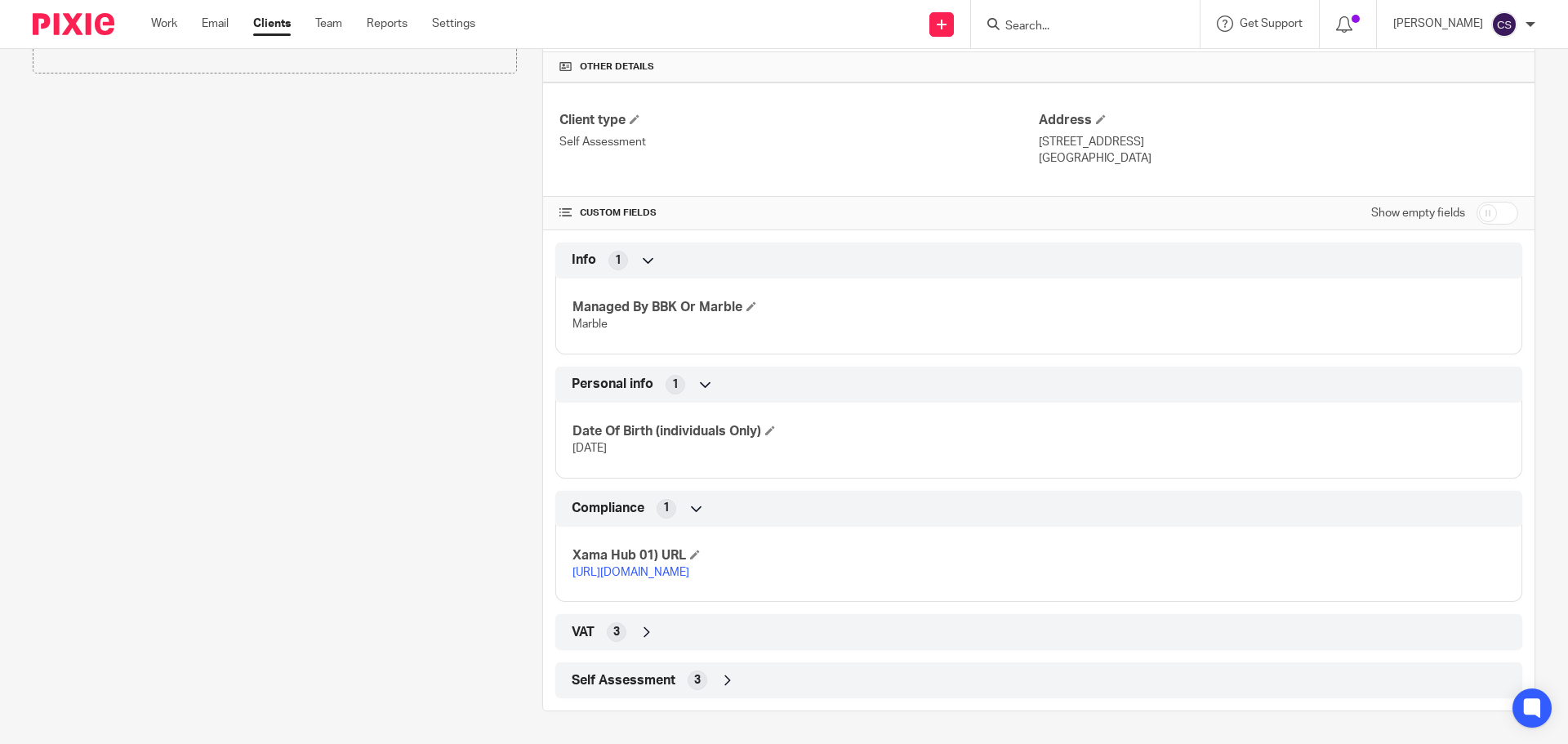
click at [730, 678] on icon at bounding box center [728, 680] width 16 height 16
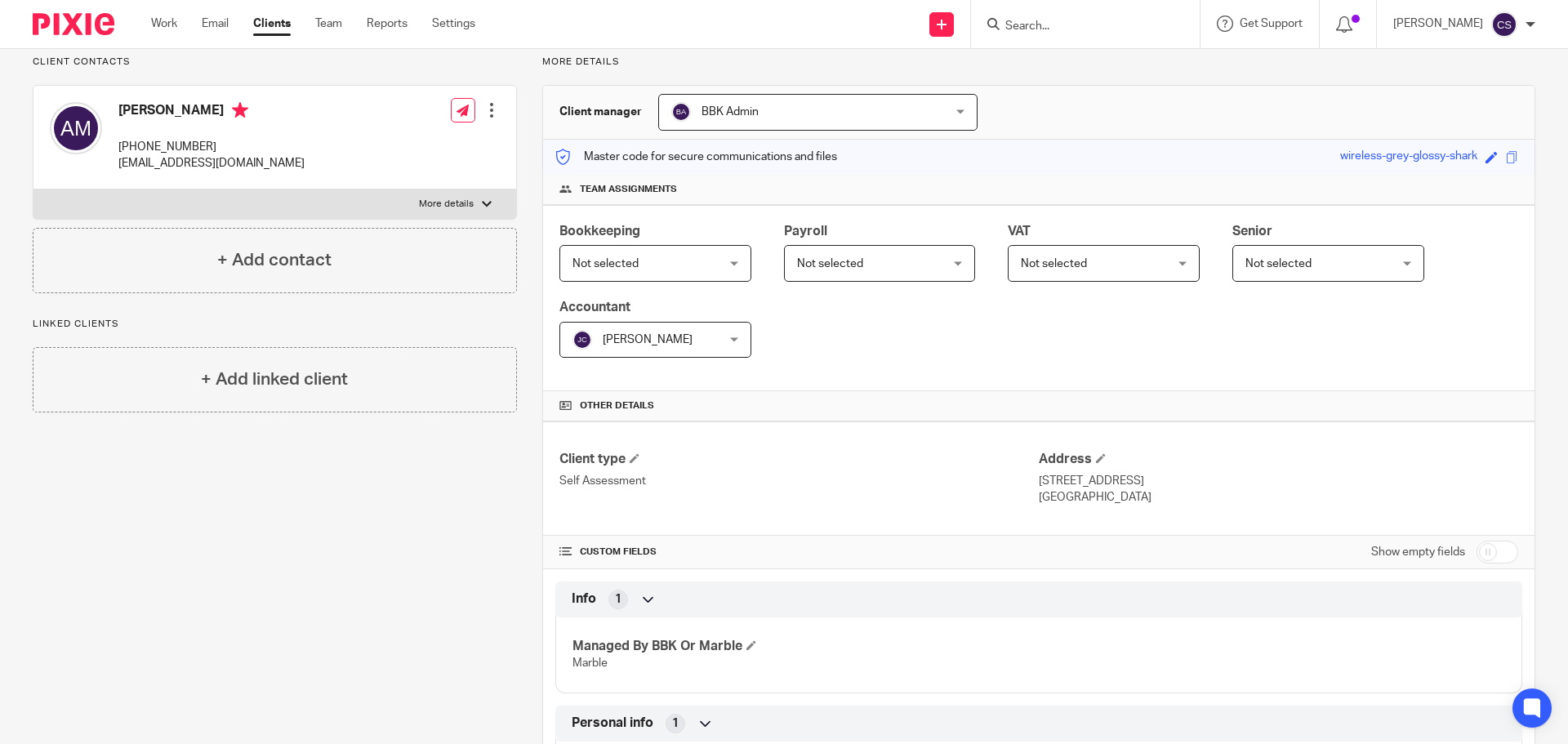
scroll to position [0, 0]
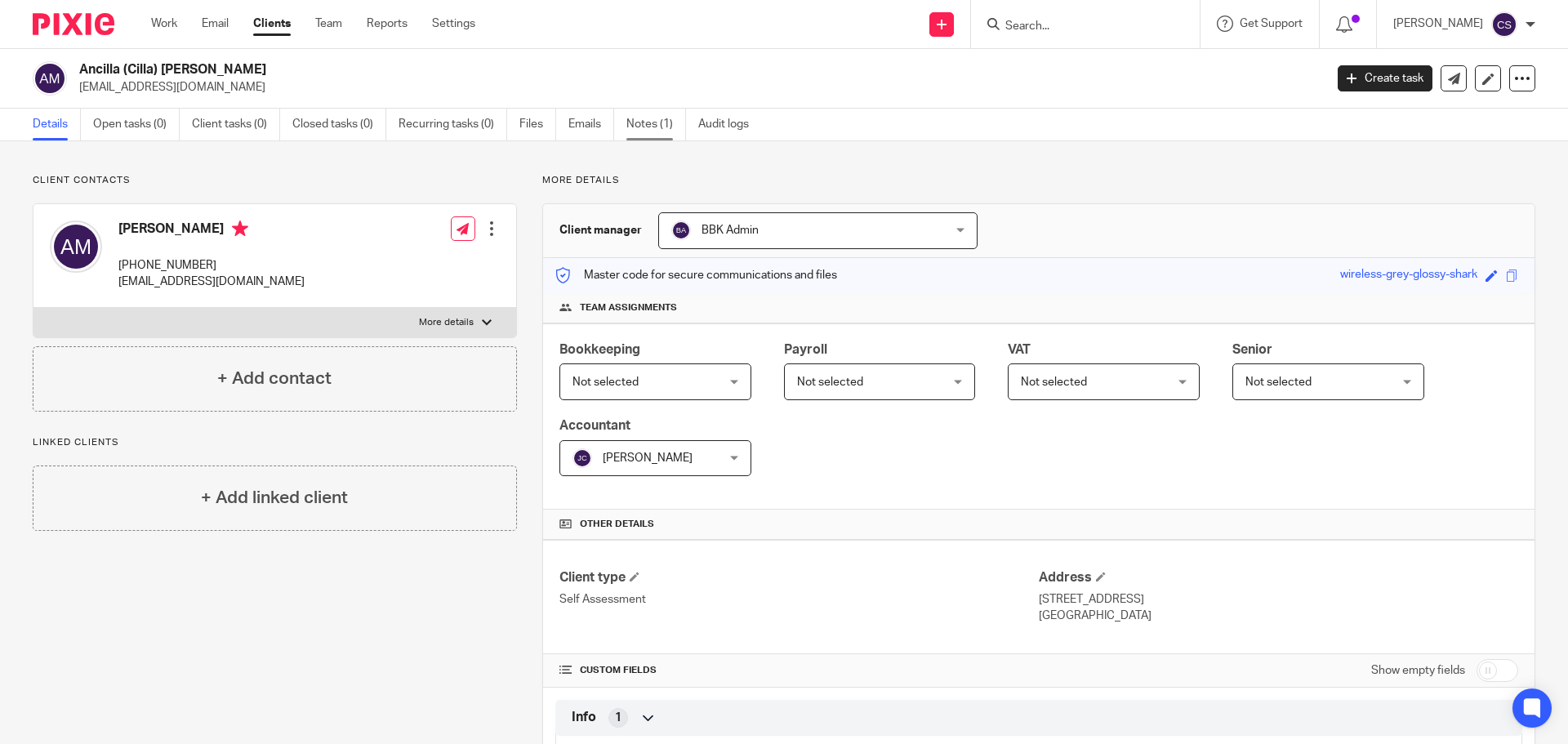
click at [647, 124] on link "Notes (1)" at bounding box center [656, 124] width 60 height 32
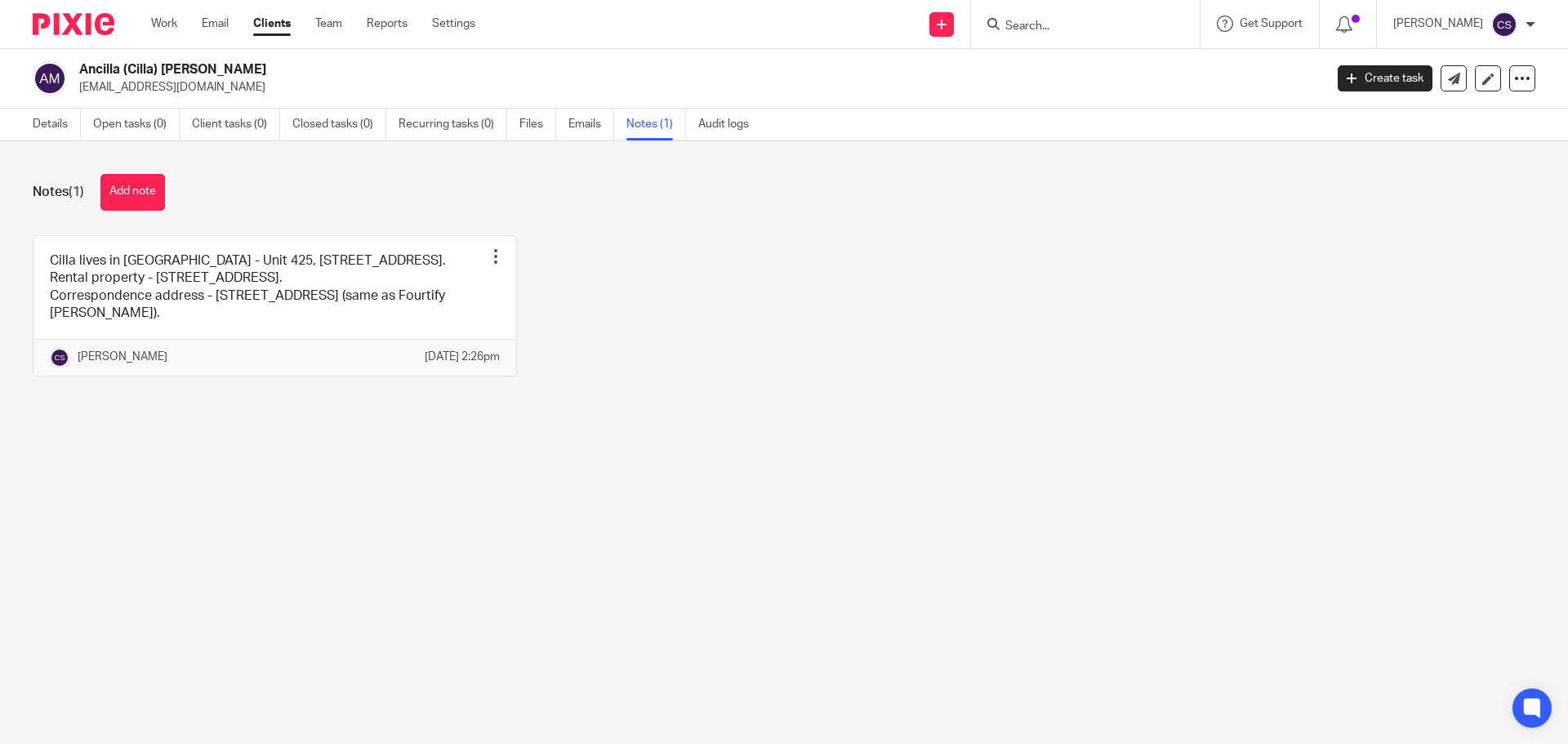
click at [1063, 25] on input "Search" at bounding box center [1077, 27] width 147 height 15
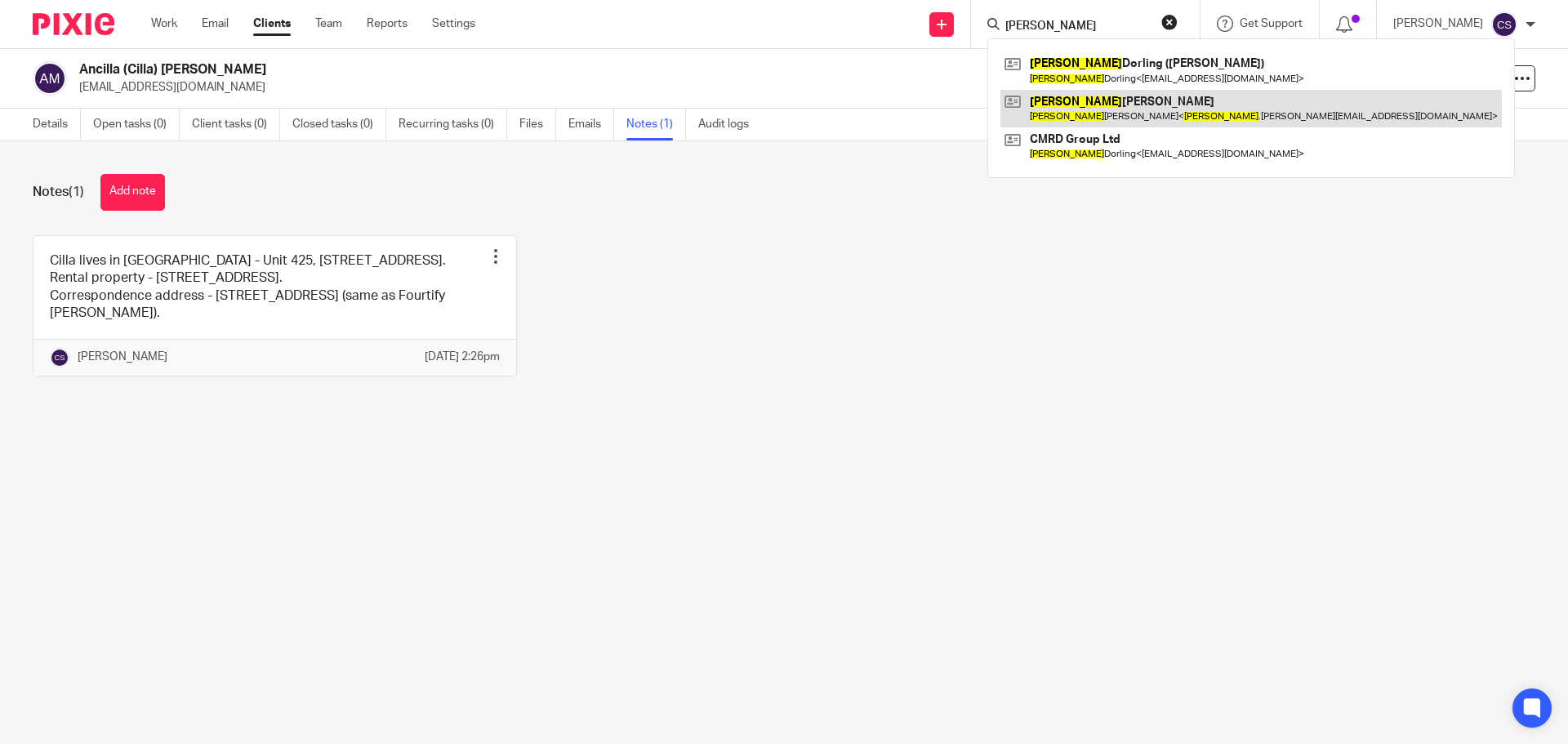
type input "[PERSON_NAME]"
click at [1109, 100] on link at bounding box center [1250, 108] width 502 height 37
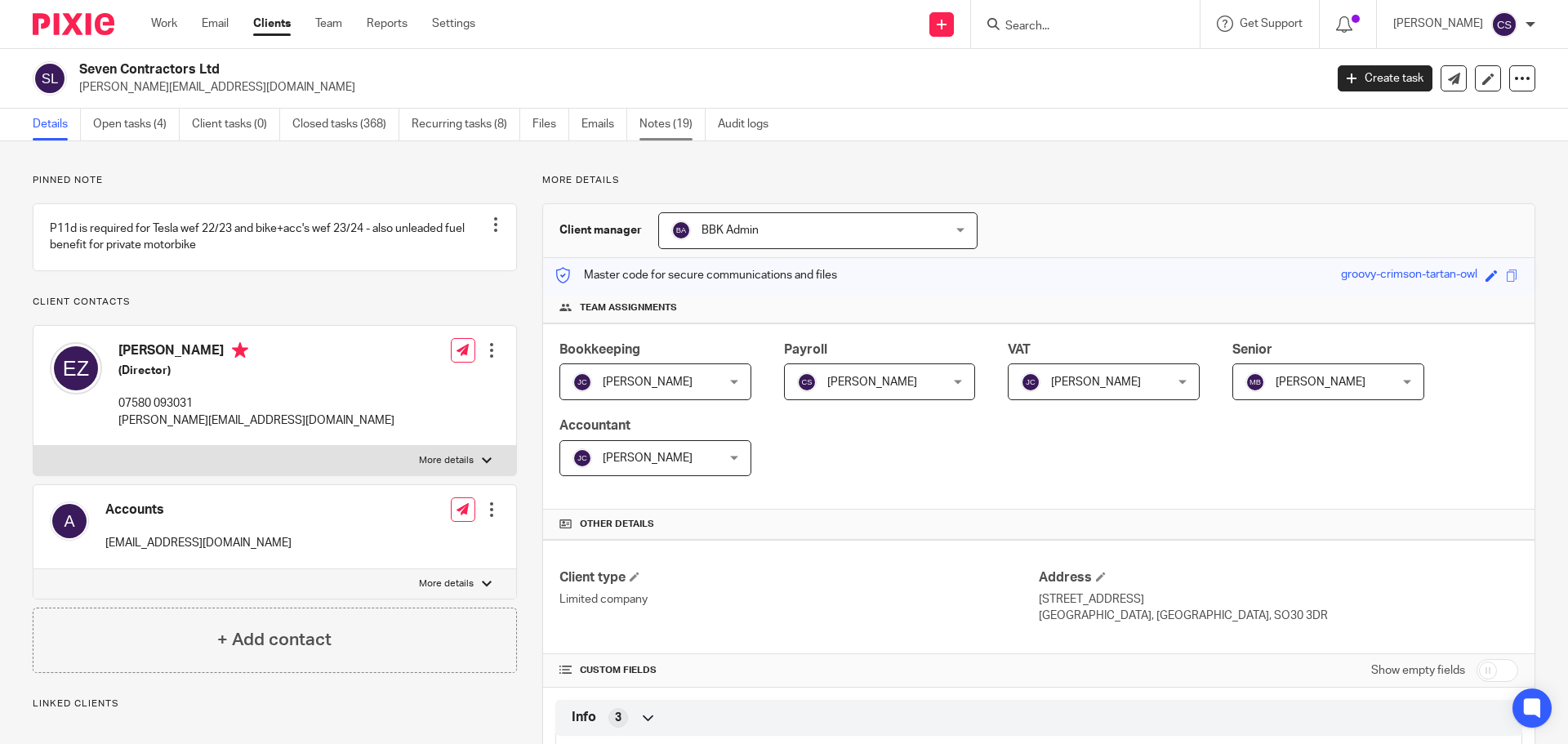
click at [660, 122] on link "Notes (19)" at bounding box center [672, 124] width 66 height 32
